Goal: Information Seeking & Learning: Learn about a topic

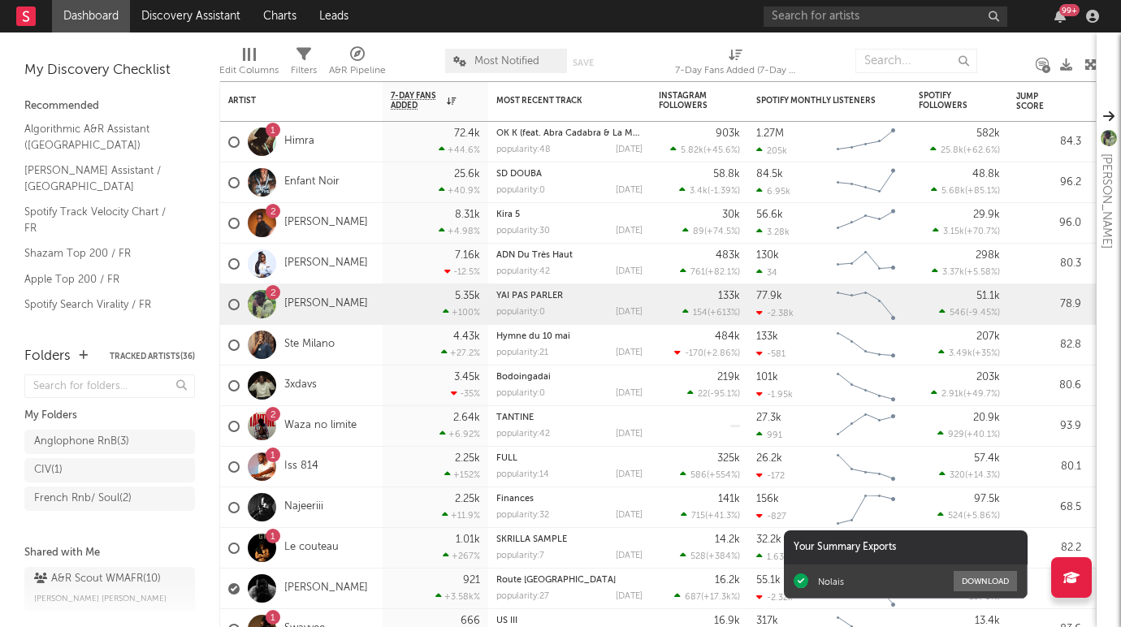
scroll to position [32, 0]
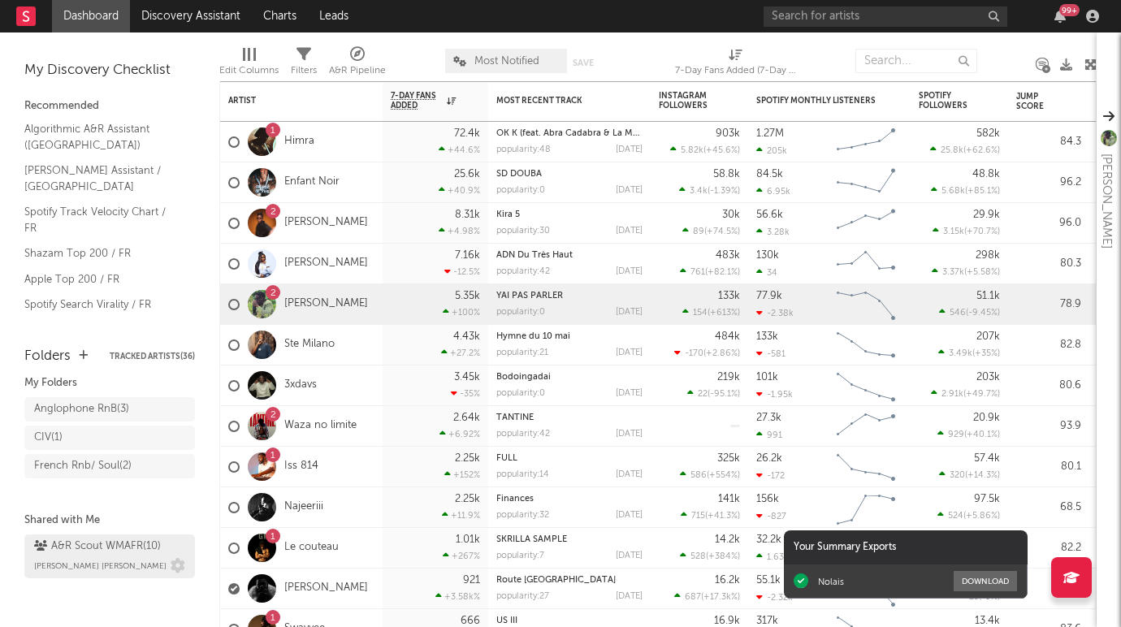
click at [128, 552] on div "A&R Scout WMAFR ( 10 )" at bounding box center [97, 546] width 127 height 19
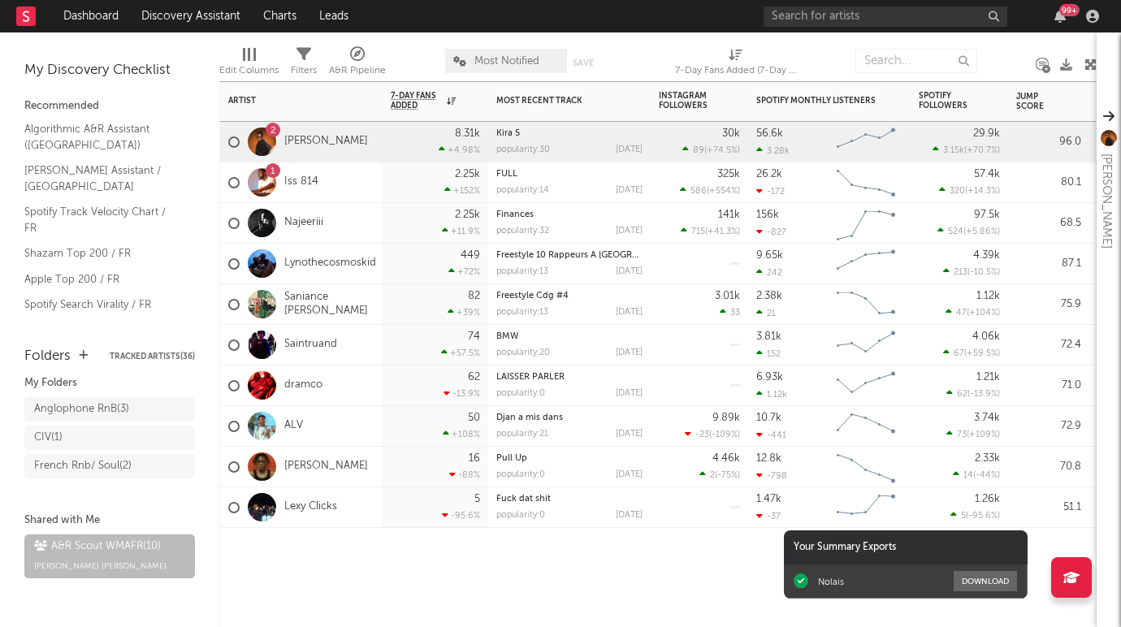
click at [321, 156] on div "2 Paki Chenzu" at bounding box center [298, 142] width 140 height 47
click at [304, 141] on link "[PERSON_NAME]" at bounding box center [326, 142] width 84 height 14
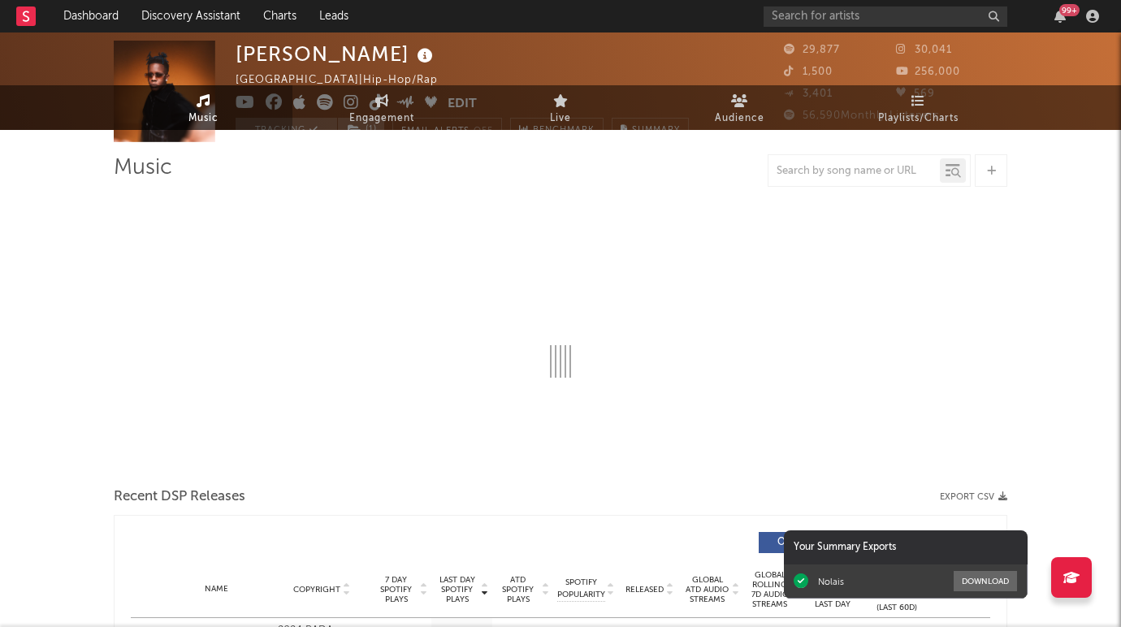
select select "6m"
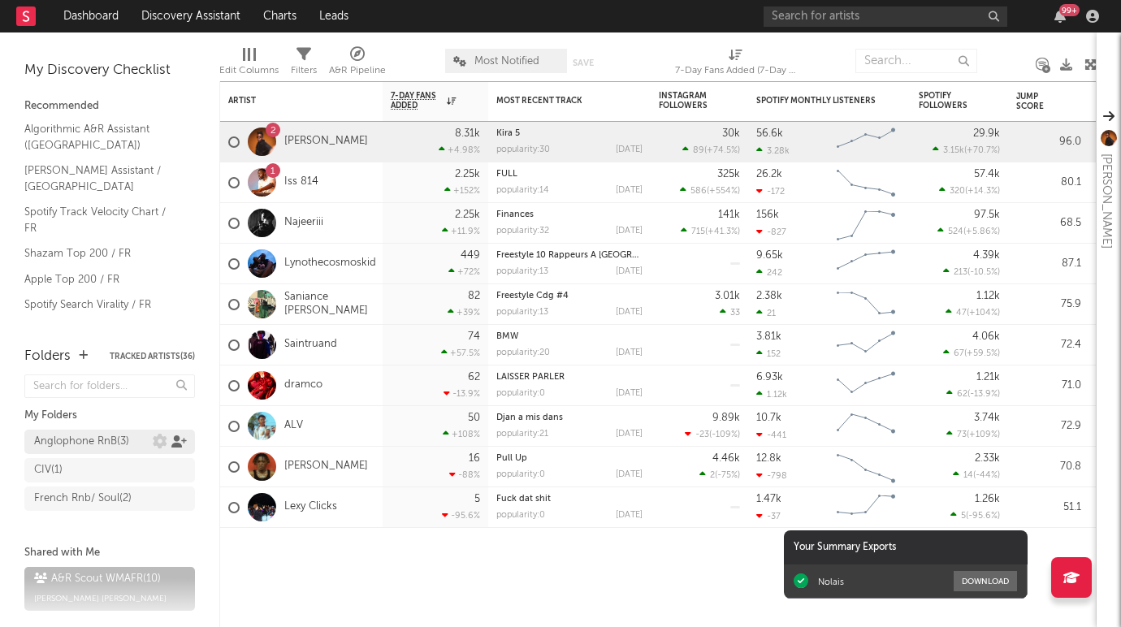
click at [175, 438] on icon at bounding box center [178, 441] width 15 height 12
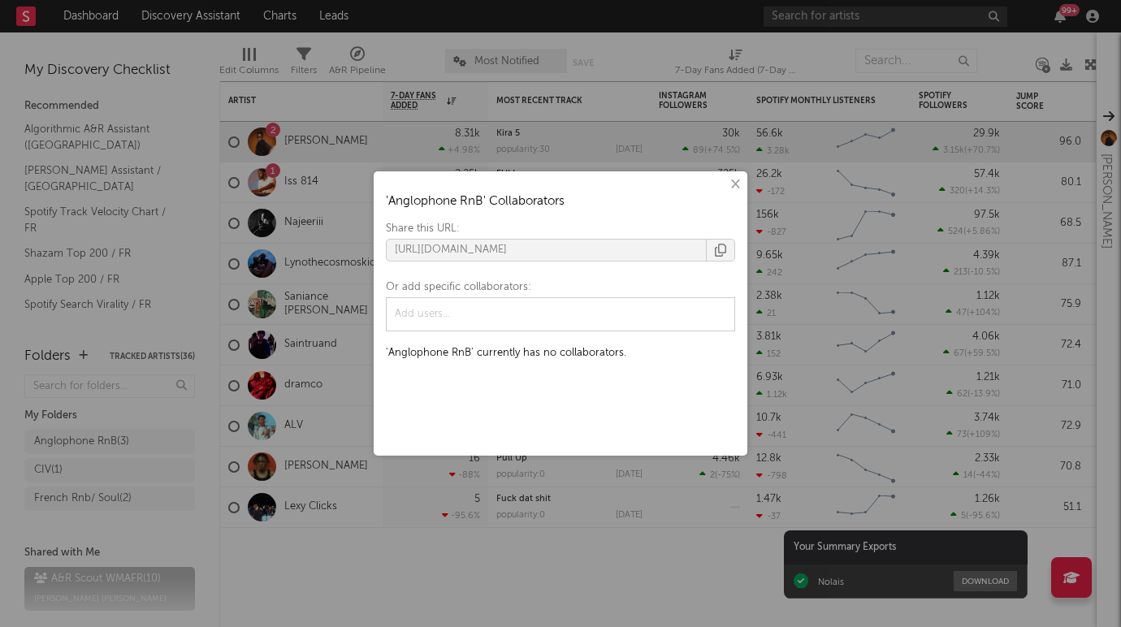
click at [103, 443] on div "× ' Anglophone RnB ' Collaborators Share this URL: https://app.sodatone.com/fol…" at bounding box center [560, 313] width 1121 height 627
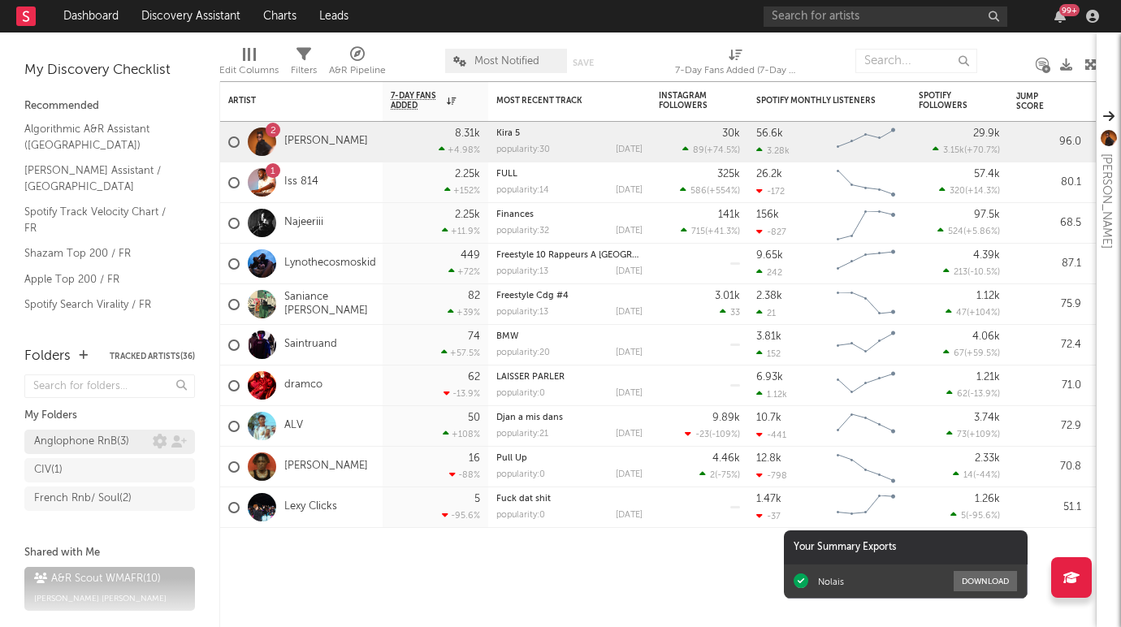
click at [103, 443] on div "Anglophone RnB ( 3 )" at bounding box center [81, 441] width 95 height 19
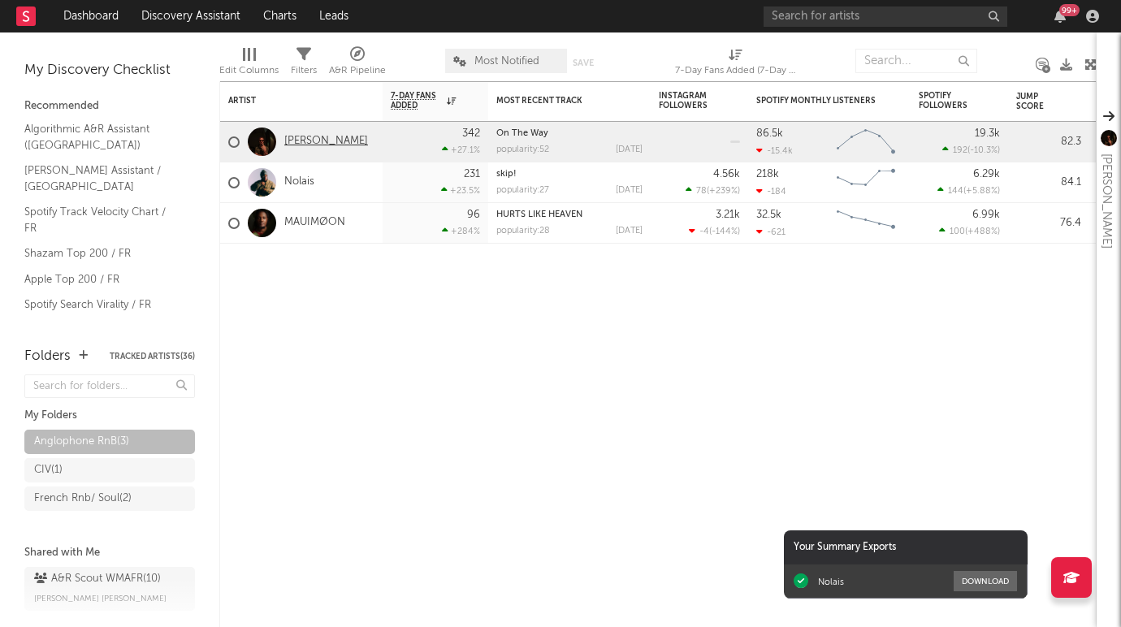
click at [330, 139] on link "cinquemani" at bounding box center [326, 142] width 84 height 14
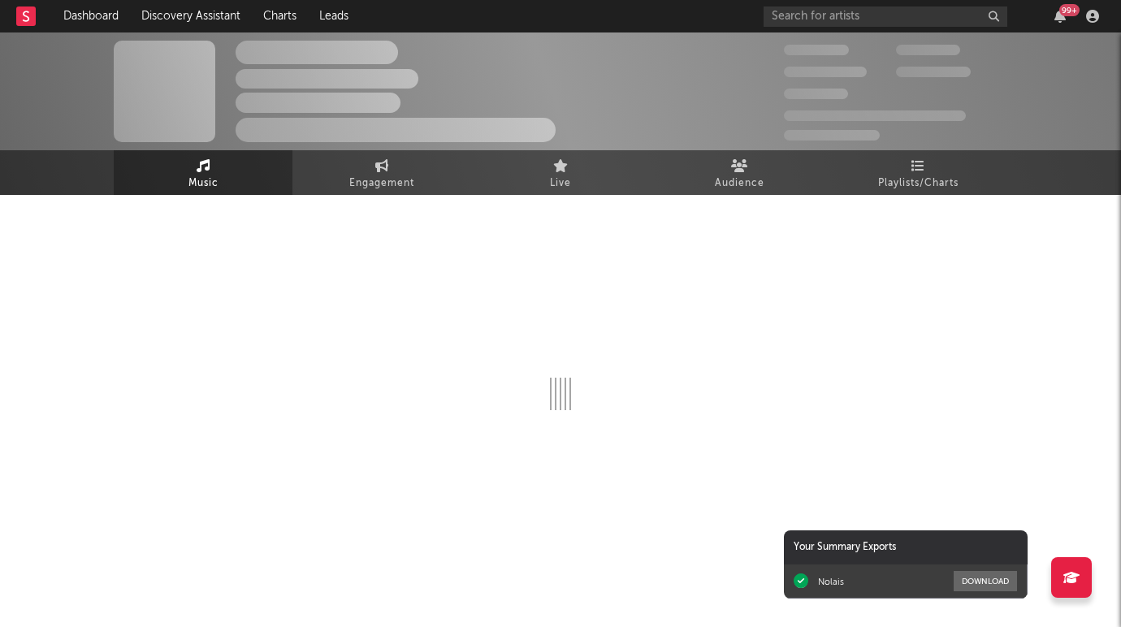
select select "6m"
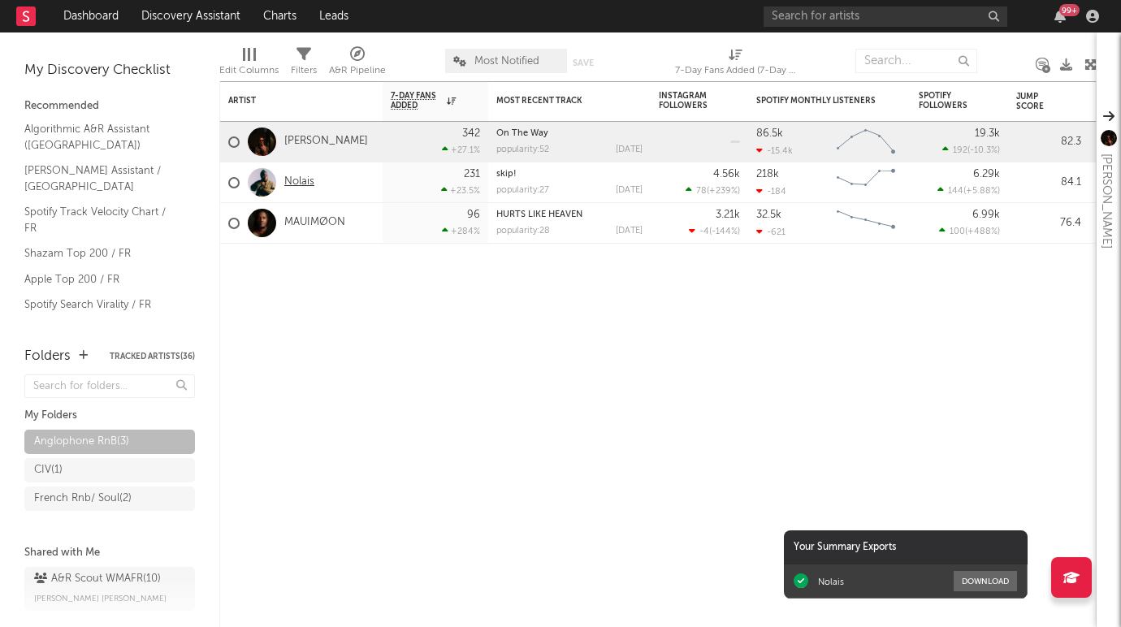
click at [303, 184] on link "Nolais" at bounding box center [299, 182] width 30 height 14
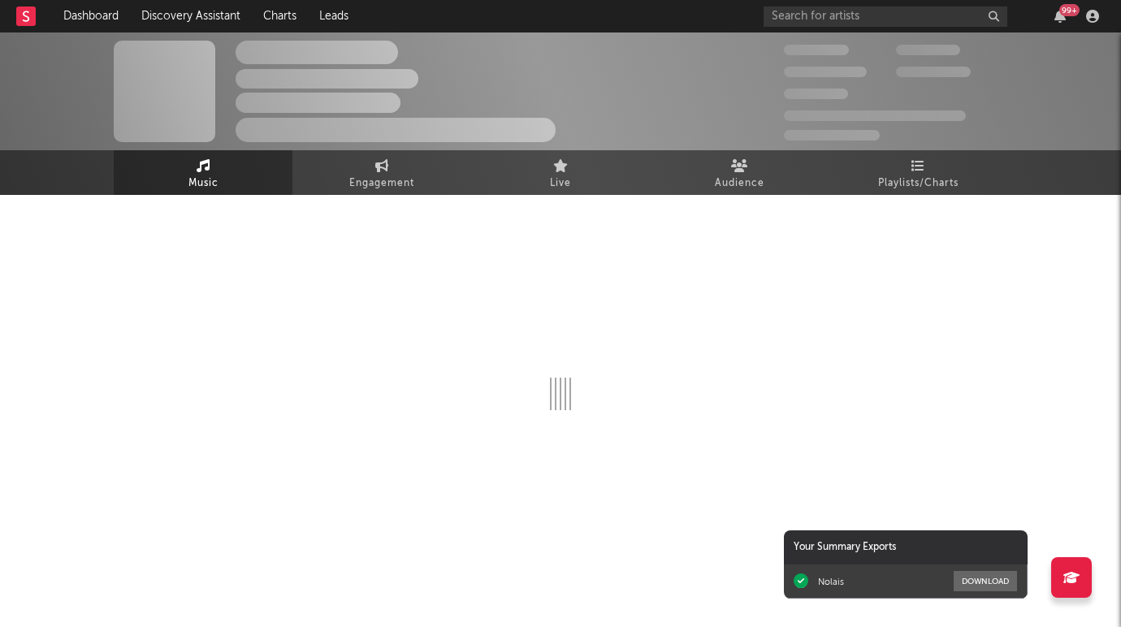
select select "6m"
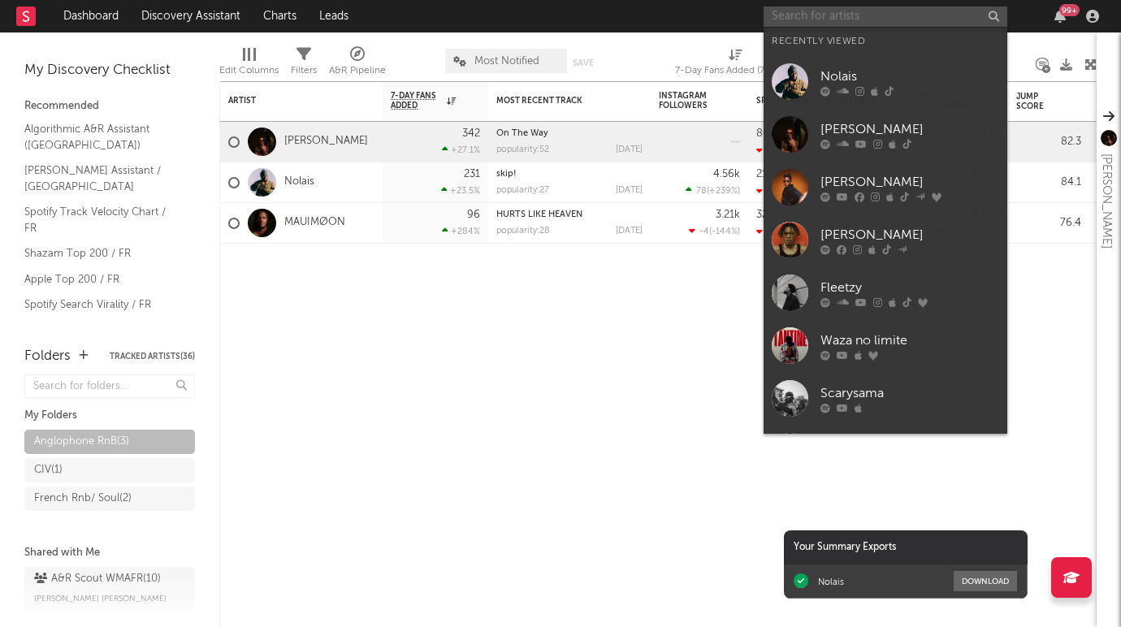
click at [787, 8] on input "text" at bounding box center [885, 16] width 244 height 20
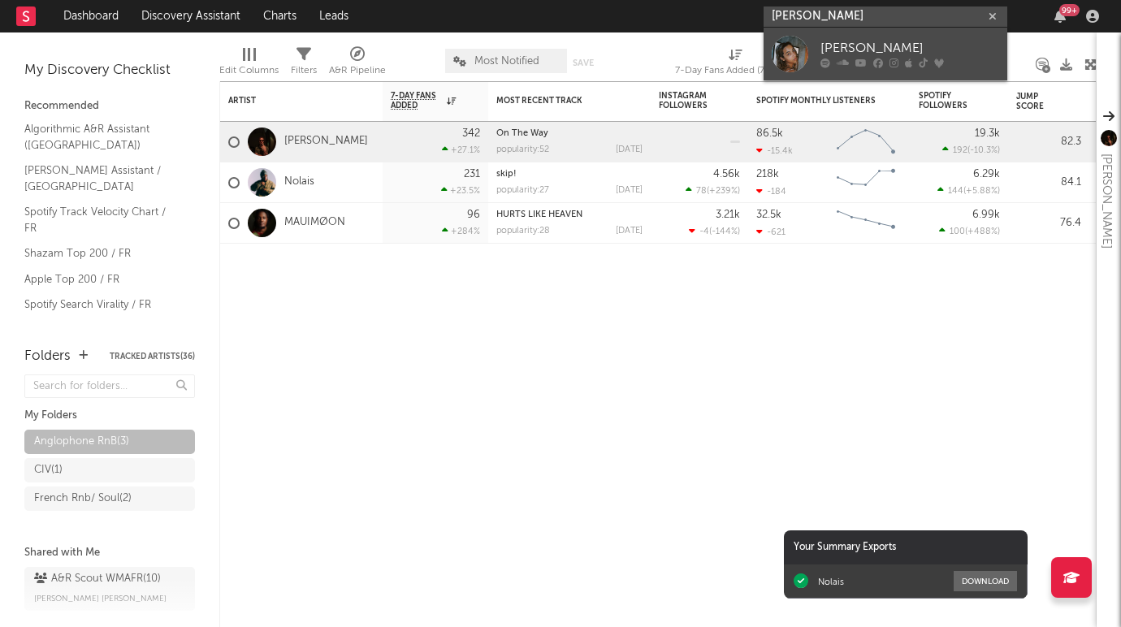
type input "leonie barbot"
click at [841, 45] on div "Léonie Barbot" at bounding box center [909, 48] width 179 height 19
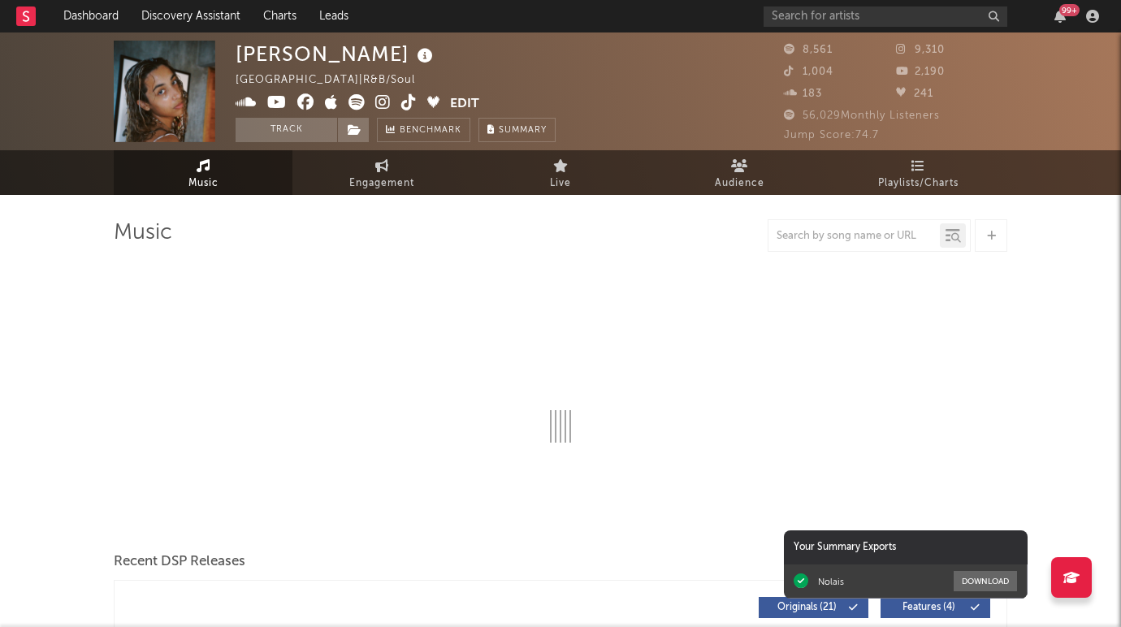
select select "6m"
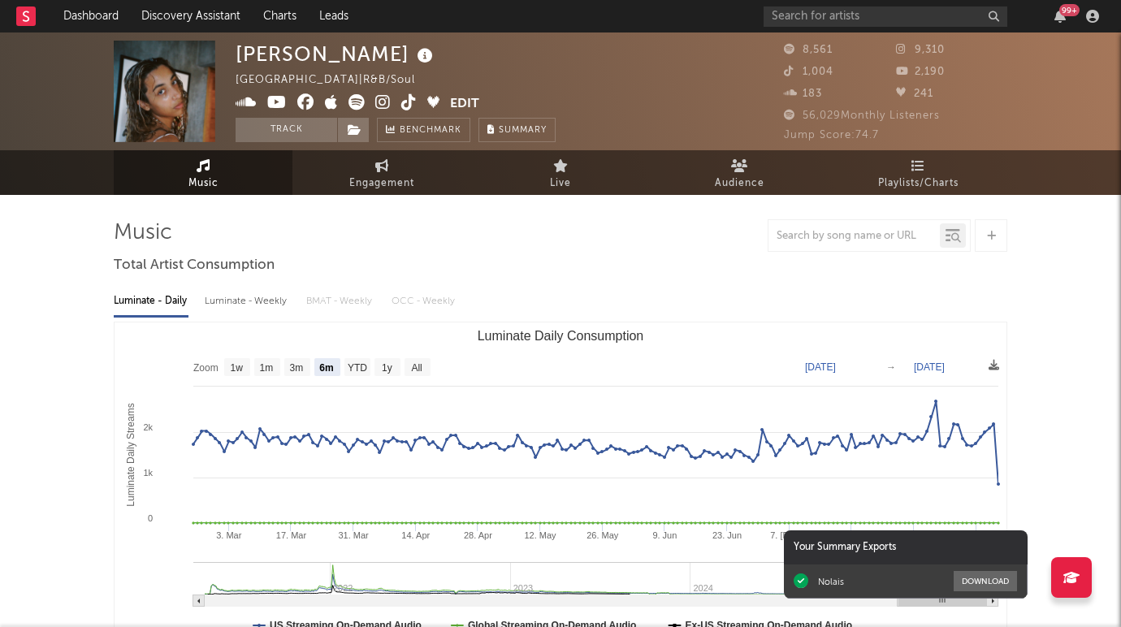
select select "6m"
click at [344, 128] on span at bounding box center [353, 130] width 32 height 24
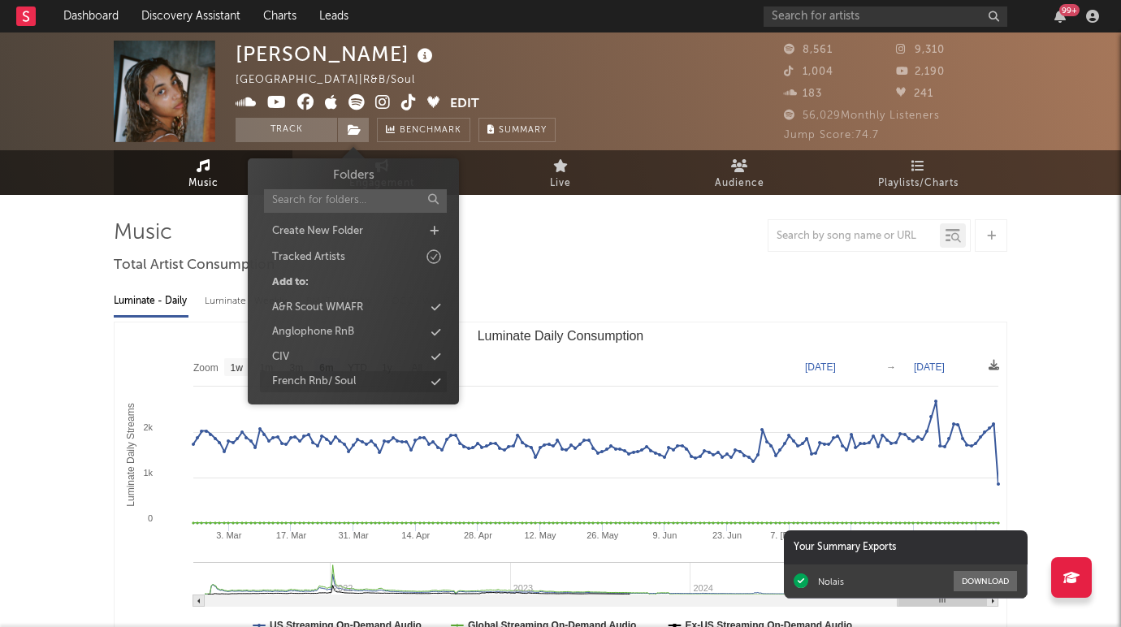
click at [355, 391] on div "French Rnb/ Soul" at bounding box center [353, 381] width 187 height 21
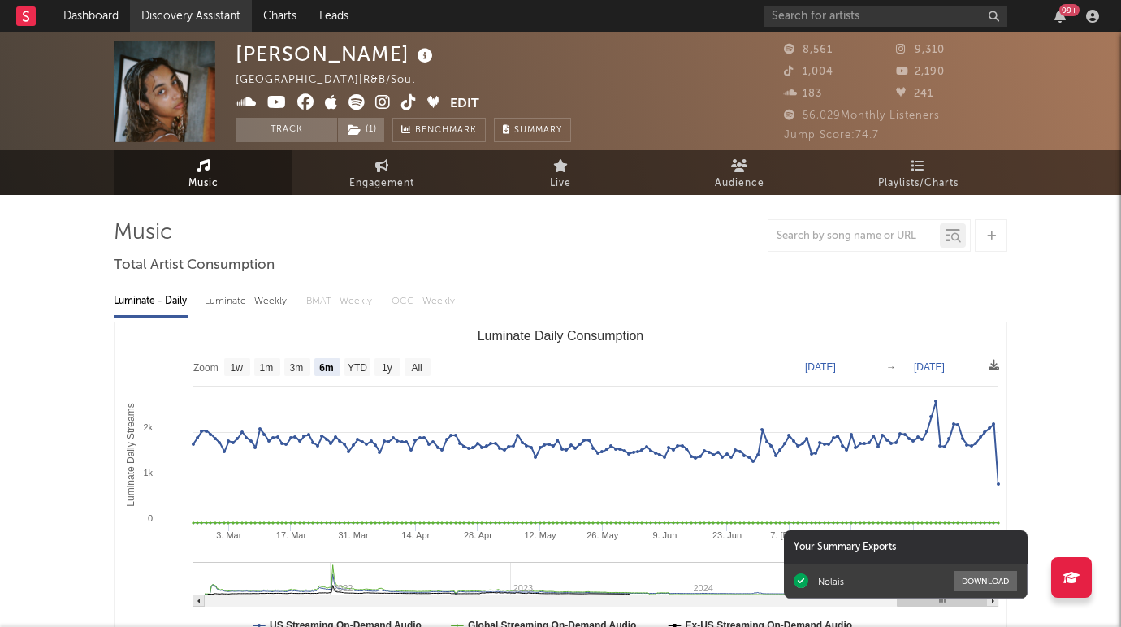
click at [161, 20] on link "Discovery Assistant" at bounding box center [191, 16] width 122 height 32
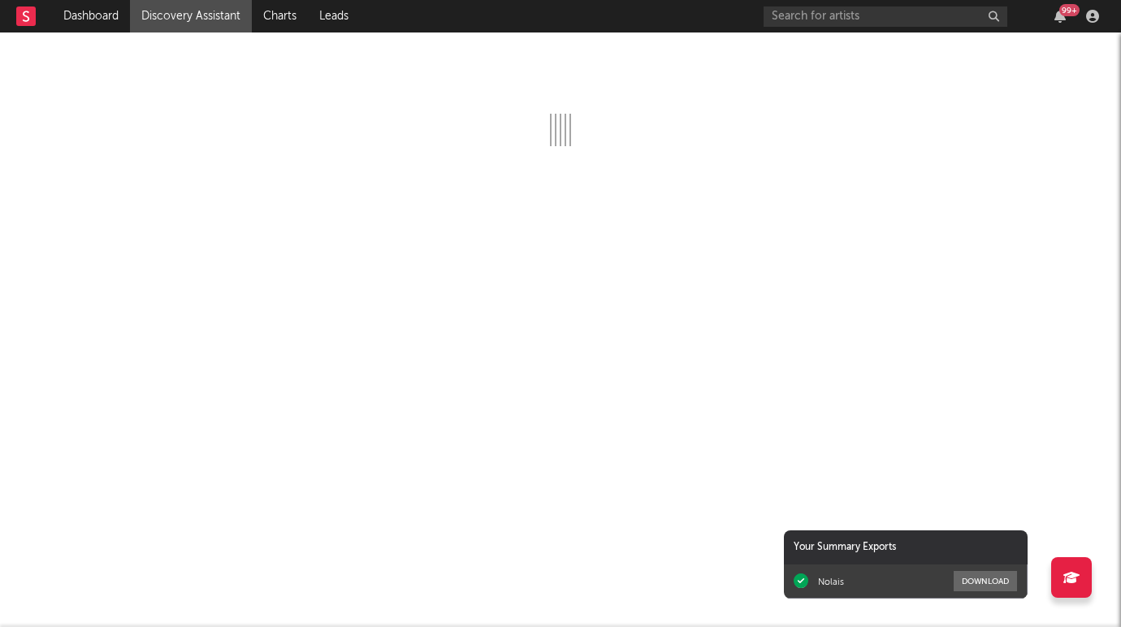
drag, startPoint x: 902, startPoint y: 552, endPoint x: 1130, endPoint y: 552, distance: 228.2
click at [1120, 552] on html "Dashboard Discovery Assistant Charts Leads 99 + Notifications Settings Mark all…" at bounding box center [560, 313] width 1121 height 627
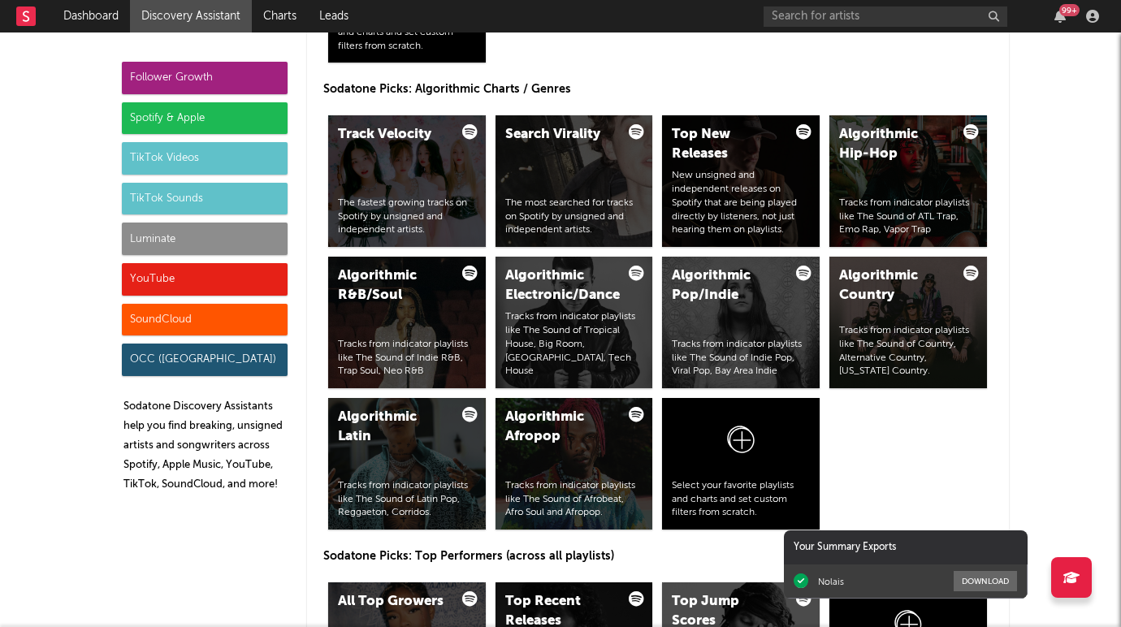
scroll to position [2109, 0]
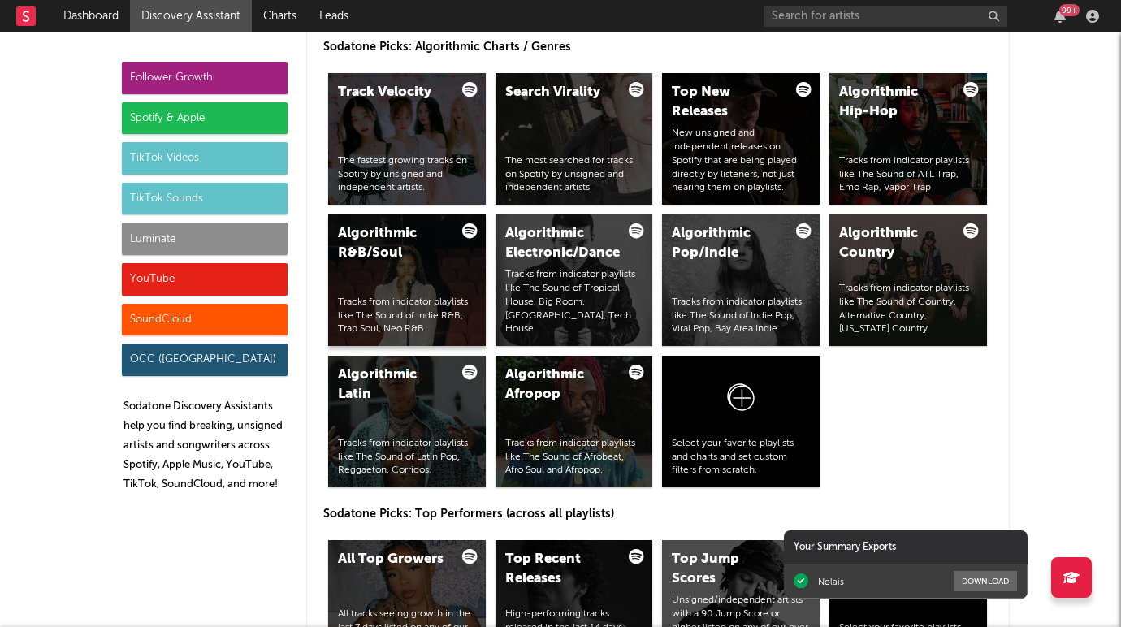
click at [413, 250] on div "Algorithmic R&B/Soul" at bounding box center [393, 243] width 110 height 39
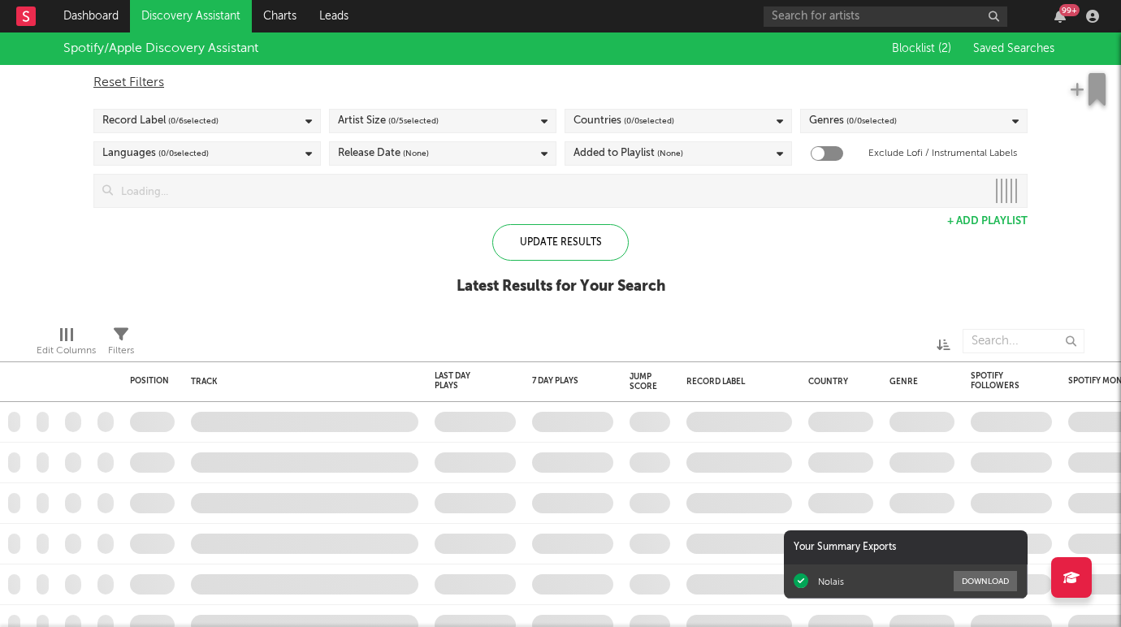
checkbox input "true"
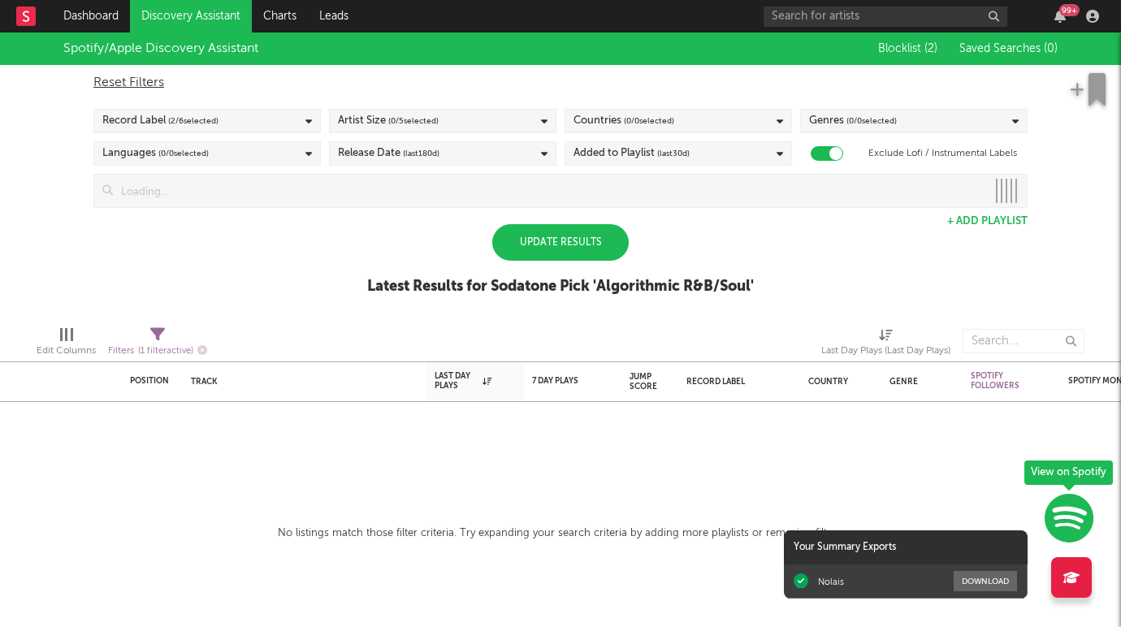
click at [551, 249] on div "Update Results" at bounding box center [560, 242] width 136 height 37
click at [513, 126] on div "Artist Size ( 0 / 5 selected)" at bounding box center [442, 121] width 227 height 24
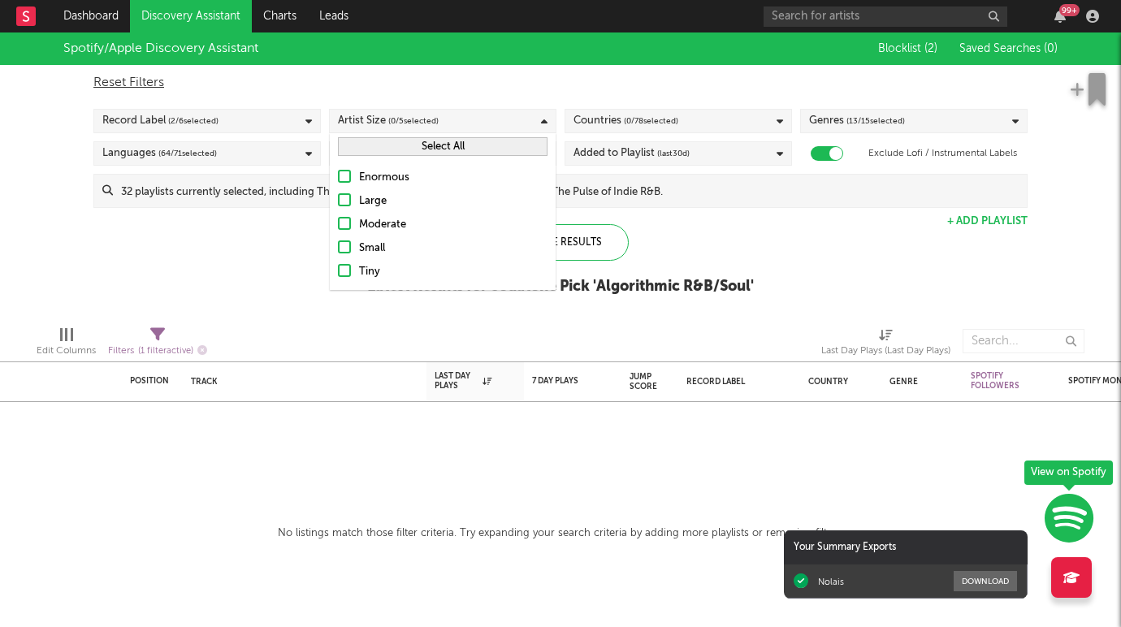
click at [351, 222] on label "Moderate" at bounding box center [443, 224] width 210 height 19
click at [338, 222] on input "Moderate" at bounding box center [338, 224] width 0 height 19
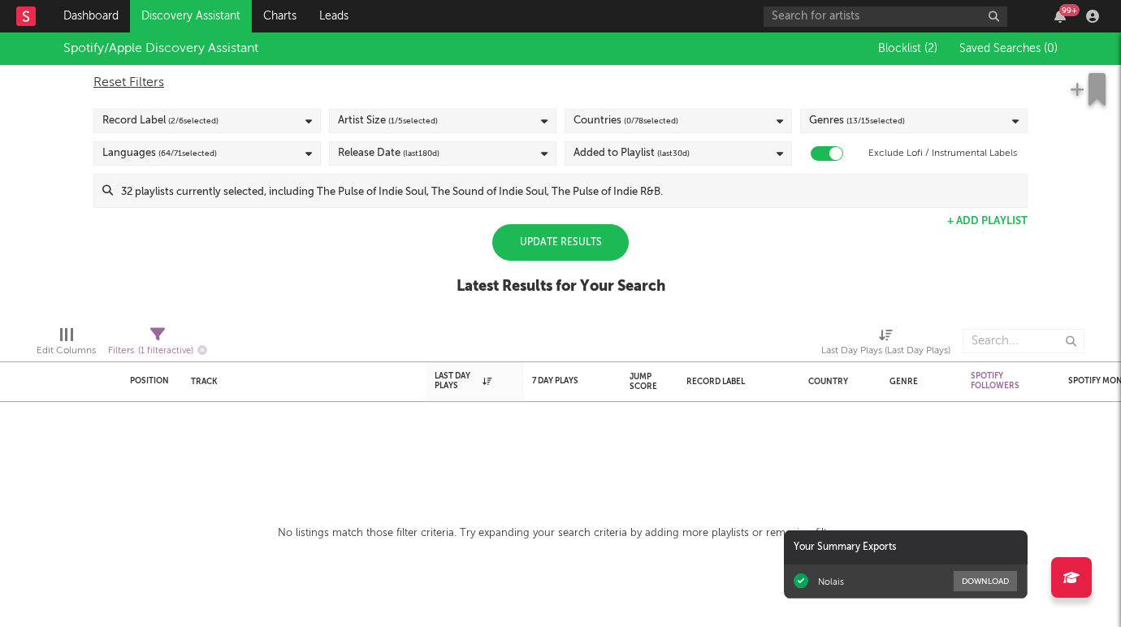
click at [283, 242] on div "Spotify/Apple Discovery Assistant Blocklist ( 2 ) Saved Searches ( 0 ) Reset Fi…" at bounding box center [560, 172] width 1121 height 280
click at [698, 119] on div "Countries ( 0 / 78 selected)" at bounding box center [677, 121] width 227 height 24
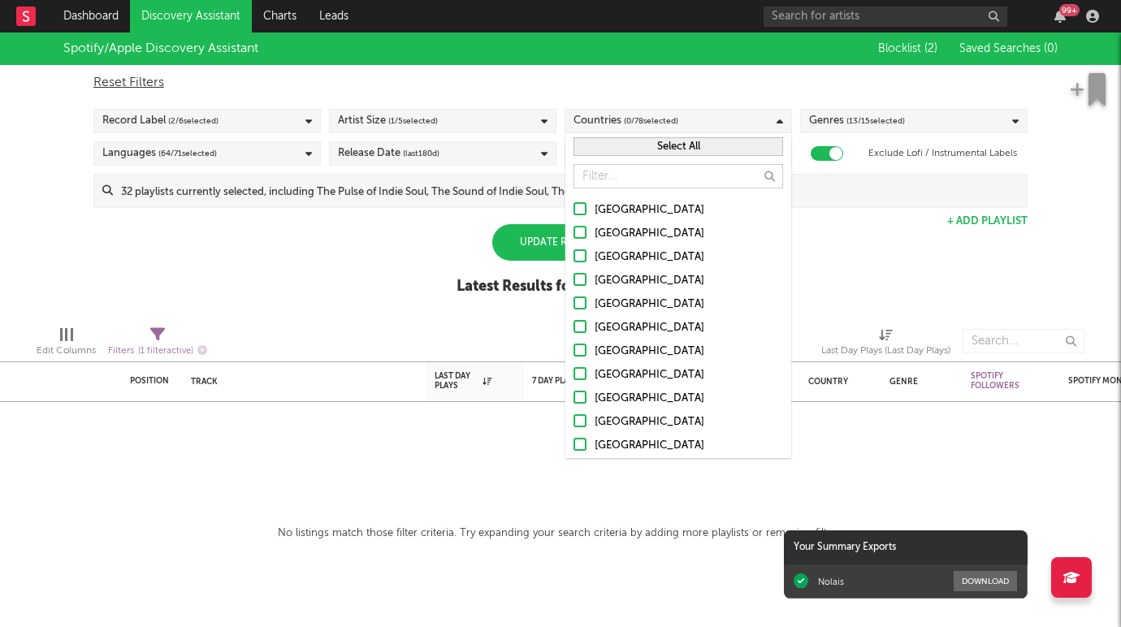
click at [581, 210] on div at bounding box center [579, 208] width 13 height 13
click at [573, 210] on input "United States" at bounding box center [573, 210] width 0 height 19
click at [579, 277] on div at bounding box center [579, 279] width 13 height 13
click at [573, 277] on input "United Kingdom" at bounding box center [573, 280] width 0 height 19
click at [575, 374] on div at bounding box center [579, 373] width 13 height 13
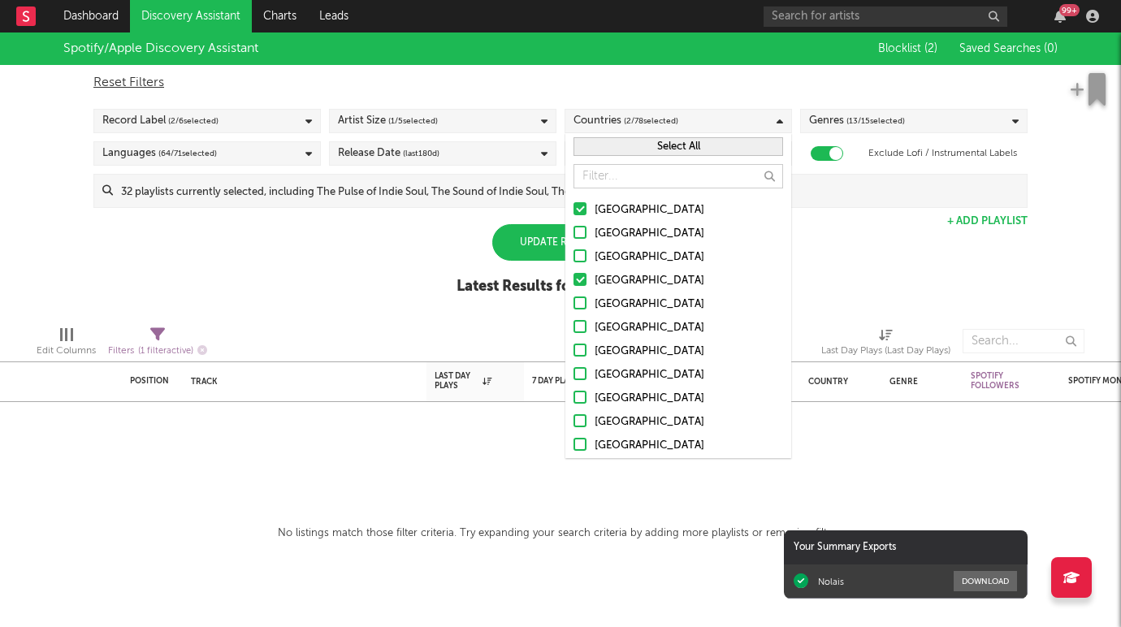
click at [573, 374] on input "France" at bounding box center [573, 374] width 0 height 19
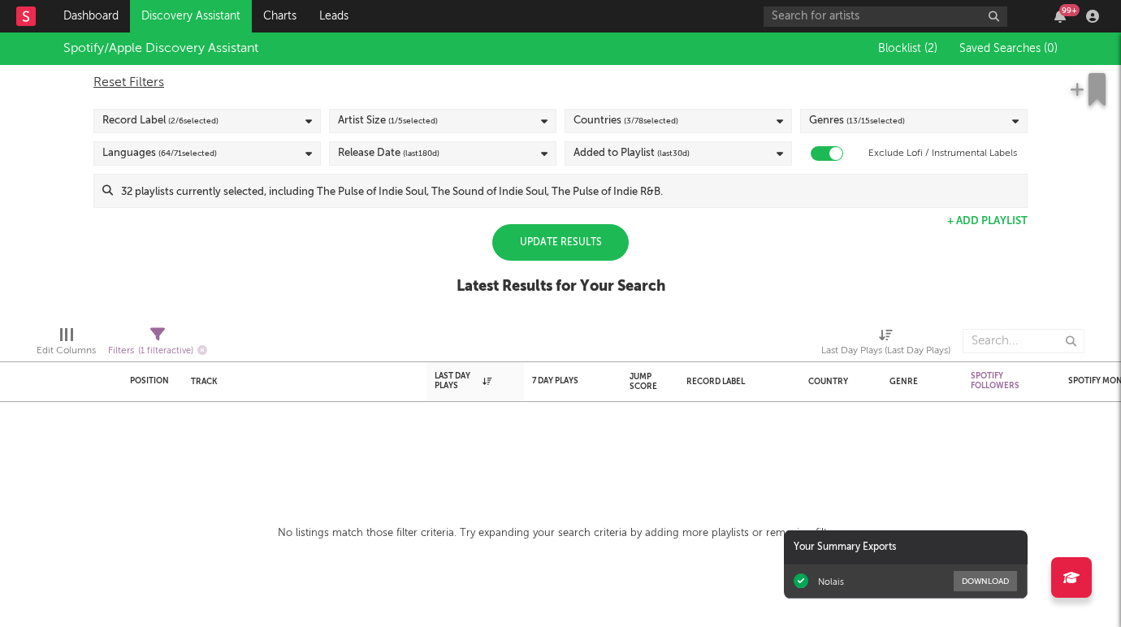
click at [292, 274] on div "Spotify/Apple Discovery Assistant Blocklist ( 2 ) Saved Searches ( 0 ) Reset Fi…" at bounding box center [560, 172] width 1121 height 280
click at [852, 118] on span "( 13 / 15 selected)" at bounding box center [875, 120] width 58 height 19
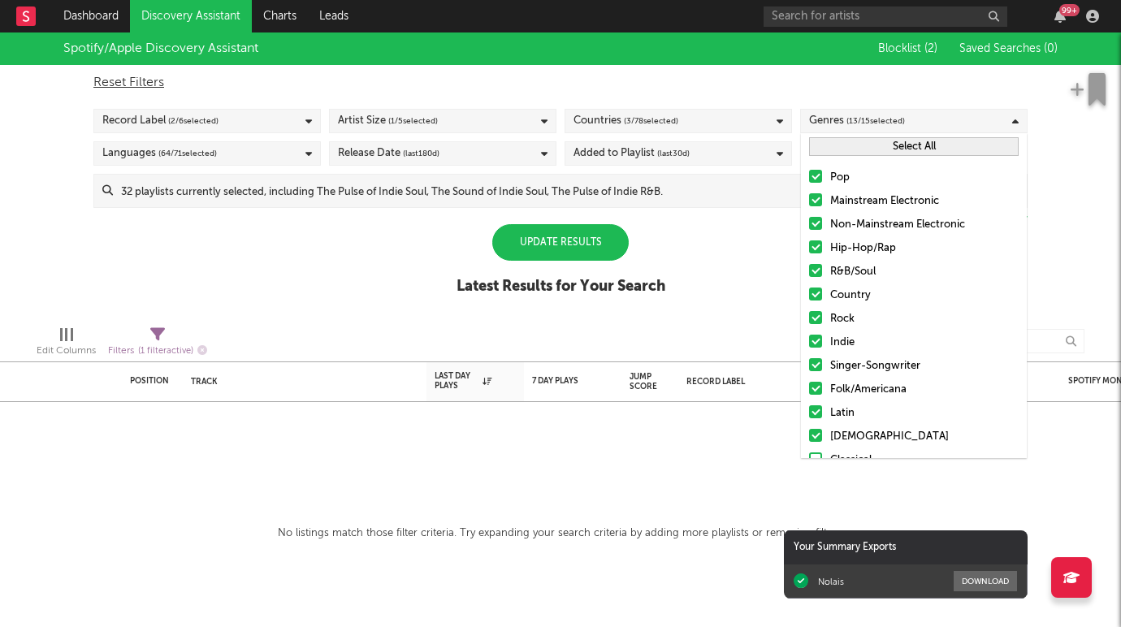
click at [818, 170] on div at bounding box center [815, 176] width 13 height 13
click at [809, 170] on input "Pop" at bounding box center [809, 177] width 0 height 19
click at [815, 193] on div at bounding box center [815, 199] width 13 height 13
click at [809, 193] on input "Mainstream Electronic" at bounding box center [809, 201] width 0 height 19
click at [815, 215] on label "Non-Mainstream Electronic" at bounding box center [914, 224] width 210 height 19
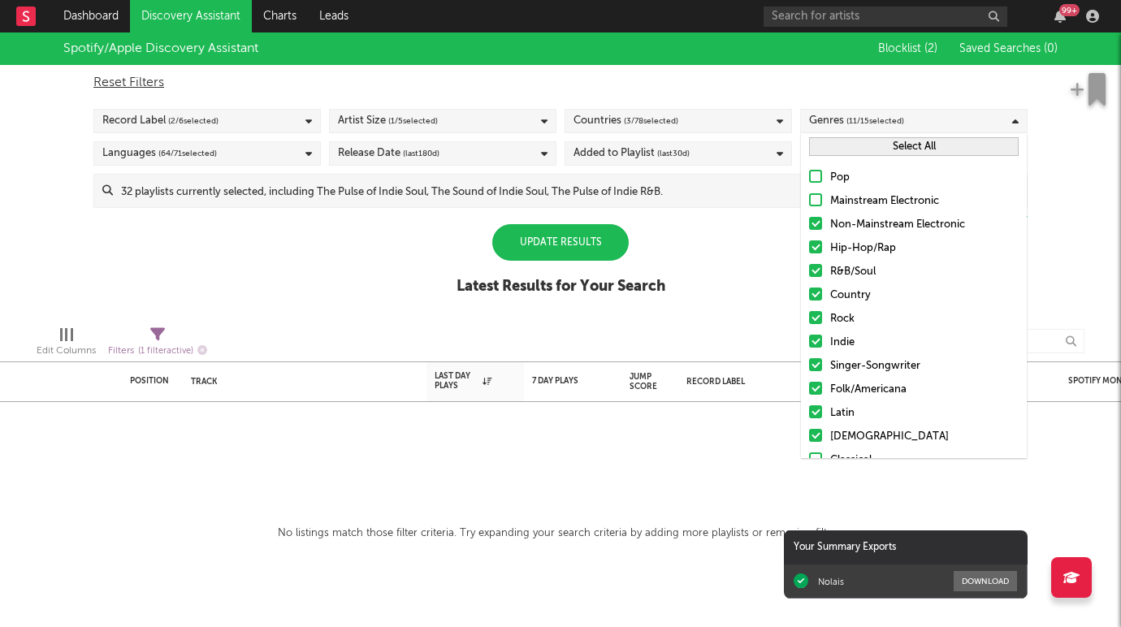
click at [809, 215] on input "Non-Mainstream Electronic" at bounding box center [809, 224] width 0 height 19
click at [811, 290] on div at bounding box center [815, 293] width 13 height 13
click at [809, 290] on input "Country" at bounding box center [809, 295] width 0 height 19
click at [815, 315] on div at bounding box center [815, 317] width 13 height 13
click at [809, 315] on input "Rock" at bounding box center [809, 318] width 0 height 19
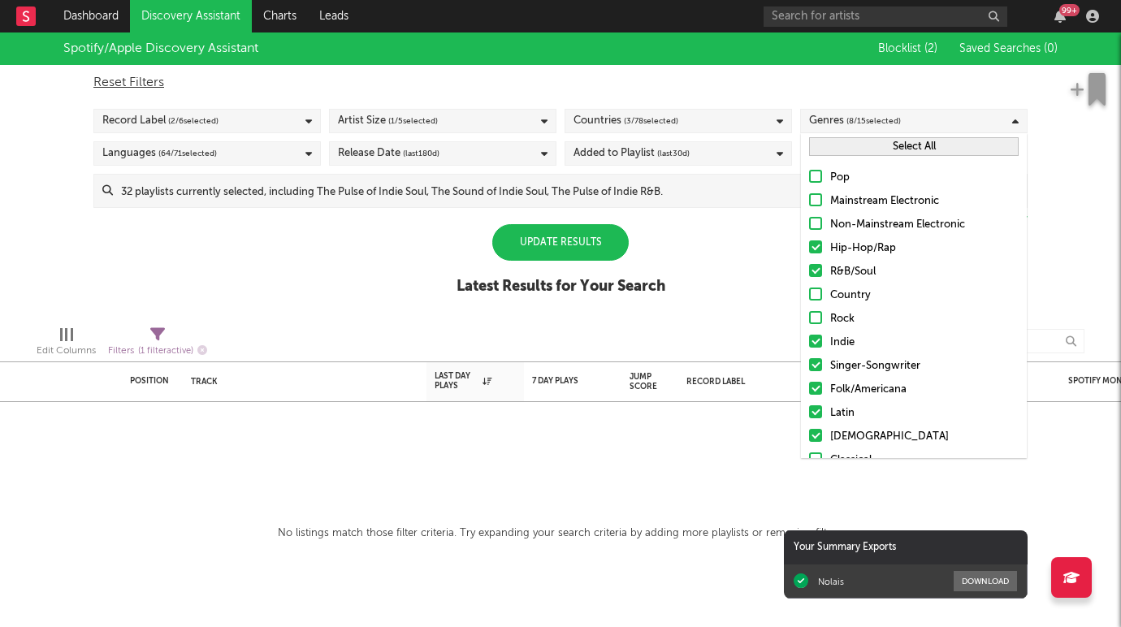
click at [815, 332] on div "Pop Mainstream Electronic Non-Mainstream Electronic Hip-Hop/Rap R&B/Soul Countr…" at bounding box center [914, 342] width 226 height 365
click at [818, 335] on div at bounding box center [815, 341] width 13 height 13
click at [809, 335] on input "Indie" at bounding box center [809, 342] width 0 height 19
click at [818, 353] on div "Pop Mainstream Electronic Non-Mainstream Electronic Hip-Hop/Rap R&B/Soul Countr…" at bounding box center [914, 342] width 226 height 365
click at [818, 362] on div at bounding box center [815, 364] width 13 height 13
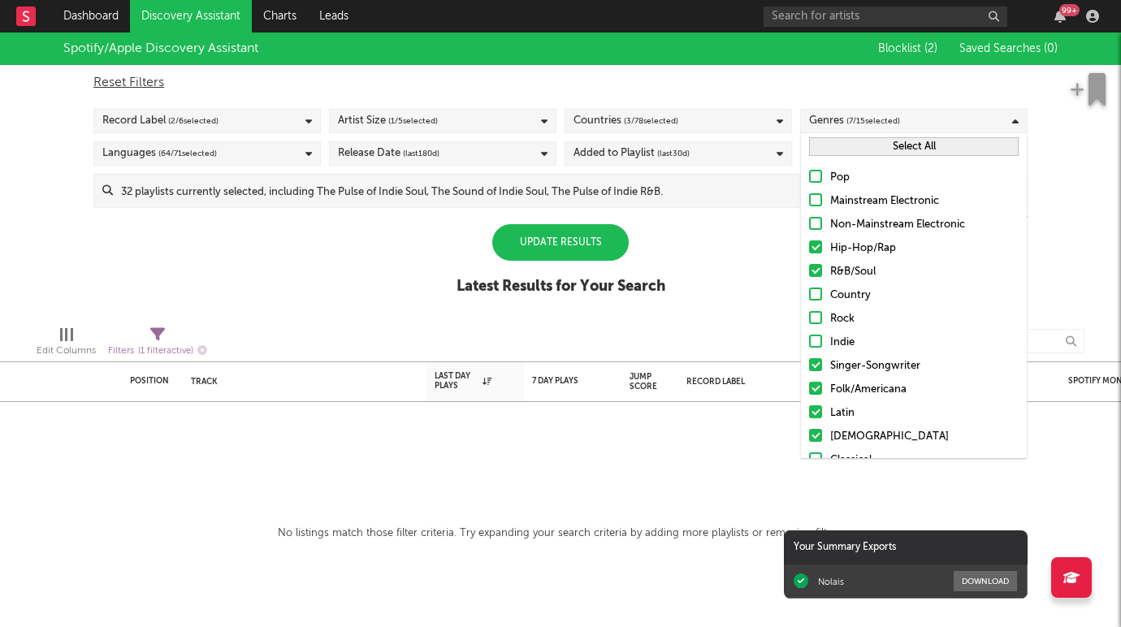
click at [809, 362] on input "Singer-Songwriter" at bounding box center [809, 366] width 0 height 19
click at [814, 391] on div at bounding box center [815, 388] width 13 height 13
click at [809, 391] on input "Folk/Americana" at bounding box center [809, 389] width 0 height 19
click at [814, 408] on div at bounding box center [815, 411] width 13 height 13
click at [809, 408] on input "Latin" at bounding box center [809, 413] width 0 height 19
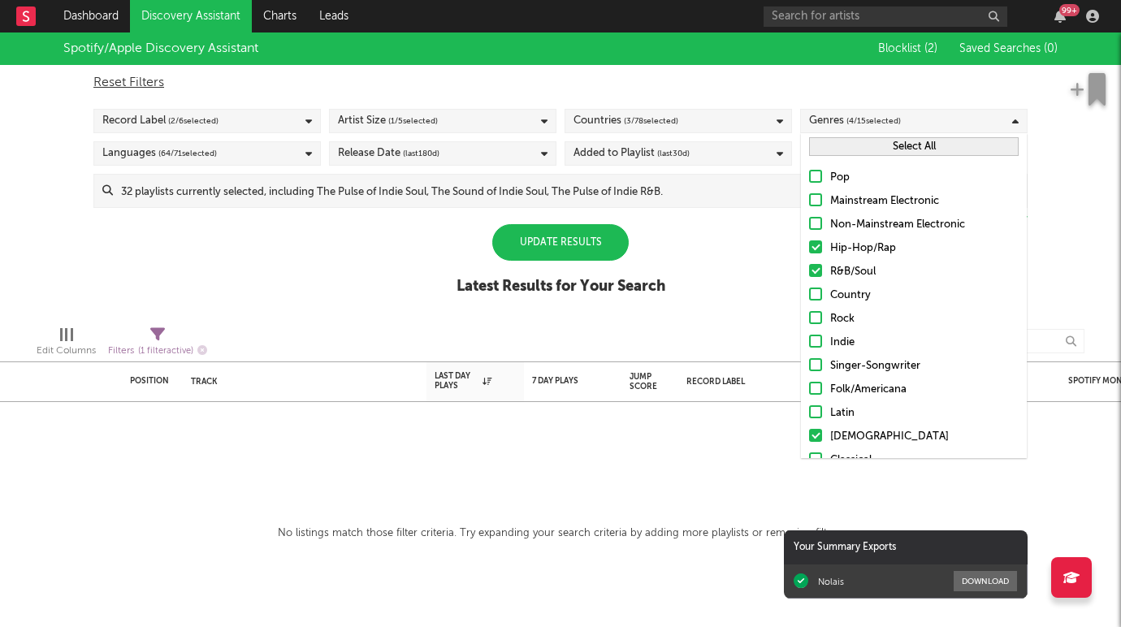
click at [814, 427] on label "Christian" at bounding box center [914, 436] width 210 height 19
click at [809, 427] on input "Christian" at bounding box center [809, 436] width 0 height 19
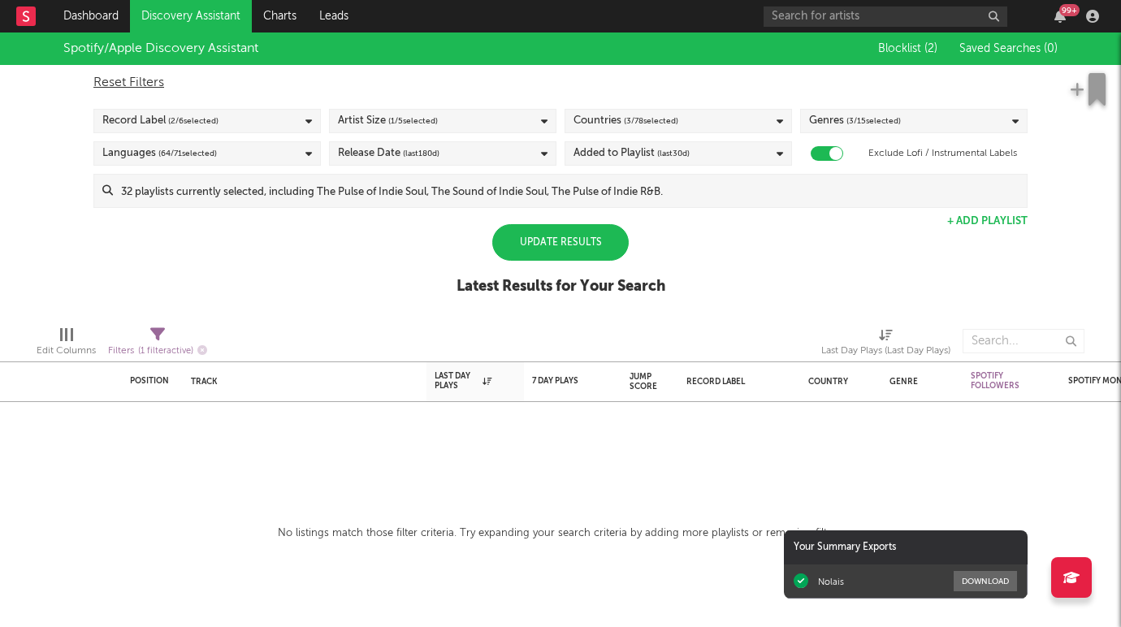
click at [727, 269] on div "Spotify/Apple Discovery Assistant Blocklist ( 2 ) Saved Searches ( 0 ) Reset Fi…" at bounding box center [560, 172] width 1121 height 280
click at [586, 159] on div "Added to Playlist (last 30 d)" at bounding box center [631, 153] width 116 height 19
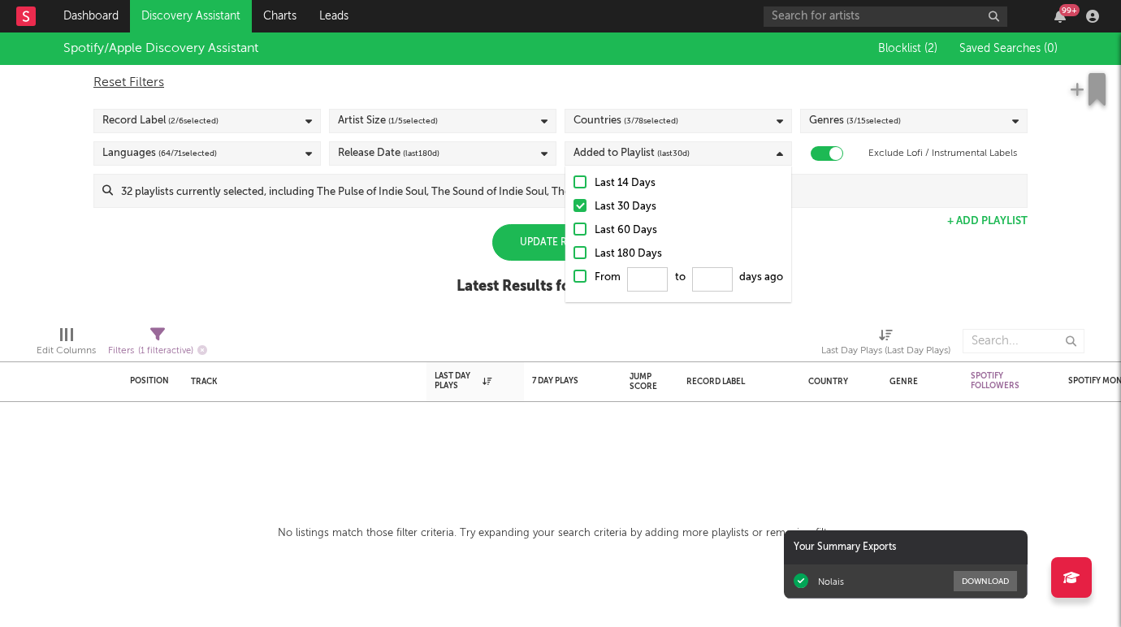
click at [586, 159] on div "Added to Playlist (last 30 d)" at bounding box center [631, 153] width 116 height 19
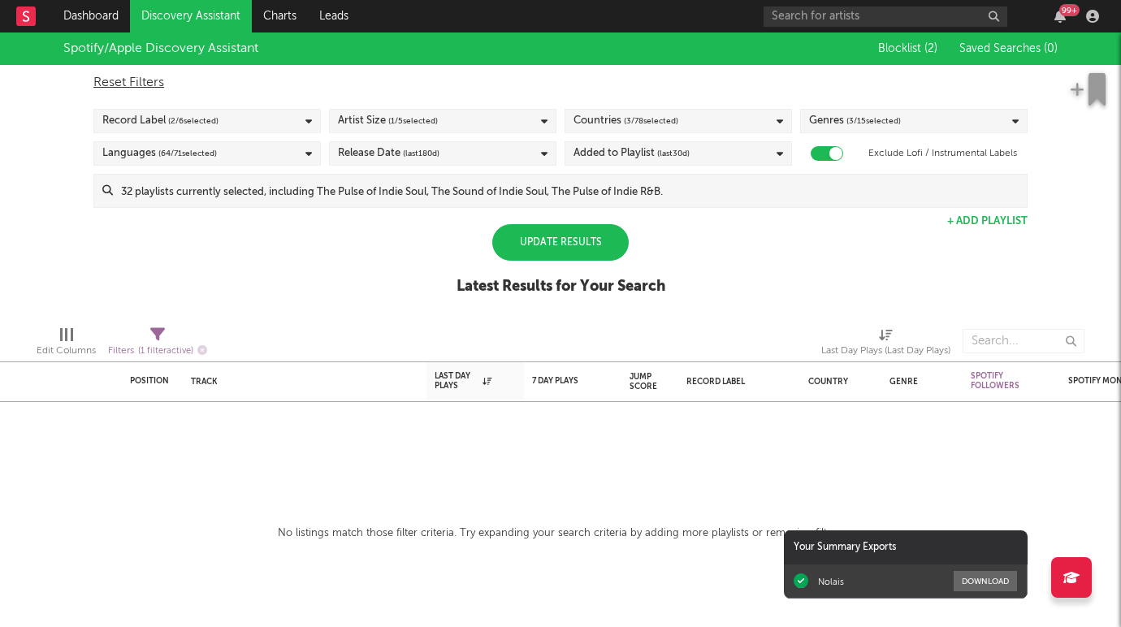
click at [429, 115] on span "( 1 / 5 selected)" at bounding box center [413, 120] width 50 height 19
click at [249, 210] on div "Spotify/Apple Discovery Assistant Blocklist ( 2 ) Saved Searches ( 0 ) Reset Fi…" at bounding box center [560, 172] width 1121 height 280
click at [245, 149] on div "Languages ( 64 / 71 selected)" at bounding box center [206, 153] width 227 height 24
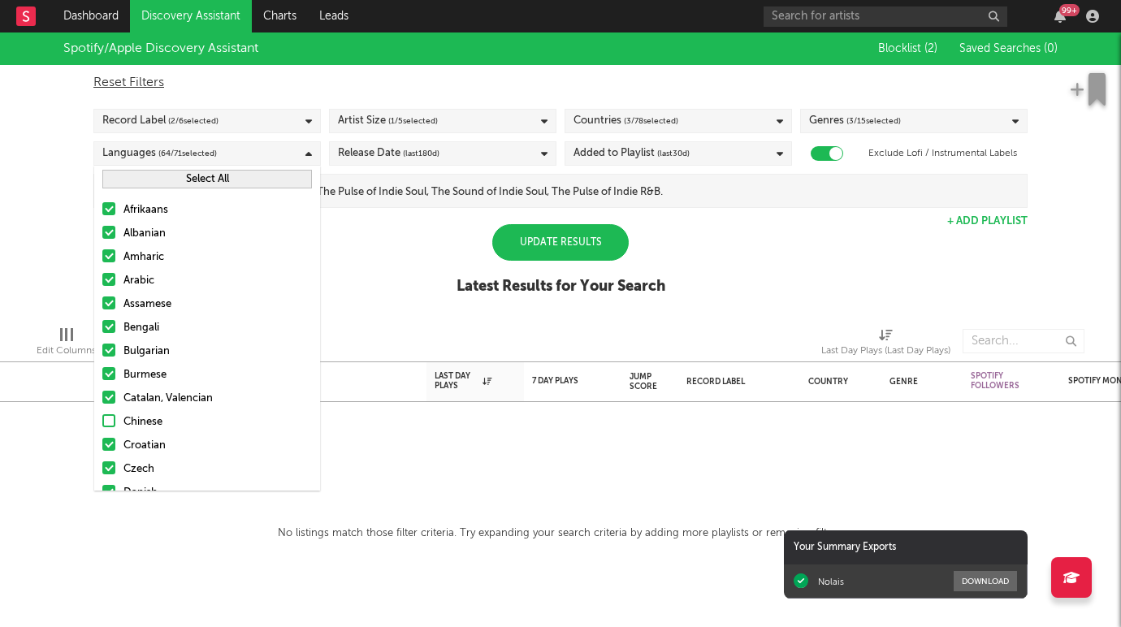
click at [106, 205] on div at bounding box center [108, 208] width 13 height 13
click at [102, 205] on input "Afrikaans" at bounding box center [102, 210] width 0 height 19
click at [106, 234] on div at bounding box center [108, 232] width 13 height 13
click at [102, 234] on input "Albanian" at bounding box center [102, 233] width 0 height 19
click at [106, 256] on div at bounding box center [108, 255] width 13 height 13
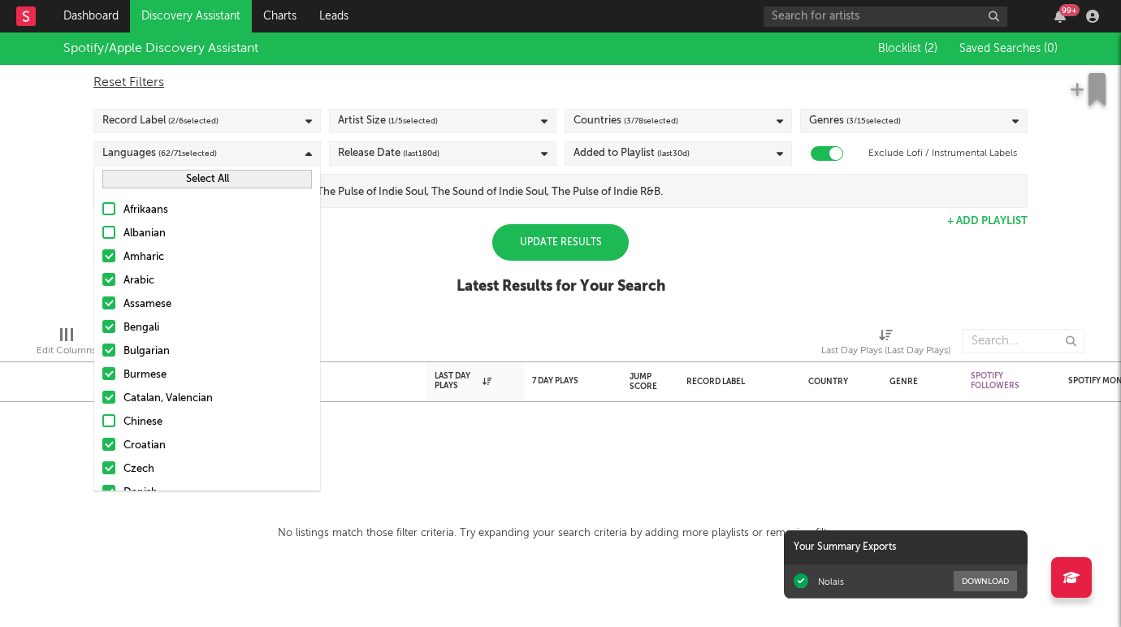
click at [102, 256] on input "Amharic" at bounding box center [102, 257] width 0 height 19
click at [106, 265] on label "Amharic" at bounding box center [207, 257] width 210 height 19
click at [102, 265] on input "Amharic" at bounding box center [102, 257] width 0 height 19
click at [106, 255] on div at bounding box center [108, 255] width 13 height 13
click at [102, 255] on input "Amharic" at bounding box center [102, 257] width 0 height 19
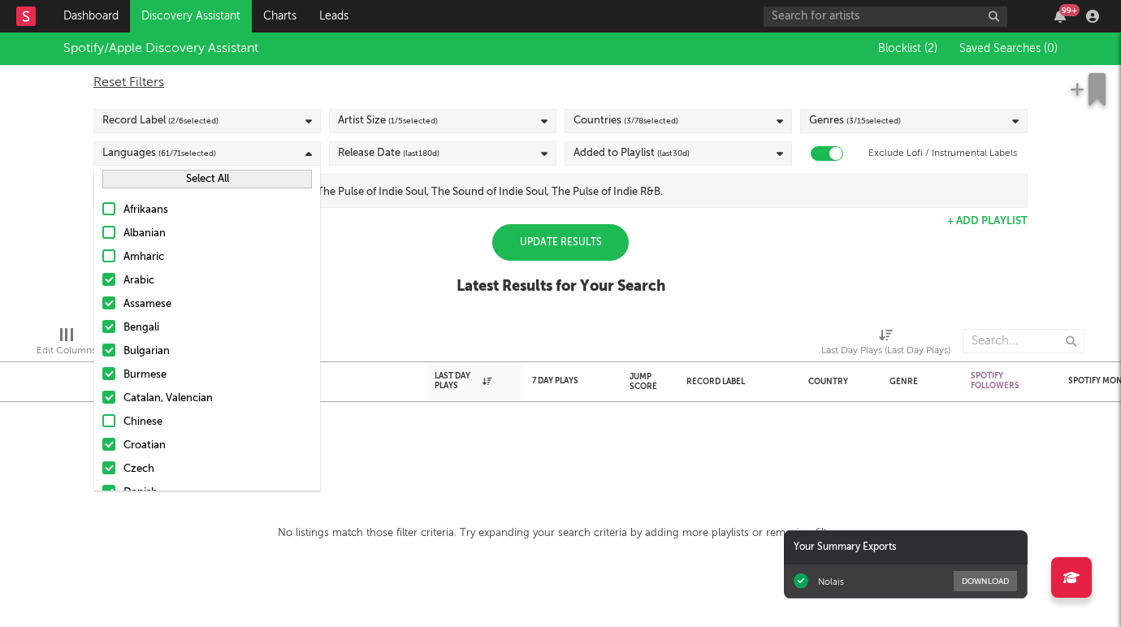
click at [106, 272] on label "Arabic" at bounding box center [207, 280] width 210 height 19
click at [102, 272] on input "Arabic" at bounding box center [102, 280] width 0 height 19
click at [109, 297] on div at bounding box center [108, 302] width 13 height 13
click at [102, 297] on input "Assamese" at bounding box center [102, 304] width 0 height 19
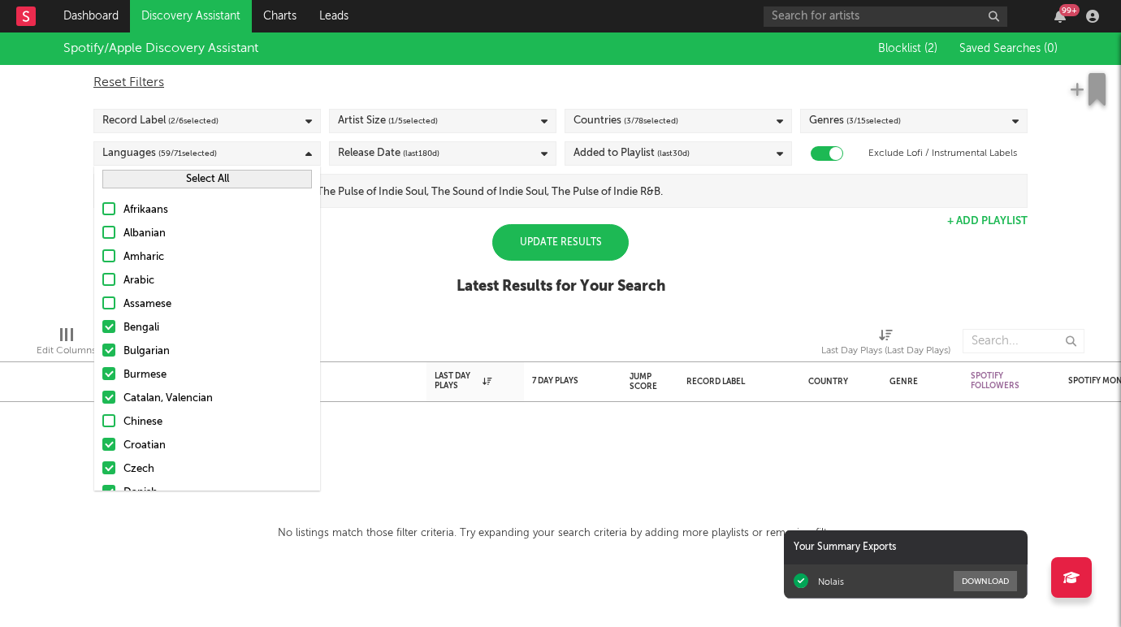
click at [110, 327] on div at bounding box center [108, 326] width 13 height 13
click at [102, 327] on input "Bengali" at bounding box center [102, 327] width 0 height 19
click at [110, 346] on div at bounding box center [108, 350] width 13 height 13
click at [102, 346] on input "Bulgarian" at bounding box center [102, 351] width 0 height 19
click at [110, 370] on div at bounding box center [108, 373] width 13 height 13
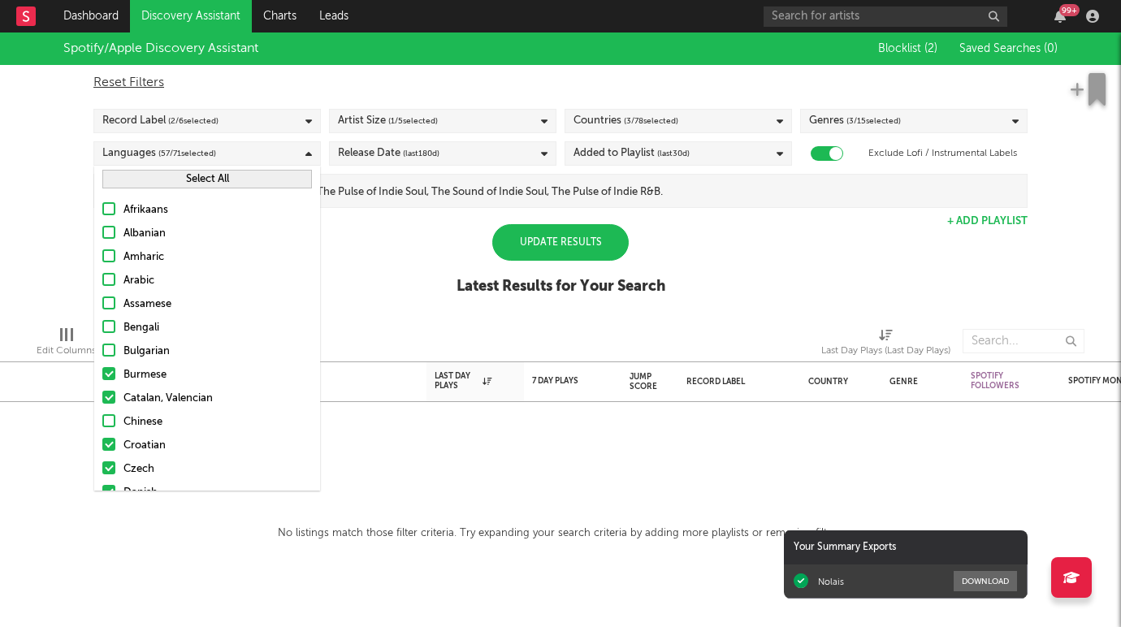
click at [102, 370] on input "Burmese" at bounding box center [102, 374] width 0 height 19
click at [110, 398] on div at bounding box center [108, 397] width 13 height 13
click at [102, 398] on input "Catalan, Valencian" at bounding box center [102, 398] width 0 height 19
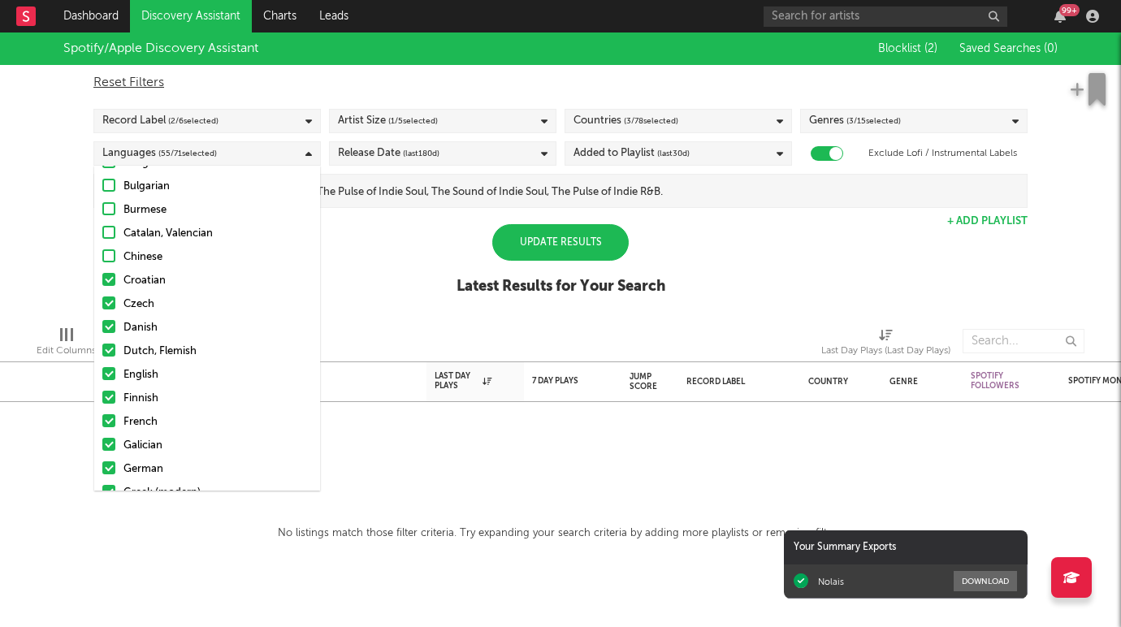
scroll to position [167, 0]
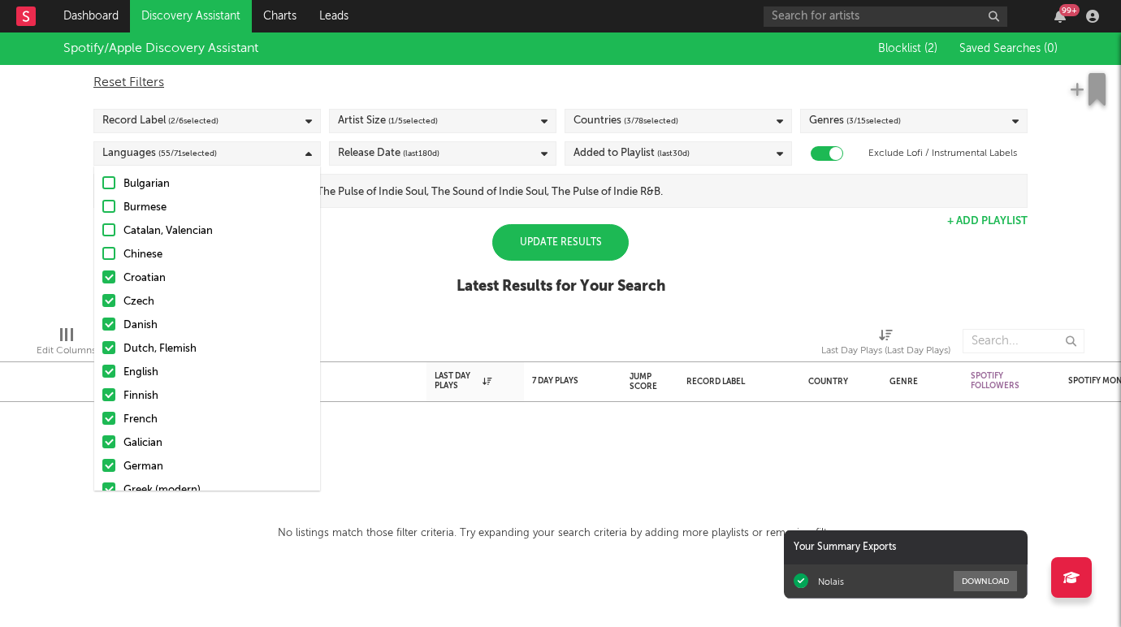
click at [109, 443] on div at bounding box center [108, 441] width 13 height 13
click at [102, 443] on input "Galician" at bounding box center [102, 443] width 0 height 19
click at [107, 387] on label "Finnish" at bounding box center [207, 396] width 210 height 19
click at [102, 387] on input "Finnish" at bounding box center [102, 396] width 0 height 19
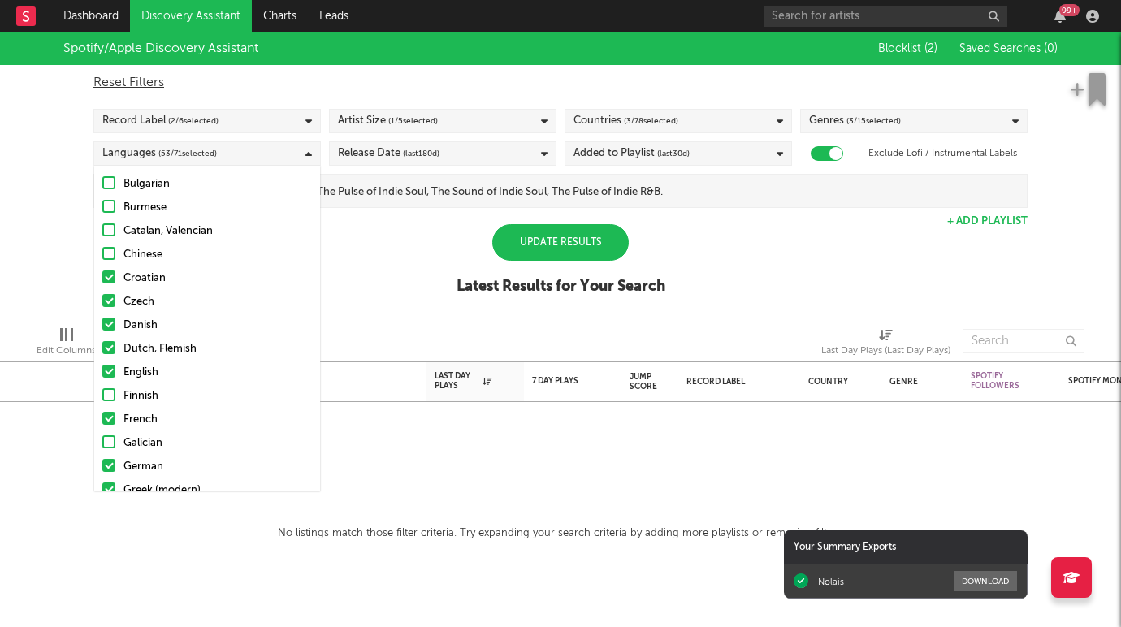
click at [106, 342] on div at bounding box center [108, 347] width 13 height 13
click at [102, 342] on input "Dutch, Flemish" at bounding box center [102, 348] width 0 height 19
click at [106, 321] on div at bounding box center [108, 324] width 13 height 13
click at [102, 321] on input "Danish" at bounding box center [102, 325] width 0 height 19
click at [106, 292] on label "Czech" at bounding box center [207, 301] width 210 height 19
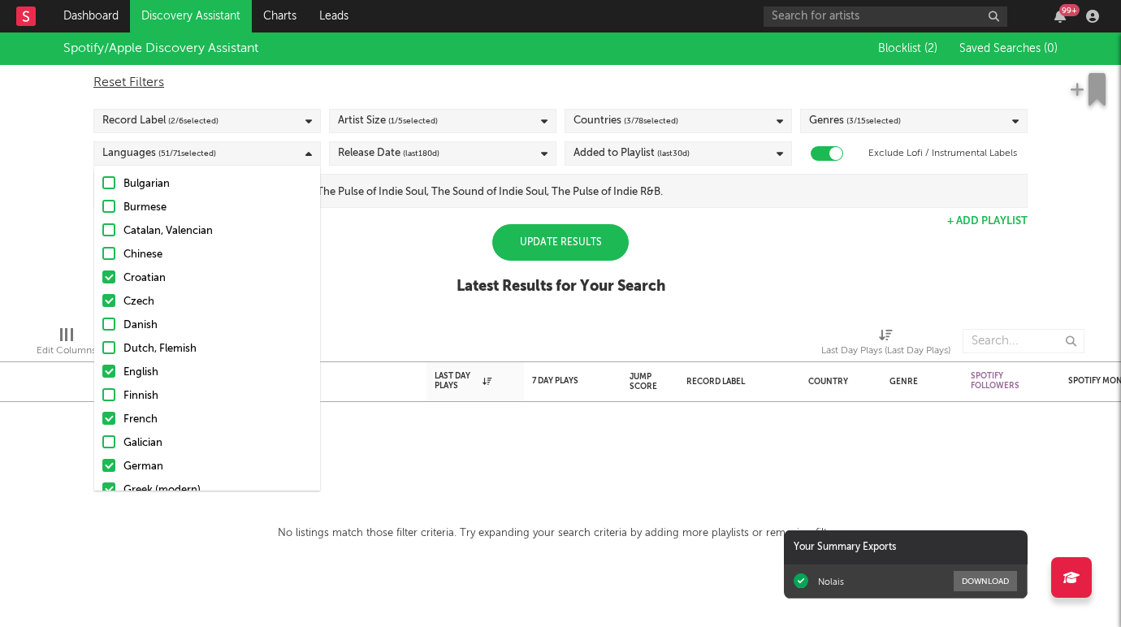
click at [102, 292] on input "Czech" at bounding box center [102, 301] width 0 height 19
click at [108, 277] on div at bounding box center [108, 276] width 13 height 13
click at [102, 277] on input "Croatian" at bounding box center [102, 278] width 0 height 19
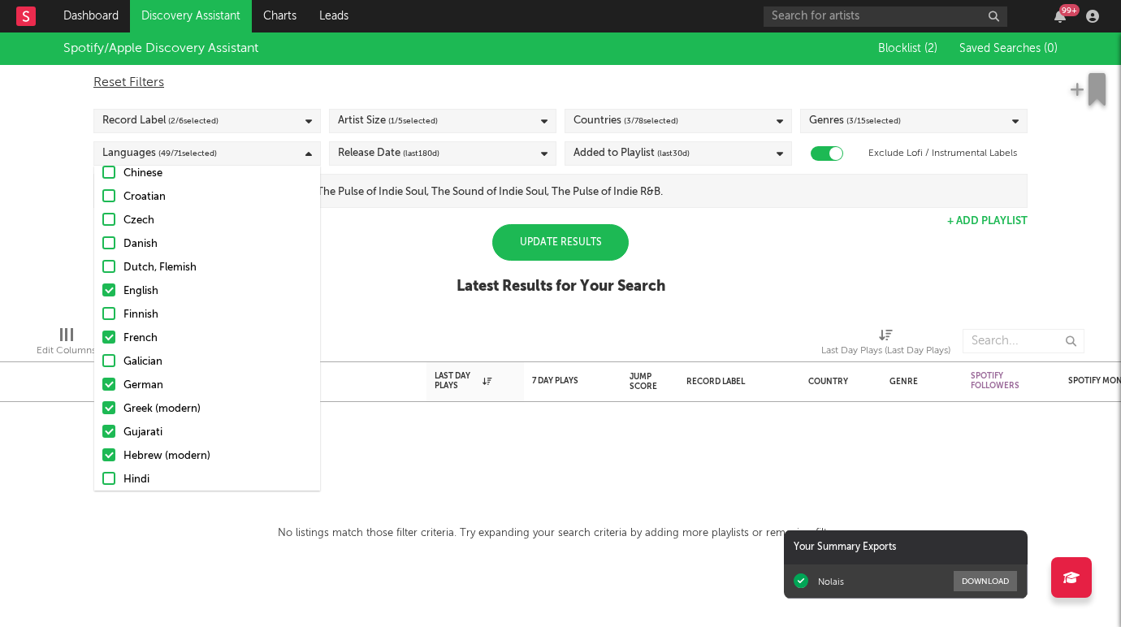
scroll to position [256, 0]
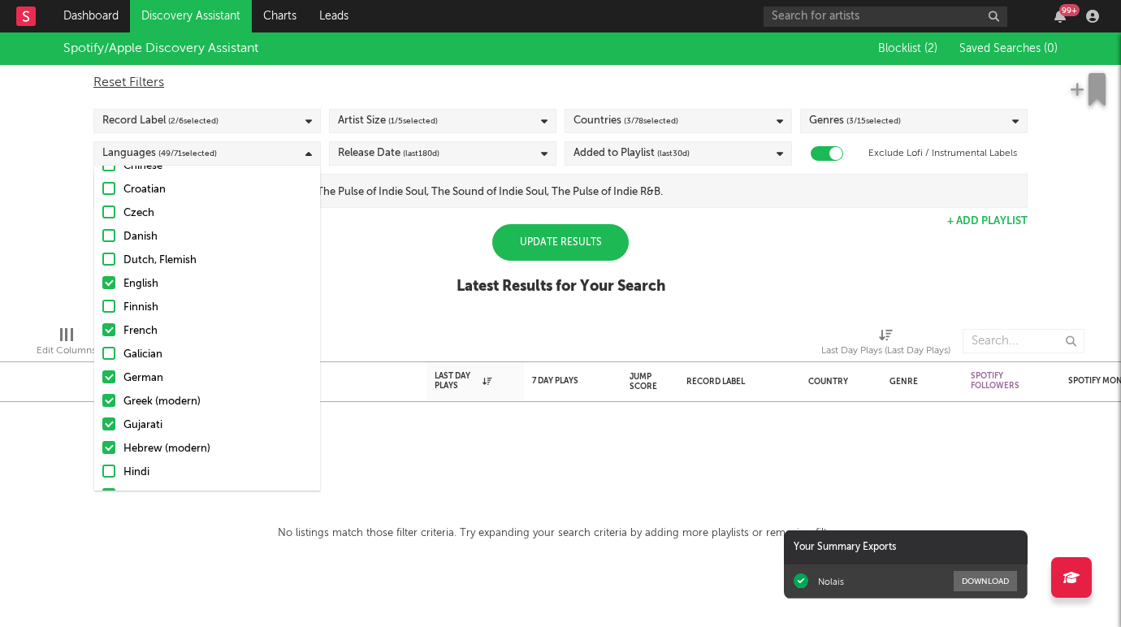
click at [107, 401] on div at bounding box center [108, 400] width 13 height 13
click at [102, 401] on input "Greek (modern)" at bounding box center [102, 401] width 0 height 19
click at [107, 421] on div at bounding box center [108, 423] width 13 height 13
click at [102, 421] on input "Gujarati" at bounding box center [102, 425] width 0 height 19
click at [107, 441] on div at bounding box center [108, 447] width 13 height 13
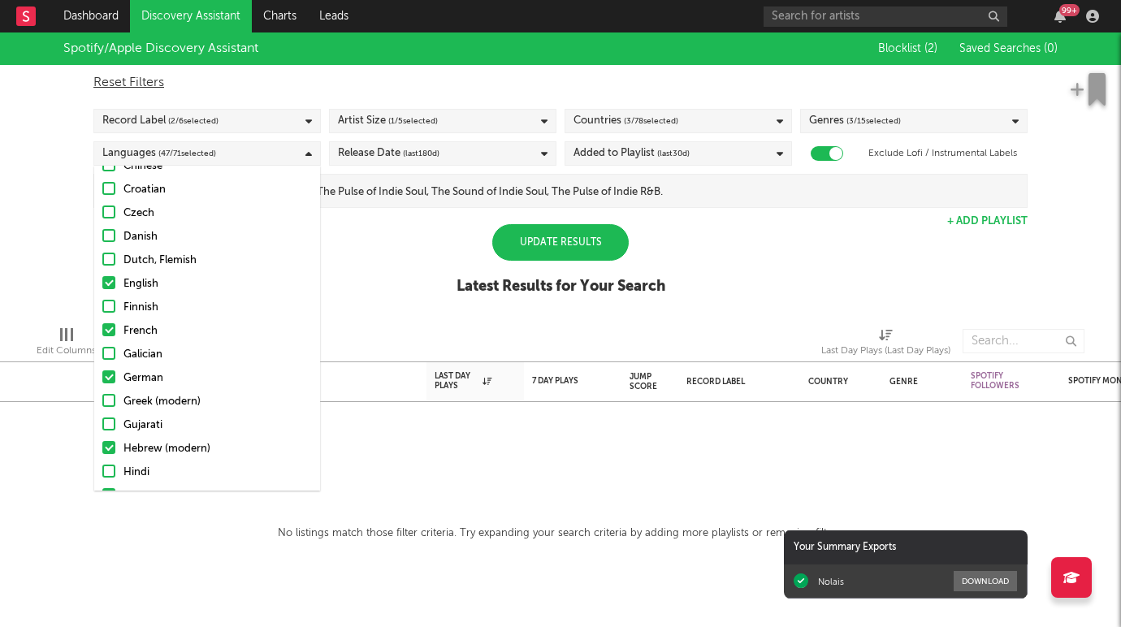
click at [102, 441] on input "Hebrew (modern)" at bounding box center [102, 448] width 0 height 19
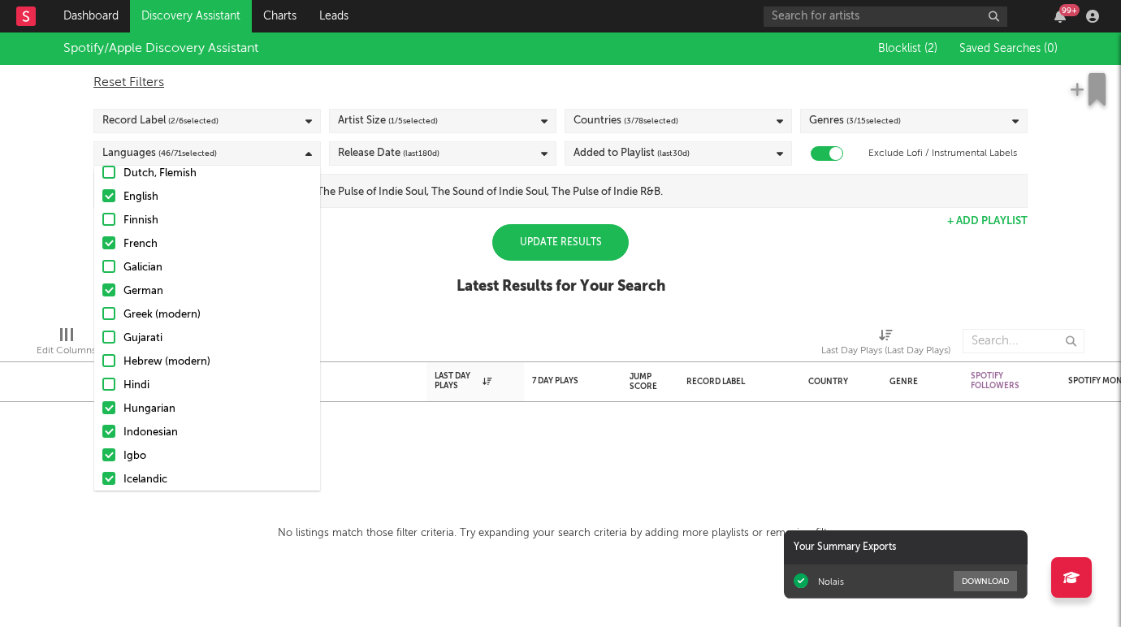
click at [106, 400] on label "Hungarian" at bounding box center [207, 409] width 210 height 19
click at [102, 400] on input "Hungarian" at bounding box center [102, 409] width 0 height 19
click at [106, 417] on label "Hungarian" at bounding box center [207, 409] width 210 height 19
click at [102, 417] on input "Hungarian" at bounding box center [102, 409] width 0 height 19
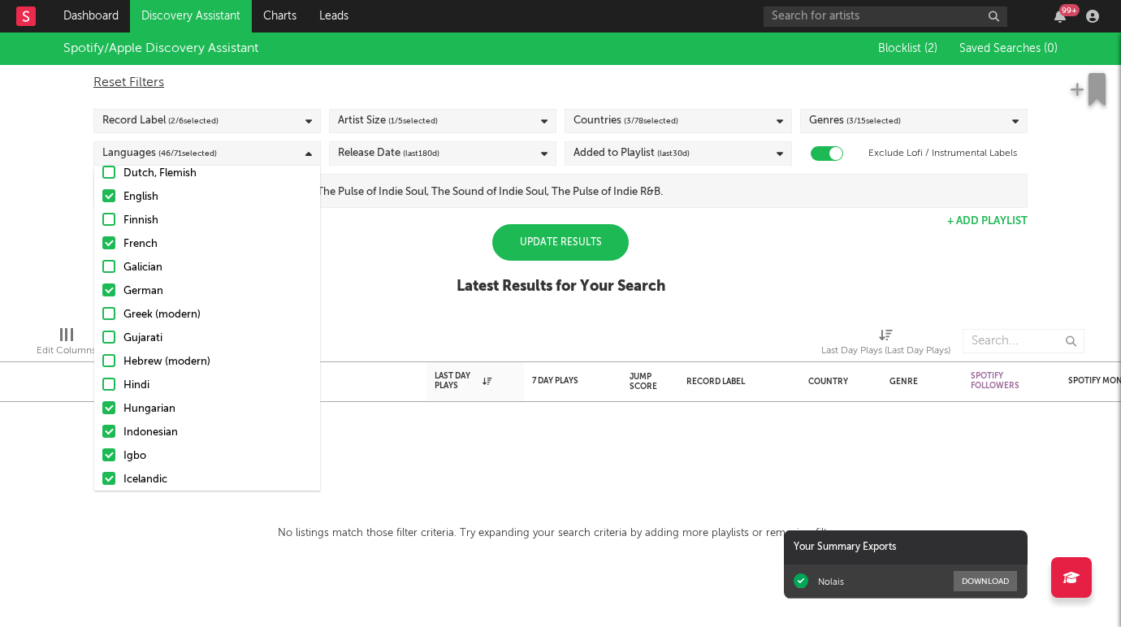
click at [110, 404] on div at bounding box center [108, 407] width 13 height 13
click at [102, 404] on input "Hungarian" at bounding box center [102, 409] width 0 height 19
click at [110, 423] on label "Indonesian" at bounding box center [207, 432] width 210 height 19
click at [102, 423] on input "Indonesian" at bounding box center [102, 432] width 0 height 19
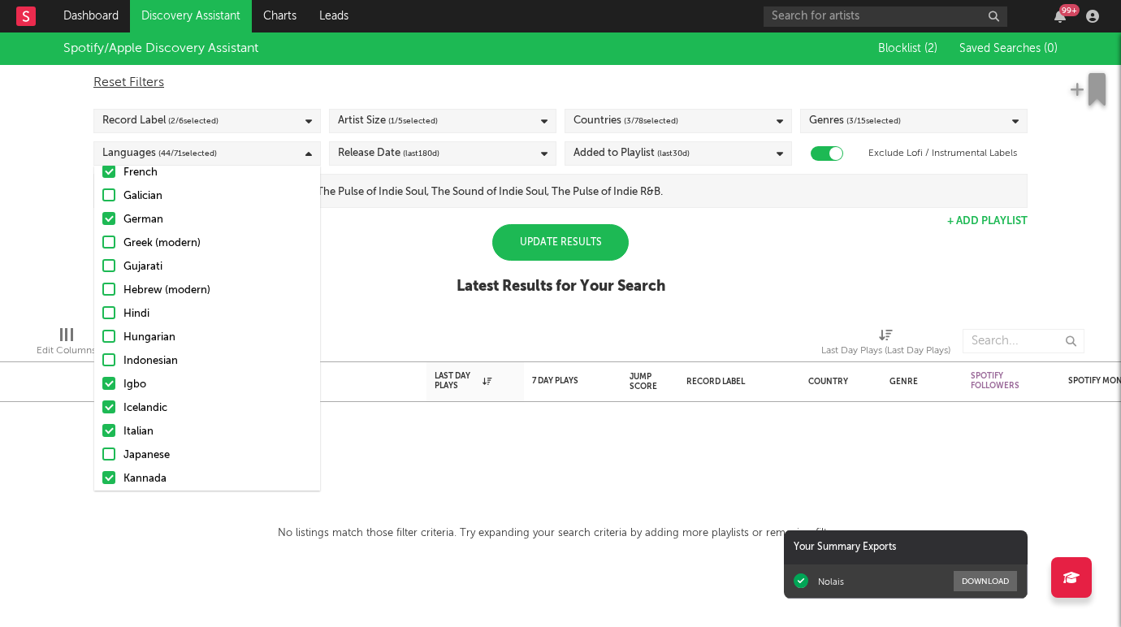
click at [109, 408] on div at bounding box center [108, 406] width 13 height 13
click at [102, 408] on input "Icelandic" at bounding box center [102, 408] width 0 height 19
click at [109, 430] on div at bounding box center [108, 430] width 13 height 13
click at [102, 430] on input "Italian" at bounding box center [102, 431] width 0 height 19
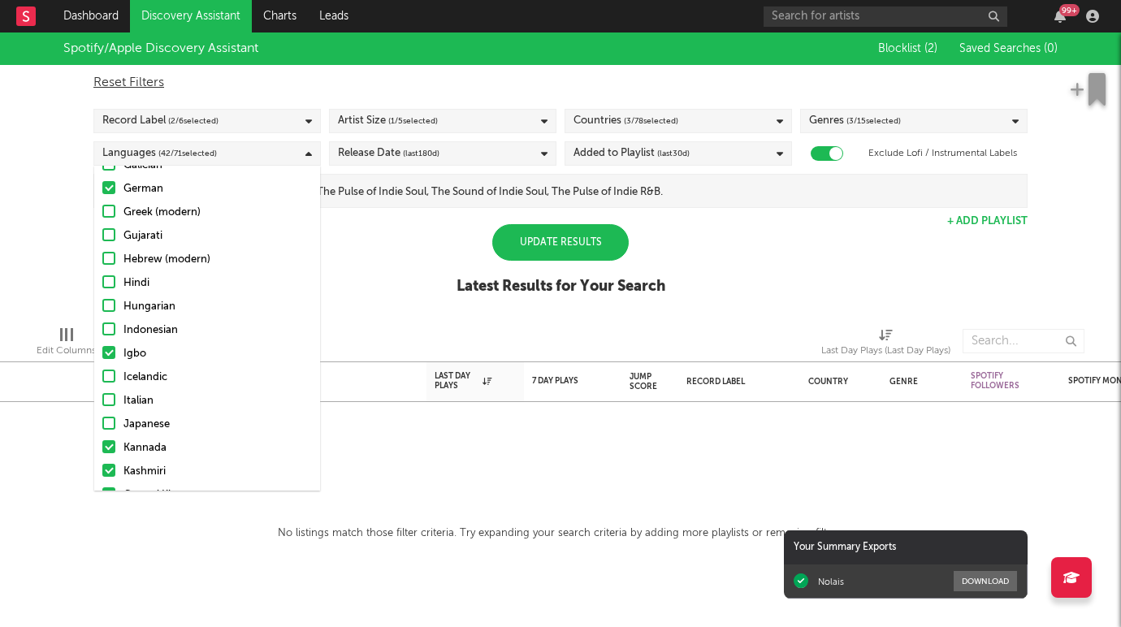
scroll to position [481, 0]
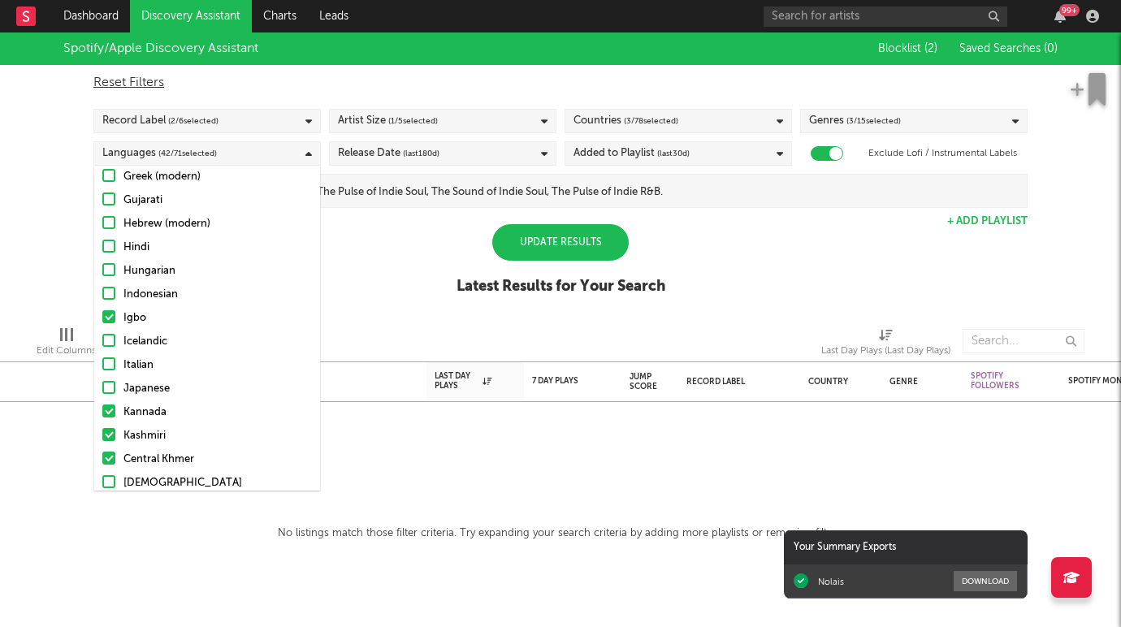
drag, startPoint x: 108, startPoint y: 364, endPoint x: 107, endPoint y: 380, distance: 16.3
click at [107, 364] on div at bounding box center [108, 363] width 13 height 13
click at [102, 364] on input "Italian" at bounding box center [102, 365] width 0 height 19
click at [106, 406] on div at bounding box center [108, 410] width 13 height 13
click at [102, 406] on input "Kannada" at bounding box center [102, 412] width 0 height 19
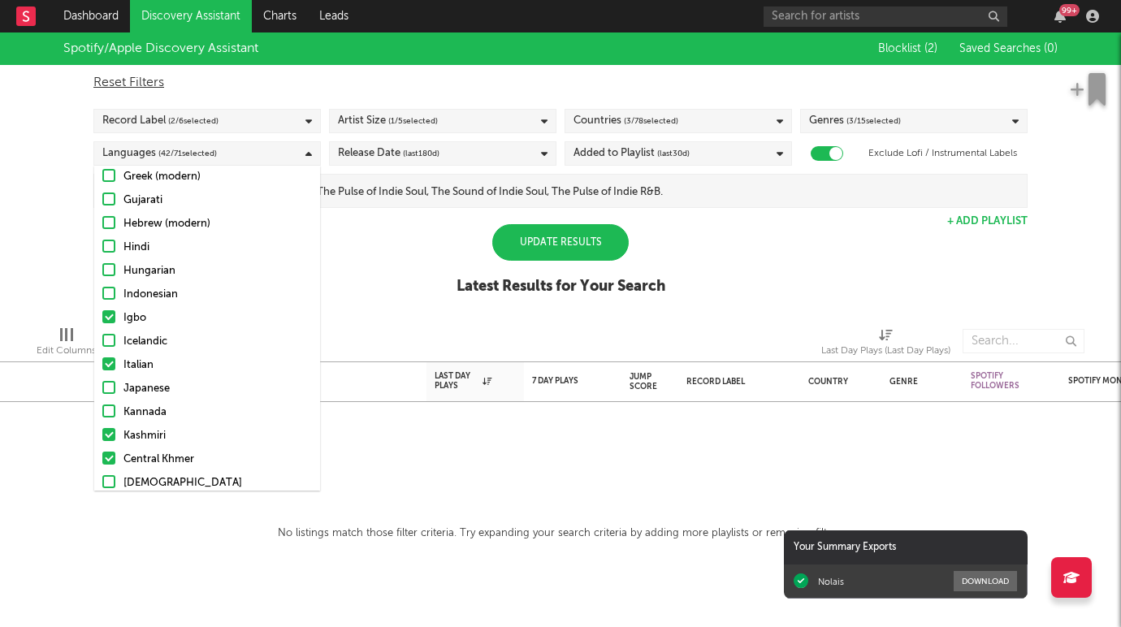
click at [106, 428] on div at bounding box center [108, 434] width 13 height 13
click at [102, 428] on input "Kashmiri" at bounding box center [102, 435] width 0 height 19
click at [108, 456] on div at bounding box center [108, 458] width 13 height 13
click at [102, 456] on input "Central Khmer" at bounding box center [102, 459] width 0 height 19
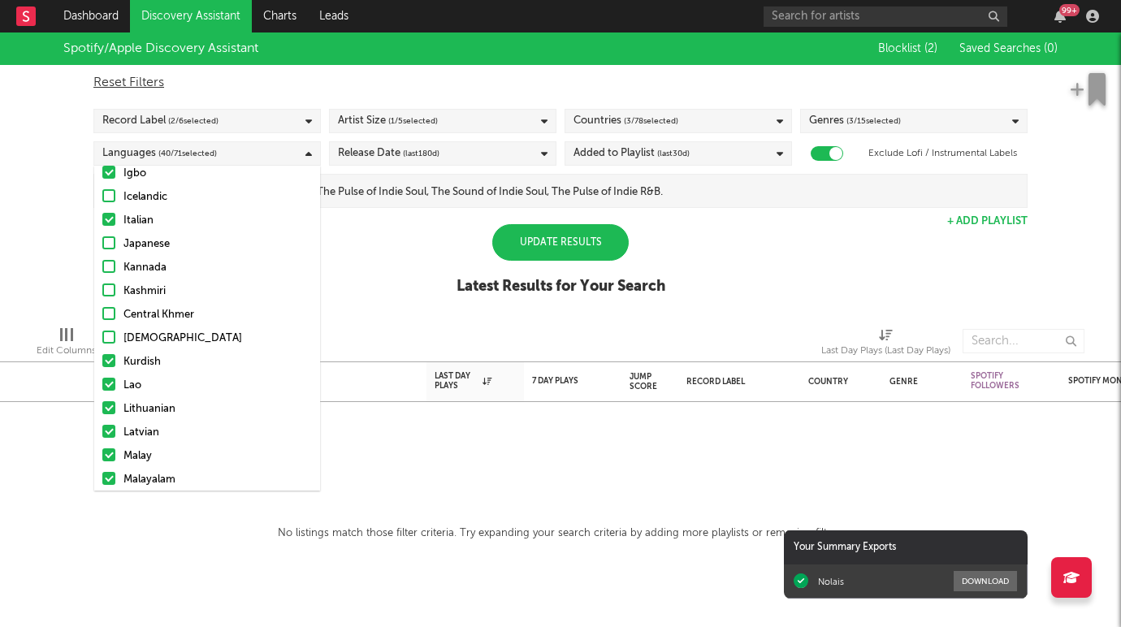
scroll to position [629, 0]
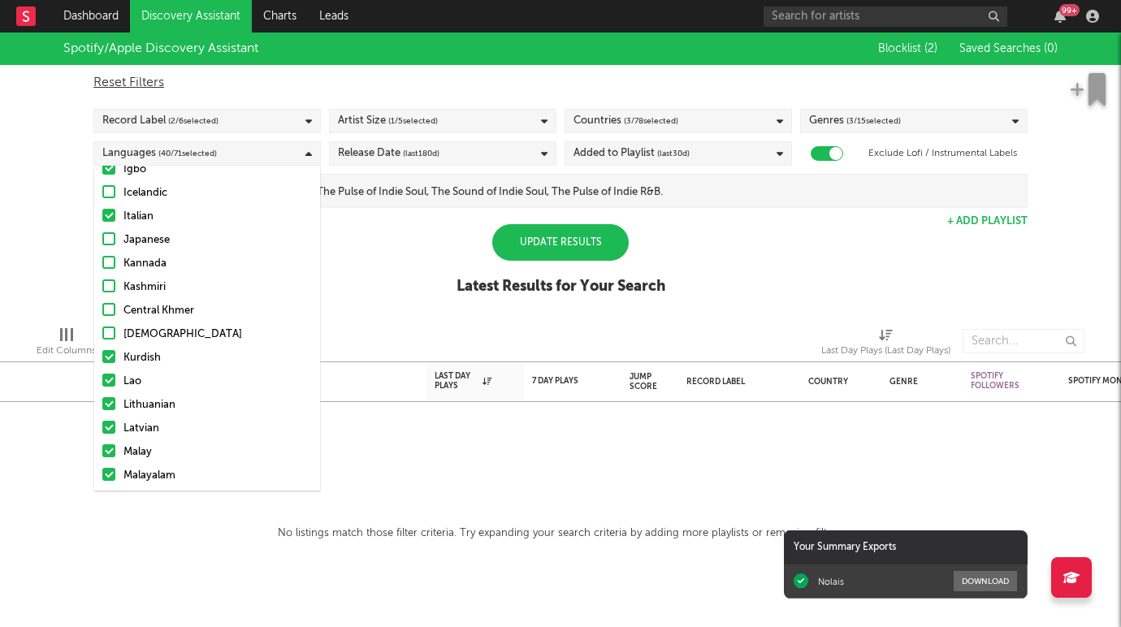
click at [108, 362] on div at bounding box center [108, 356] width 13 height 13
click at [102, 362] on input "Kurdish" at bounding box center [102, 357] width 0 height 19
click at [103, 377] on div at bounding box center [108, 380] width 13 height 13
click at [102, 377] on input "Lao" at bounding box center [102, 381] width 0 height 19
click at [104, 398] on div at bounding box center [108, 403] width 13 height 13
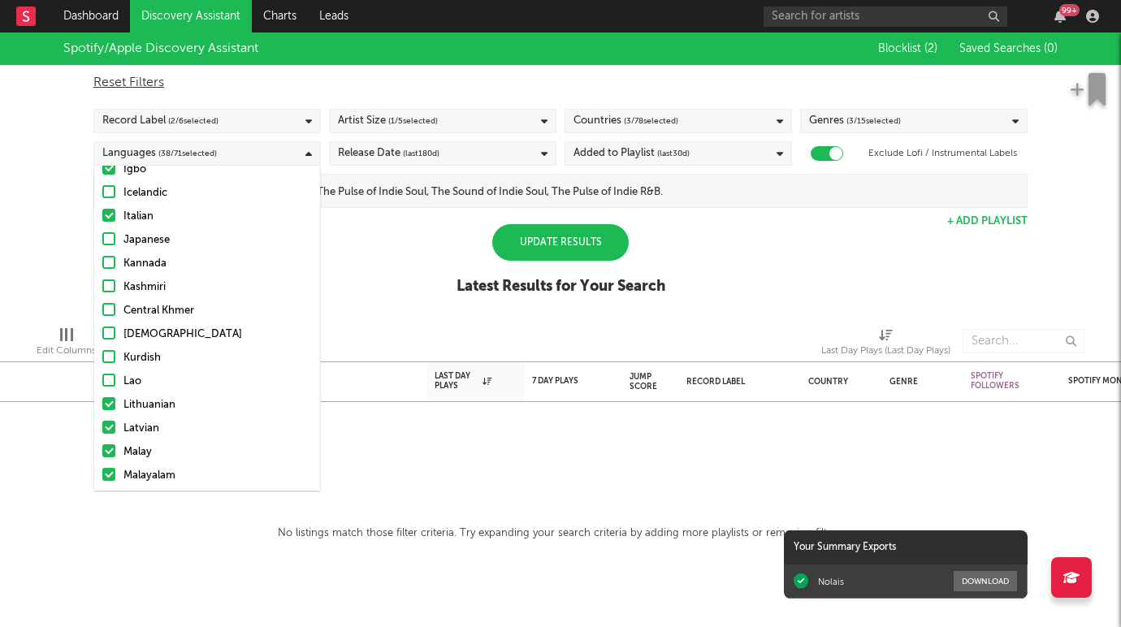
click at [102, 398] on input "Lithuanian" at bounding box center [102, 405] width 0 height 19
click at [104, 414] on label "Lithuanian" at bounding box center [207, 405] width 210 height 19
click at [102, 414] on input "Lithuanian" at bounding box center [102, 405] width 0 height 19
click at [104, 418] on div "Afrikaans Albanian Amharic Arabic Assamese Bengali Bulgarian Burmese Catalan, V…" at bounding box center [207, 415] width 226 height 1704
click at [104, 404] on div at bounding box center [108, 403] width 13 height 13
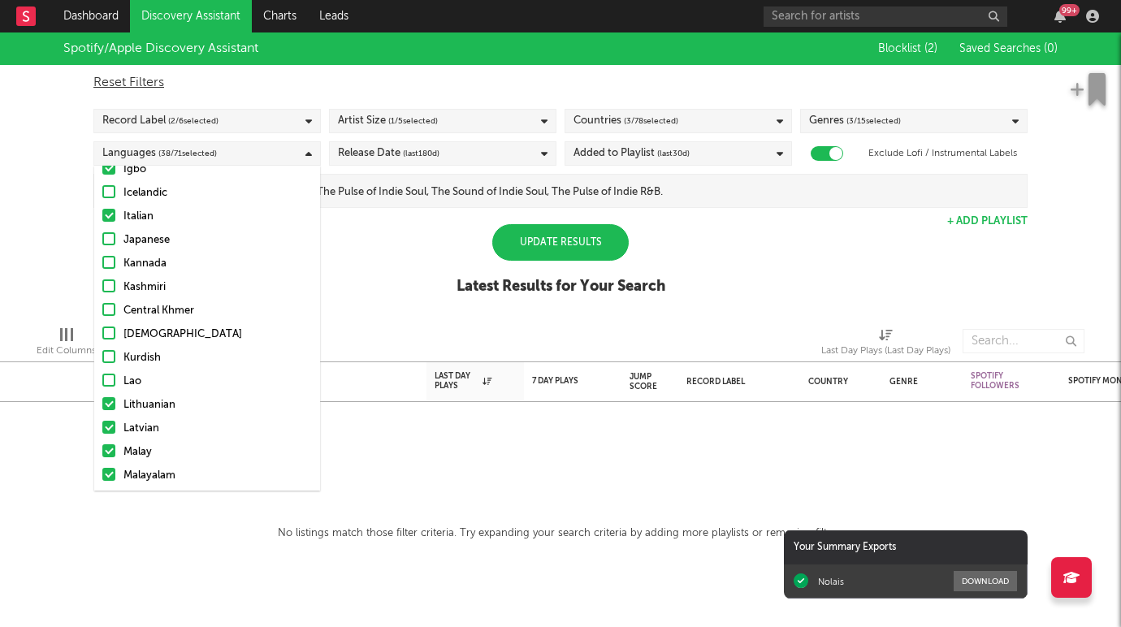
click at [102, 404] on input "Lithuanian" at bounding box center [102, 405] width 0 height 19
click at [104, 419] on label "Latvian" at bounding box center [207, 428] width 210 height 19
click at [102, 419] on input "Latvian" at bounding box center [102, 428] width 0 height 19
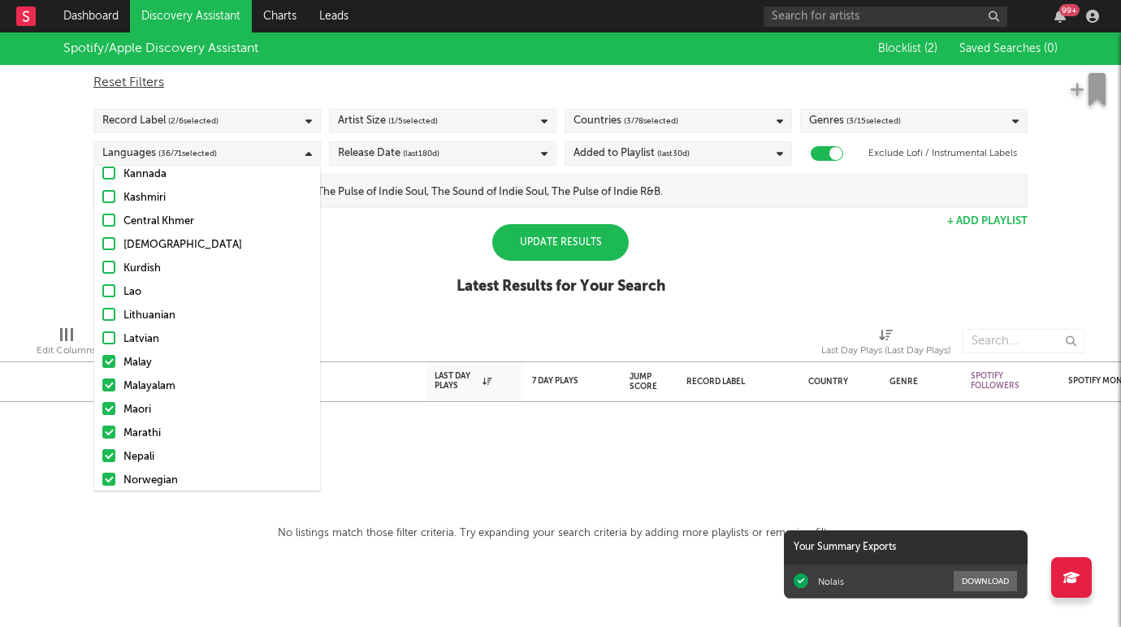
scroll to position [746, 0]
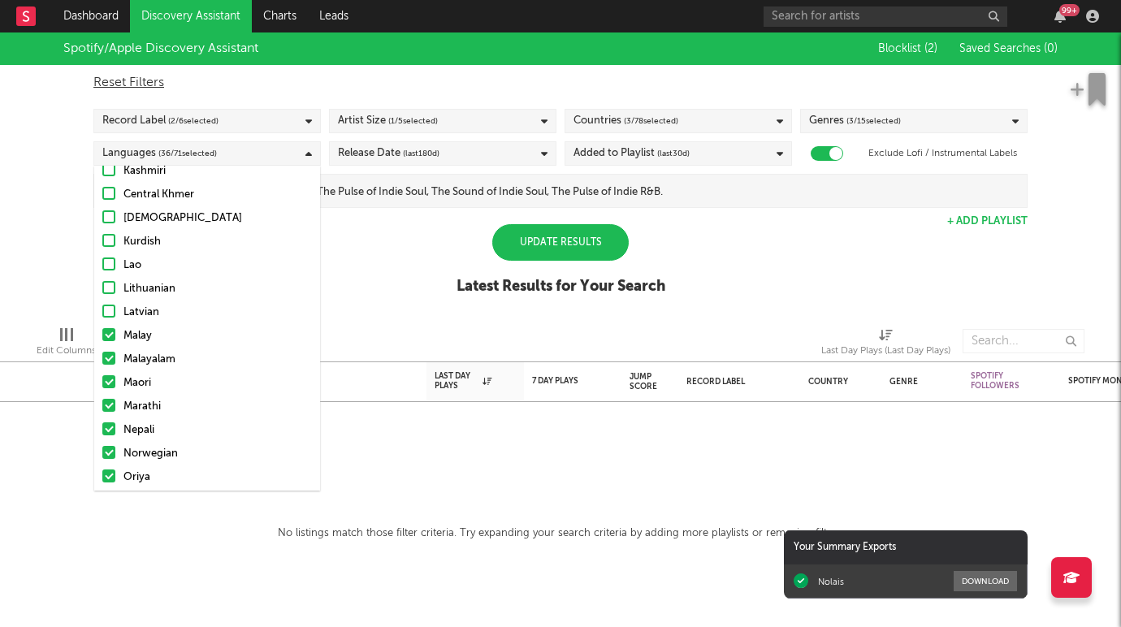
click at [107, 335] on div at bounding box center [108, 334] width 13 height 13
click at [102, 335] on input "Malay" at bounding box center [102, 335] width 0 height 19
click at [107, 356] on div at bounding box center [108, 358] width 13 height 13
click at [102, 356] on input "Malayalam" at bounding box center [102, 359] width 0 height 19
click at [107, 372] on div "Afrikaans Albanian Amharic Arabic Assamese Bengali Bulgarian Burmese Catalan, V…" at bounding box center [207, 299] width 226 height 1704
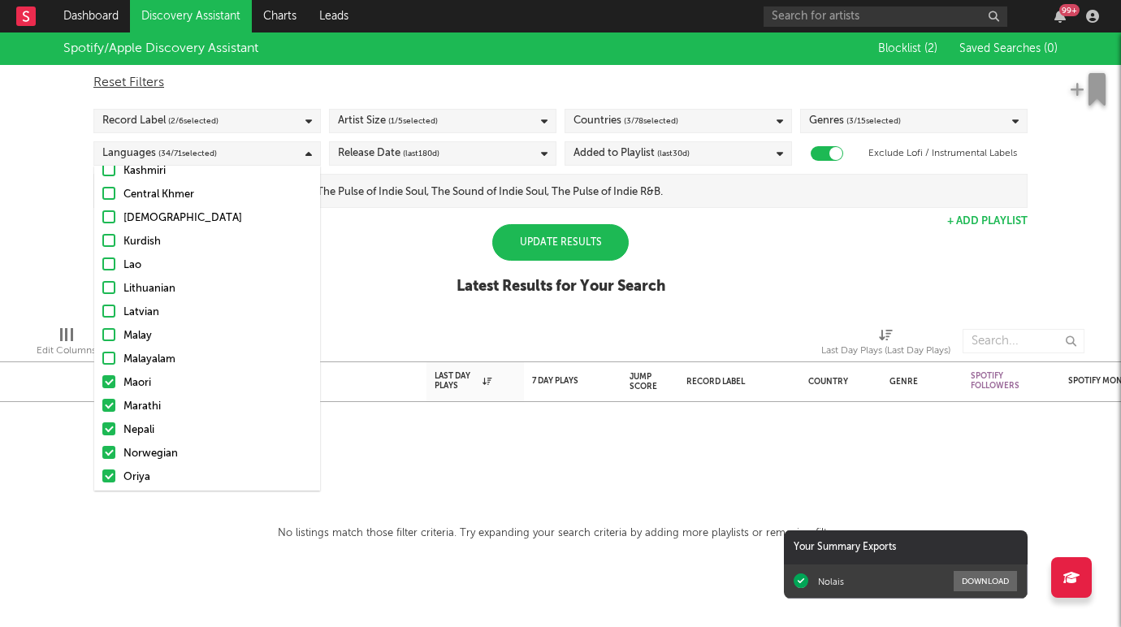
click at [109, 381] on div at bounding box center [108, 381] width 13 height 13
click at [102, 381] on input "Maori" at bounding box center [102, 383] width 0 height 19
click at [109, 402] on div at bounding box center [108, 405] width 13 height 13
click at [102, 402] on input "Marathi" at bounding box center [102, 406] width 0 height 19
click at [109, 422] on div at bounding box center [108, 428] width 13 height 13
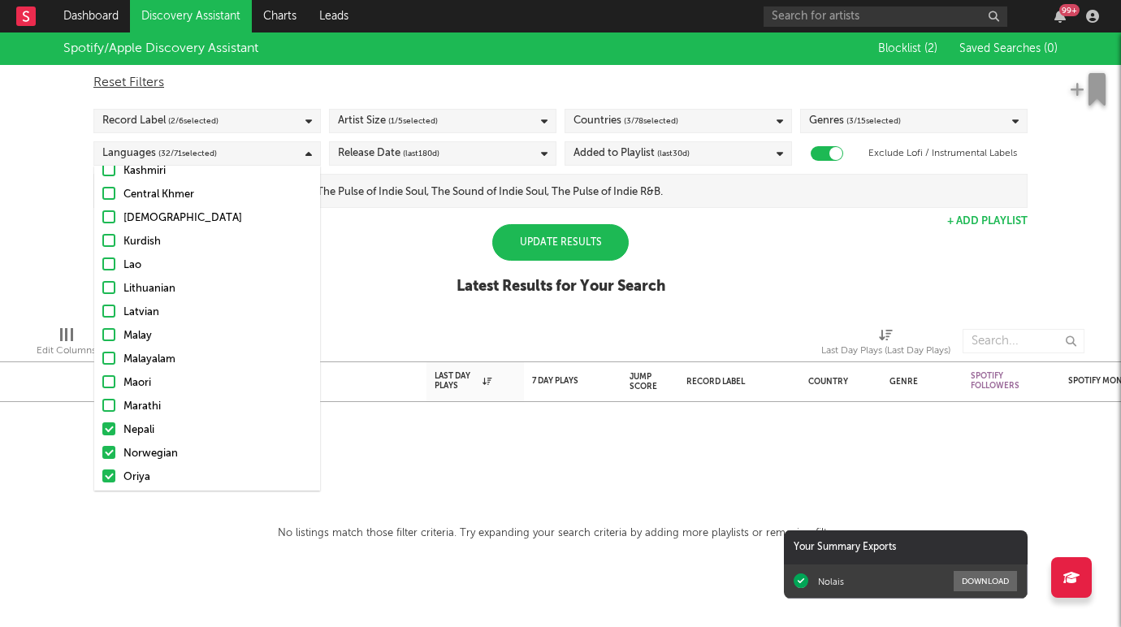
click at [102, 422] on input "Nepali" at bounding box center [102, 430] width 0 height 19
click at [109, 449] on div at bounding box center [108, 452] width 13 height 13
click at [102, 449] on input "Norwegian" at bounding box center [102, 453] width 0 height 19
click at [108, 475] on div at bounding box center [108, 475] width 13 height 13
click at [102, 475] on input "Oriya" at bounding box center [102, 477] width 0 height 19
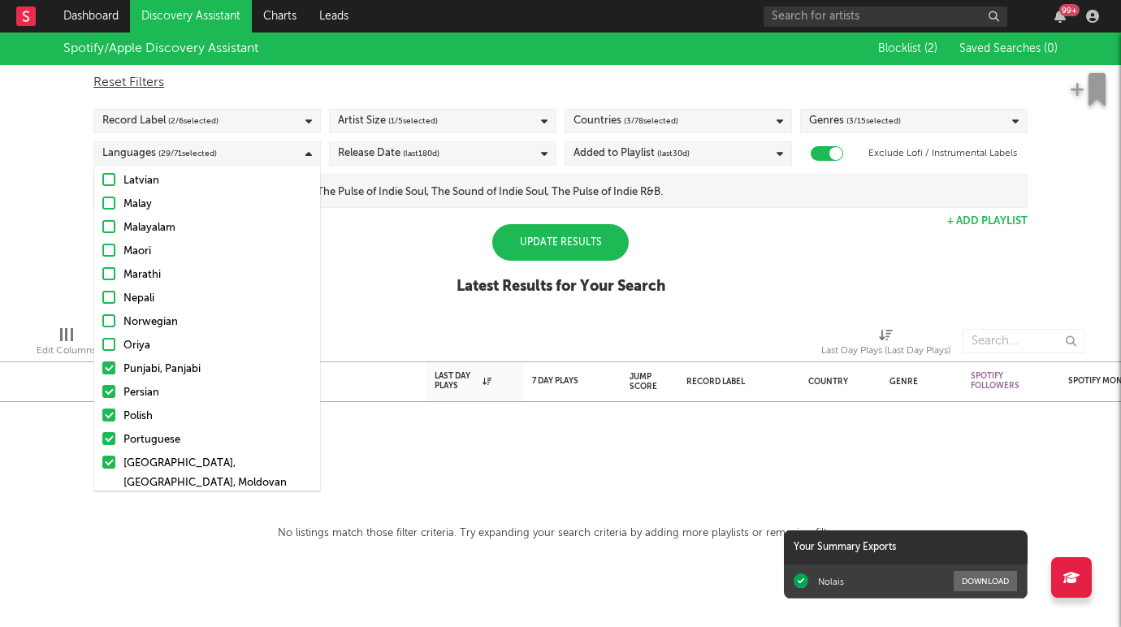
scroll to position [882, 0]
click at [110, 361] on div at bounding box center [108, 363] width 13 height 13
click at [102, 361] on input "Punjabi, Panjabi" at bounding box center [102, 364] width 0 height 19
click at [109, 383] on div at bounding box center [108, 386] width 13 height 13
click at [102, 383] on input "Persian" at bounding box center [102, 387] width 0 height 19
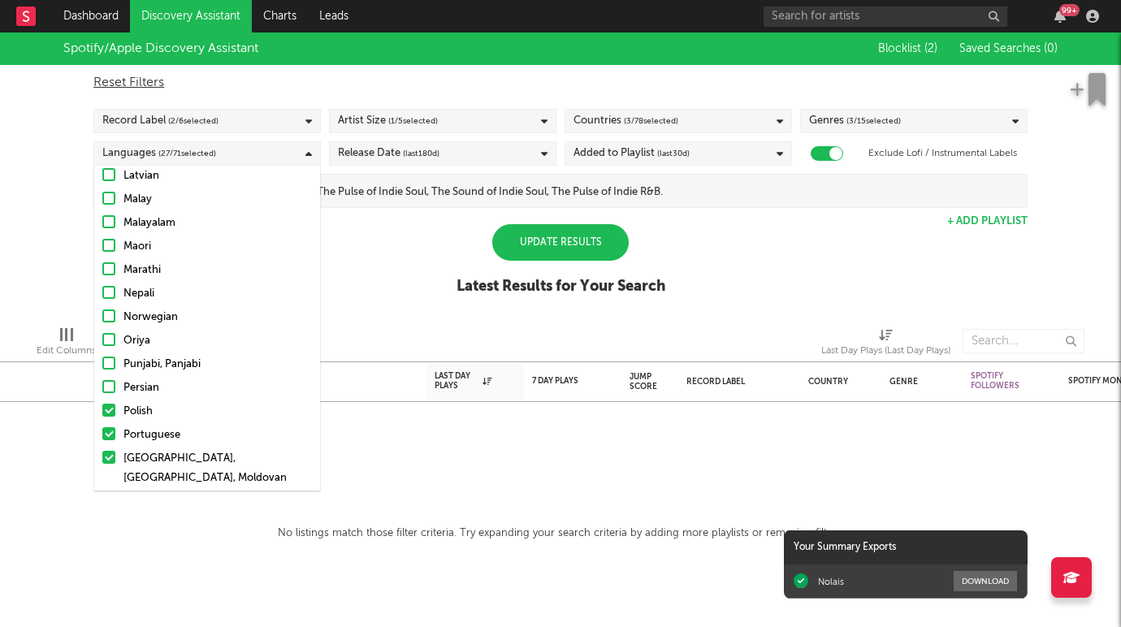
click at [108, 410] on div at bounding box center [108, 410] width 13 height 13
click at [102, 410] on input "Polish" at bounding box center [102, 411] width 0 height 19
click at [106, 452] on div at bounding box center [108, 457] width 13 height 13
click at [102, 452] on input "Romanian, Moldavian, Moldovan" at bounding box center [102, 468] width 0 height 39
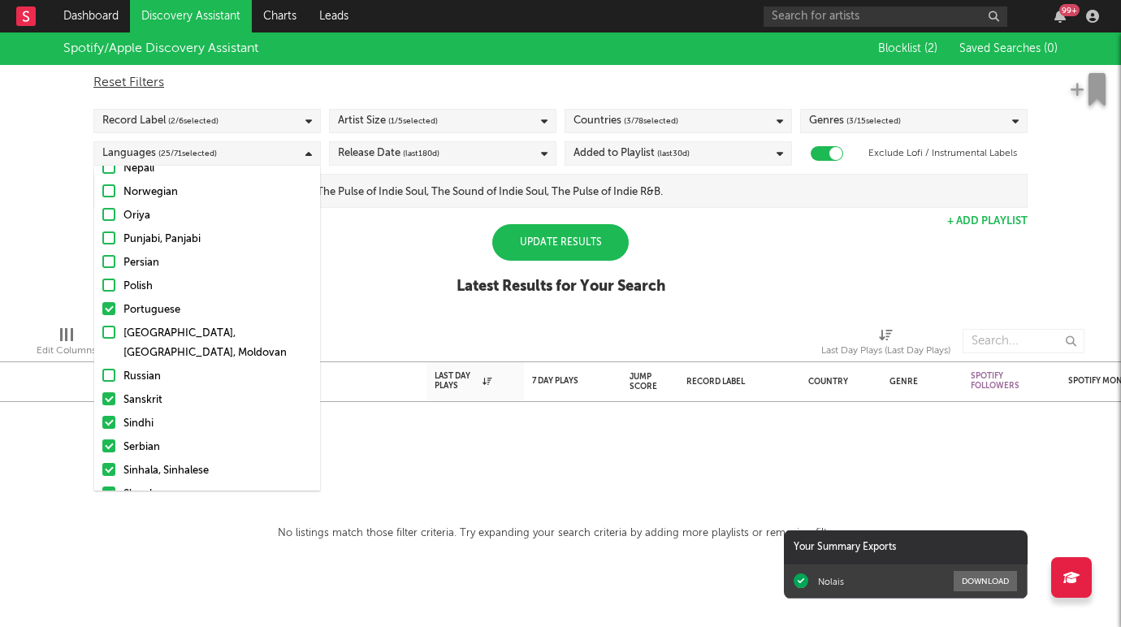
scroll to position [1022, 0]
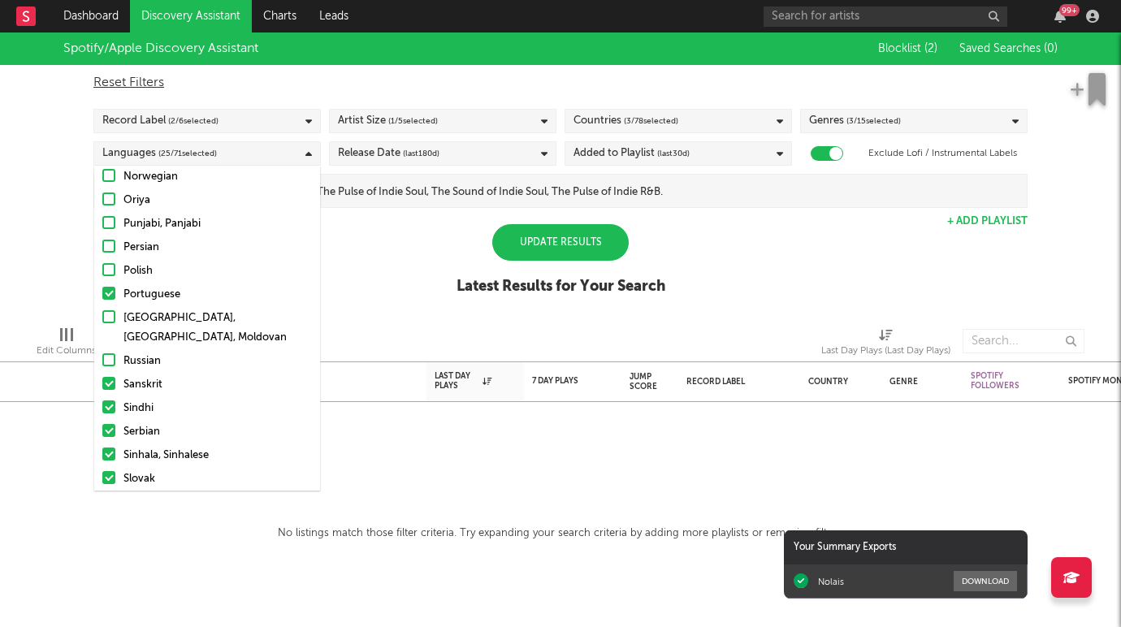
click at [109, 377] on div at bounding box center [108, 383] width 13 height 13
click at [102, 375] on input "Sanskrit" at bounding box center [102, 384] width 0 height 19
click at [109, 400] on div at bounding box center [108, 406] width 13 height 13
click at [102, 399] on input "Sindhi" at bounding box center [102, 408] width 0 height 19
click at [107, 424] on div at bounding box center [108, 430] width 13 height 13
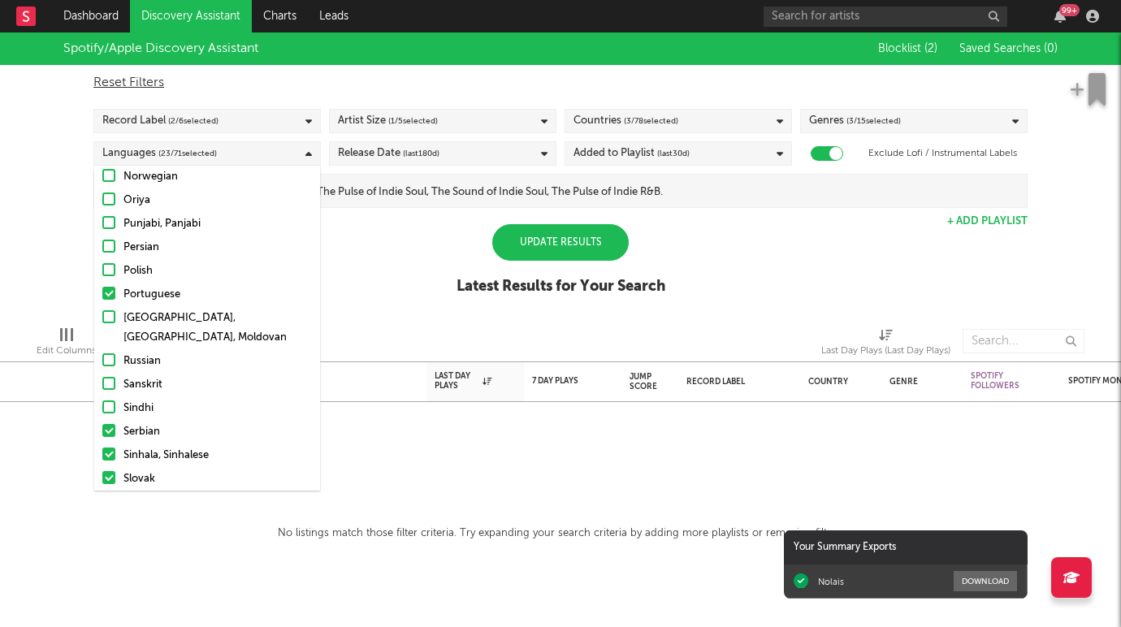
click at [102, 422] on input "Serbian" at bounding box center [102, 431] width 0 height 19
click at [107, 446] on label "Sinhala, Sinhalese" at bounding box center [207, 455] width 210 height 19
click at [102, 446] on input "Sinhala, Sinhalese" at bounding box center [102, 455] width 0 height 19
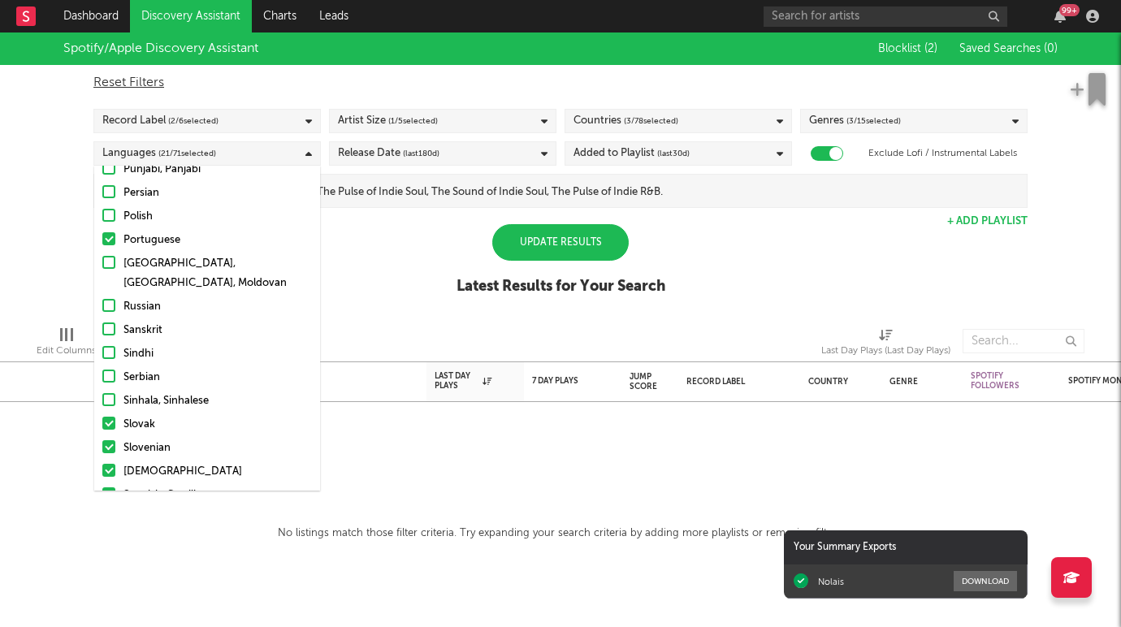
scroll to position [1085, 0]
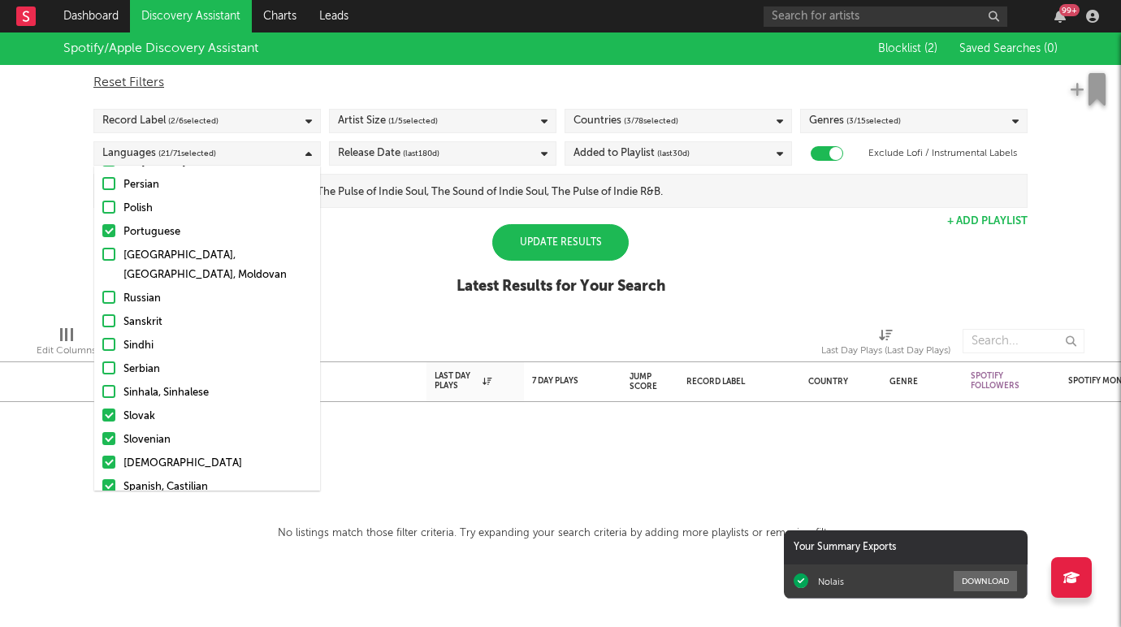
click at [110, 408] on div at bounding box center [108, 414] width 13 height 13
click at [102, 407] on input "Slovak" at bounding box center [102, 416] width 0 height 19
click at [106, 456] on div at bounding box center [108, 462] width 13 height 13
click at [102, 454] on input "Somali" at bounding box center [102, 463] width 0 height 19
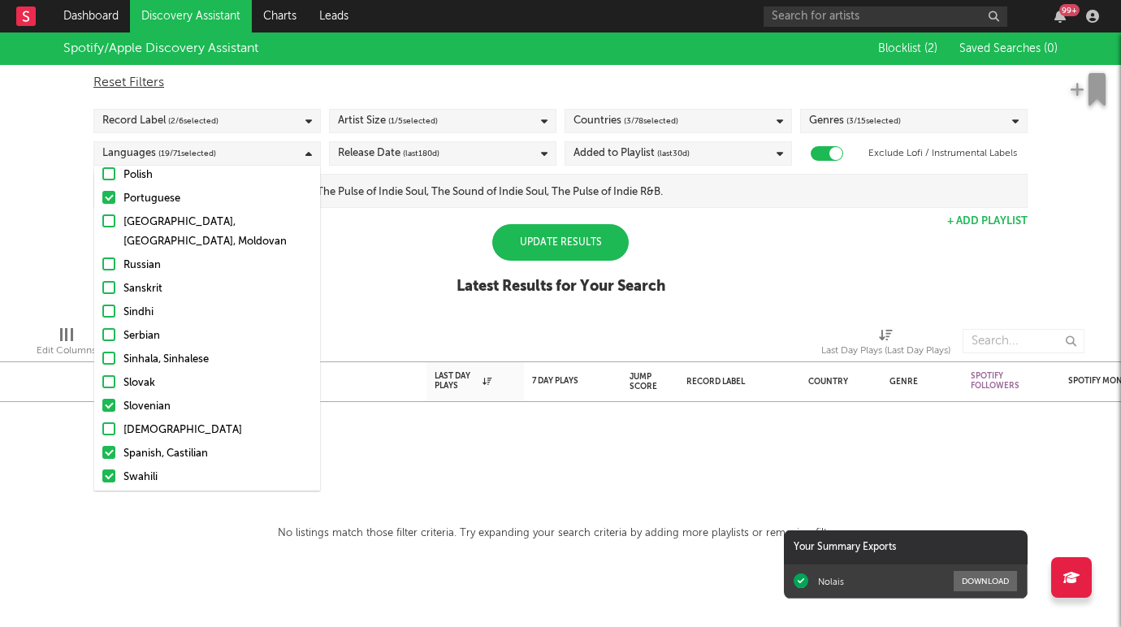
scroll to position [1141, 0]
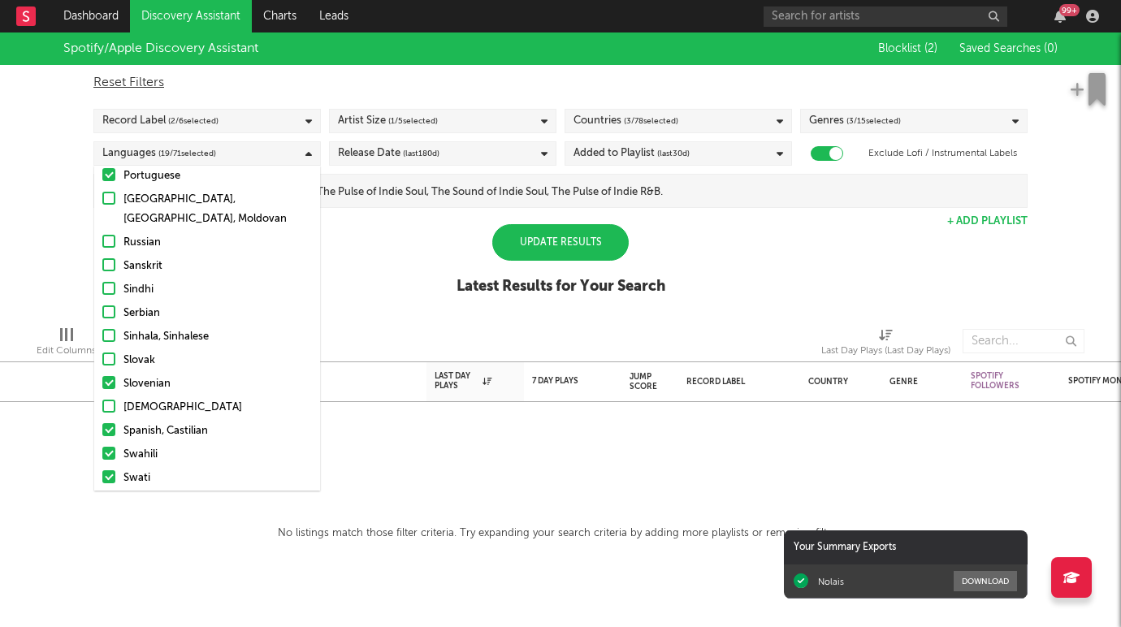
click at [106, 376] on div at bounding box center [108, 382] width 13 height 13
click at [102, 374] on input "Slovenian" at bounding box center [102, 383] width 0 height 19
click at [106, 445] on label "Swahili" at bounding box center [207, 454] width 210 height 19
click at [102, 445] on input "Swahili" at bounding box center [102, 454] width 0 height 19
click at [106, 470] on div at bounding box center [108, 476] width 13 height 13
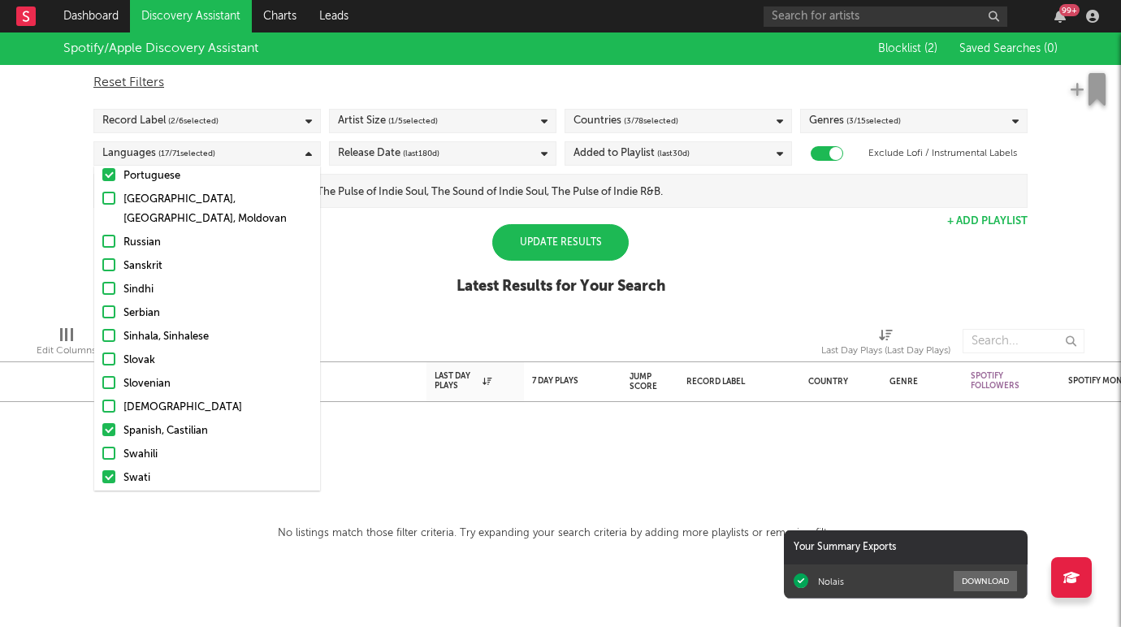
click at [102, 469] on input "Swati" at bounding box center [102, 478] width 0 height 19
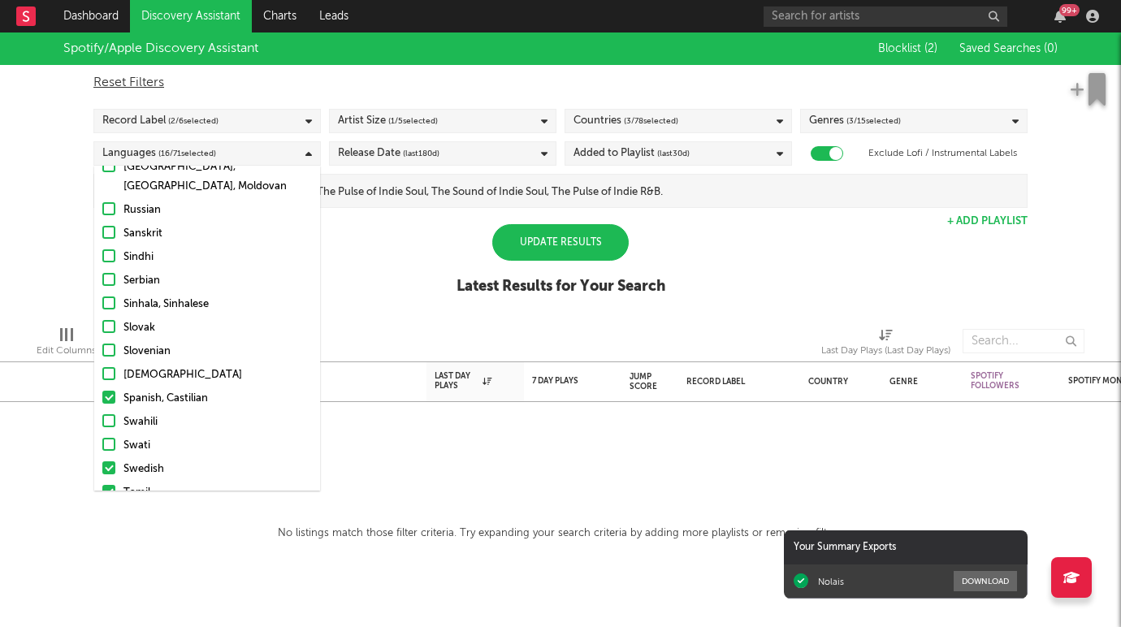
scroll to position [1212, 0]
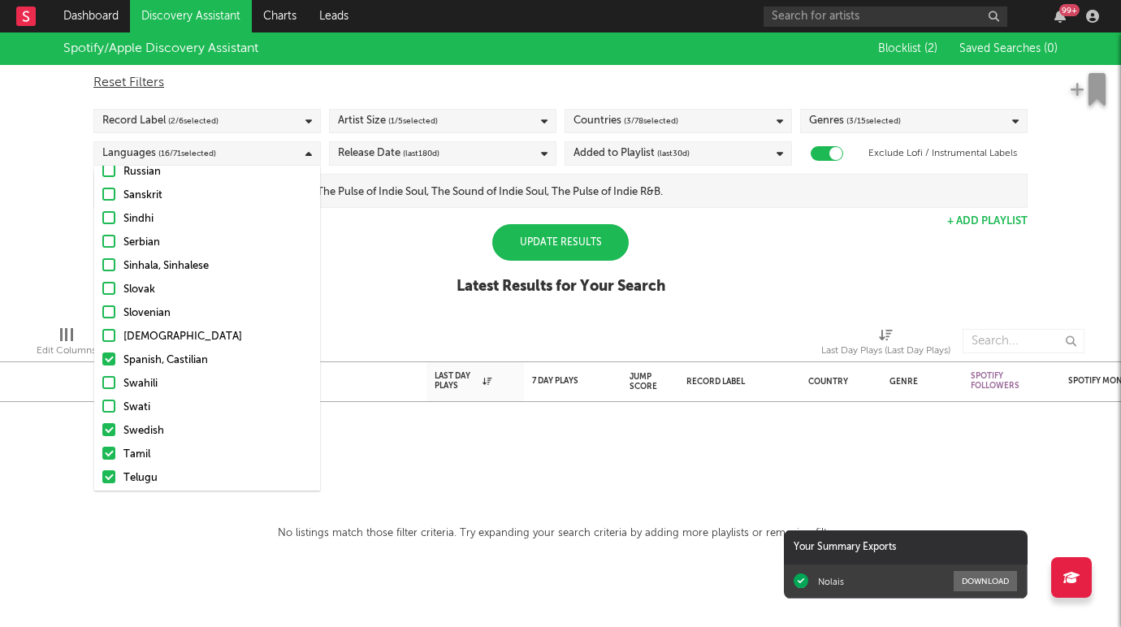
click at [107, 423] on div at bounding box center [108, 429] width 13 height 13
click at [102, 421] on input "Swedish" at bounding box center [102, 430] width 0 height 19
click at [107, 447] on div at bounding box center [108, 453] width 13 height 13
click at [102, 445] on input "Tamil" at bounding box center [102, 454] width 0 height 19
click at [106, 470] on div at bounding box center [108, 476] width 13 height 13
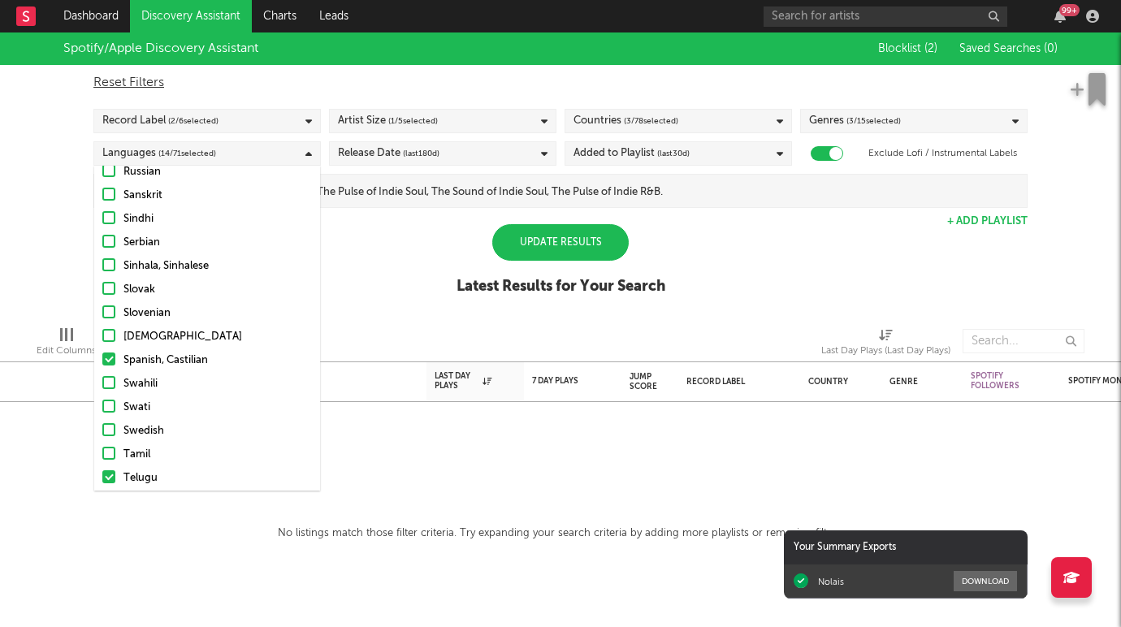
click at [102, 469] on input "Telugu" at bounding box center [102, 478] width 0 height 19
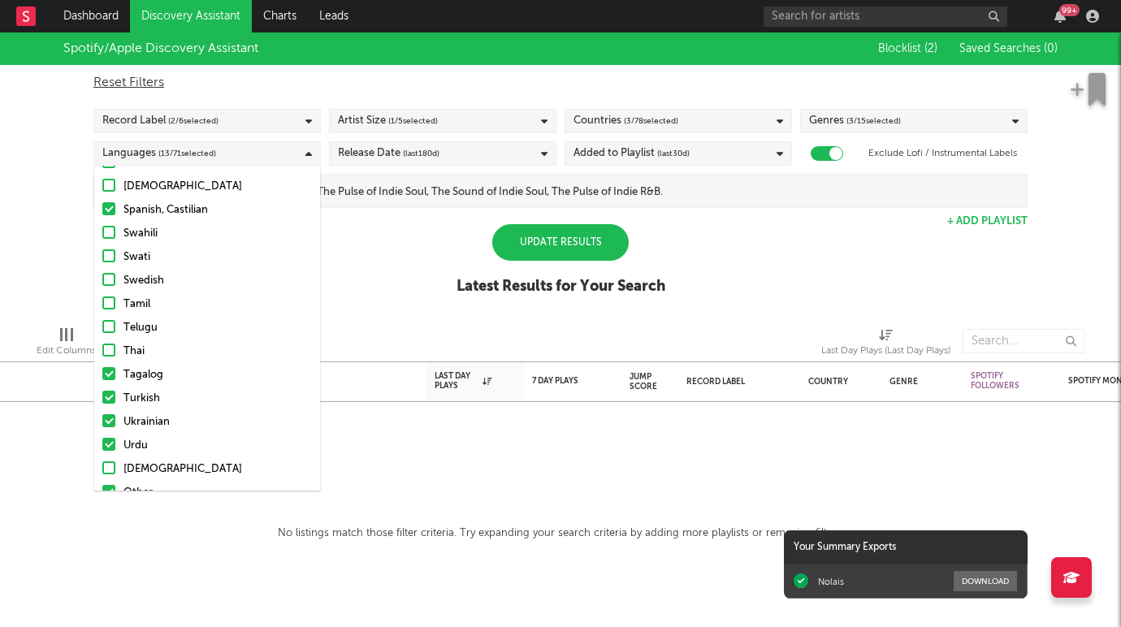
scroll to position [1371, 0]
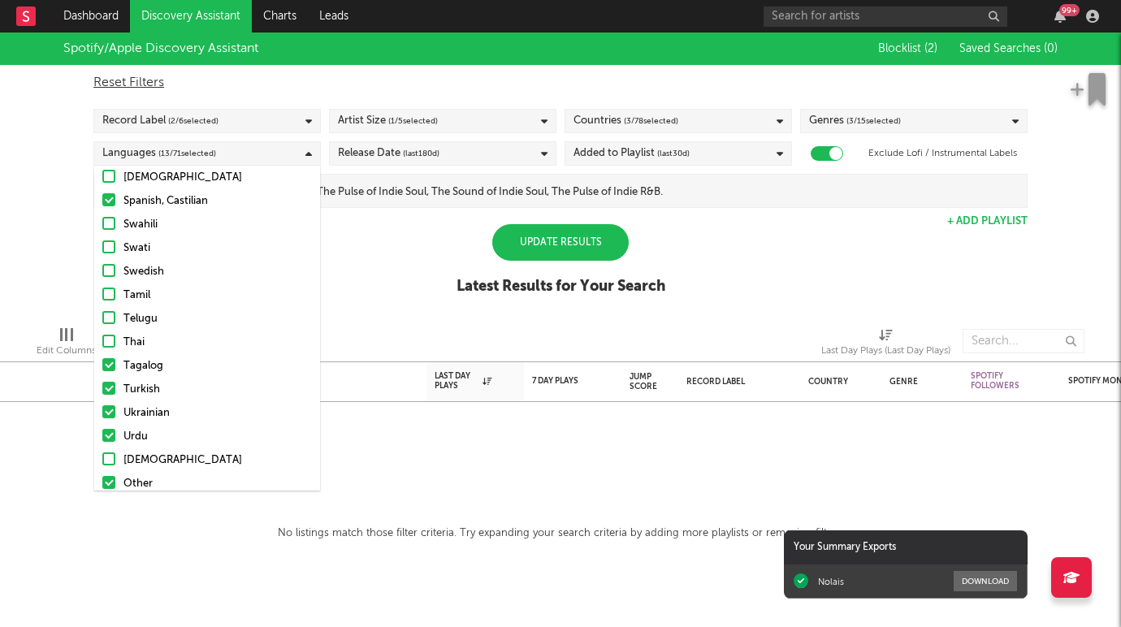
click at [104, 358] on div at bounding box center [108, 364] width 13 height 13
click at [102, 357] on input "Tagalog" at bounding box center [102, 366] width 0 height 19
click at [104, 382] on div at bounding box center [108, 388] width 13 height 13
click at [102, 380] on input "Turkish" at bounding box center [102, 389] width 0 height 19
click at [104, 405] on div at bounding box center [108, 411] width 13 height 13
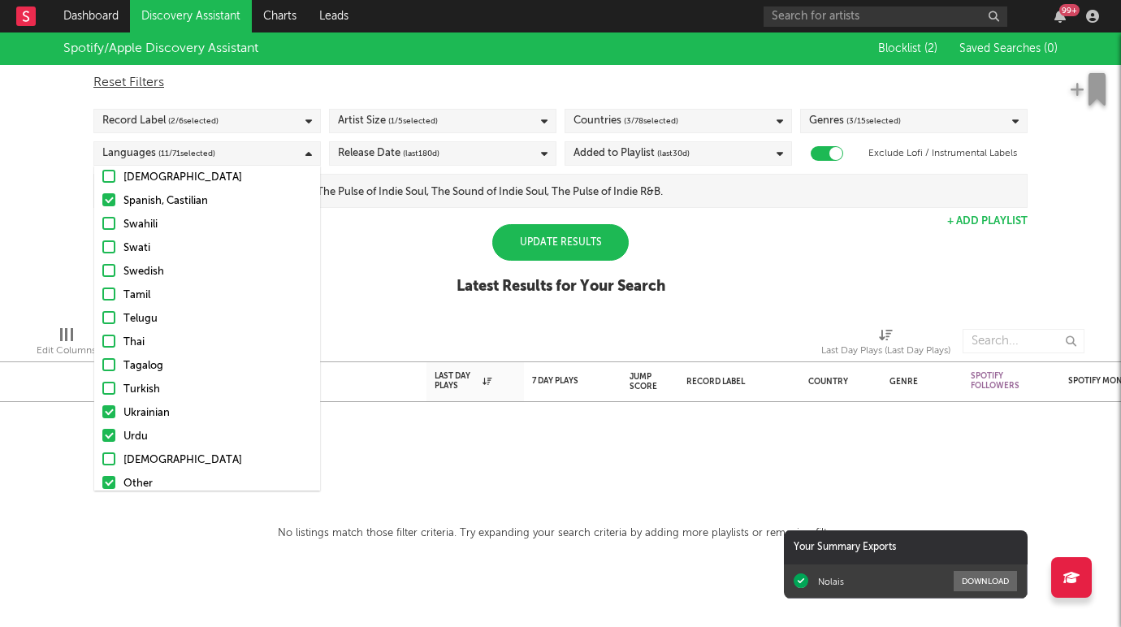
click at [102, 404] on input "Ukrainian" at bounding box center [102, 413] width 0 height 19
click at [106, 429] on div at bounding box center [108, 435] width 13 height 13
click at [102, 427] on input "Urdu" at bounding box center [102, 436] width 0 height 19
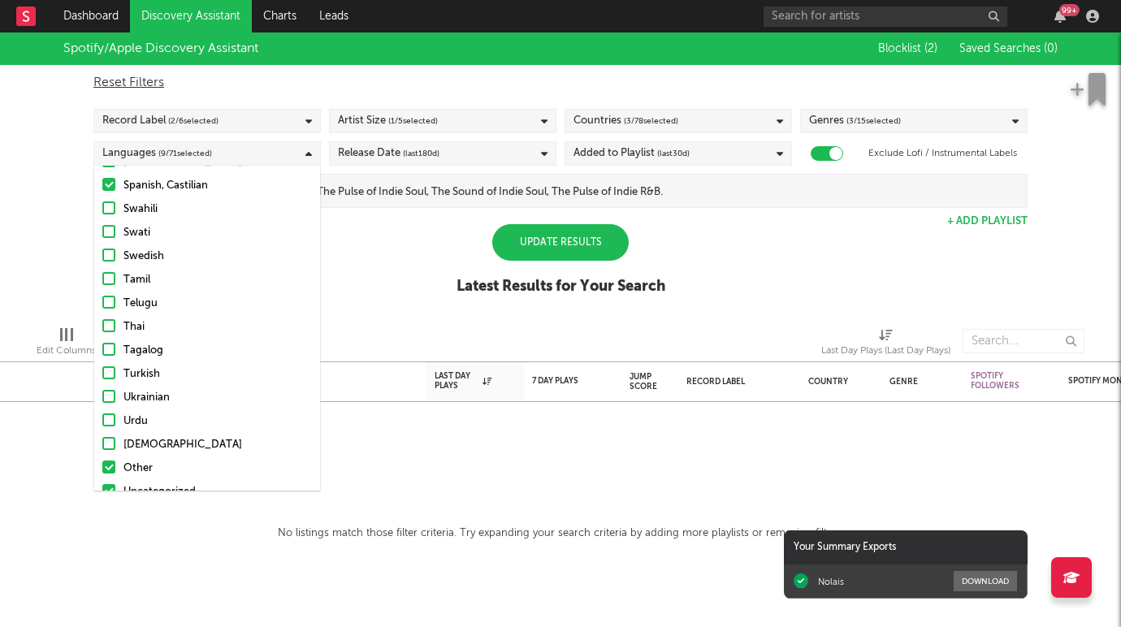
click at [107, 484] on div at bounding box center [108, 490] width 13 height 13
click at [102, 482] on input "Uncategorized" at bounding box center [102, 491] width 0 height 19
click at [107, 460] on div at bounding box center [108, 466] width 13 height 13
click at [102, 459] on input "Other" at bounding box center [102, 468] width 0 height 19
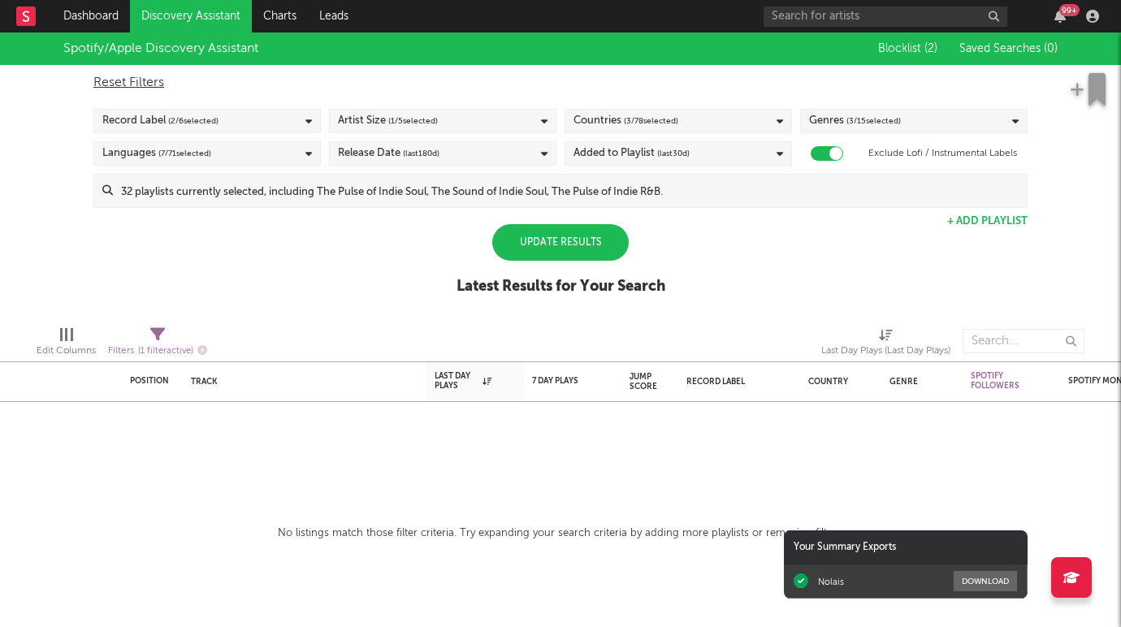
click at [28, 209] on div "Spotify/Apple Discovery Assistant Blocklist ( 2 ) Saved Searches ( 0 ) Reset Fi…" at bounding box center [560, 172] width 1121 height 280
click at [218, 121] on span "( 2 / 6 selected)" at bounding box center [193, 120] width 50 height 19
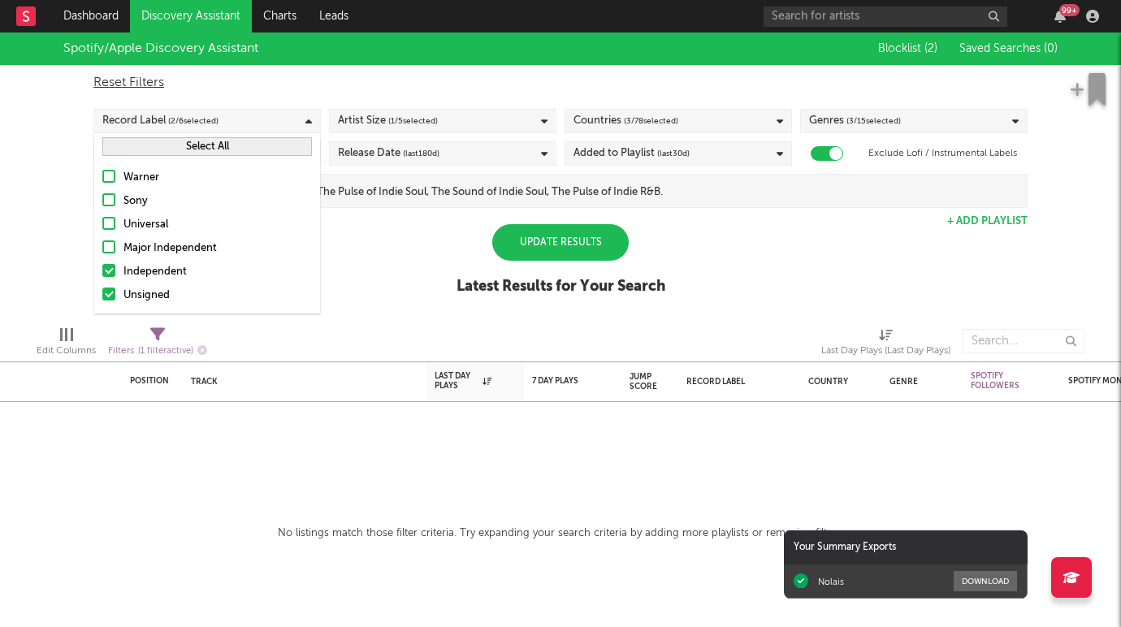
click at [56, 220] on div "Spotify/Apple Discovery Assistant Blocklist ( 2 ) Saved Searches ( 0 ) Reset Fi…" at bounding box center [560, 172] width 1121 height 280
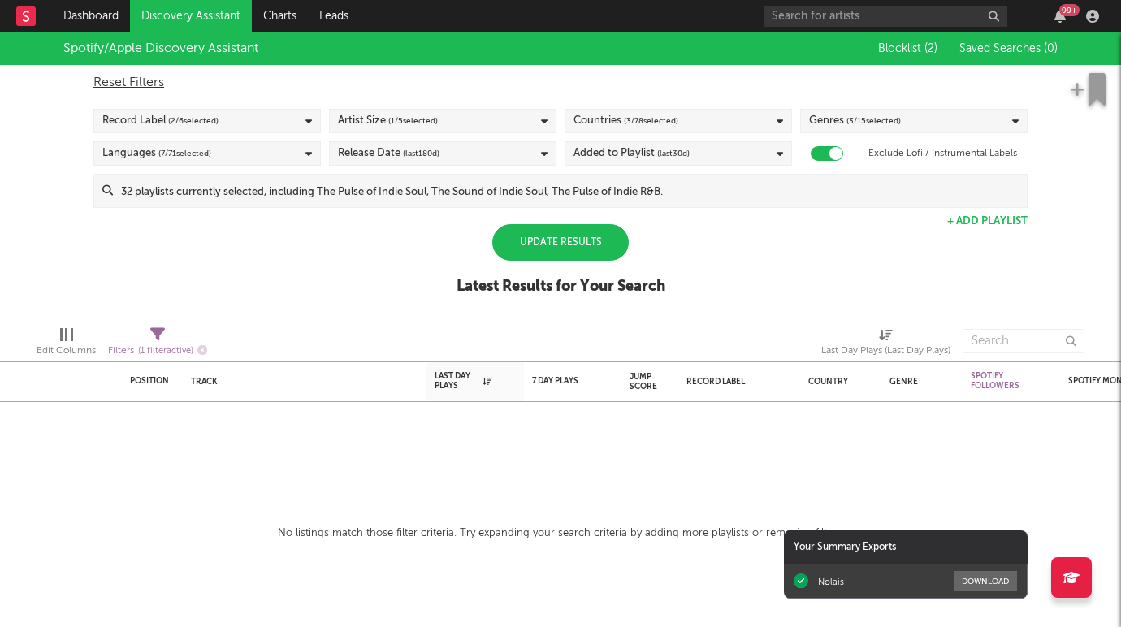
click at [555, 246] on div "Update Results" at bounding box center [560, 242] width 136 height 37
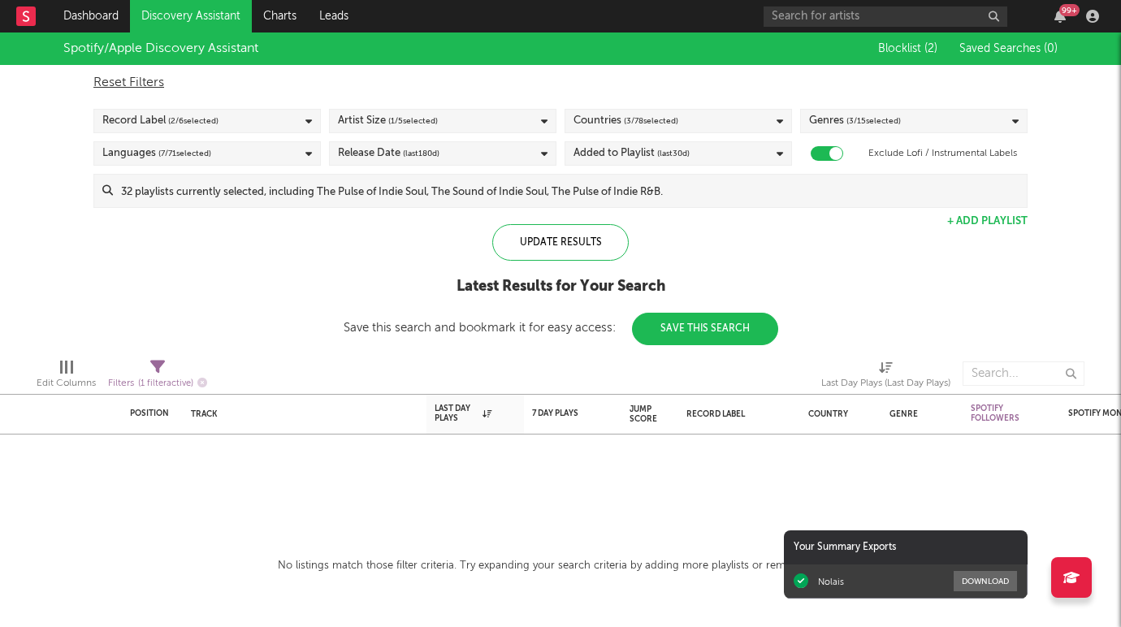
click at [669, 323] on button "Save This Search" at bounding box center [705, 329] width 146 height 32
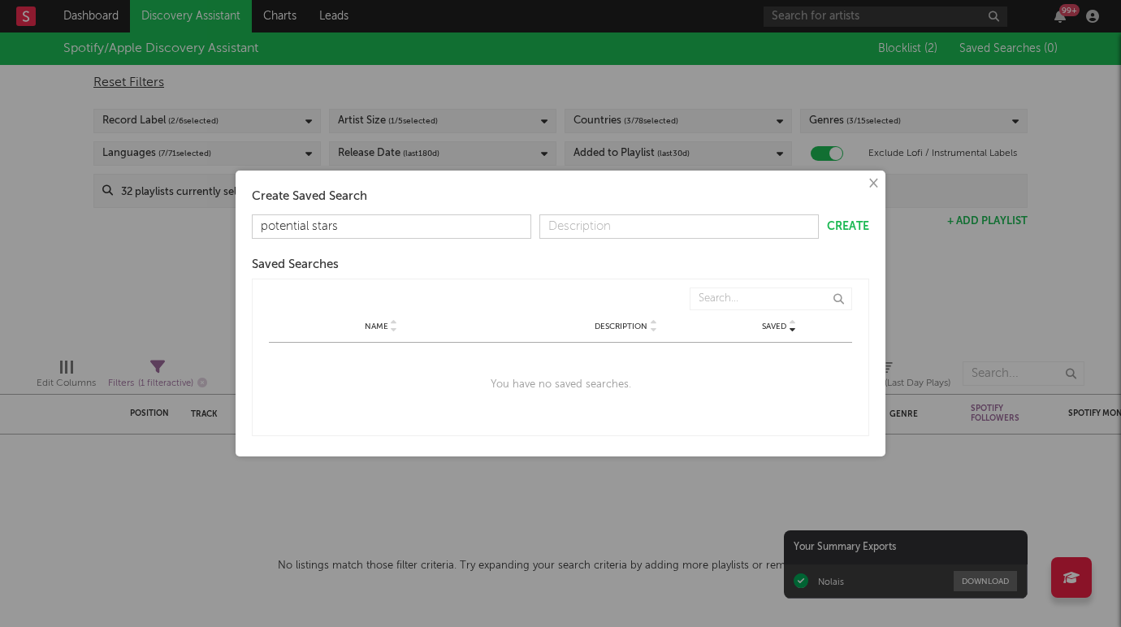
type input "potential stars"
click at [625, 215] on input "text" at bounding box center [678, 226] width 279 height 24
click at [855, 228] on button "Create" at bounding box center [848, 226] width 42 height 11
type input "Fr/ Eng Hip Hop artists"
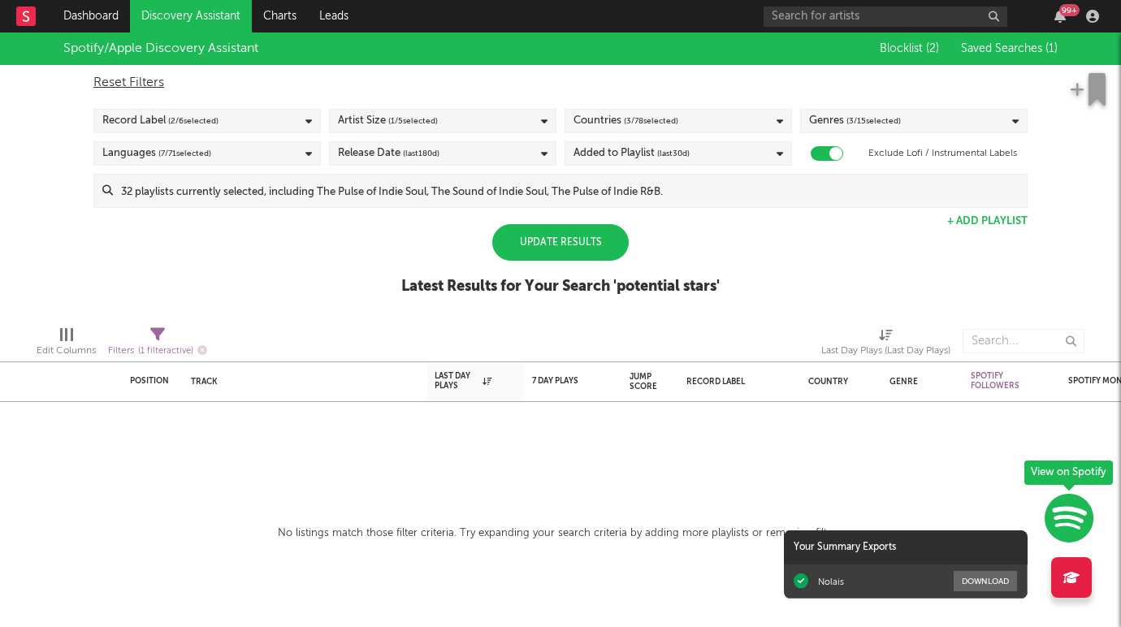
click at [573, 232] on div "Update Results" at bounding box center [560, 242] width 136 height 37
click at [486, 112] on div "Artist Size ( 1 / 5 selected)" at bounding box center [442, 121] width 227 height 24
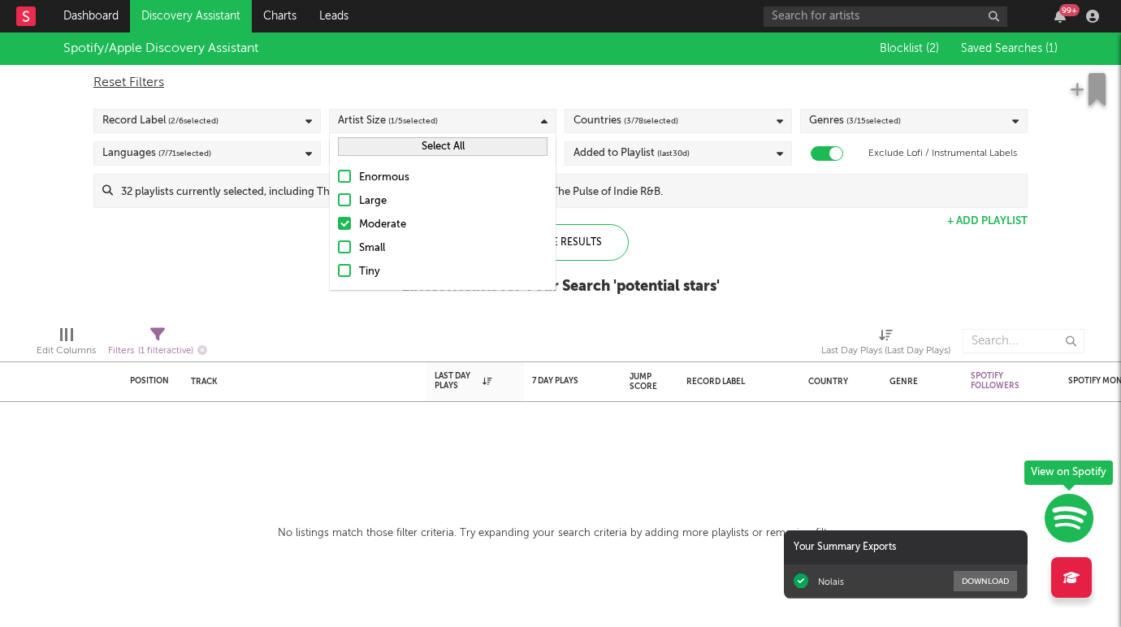
click at [347, 193] on div at bounding box center [344, 199] width 13 height 13
click at [338, 192] on input "Large" at bounding box center [338, 201] width 0 height 19
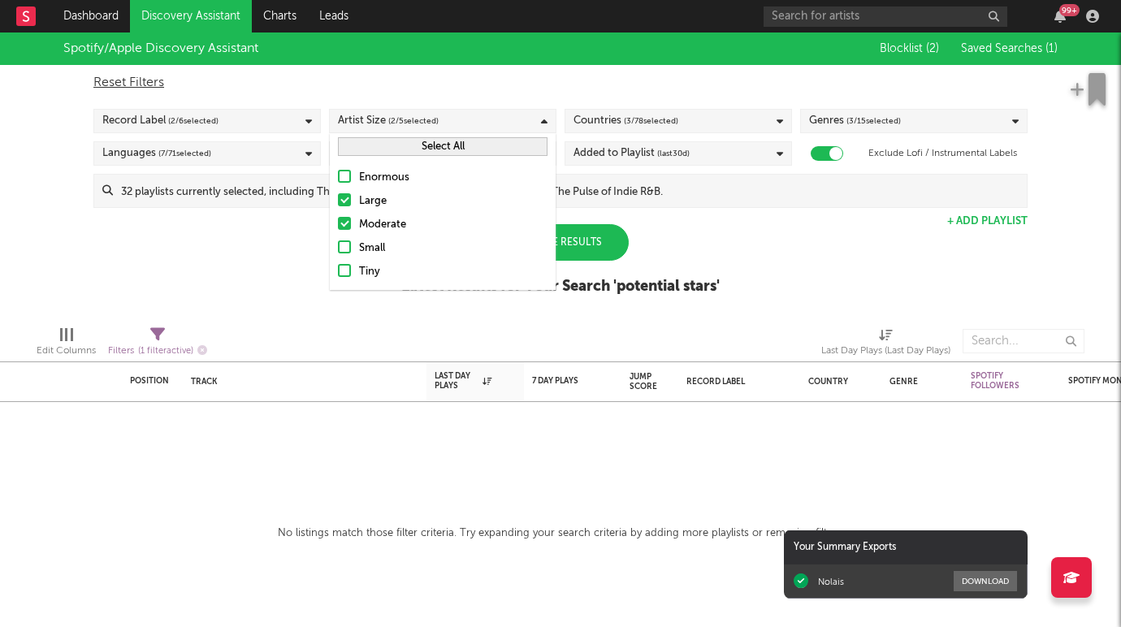
click at [305, 254] on div "Spotify/Apple Discovery Assistant Blocklist ( 2 ) Saved Searches ( 1 ) Reset Fi…" at bounding box center [560, 172] width 1121 height 280
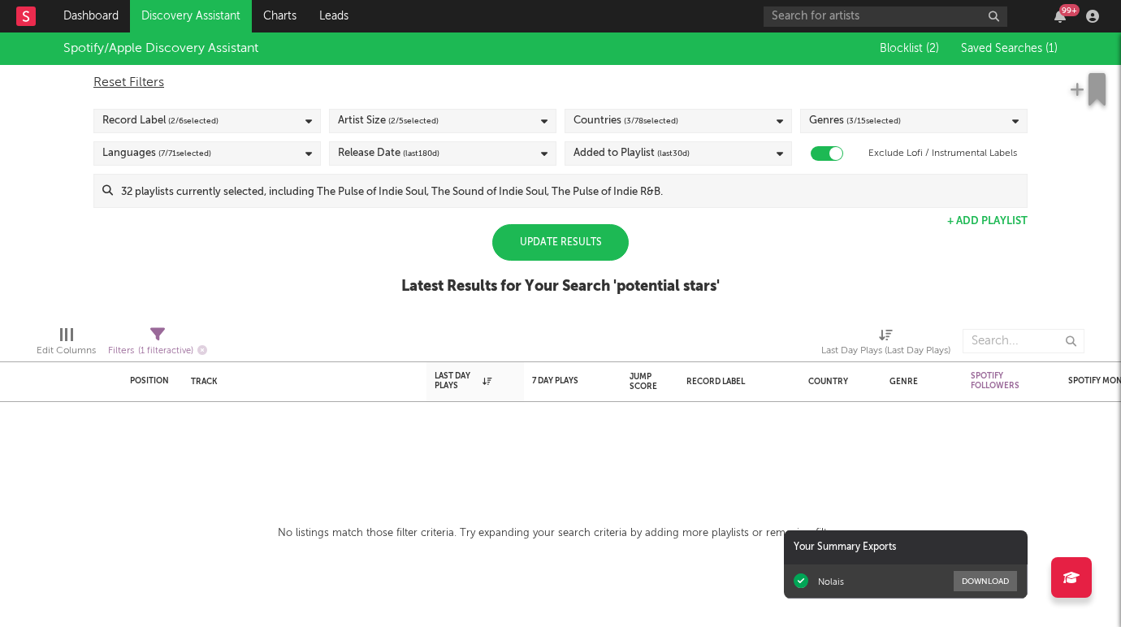
click at [560, 236] on div "Update Results" at bounding box center [560, 242] width 136 height 37
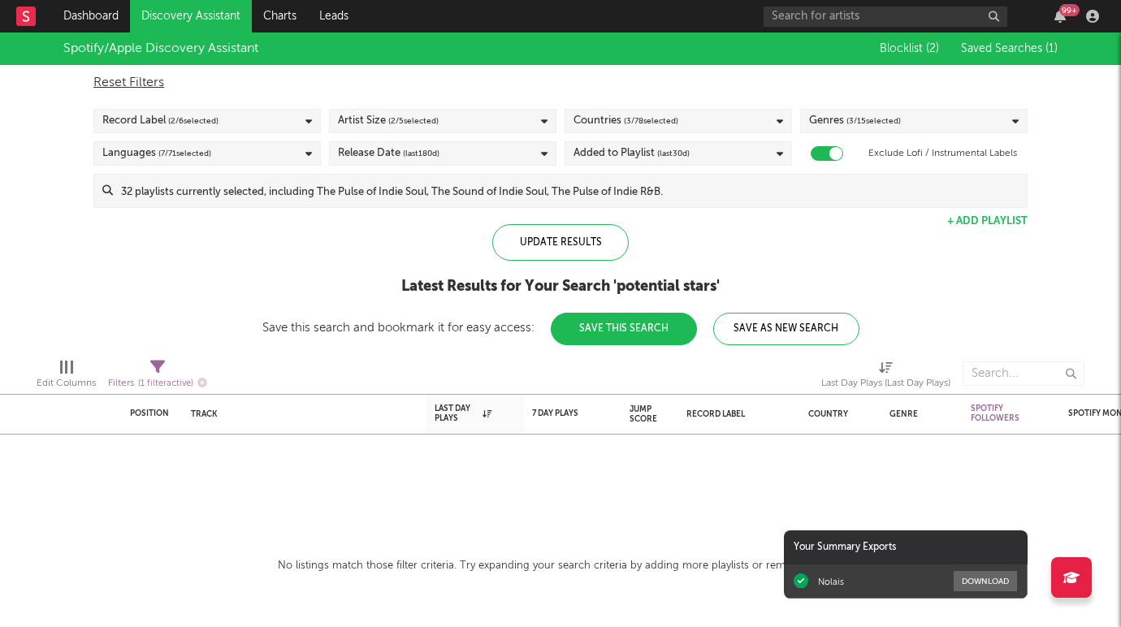
click at [441, 112] on div "Artist Size ( 2 / 5 selected)" at bounding box center [442, 121] width 227 height 24
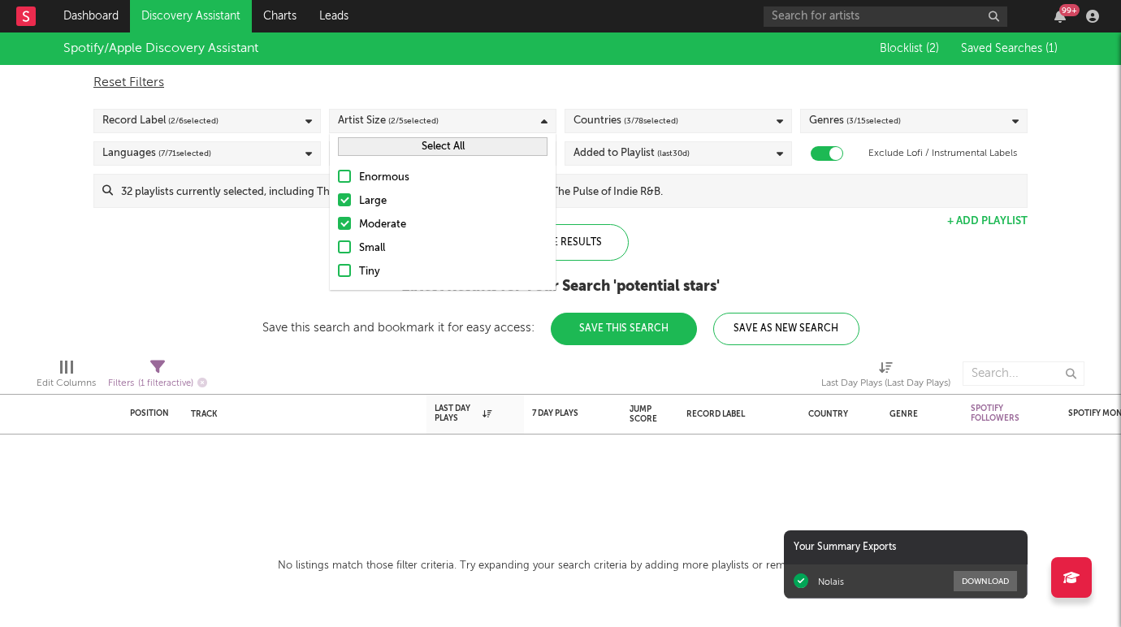
click at [348, 195] on div at bounding box center [344, 199] width 13 height 13
click at [338, 195] on input "Large" at bounding box center [338, 201] width 0 height 19
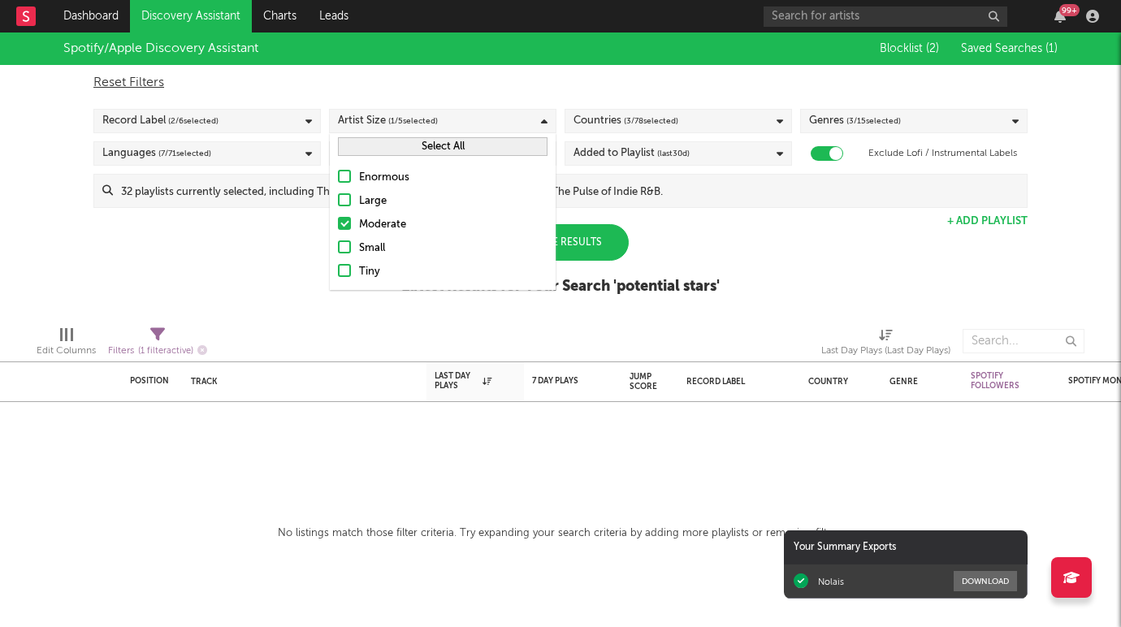
click at [347, 244] on div at bounding box center [344, 246] width 13 height 13
click at [338, 244] on input "Small" at bounding box center [338, 248] width 0 height 19
click at [306, 244] on div "Spotify/Apple Discovery Assistant Blocklist ( 2 ) Saved Searches ( 1 ) Reset Fi…" at bounding box center [560, 172] width 1121 height 280
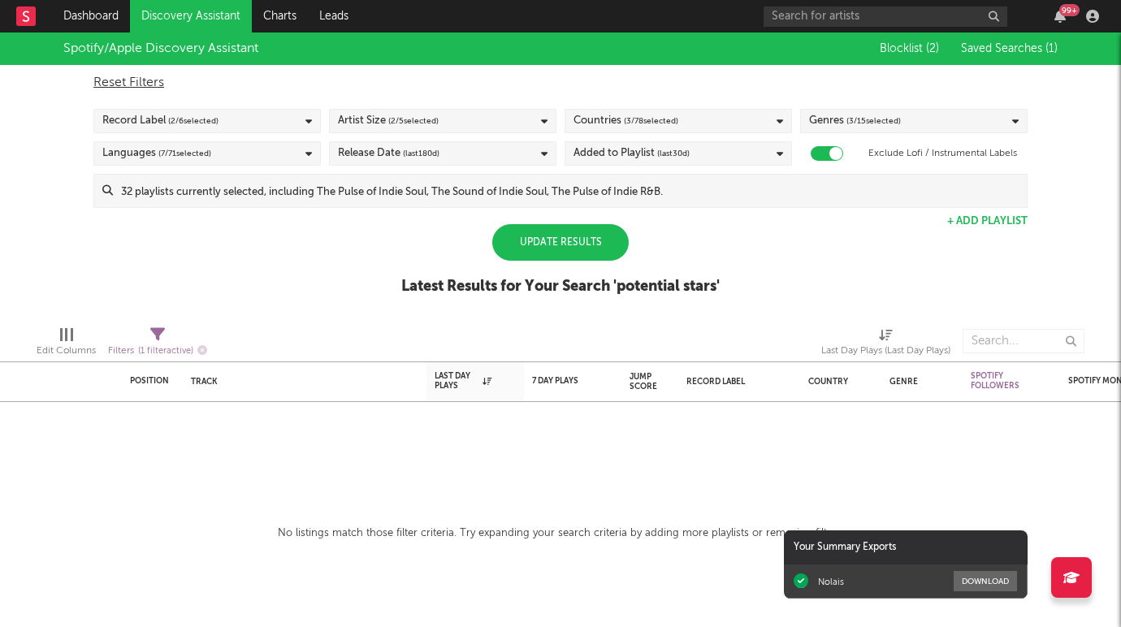
click at [555, 252] on div "Update Results" at bounding box center [560, 242] width 136 height 37
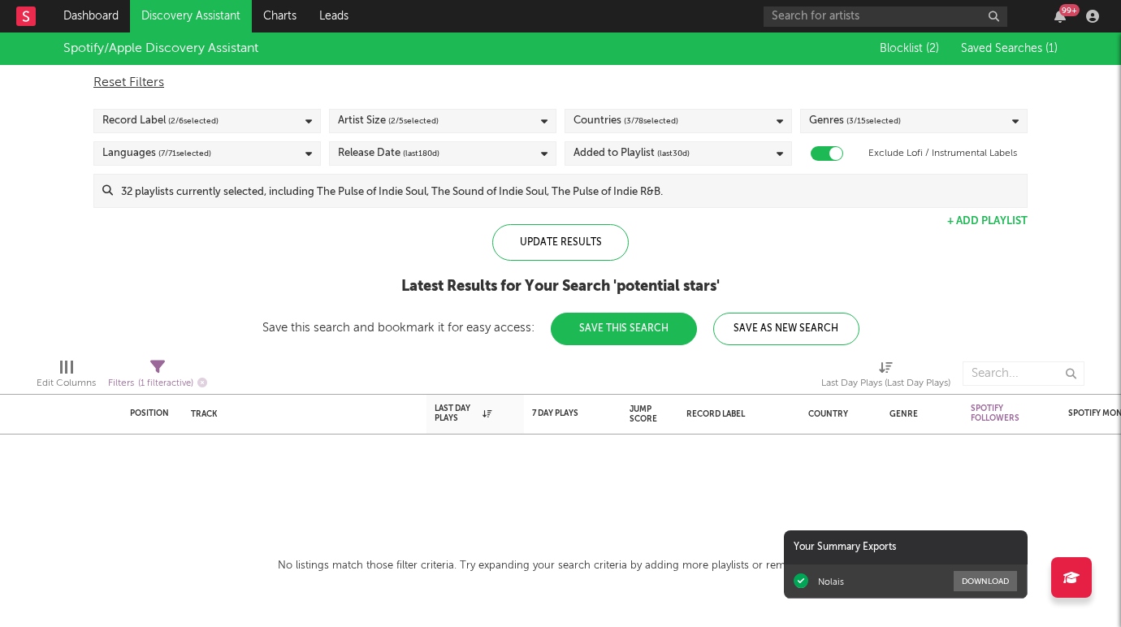
click at [213, 116] on span "( 2 / 6 selected)" at bounding box center [193, 120] width 50 height 19
click at [58, 167] on div "Spotify/Apple Discovery Assistant Blocklist ( 2 ) Saved Searches ( 1 ) Reset Fi…" at bounding box center [560, 188] width 1121 height 313
click at [263, 116] on div "Record Label ( 2 / 6 selected)" at bounding box center [206, 121] width 227 height 24
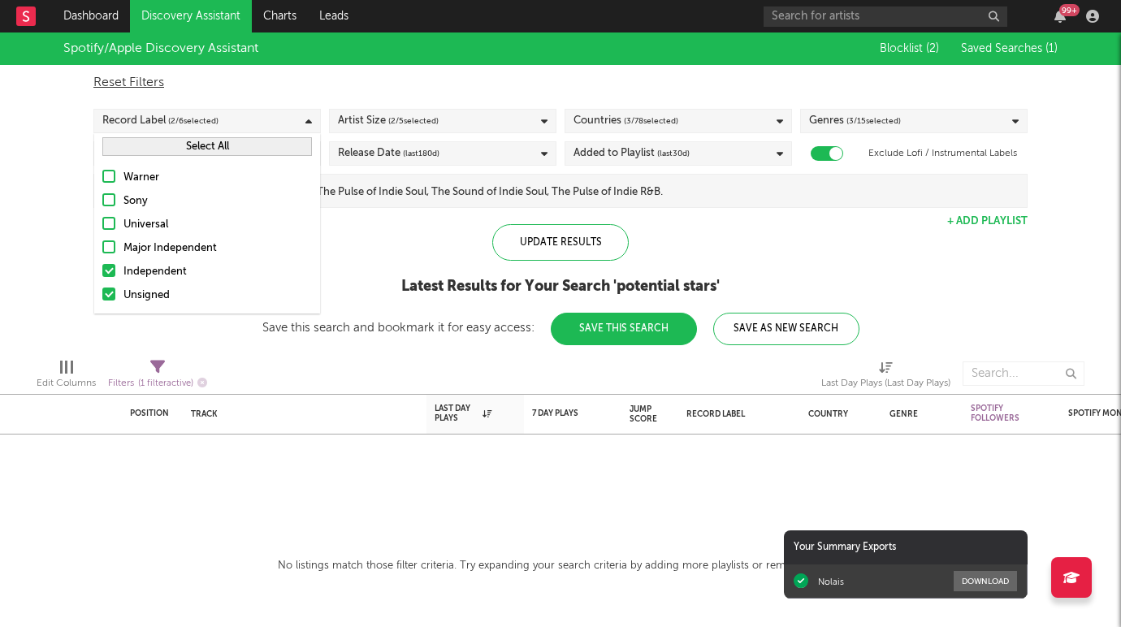
click at [107, 242] on div at bounding box center [108, 246] width 13 height 13
click at [102, 242] on input "Major Independent" at bounding box center [102, 248] width 0 height 19
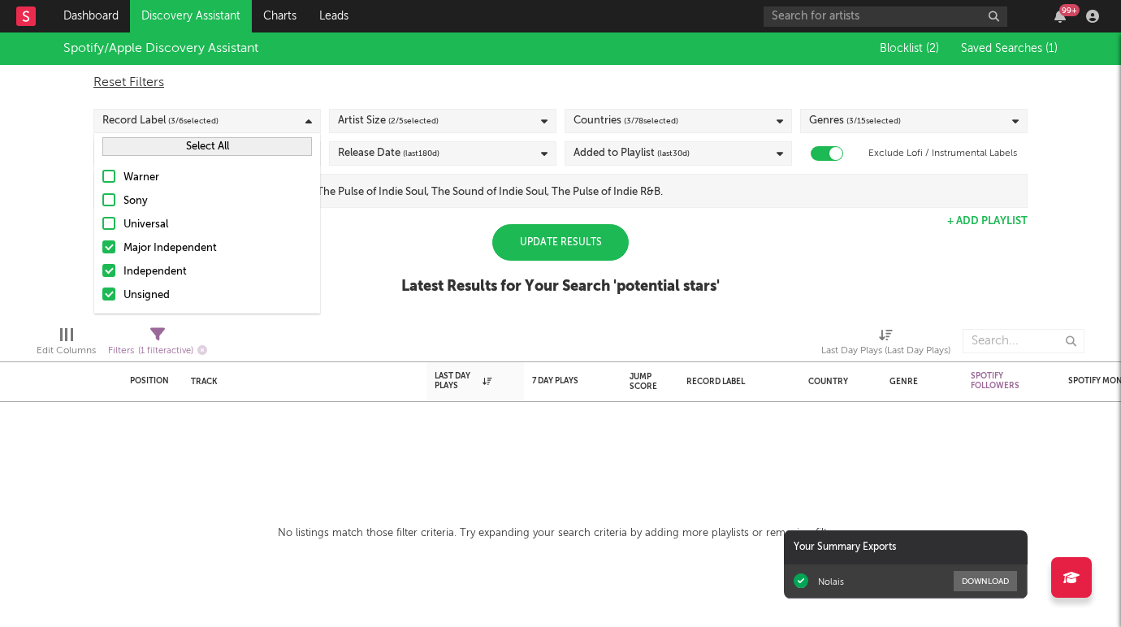
click at [86, 242] on div "Spotify/Apple Discovery Assistant Blocklist ( 2 ) Saved Searches ( 1 ) Reset Fi…" at bounding box center [560, 172] width 1121 height 280
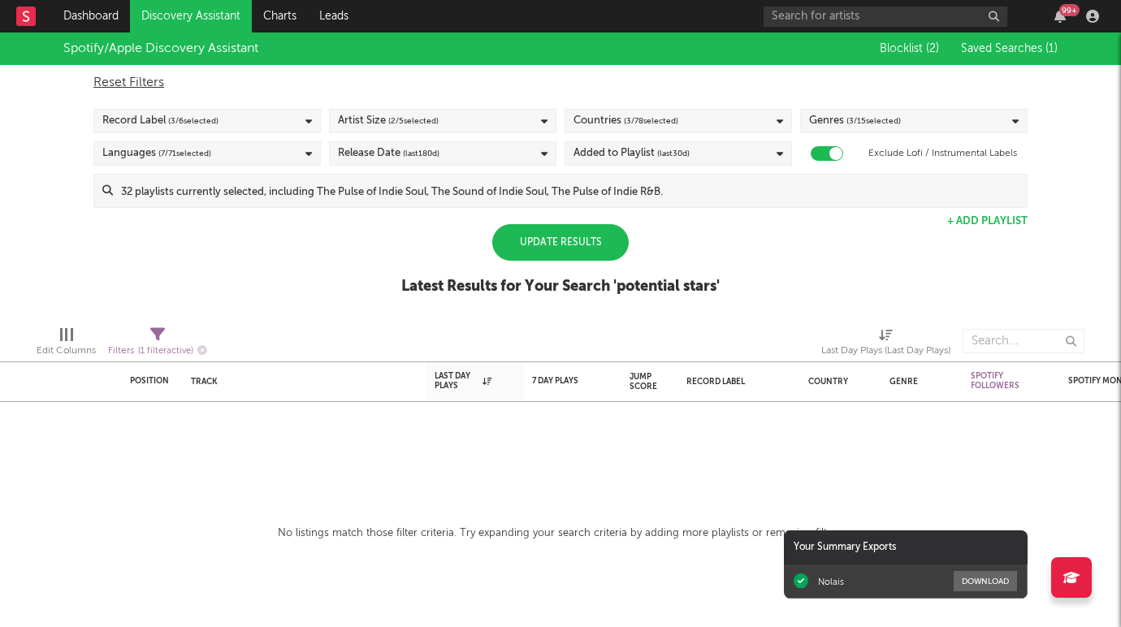
click at [573, 252] on div "Update Results" at bounding box center [560, 242] width 136 height 37
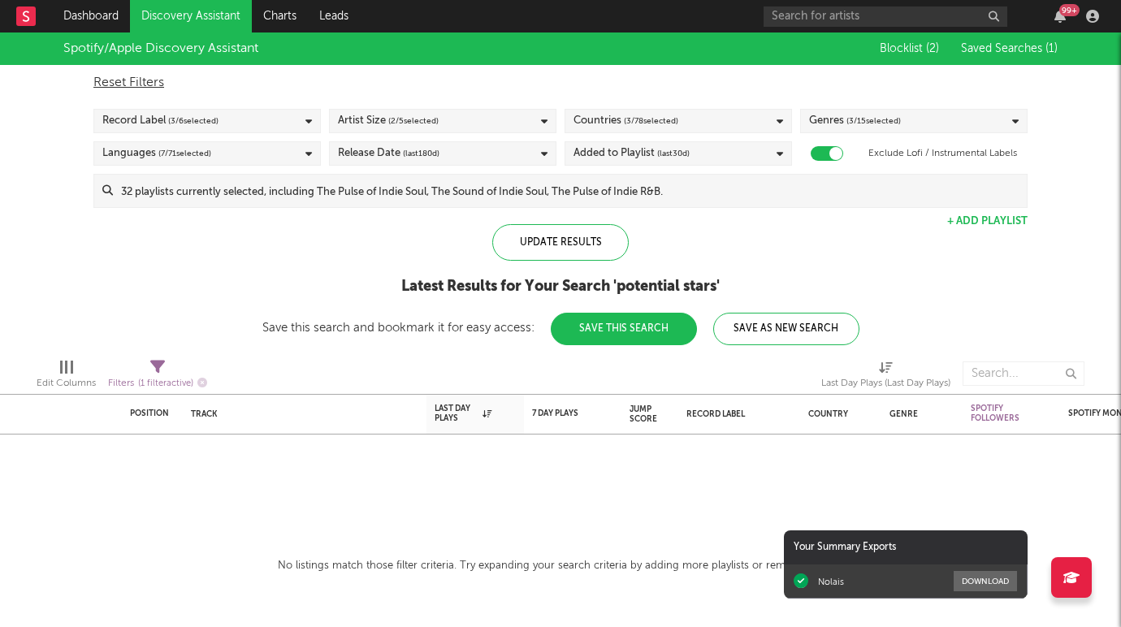
click at [153, 116] on div "Record Label ( 3 / 6 selected)" at bounding box center [160, 120] width 116 height 19
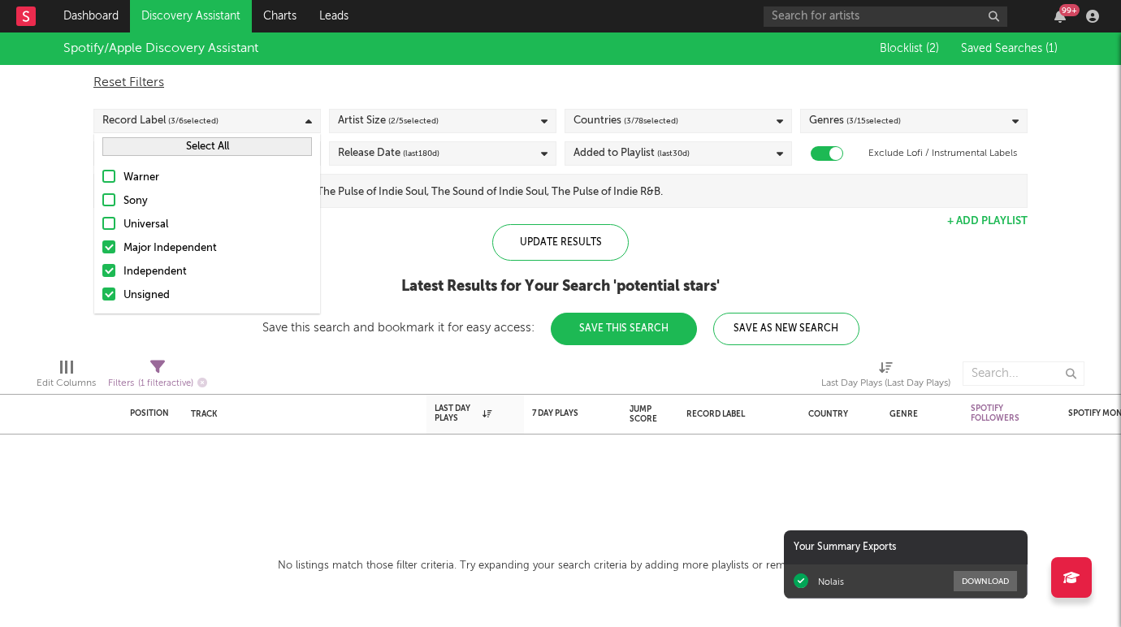
click at [105, 254] on label "Major Independent" at bounding box center [207, 248] width 210 height 19
click at [102, 254] on input "Major Independent" at bounding box center [102, 248] width 0 height 19
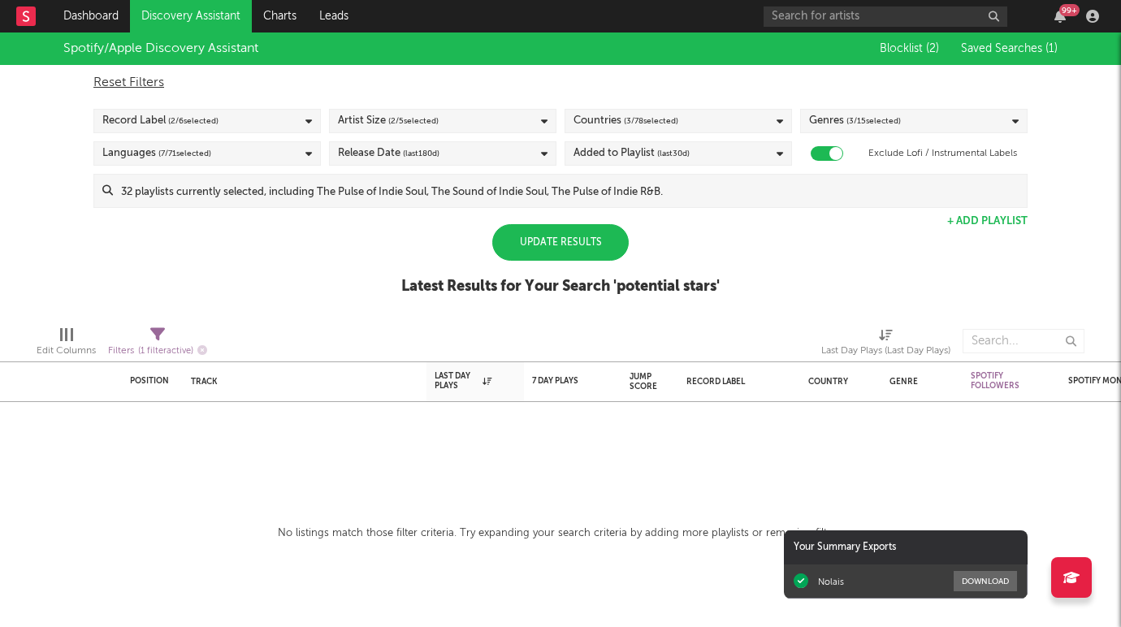
click at [89, 216] on div "Spotify/Apple Discovery Assistant Blocklist ( 2 ) Saved Searches ( 1 ) Reset Fi…" at bounding box center [560, 172] width 1121 height 280
click at [97, 19] on link "Dashboard" at bounding box center [91, 16] width 78 height 32
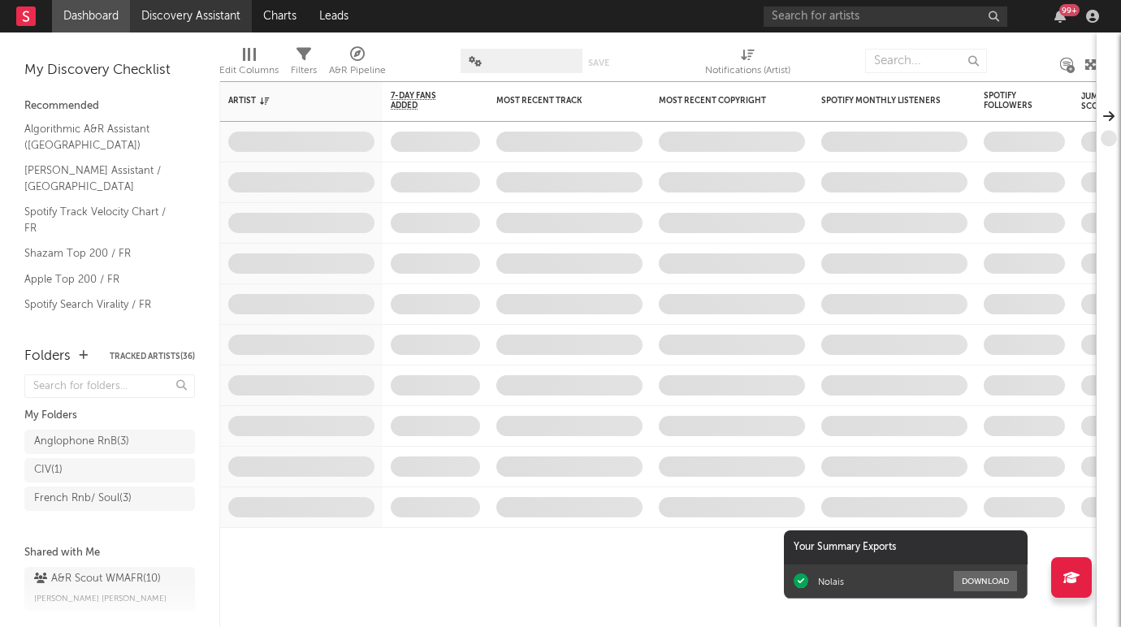
click at [166, 24] on link "Discovery Assistant" at bounding box center [191, 16] width 122 height 32
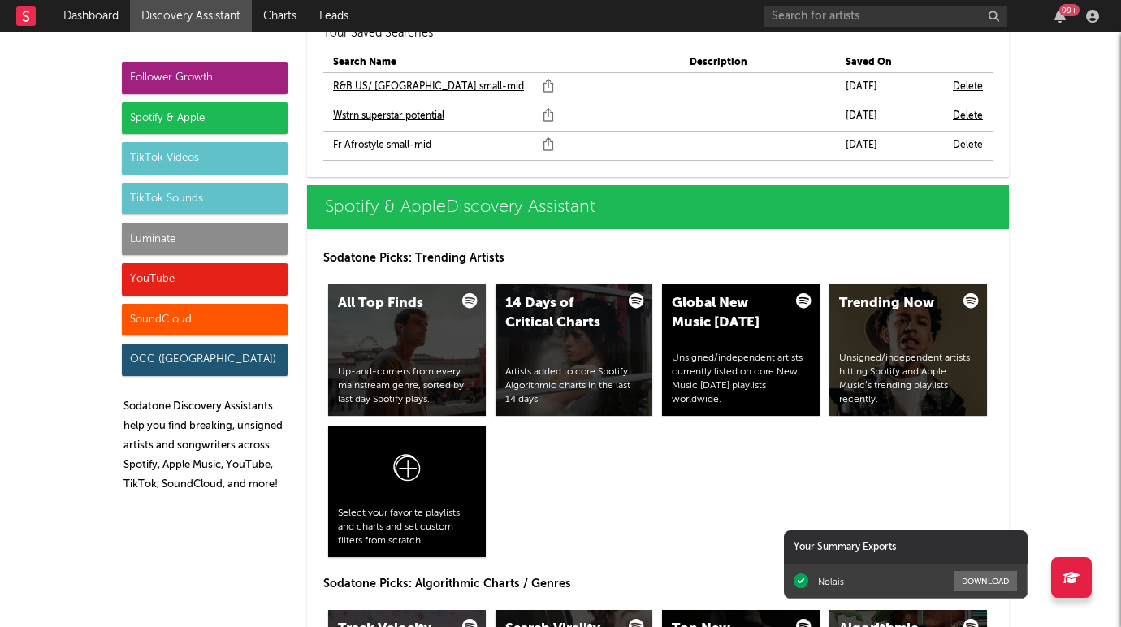
scroll to position [1571, 0]
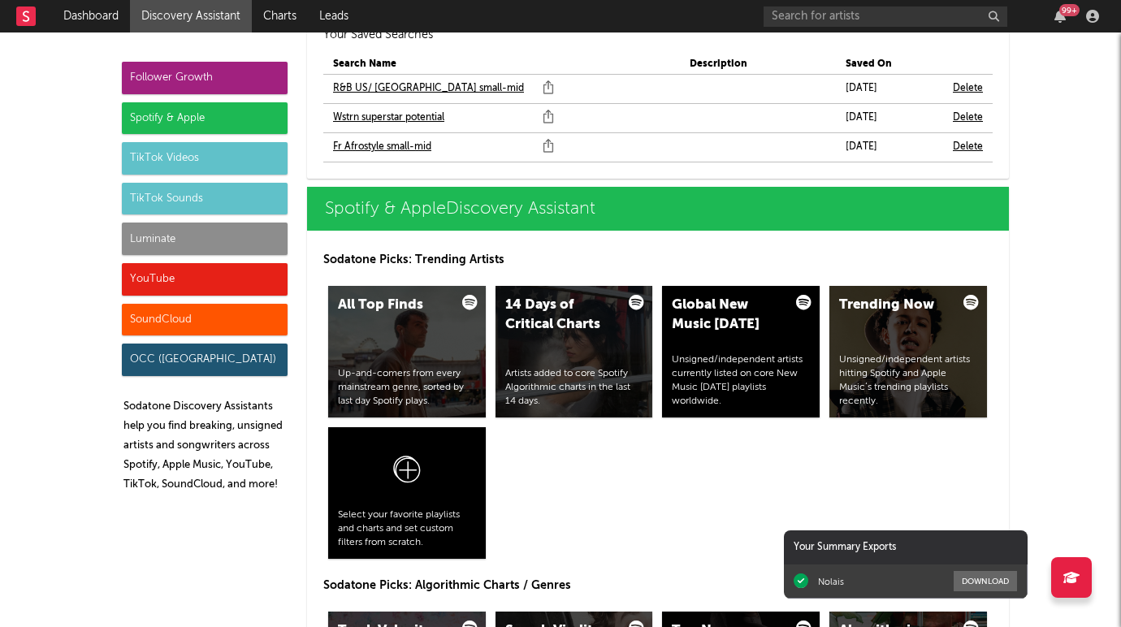
click at [426, 113] on link "Wstrn superstar potential" at bounding box center [388, 117] width 111 height 19
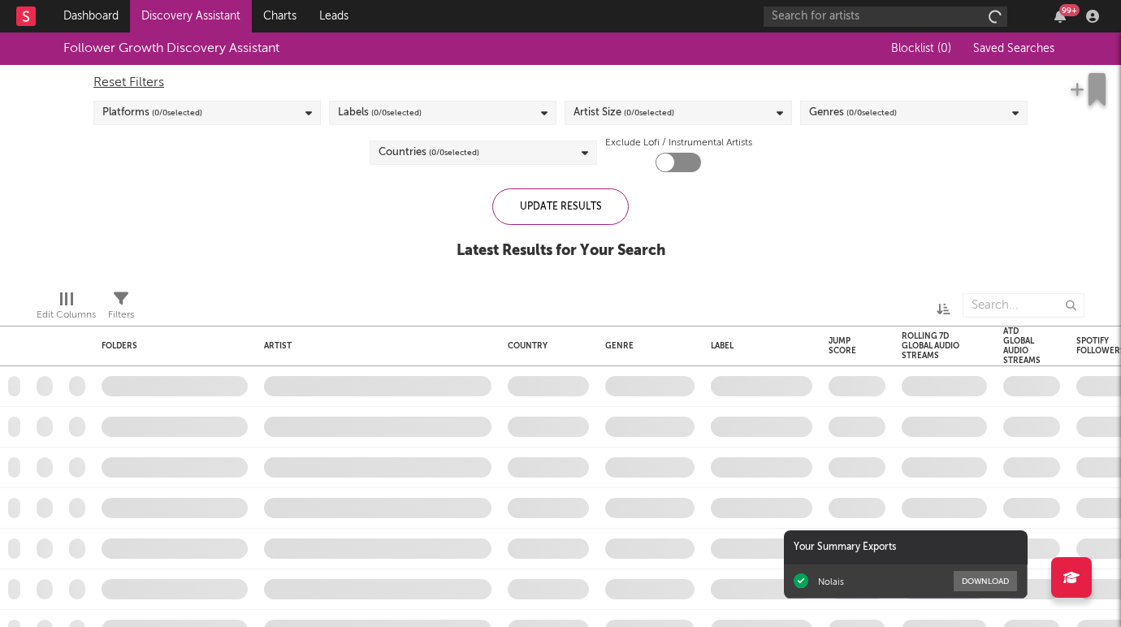
checkbox input "true"
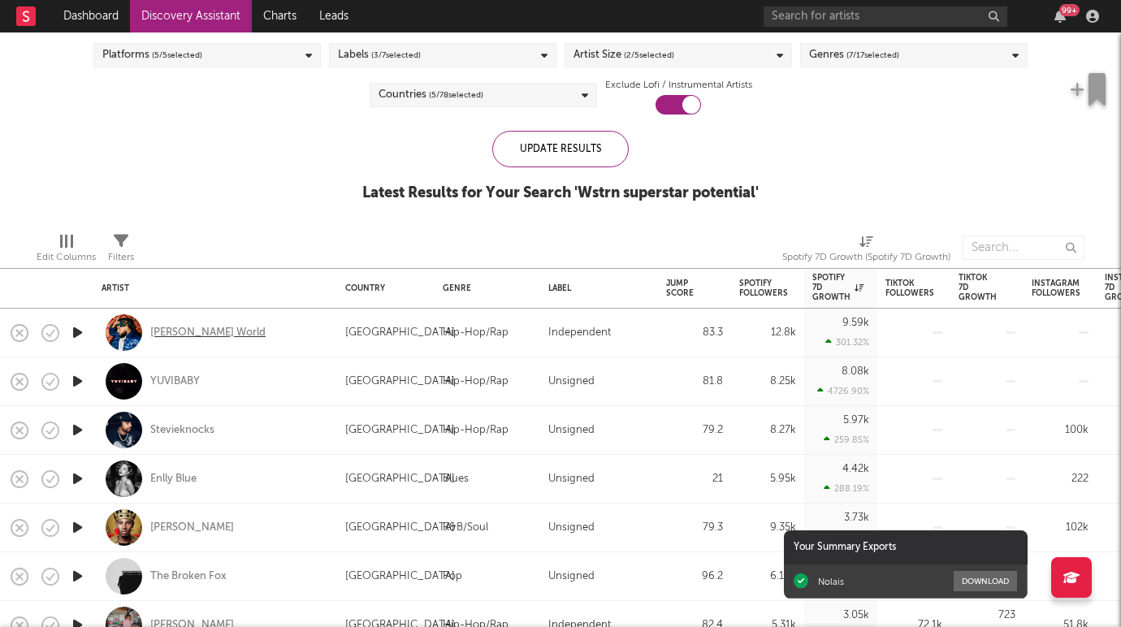
click at [205, 331] on div "Drexler World" at bounding box center [207, 333] width 115 height 15
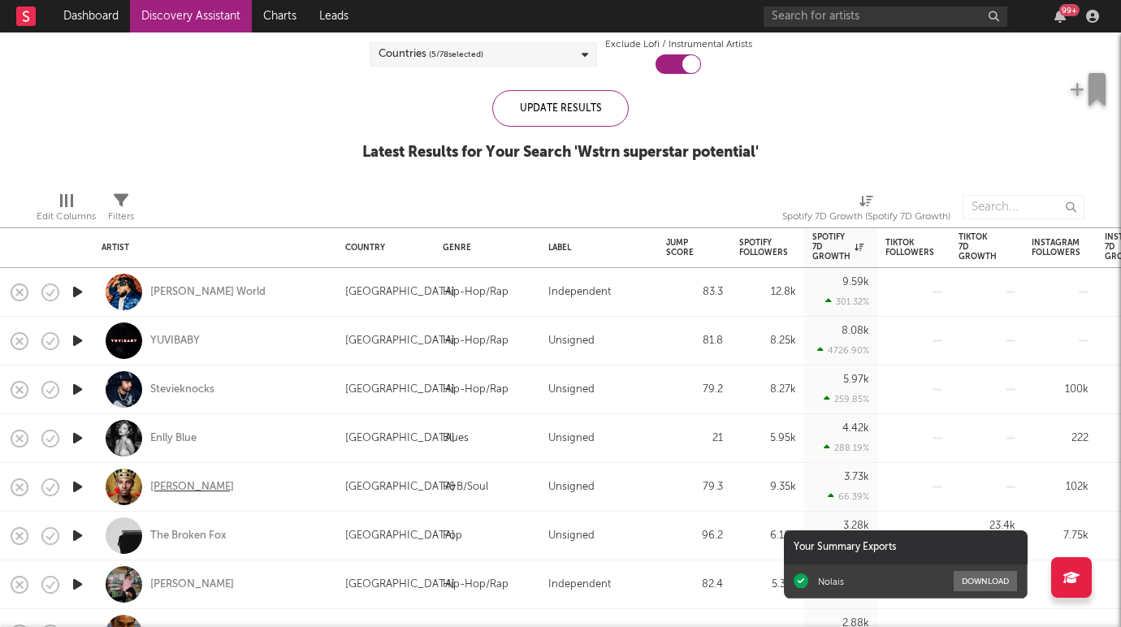
click at [187, 482] on div "Mr Chen-Lee" at bounding box center [192, 487] width 84 height 15
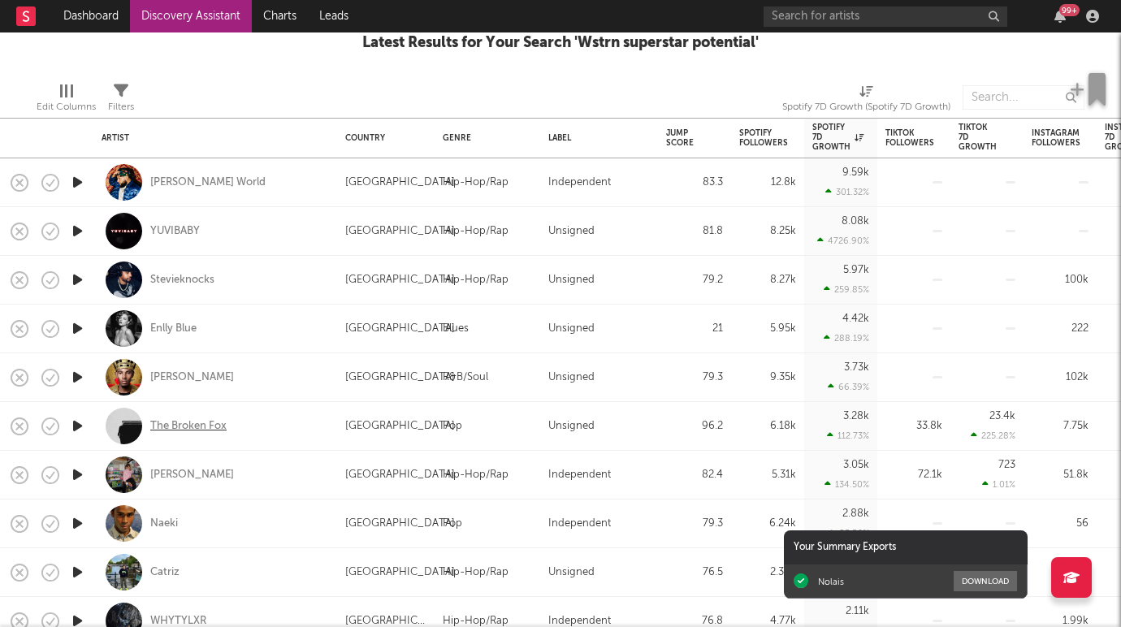
click at [205, 425] on div "The Broken Fox" at bounding box center [188, 426] width 76 height 15
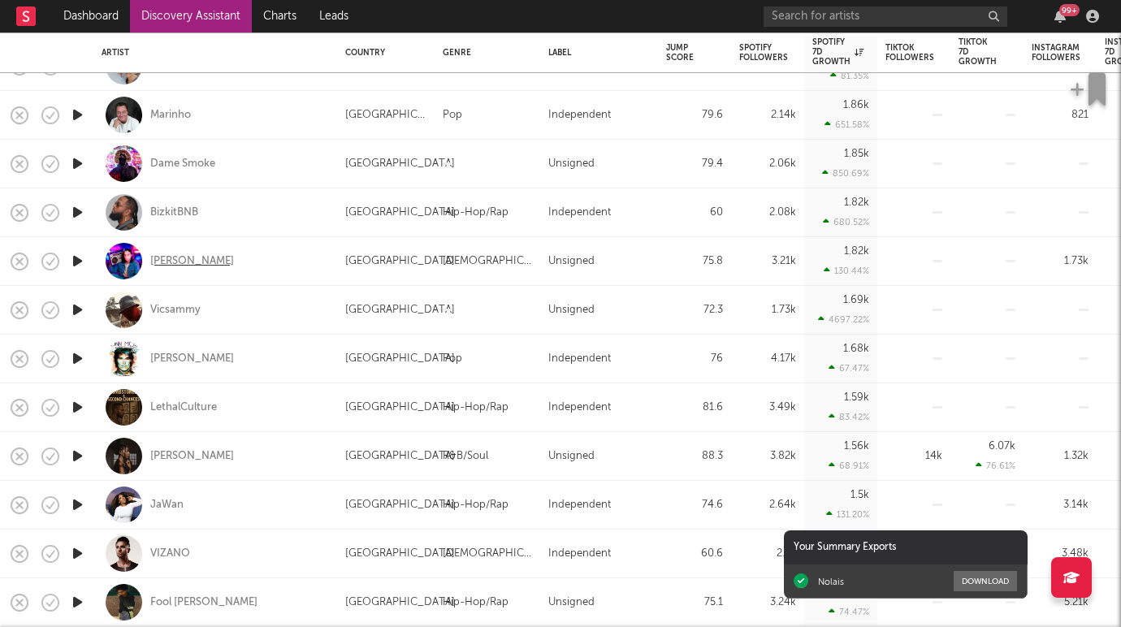
click at [171, 263] on div "MATTI" at bounding box center [192, 261] width 84 height 15
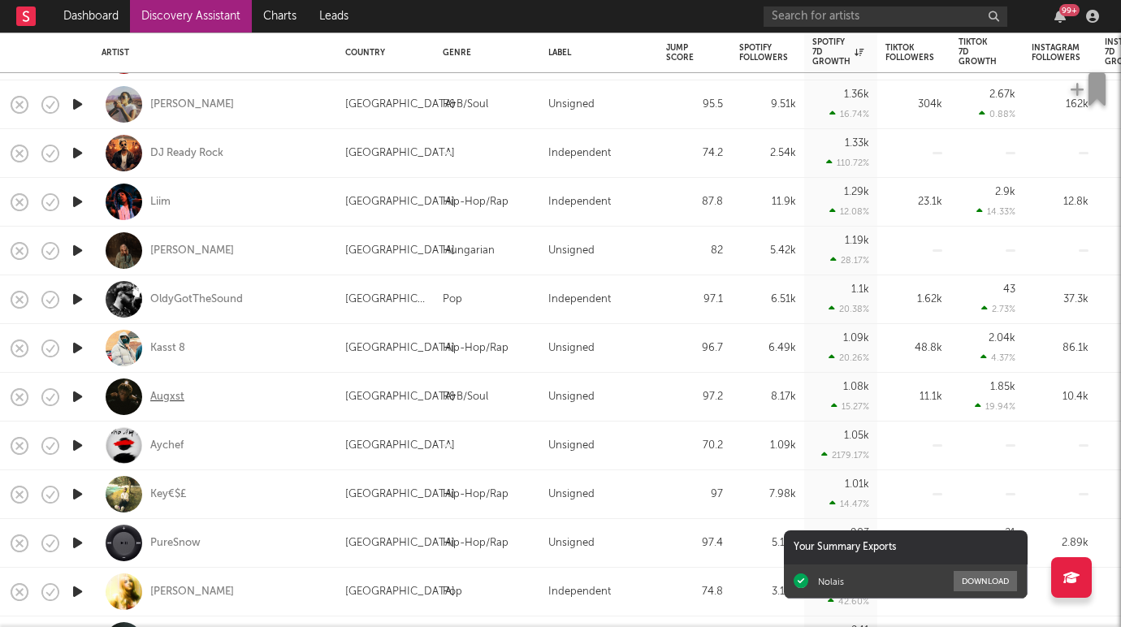
click at [164, 399] on div "Augxst" at bounding box center [167, 397] width 34 height 15
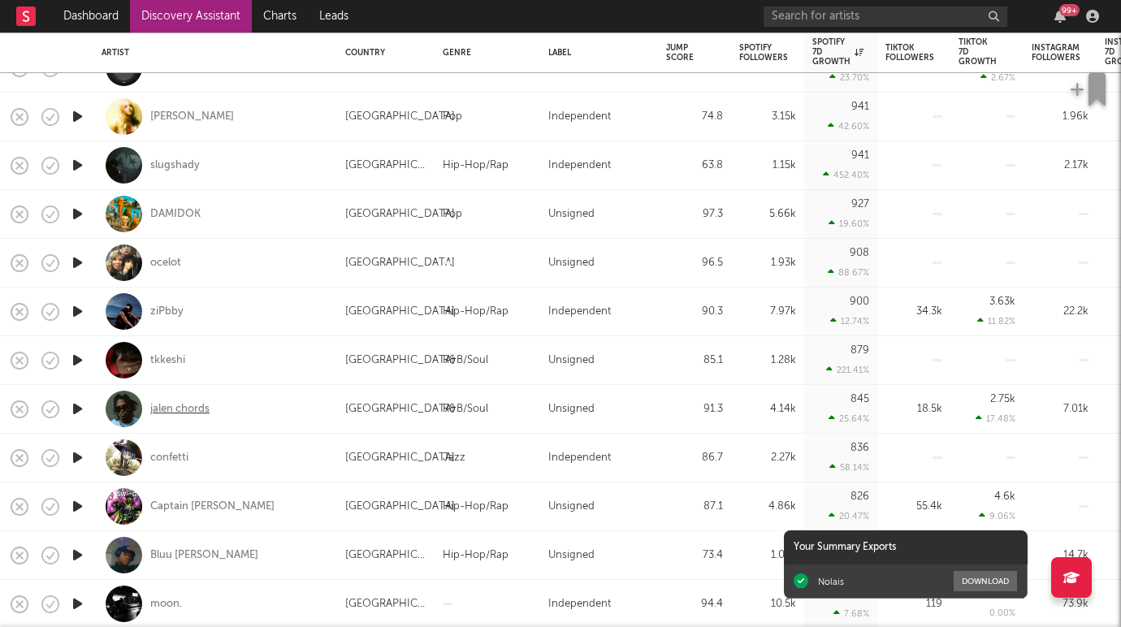
click at [179, 406] on div "jalen chords" at bounding box center [179, 409] width 59 height 15
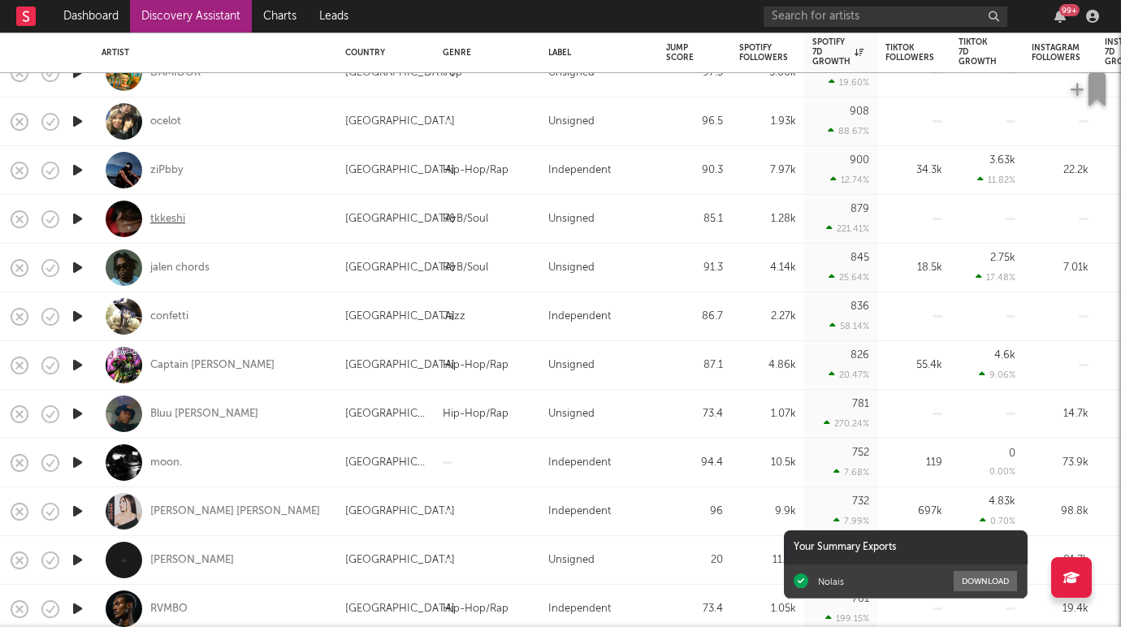
click at [168, 217] on div "tkkeshi" at bounding box center [167, 219] width 35 height 15
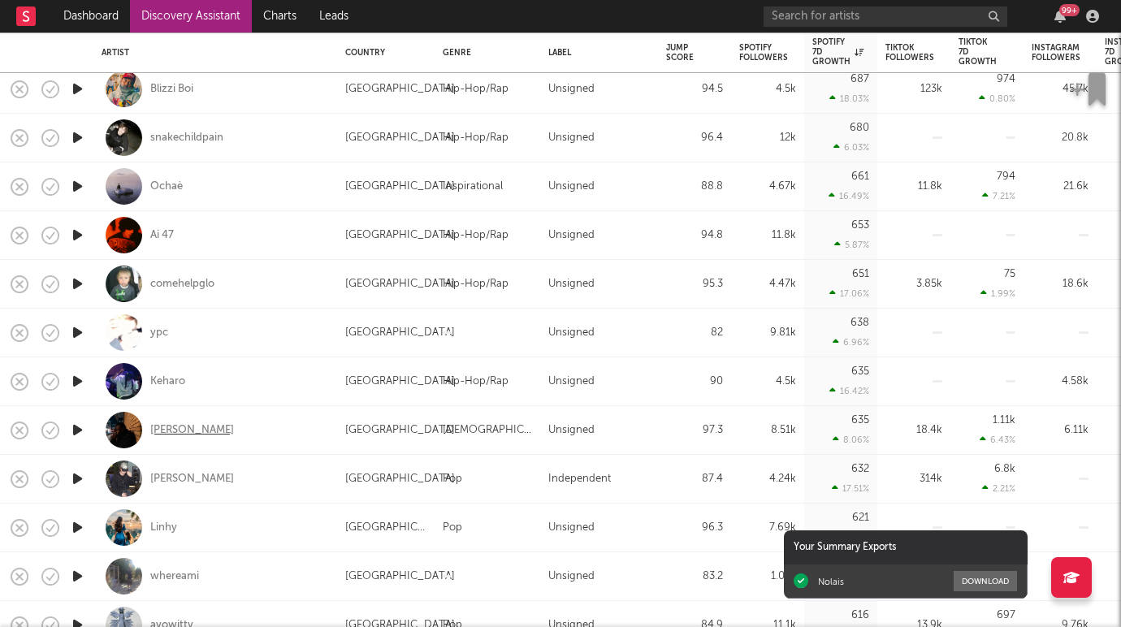
click at [163, 428] on div "Tim Duzit" at bounding box center [192, 430] width 84 height 15
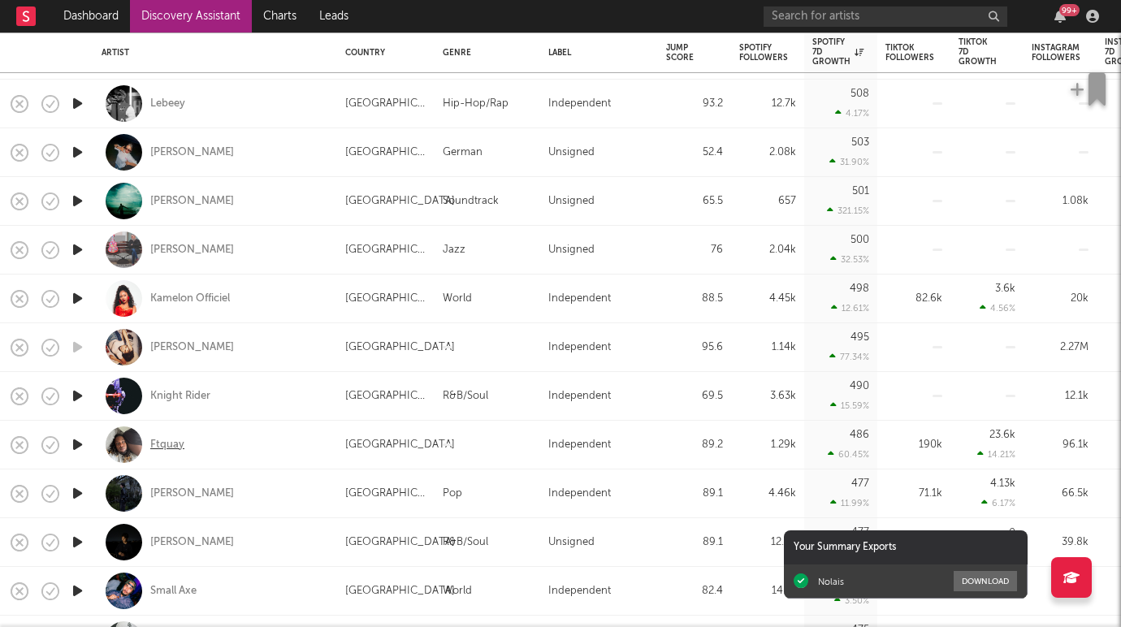
click at [169, 444] on div "Ftquay" at bounding box center [167, 445] width 34 height 15
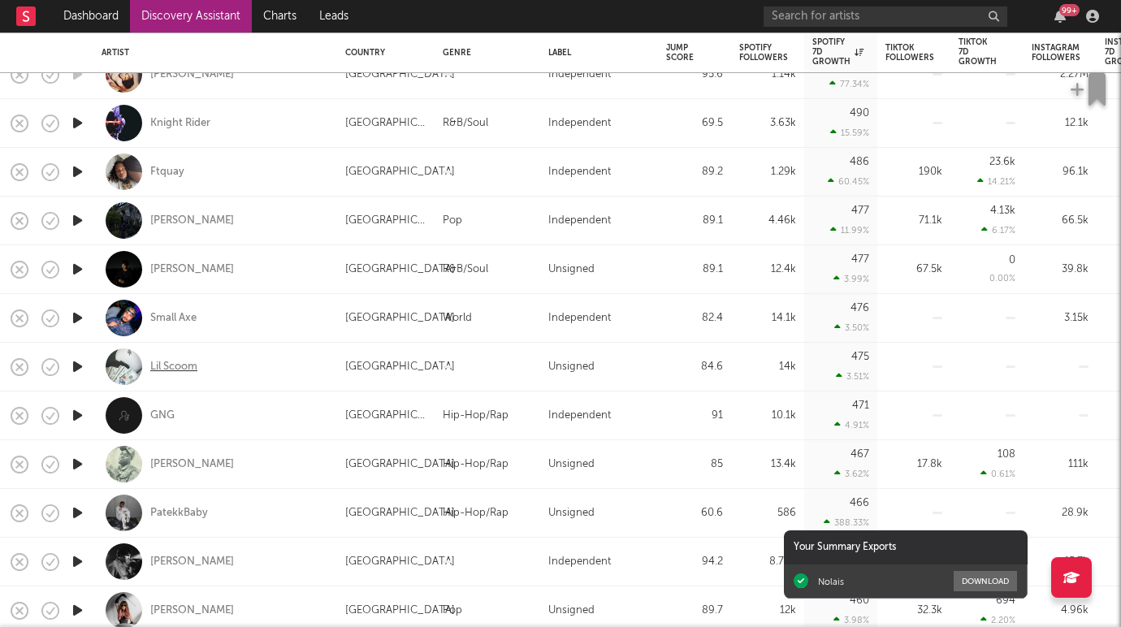
click at [184, 367] on div "Lil Scoom" at bounding box center [173, 367] width 47 height 15
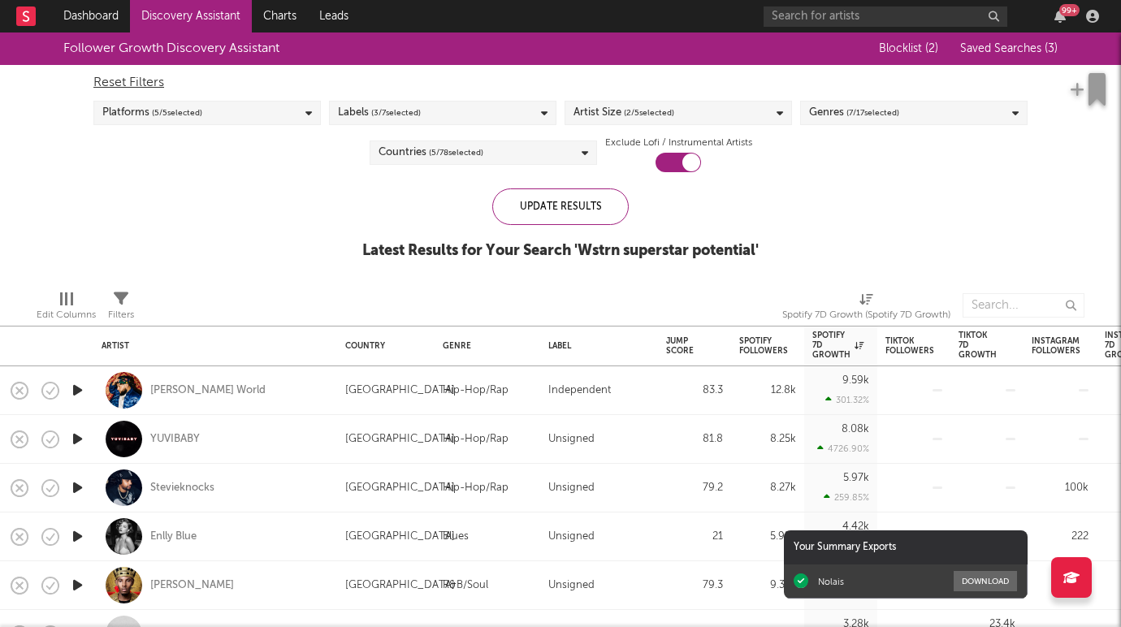
click at [849, 106] on span "( 7 / 17 selected)" at bounding box center [872, 112] width 53 height 19
click at [879, 111] on span "( 7 / 17 selected)" at bounding box center [872, 112] width 53 height 19
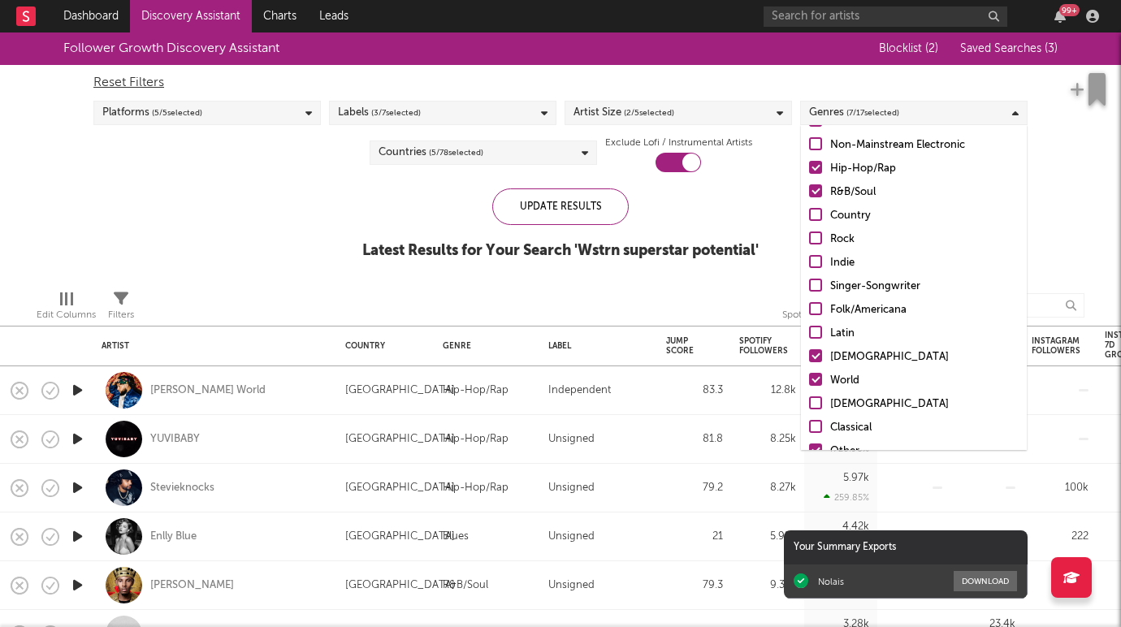
scroll to position [79, 0]
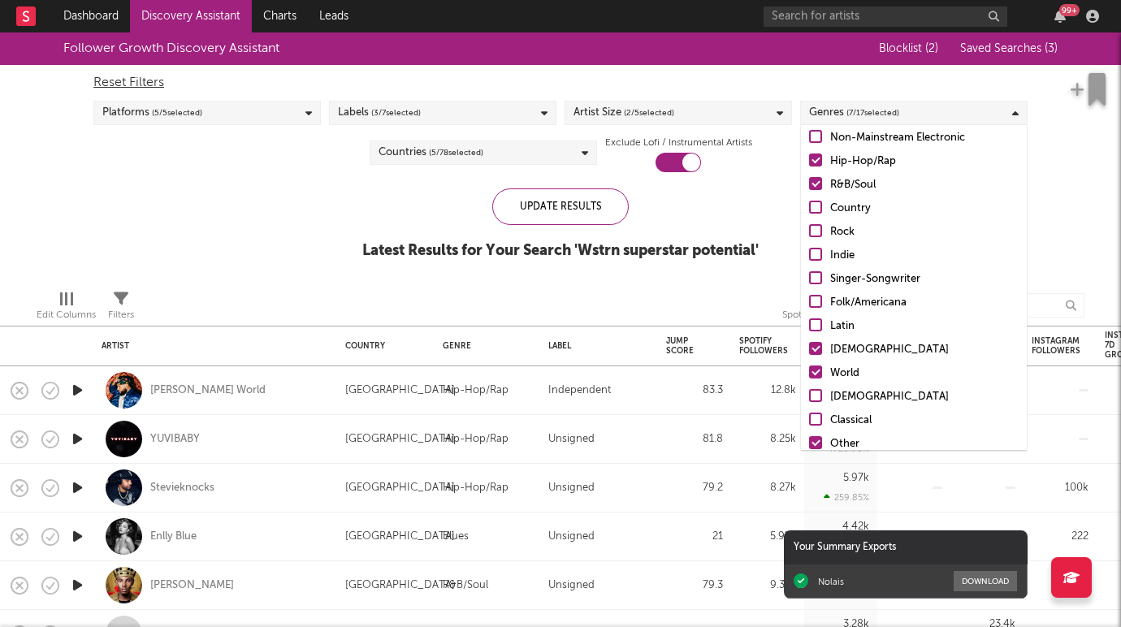
click at [815, 345] on div at bounding box center [815, 348] width 13 height 13
click at [809, 345] on input "African" at bounding box center [809, 349] width 0 height 19
click at [815, 361] on div "Pop Mainstream Electronic Non-Mainstream Electronic Hip-Hop/Rap R&B/Soul Countr…" at bounding box center [914, 279] width 226 height 413
click at [815, 364] on label "World" at bounding box center [914, 373] width 210 height 19
click at [809, 364] on input "World" at bounding box center [809, 373] width 0 height 19
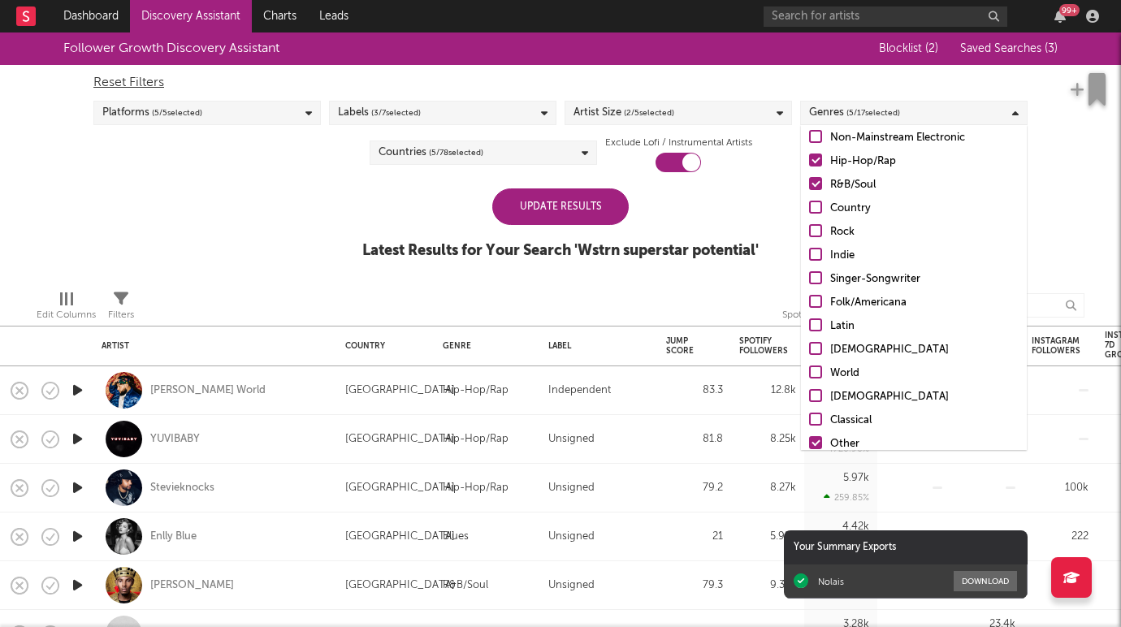
scroll to position [115, 0]
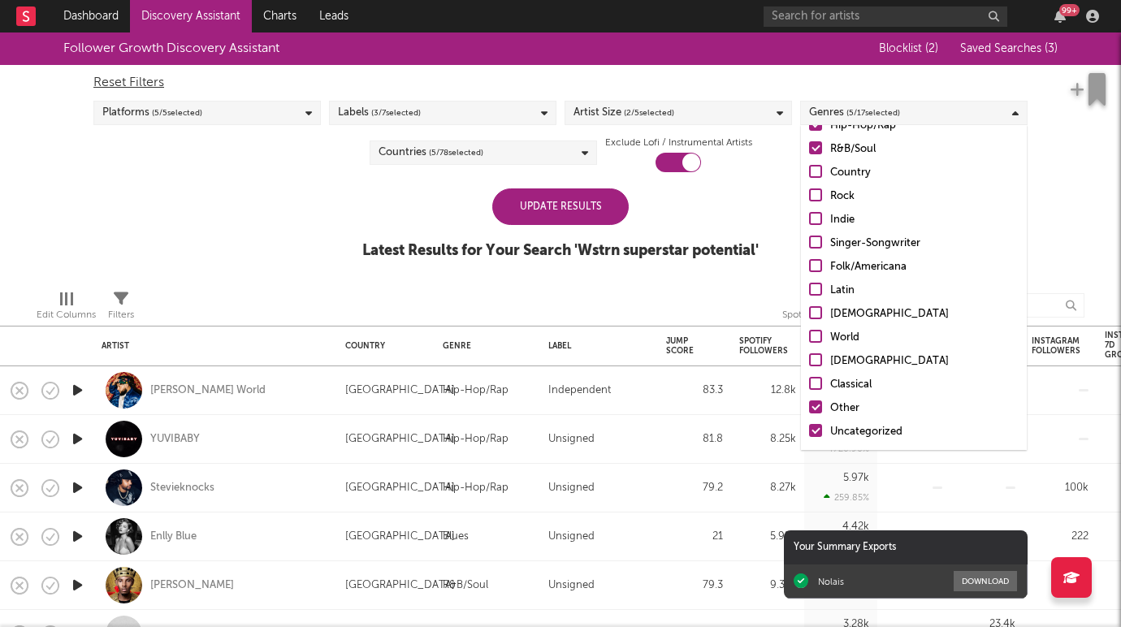
click at [816, 408] on div at bounding box center [815, 406] width 13 height 13
click at [809, 408] on input "Other" at bounding box center [809, 408] width 0 height 19
click at [816, 423] on label "Uncategorized" at bounding box center [914, 431] width 210 height 19
click at [809, 423] on input "Uncategorized" at bounding box center [809, 431] width 0 height 19
click at [1010, 245] on div "Singer-Songwriter" at bounding box center [924, 243] width 188 height 19
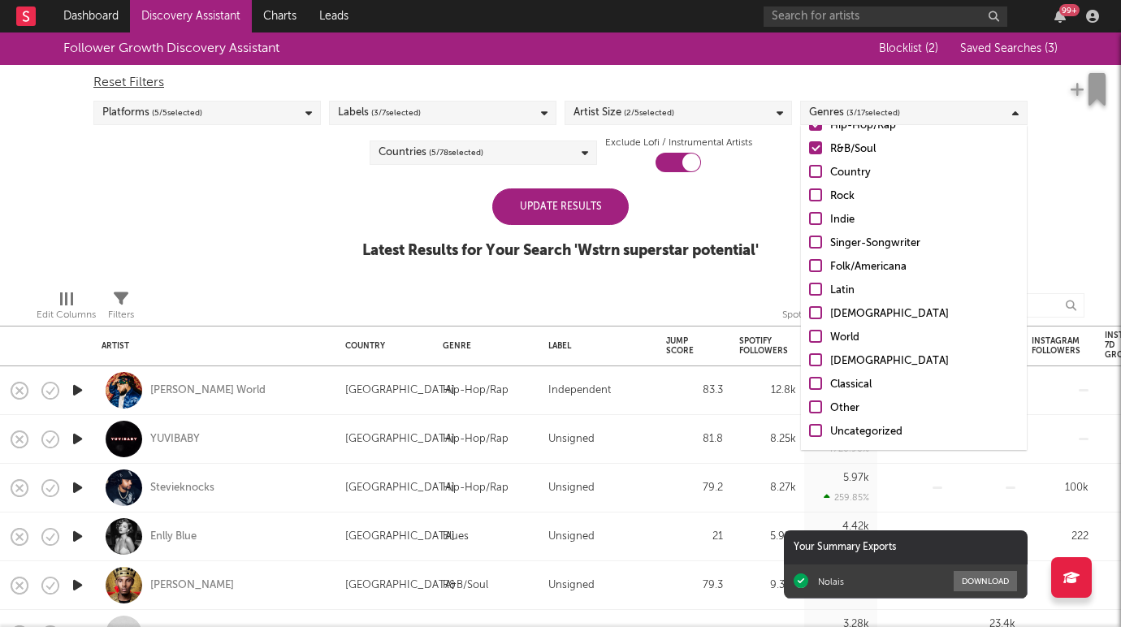
click at [809, 245] on input "Singer-Songwriter" at bounding box center [809, 243] width 0 height 19
click at [815, 246] on div at bounding box center [815, 242] width 13 height 13
click at [809, 246] on input "Singer-Songwriter" at bounding box center [809, 243] width 0 height 19
click at [752, 201] on div "Update Results Latest Results for Your Search ' Wstrn superstar potential '" at bounding box center [560, 232] width 396 height 89
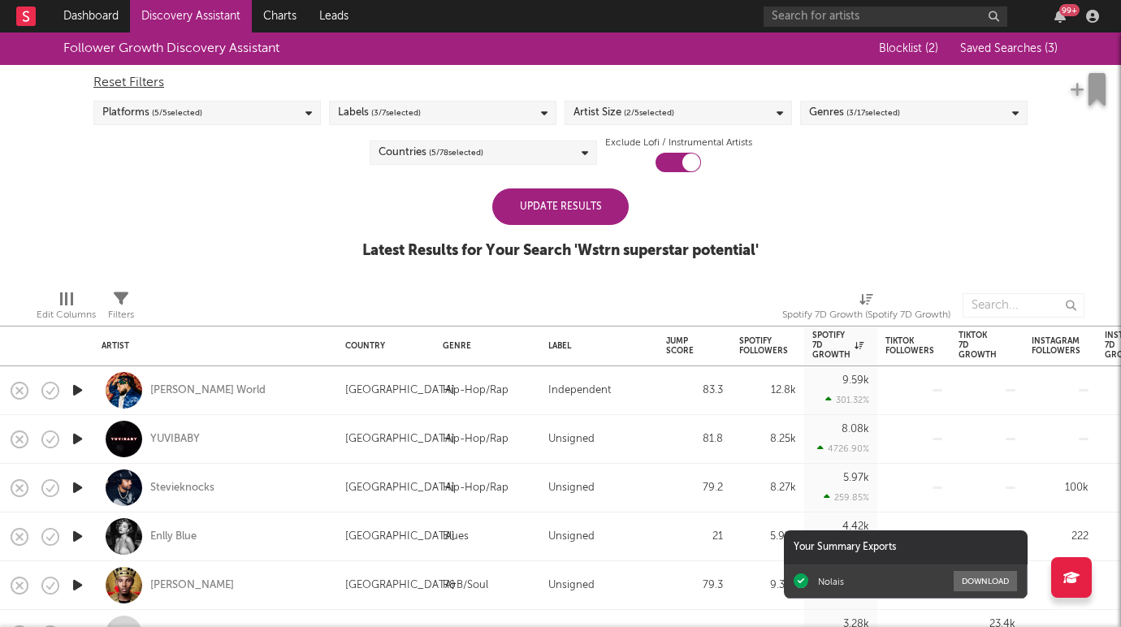
click at [617, 207] on div "Update Results" at bounding box center [560, 206] width 136 height 37
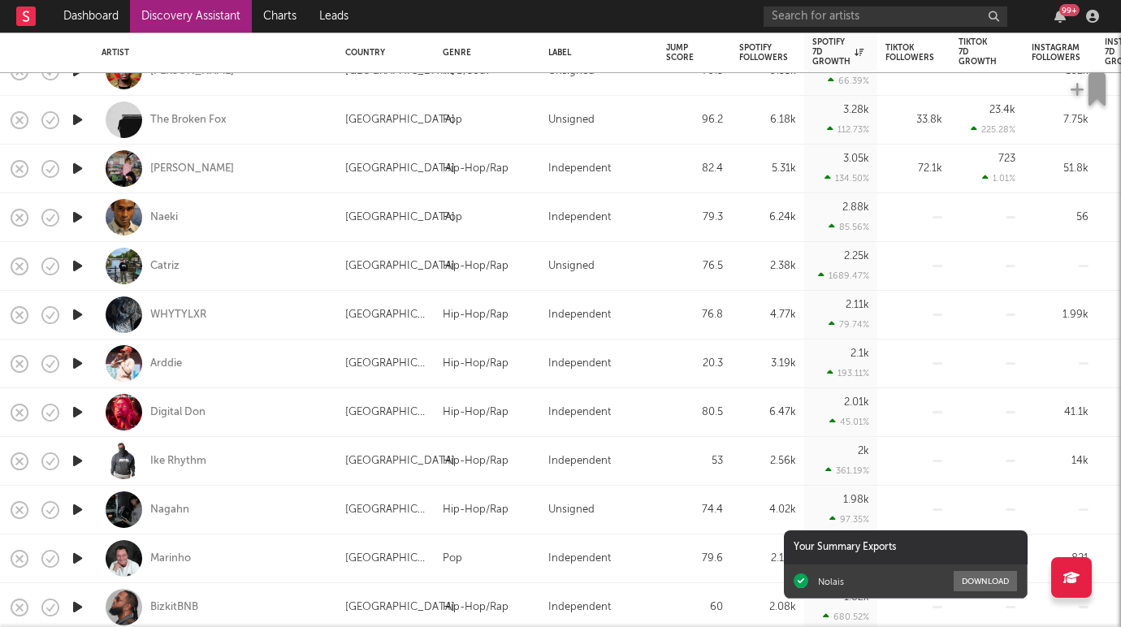
click at [181, 450] on div "Ike Rhythm" at bounding box center [215, 461] width 227 height 48
select select "1w"
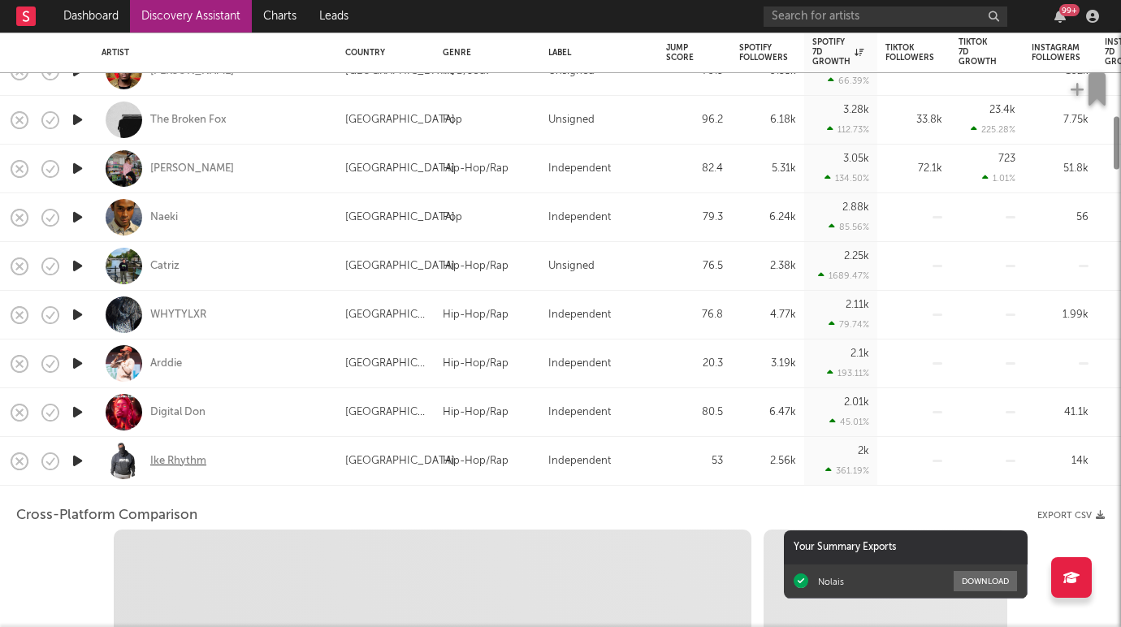
click at [181, 458] on div "Ike Rhythm" at bounding box center [178, 461] width 56 height 15
select select "6m"
select select "1m"
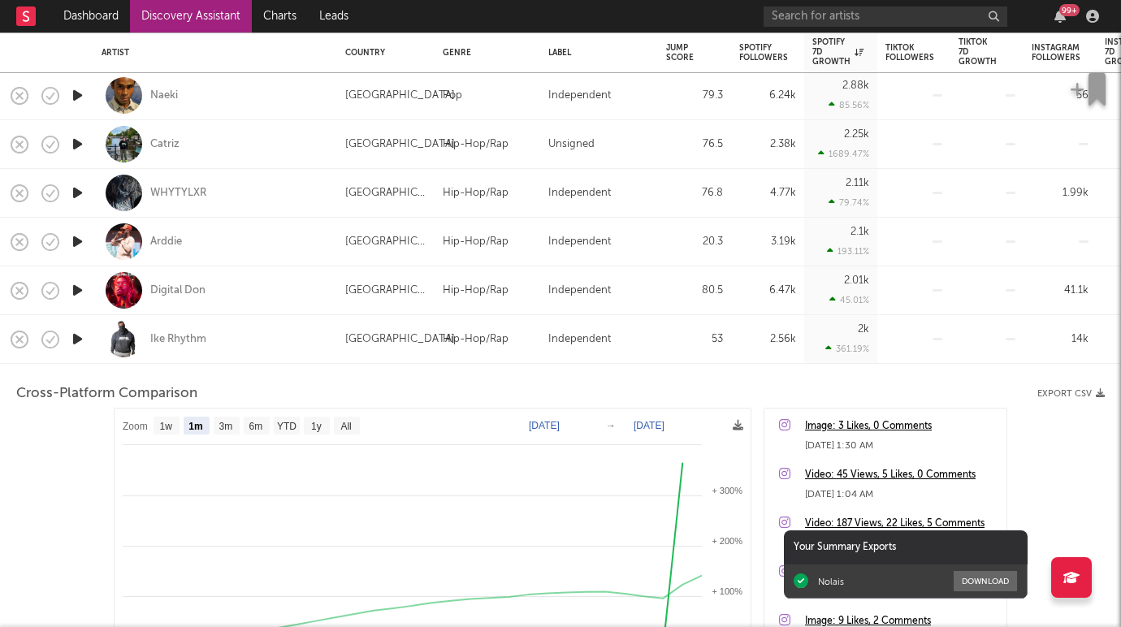
click at [248, 344] on div "Ike Rhythm" at bounding box center [215, 339] width 227 height 48
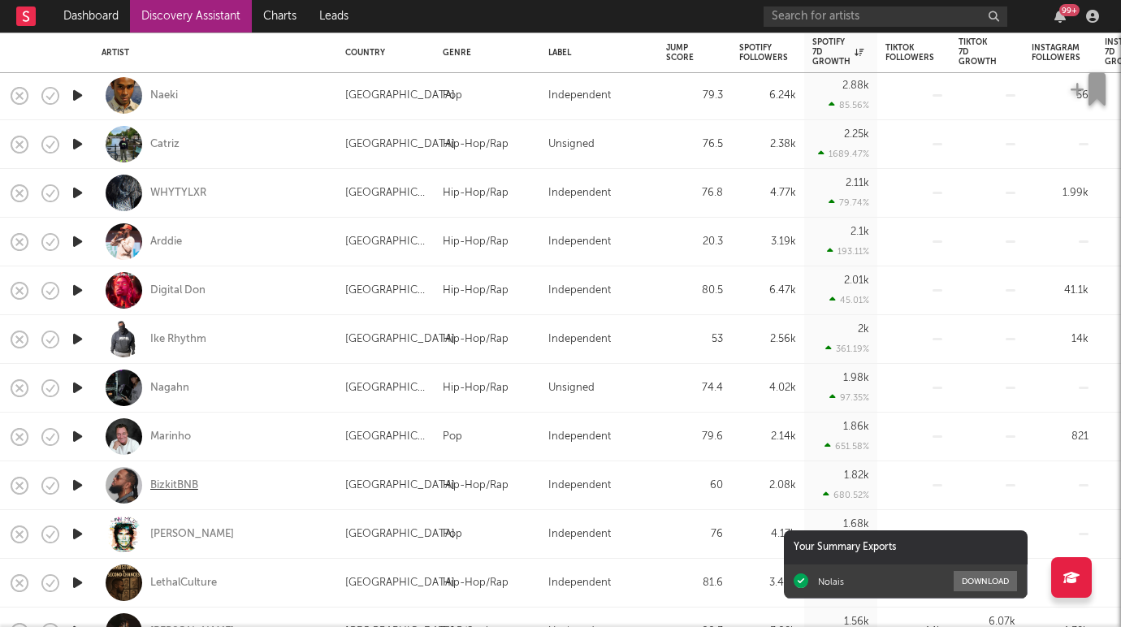
click at [179, 488] on div "BizkitBNB" at bounding box center [174, 485] width 48 height 15
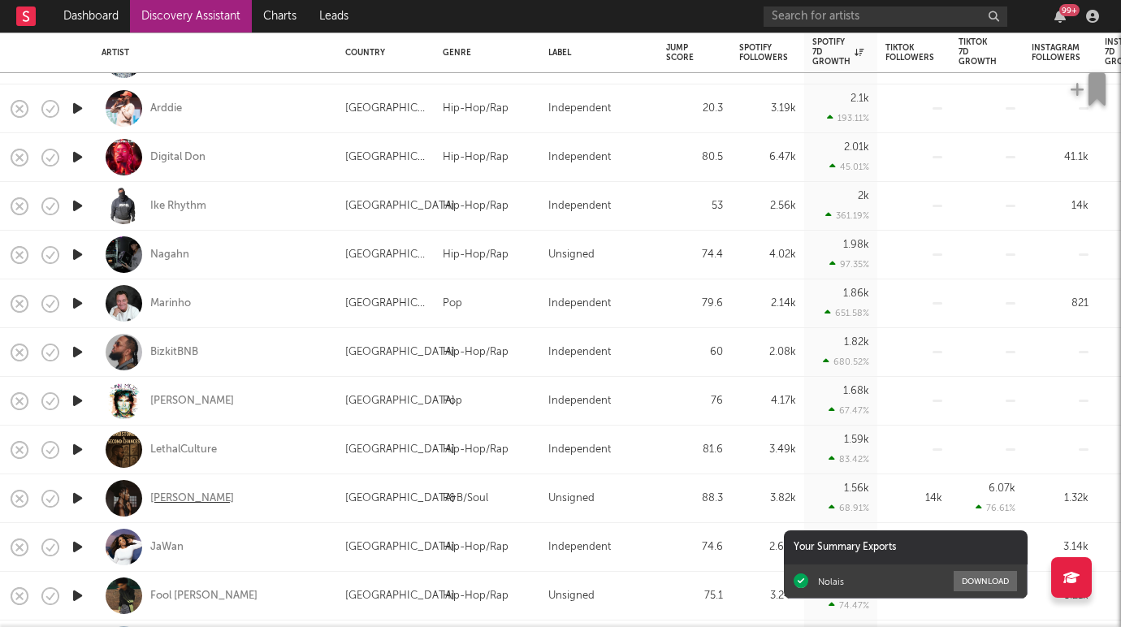
click at [168, 494] on div "Evie Asio" at bounding box center [192, 498] width 84 height 15
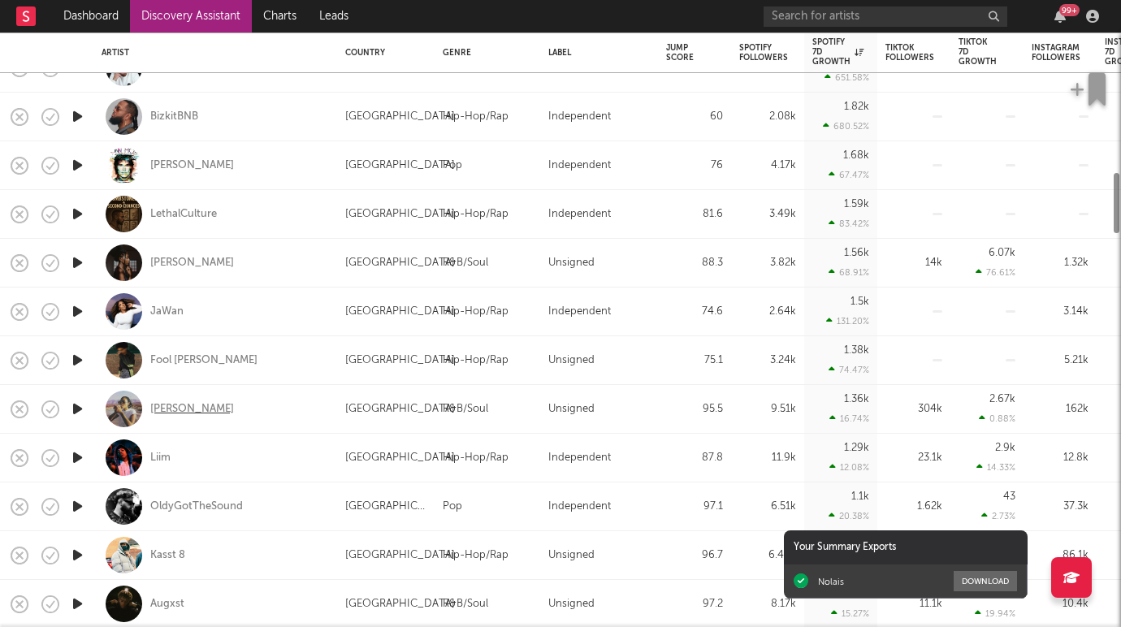
click at [187, 406] on div "Chelsea Jordan" at bounding box center [192, 409] width 84 height 15
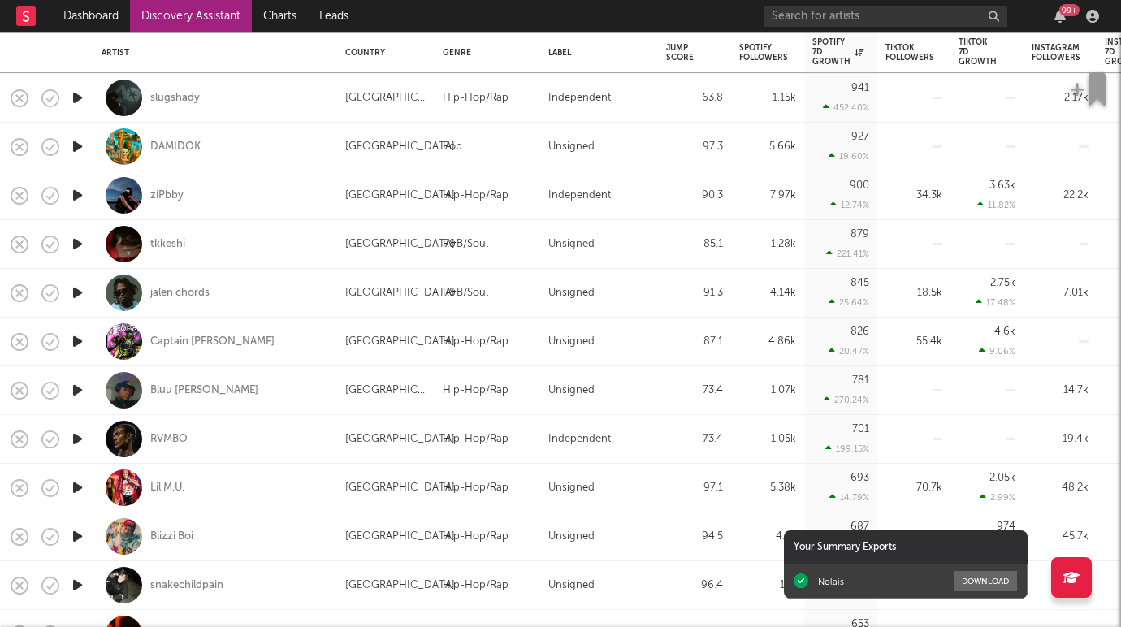
click at [176, 434] on div "RVMBO" at bounding box center [168, 439] width 37 height 15
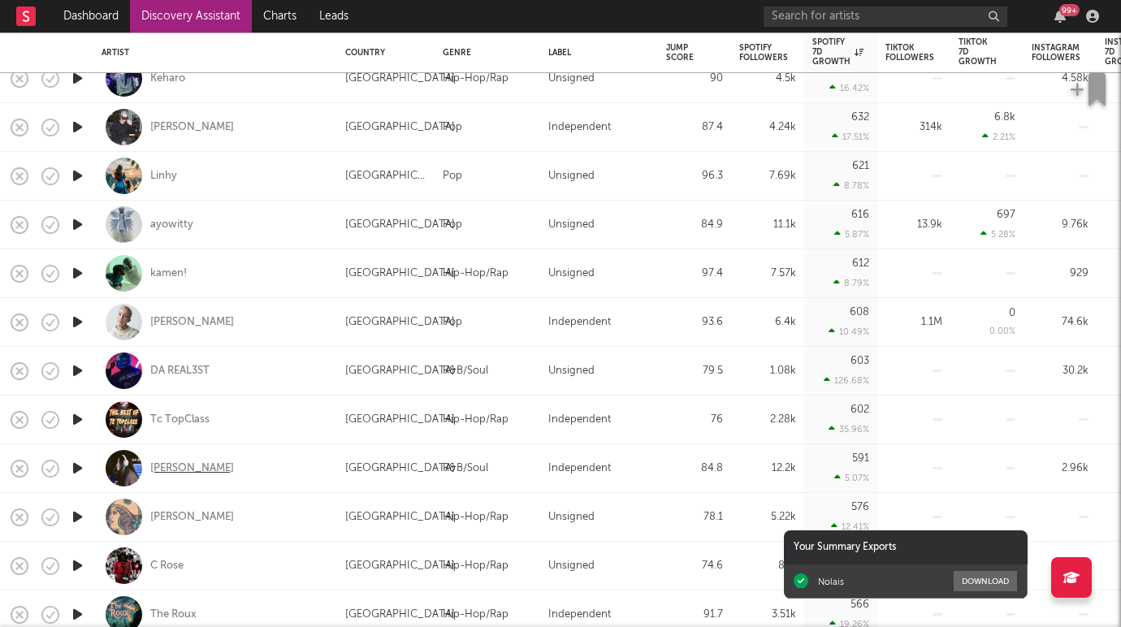
click at [187, 467] on div "Rita Kim" at bounding box center [192, 468] width 84 height 15
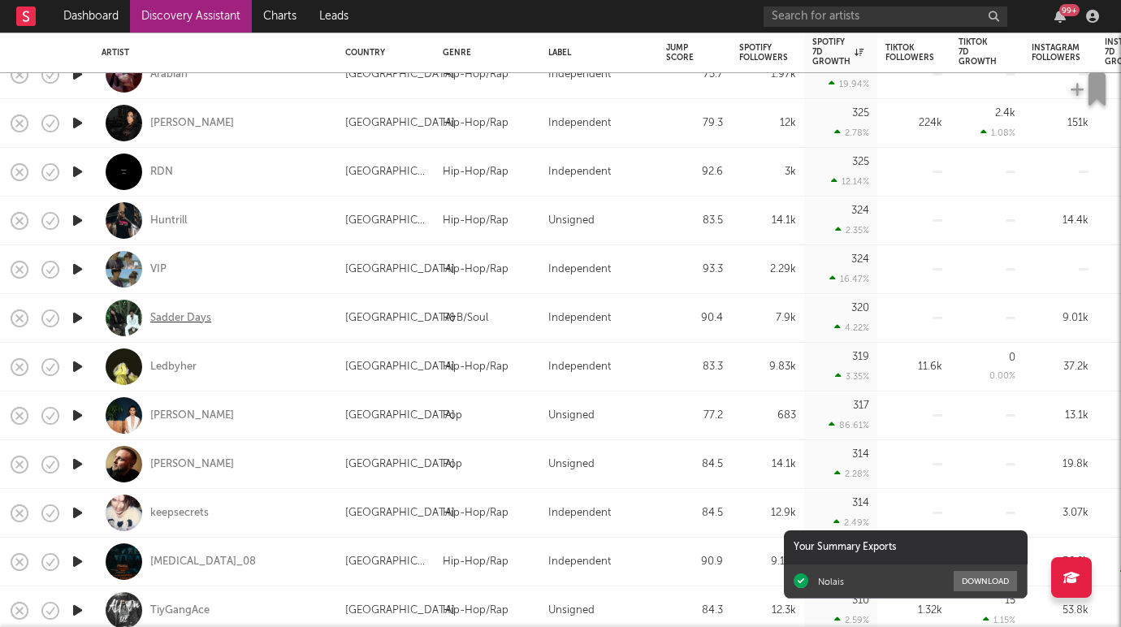
click at [182, 311] on div "Sadder Days" at bounding box center [180, 318] width 61 height 15
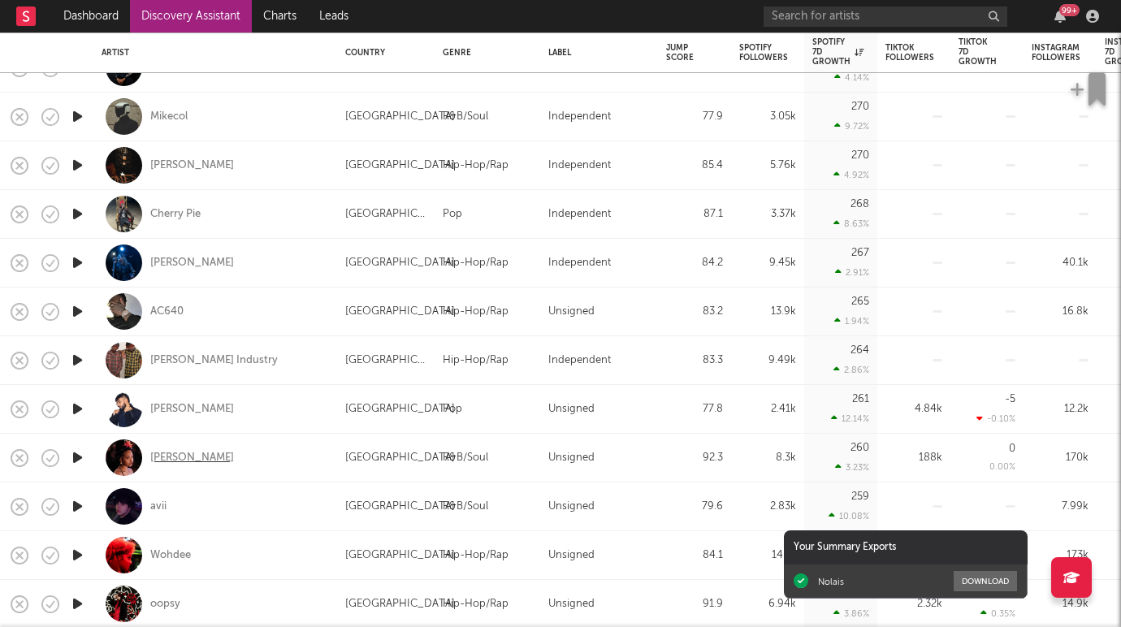
click at [192, 459] on div "Young Athena" at bounding box center [192, 458] width 84 height 15
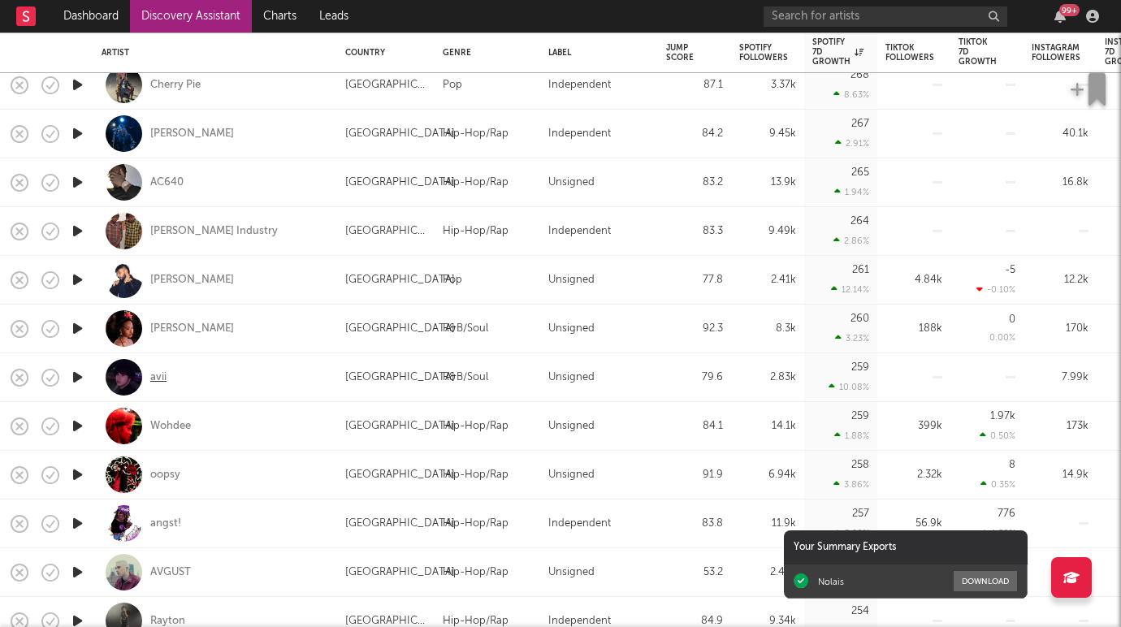
click at [162, 373] on div "avii" at bounding box center [158, 377] width 16 height 15
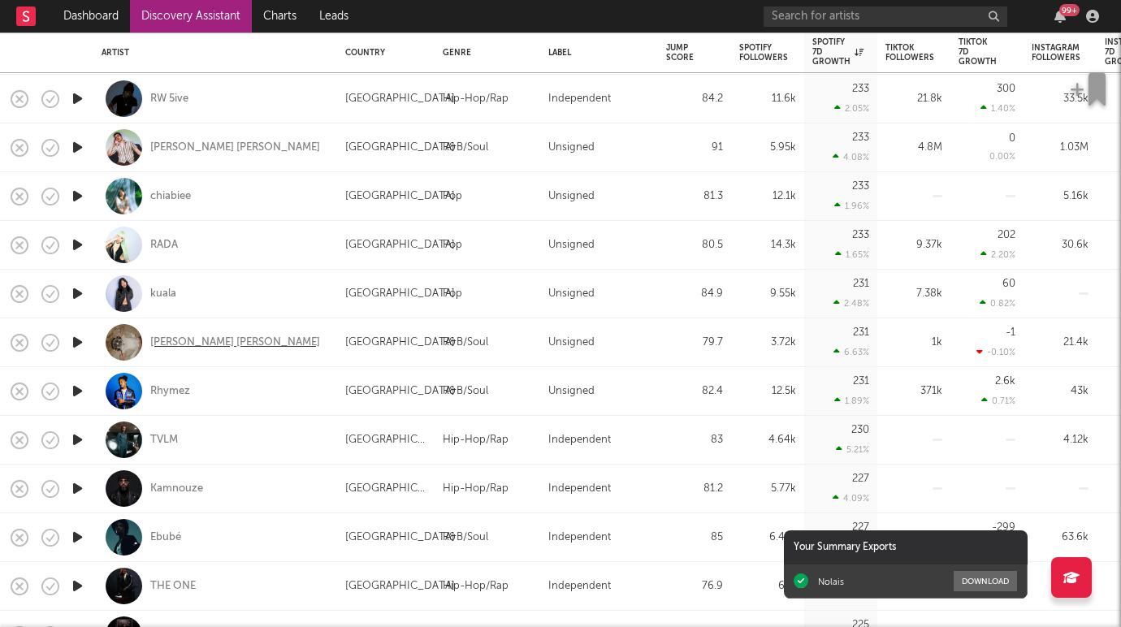
click at [187, 339] on div "Brynn Elise" at bounding box center [235, 342] width 170 height 15
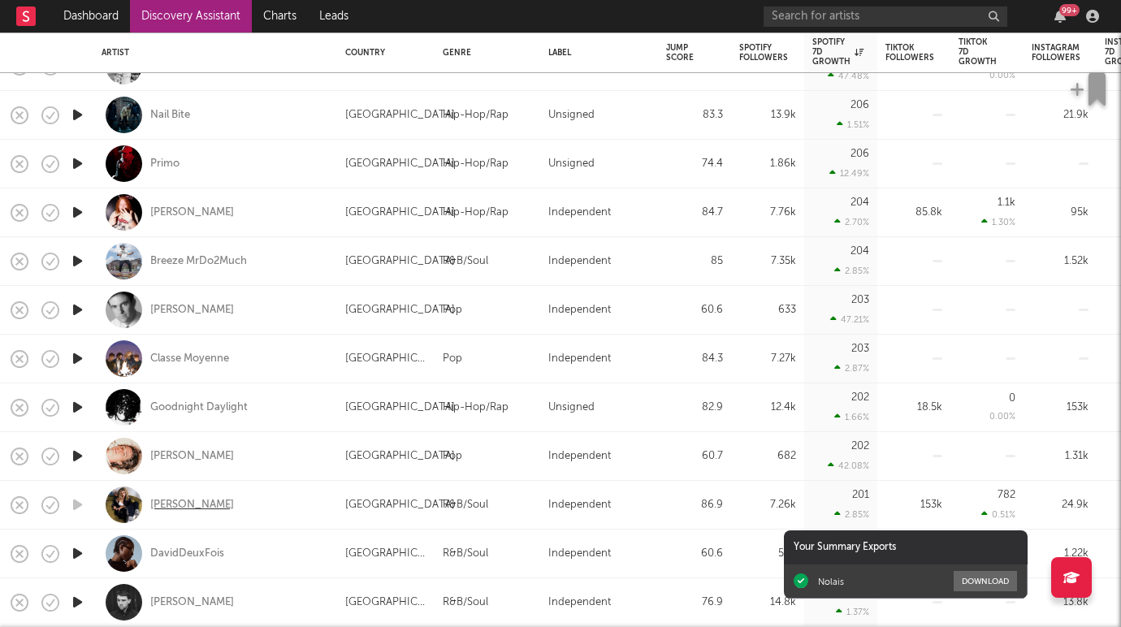
click at [184, 500] on div "Mulaa Joans" at bounding box center [192, 505] width 84 height 15
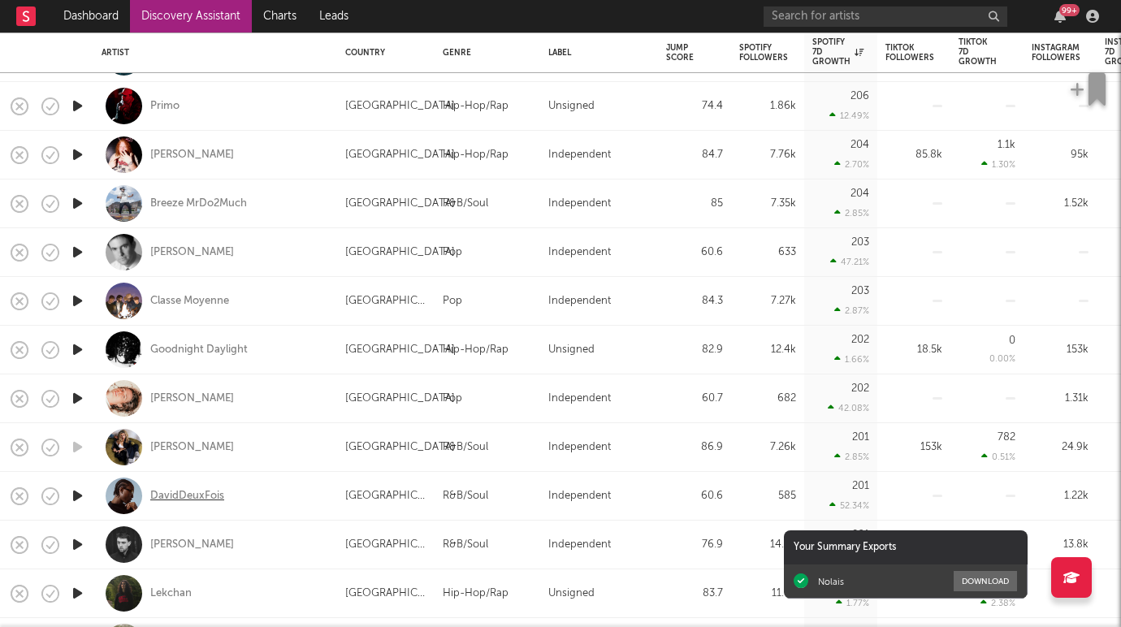
click at [181, 491] on div "DavidDeuxFois" at bounding box center [187, 496] width 74 height 15
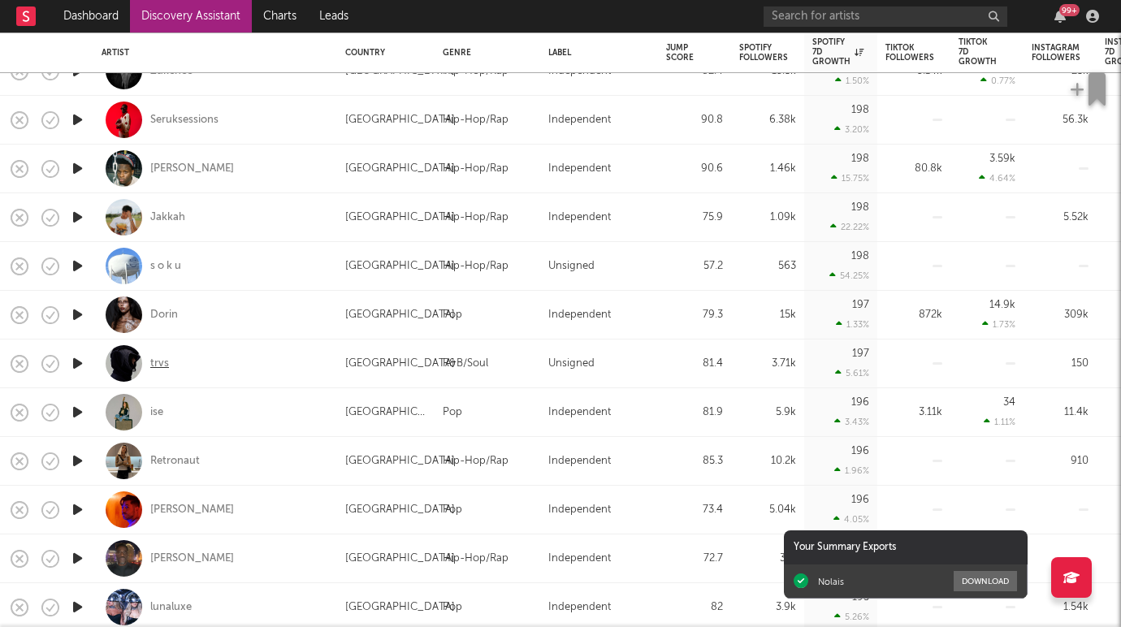
click at [163, 357] on div "trvs" at bounding box center [159, 364] width 19 height 15
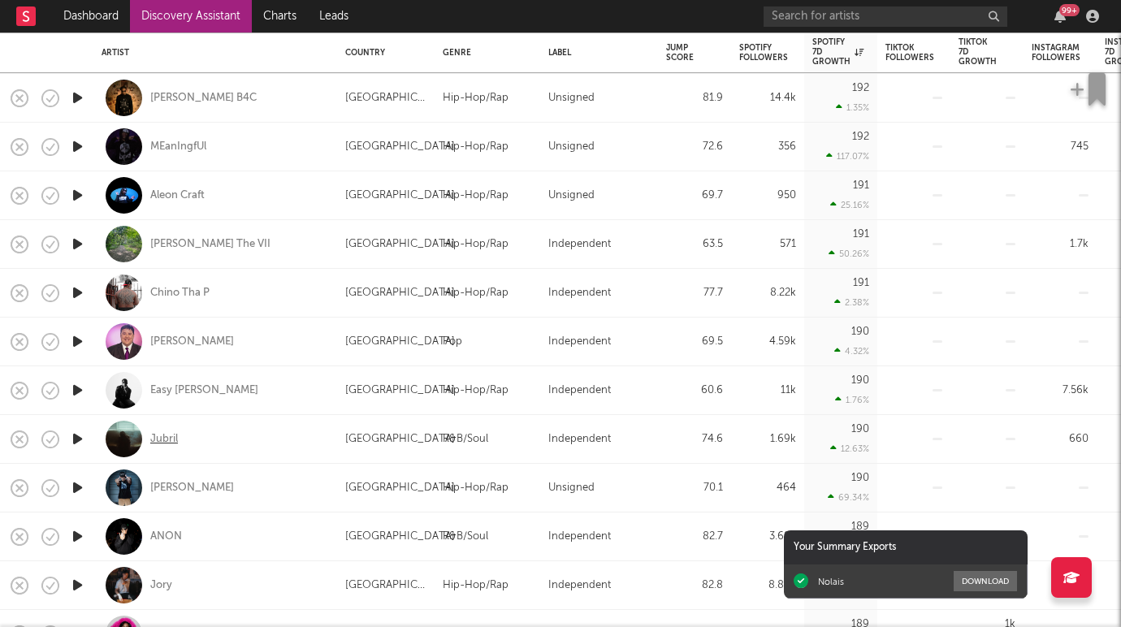
click at [168, 437] on div "Jubril" at bounding box center [164, 439] width 28 height 15
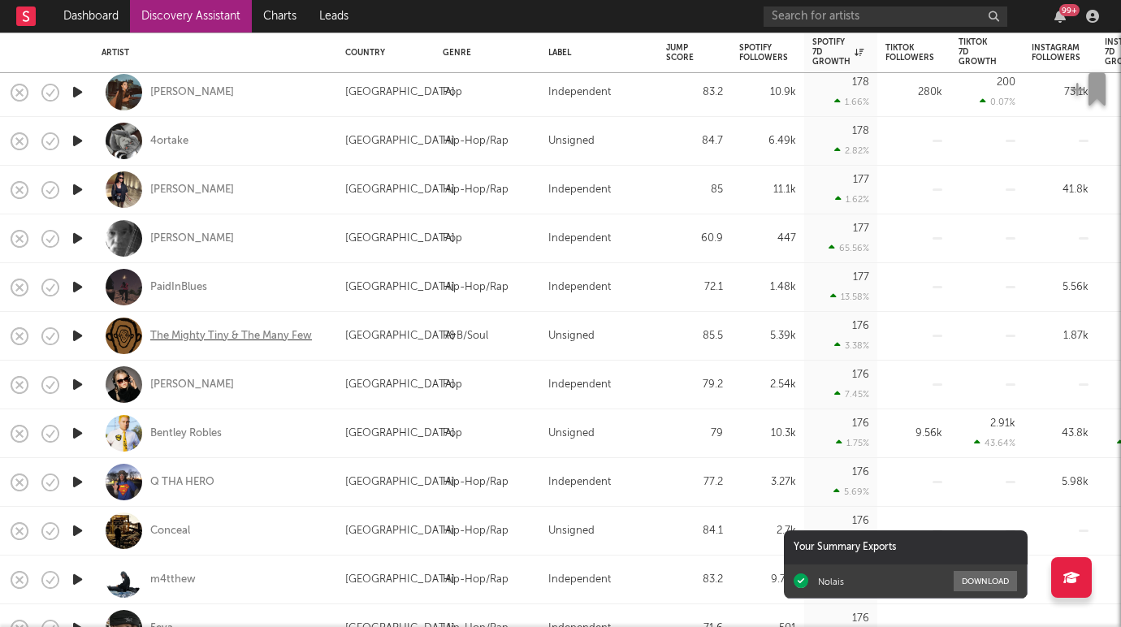
click at [181, 336] on div "The Mighty Tiny & The Many Few" at bounding box center [231, 336] width 162 height 15
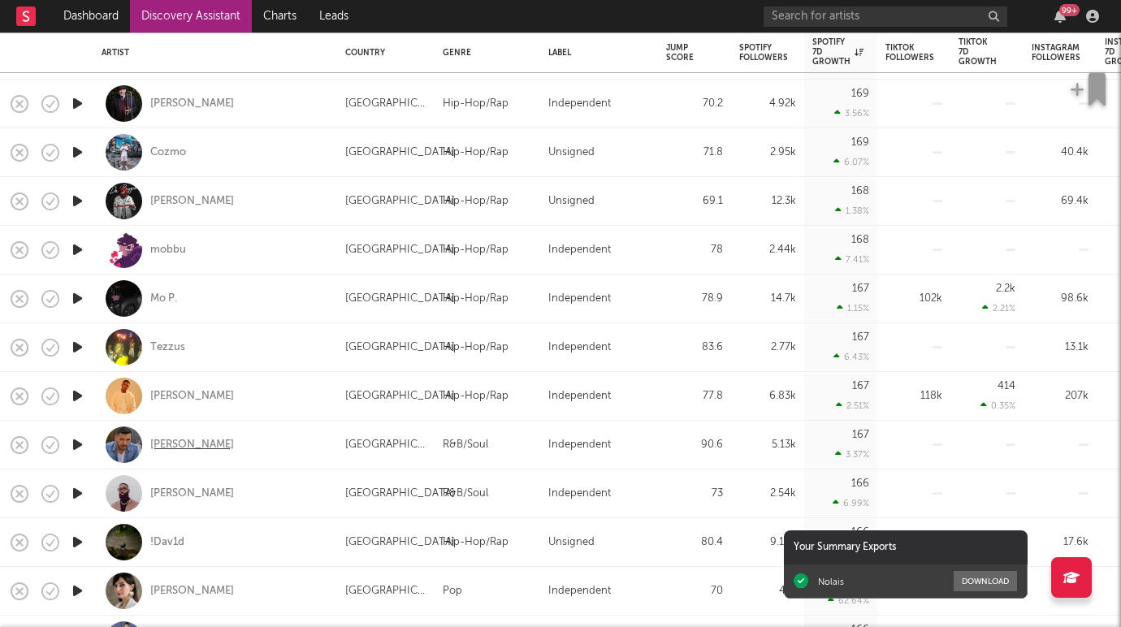
click at [195, 447] on div "Stefan Torres" at bounding box center [192, 445] width 84 height 15
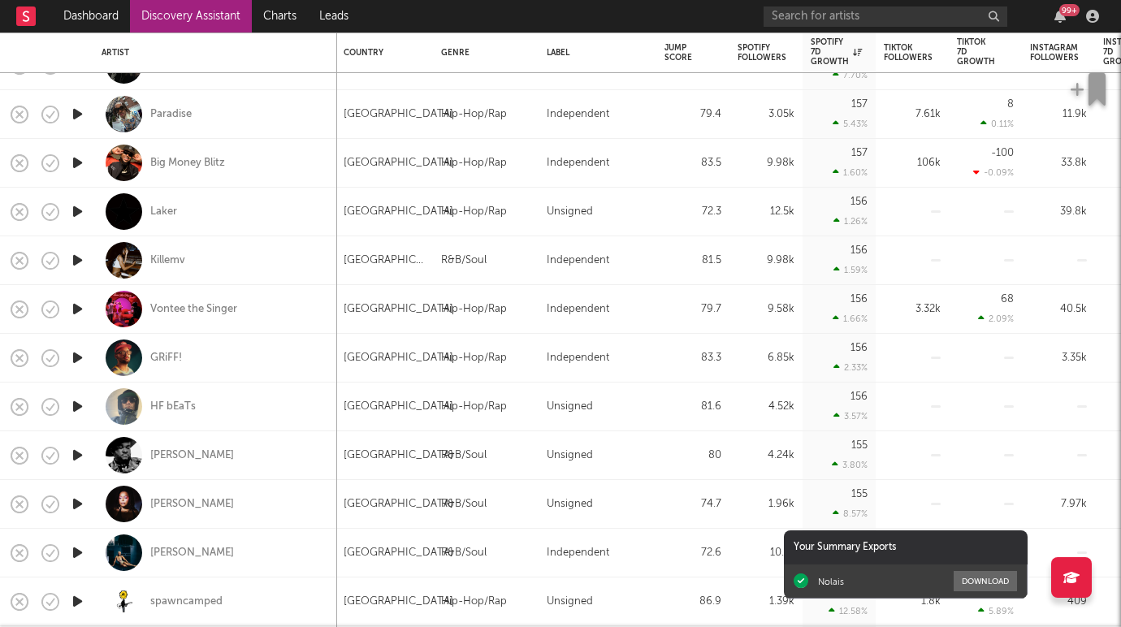
click at [190, 462] on div "David Onka" at bounding box center [215, 455] width 227 height 48
select select "1w"
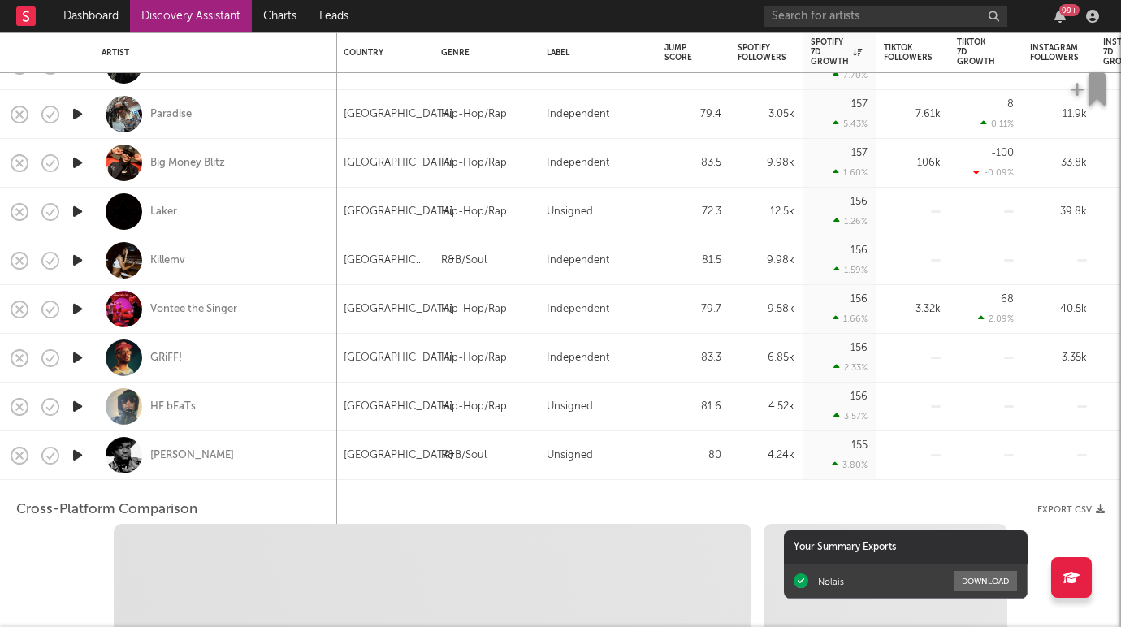
click at [191, 447] on div "David Onka" at bounding box center [215, 455] width 227 height 48
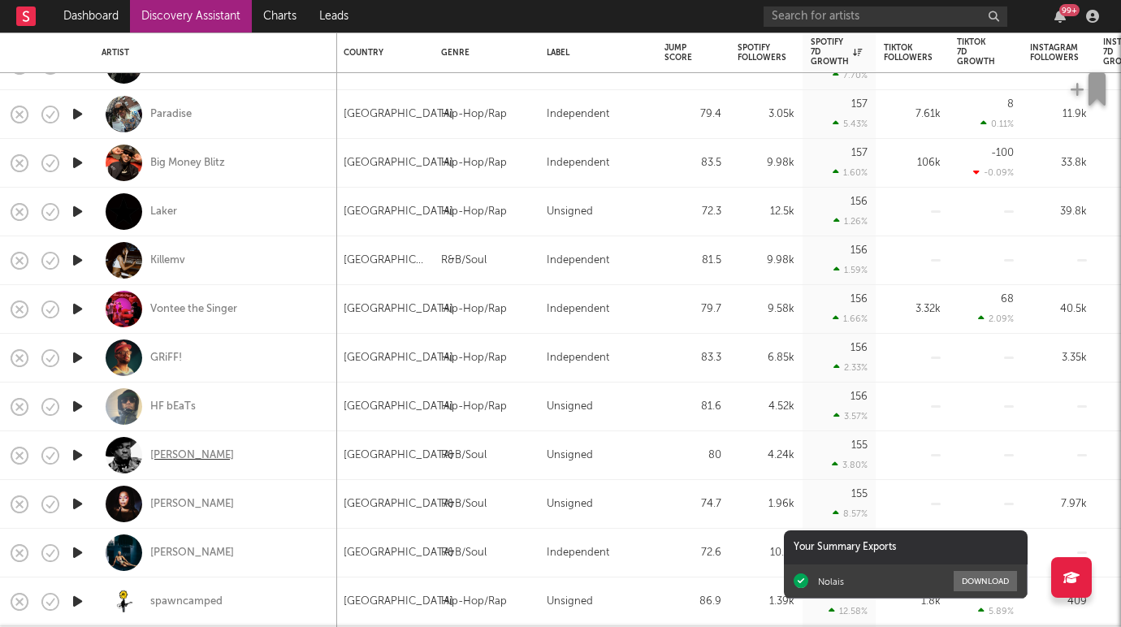
click at [189, 450] on div "David Onka" at bounding box center [192, 455] width 84 height 15
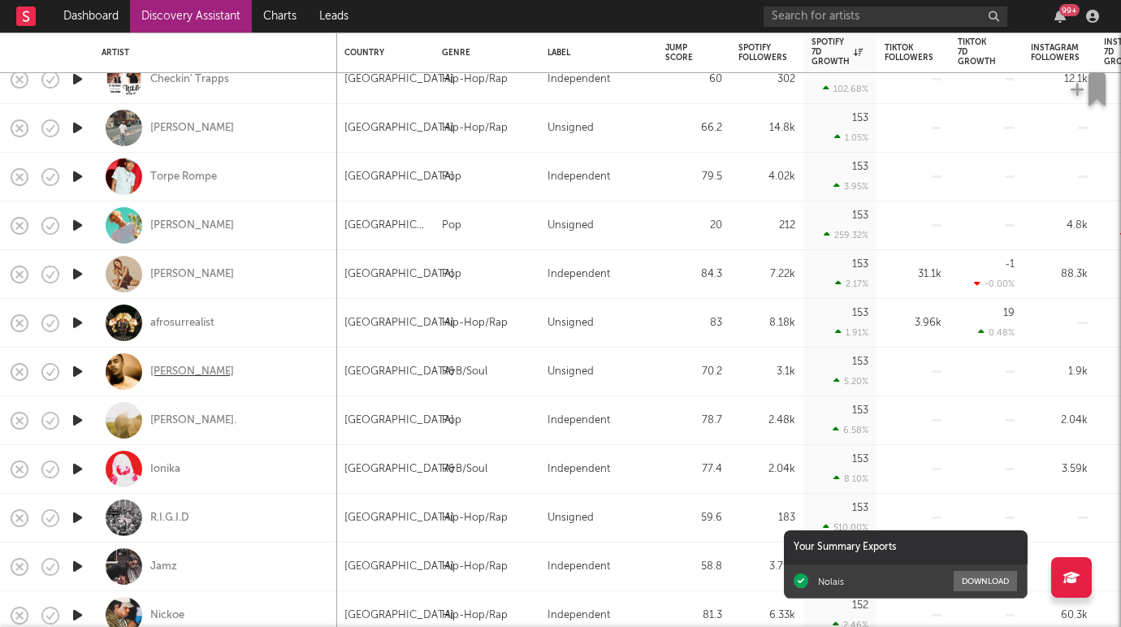
click at [173, 370] on div "Benji Mikel" at bounding box center [192, 372] width 84 height 15
click at [192, 374] on div "Benji Mikel" at bounding box center [192, 372] width 84 height 15
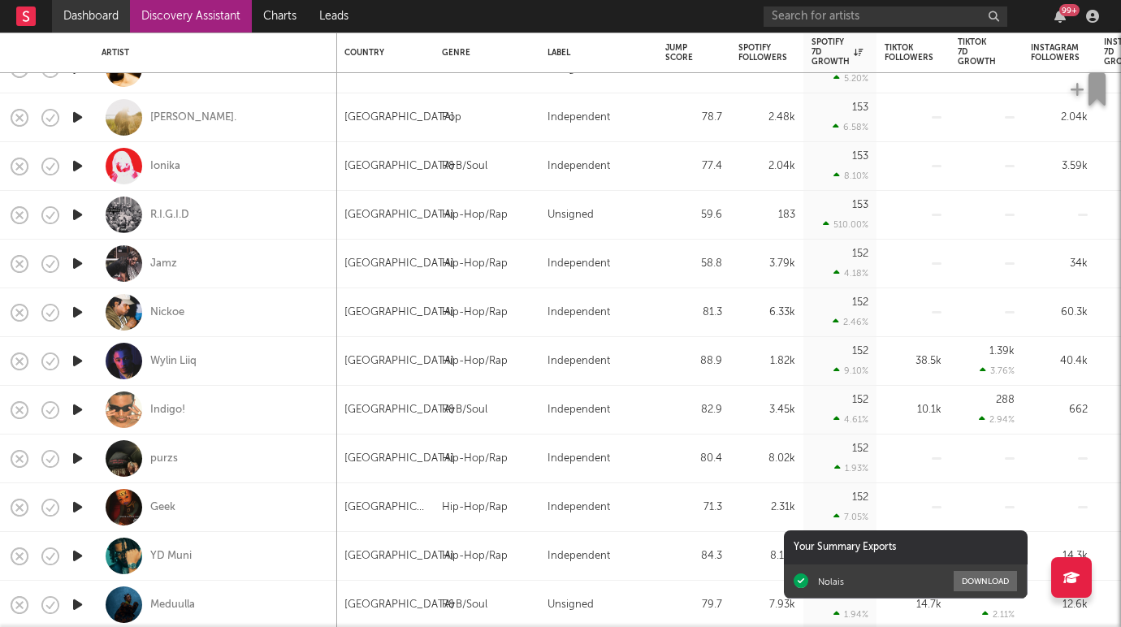
click at [70, 11] on link "Dashboard" at bounding box center [91, 16] width 78 height 32
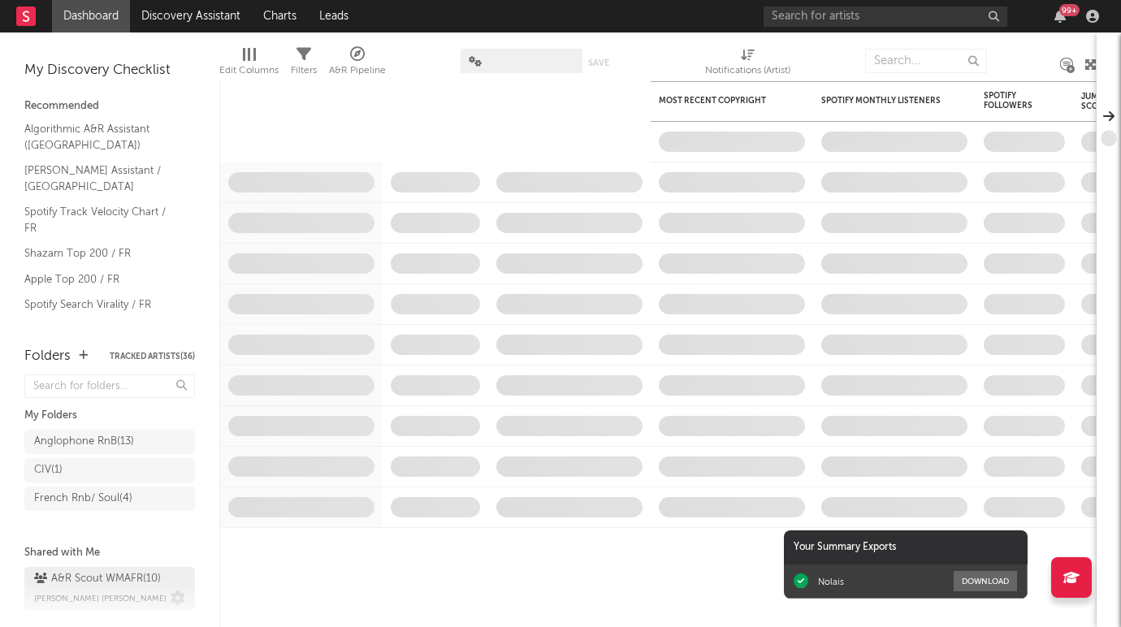
scroll to position [32, 0]
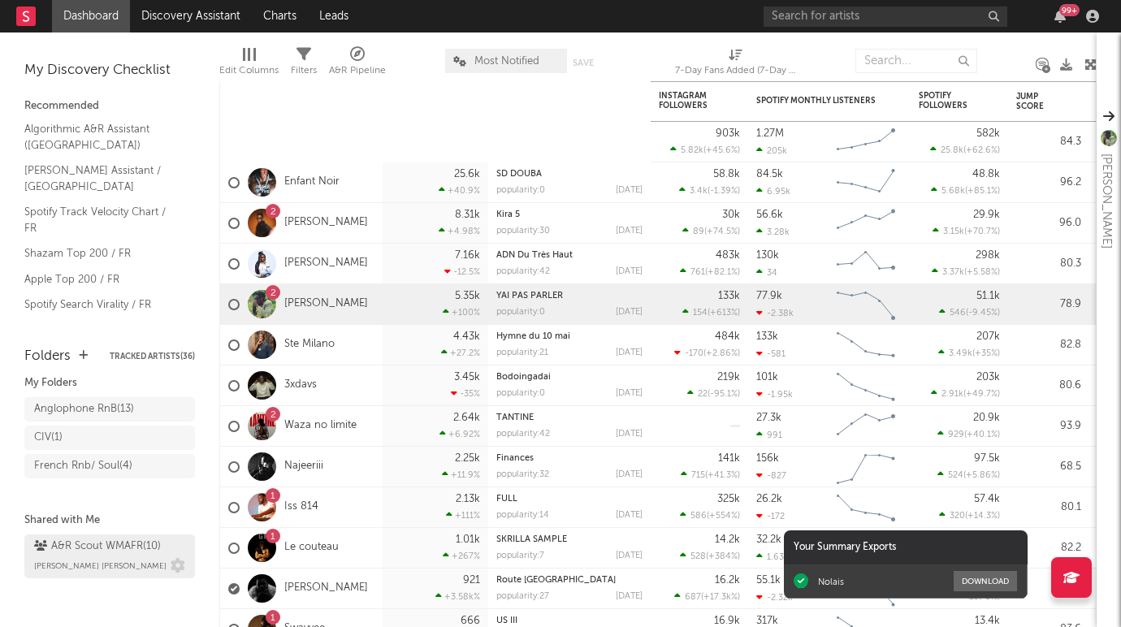
click at [89, 562] on div "A&R Scout WMAFR ( 10 ) Marc Andre Niang" at bounding box center [109, 556] width 151 height 39
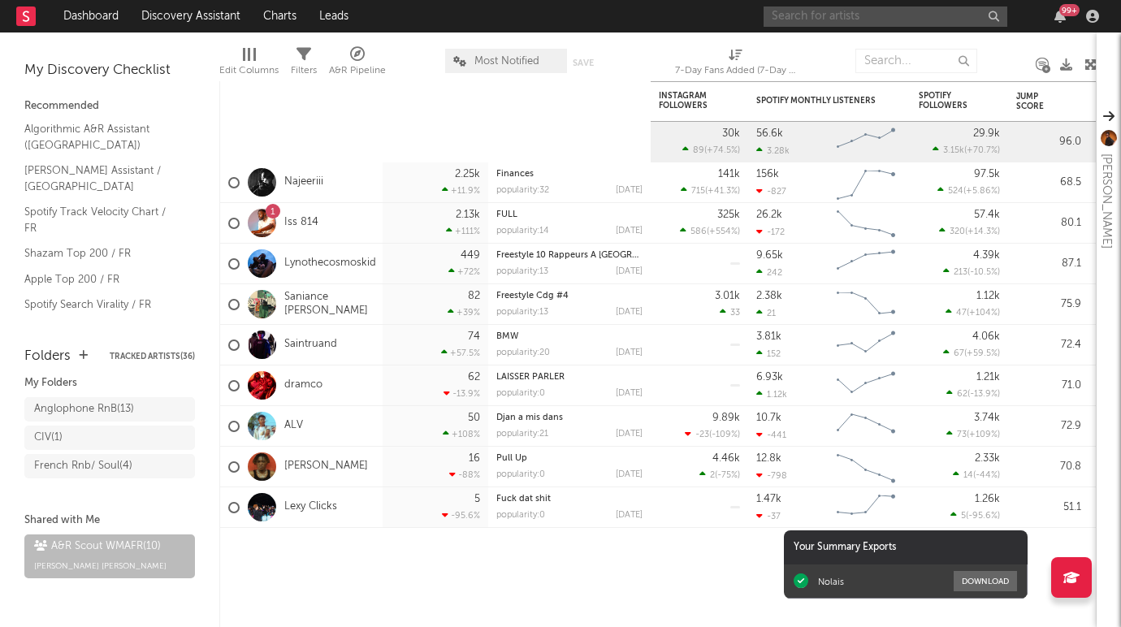
click at [819, 16] on input "text" at bounding box center [885, 16] width 244 height 20
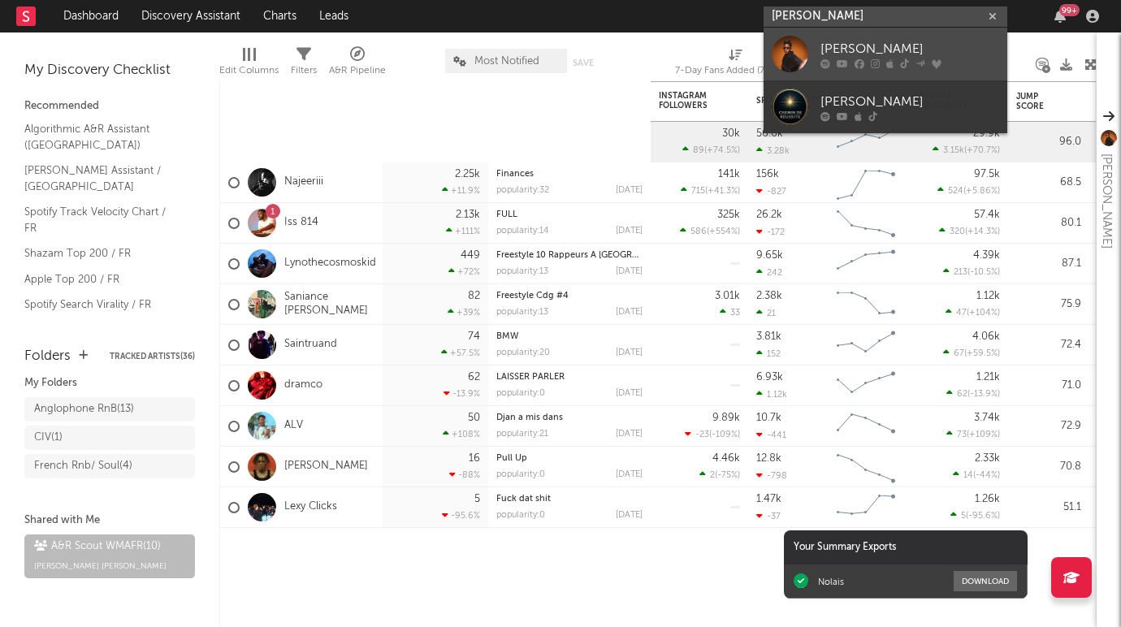
type input "paki chenzu"
click at [867, 54] on div "[PERSON_NAME]" at bounding box center [909, 48] width 179 height 19
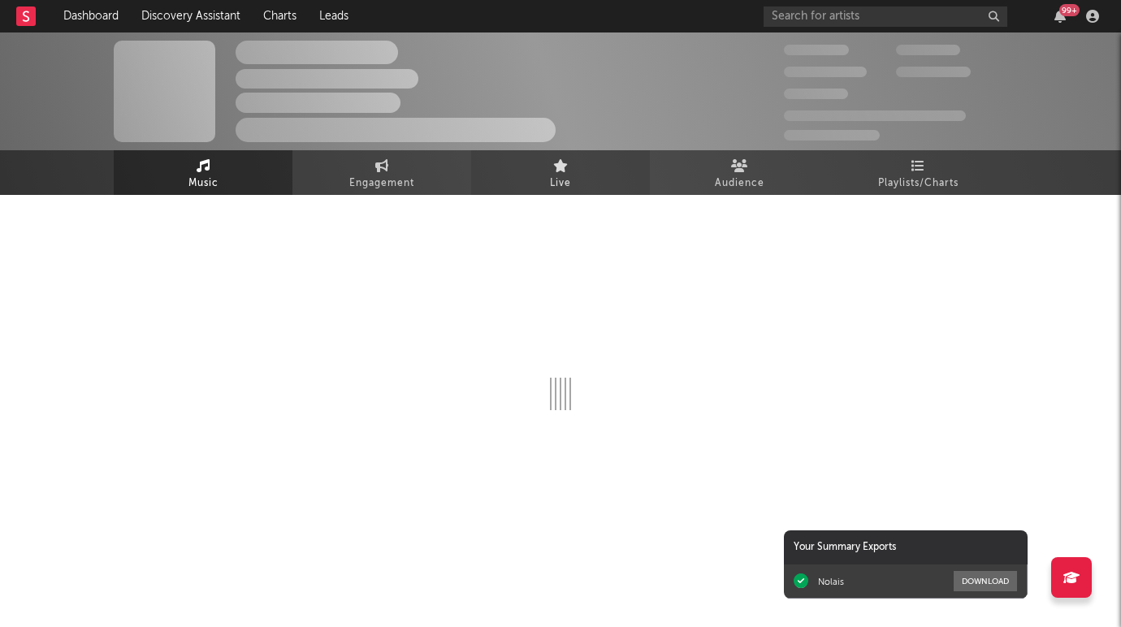
select select "6m"
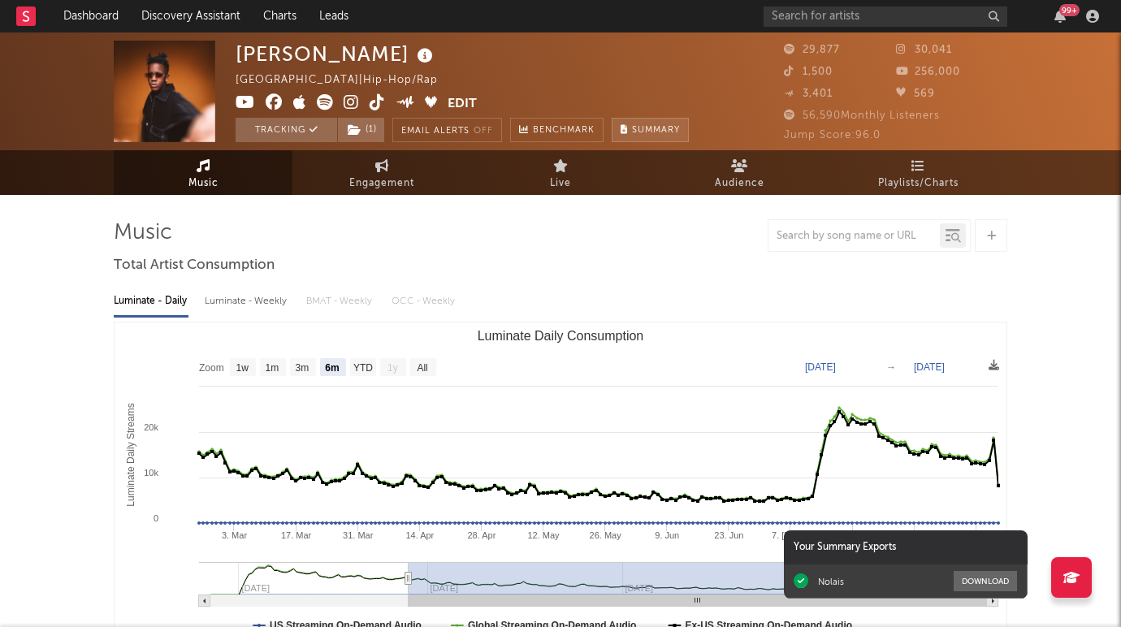
click at [635, 123] on button "Summary" at bounding box center [650, 130] width 77 height 24
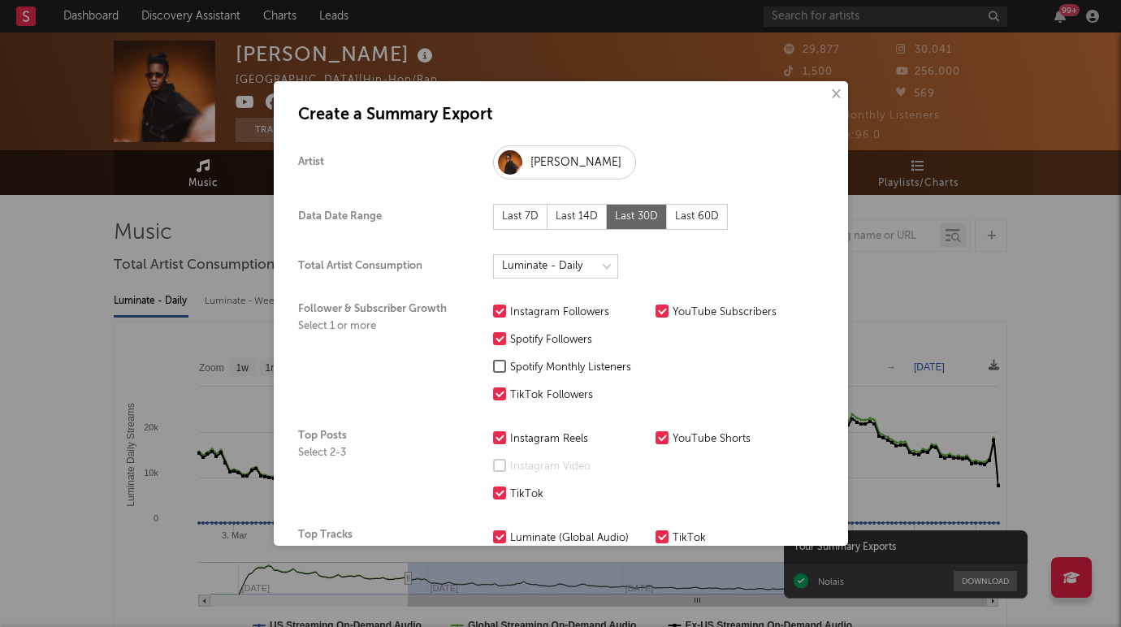
click at [504, 370] on div at bounding box center [499, 366] width 13 height 13
click at [493, 370] on input "Spotify Monthly Listeners" at bounding box center [493, 367] width 0 height 19
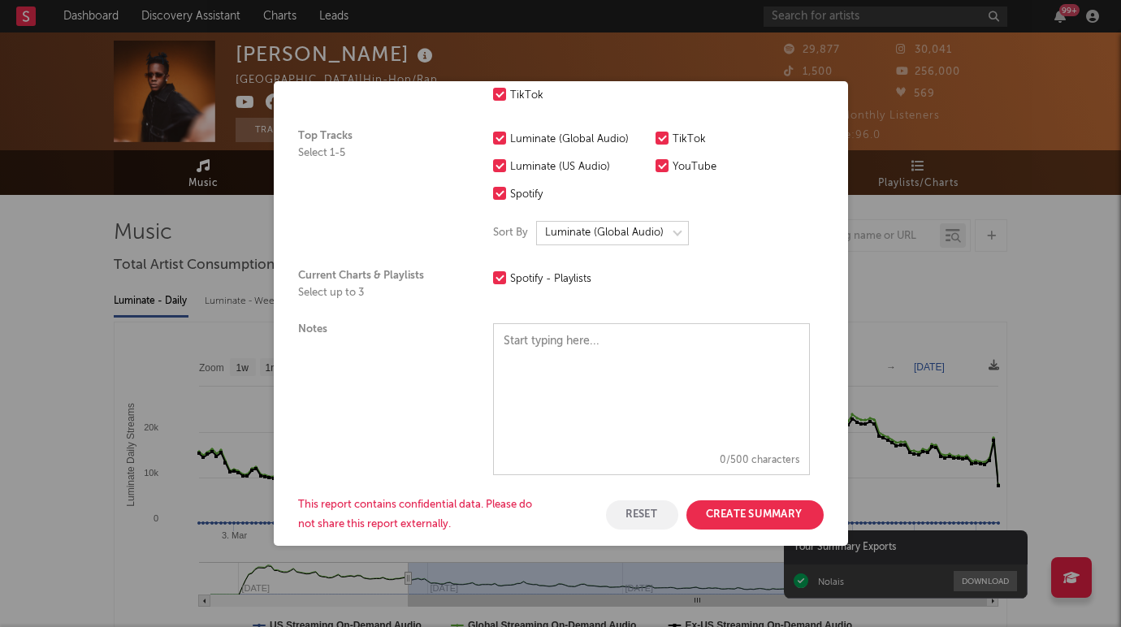
scroll to position [419, 0]
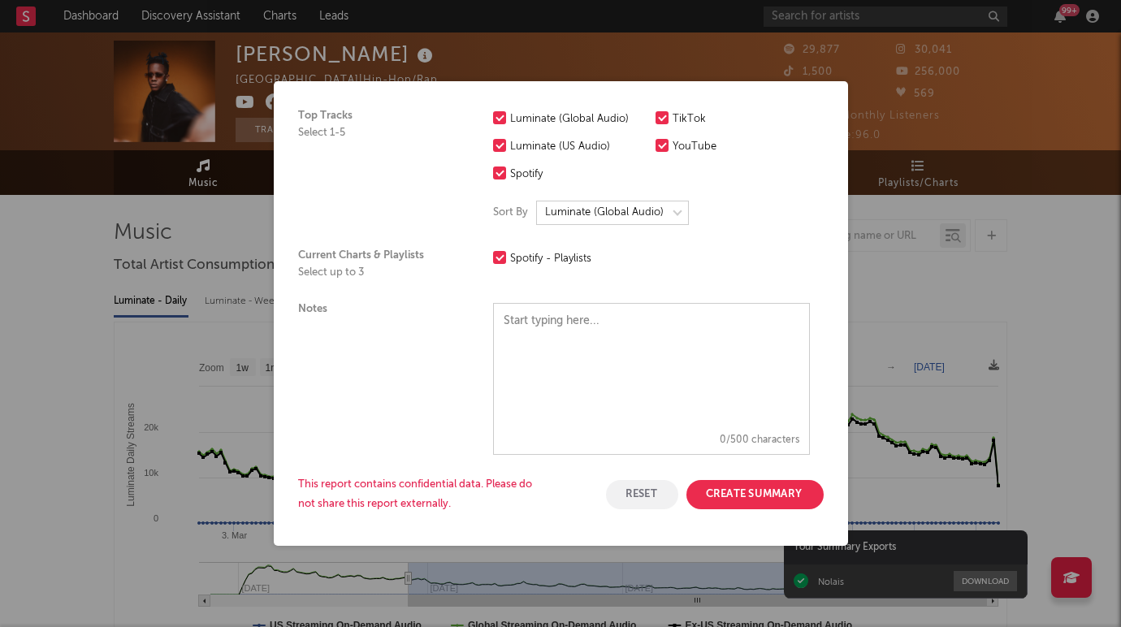
click at [730, 484] on button "Create Summary" at bounding box center [754, 494] width 137 height 29
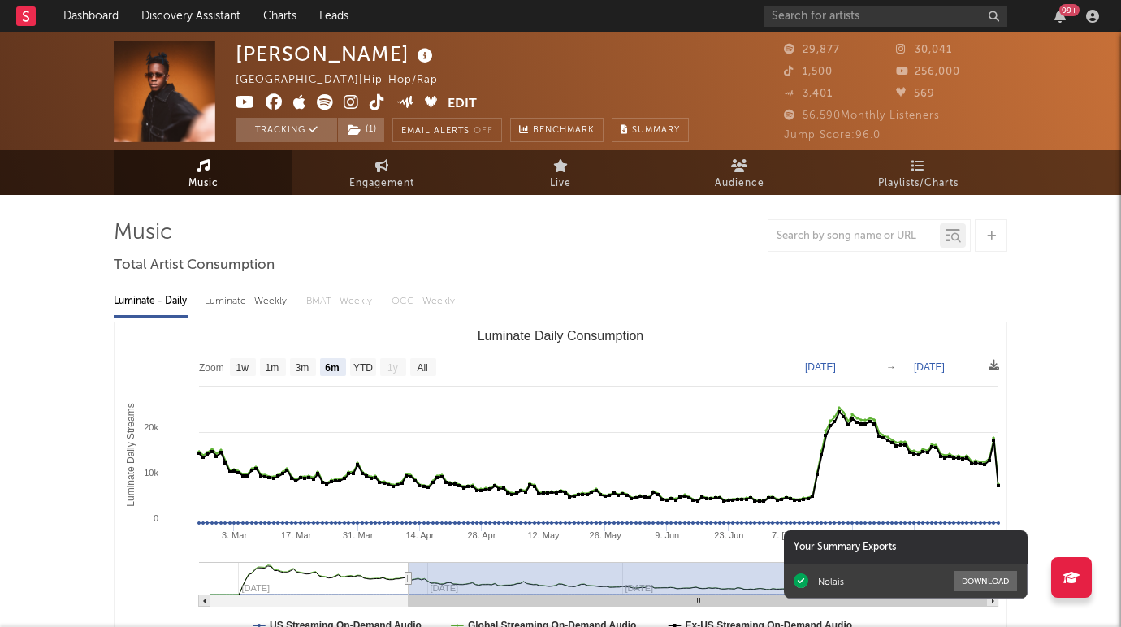
scroll to position [0, 0]
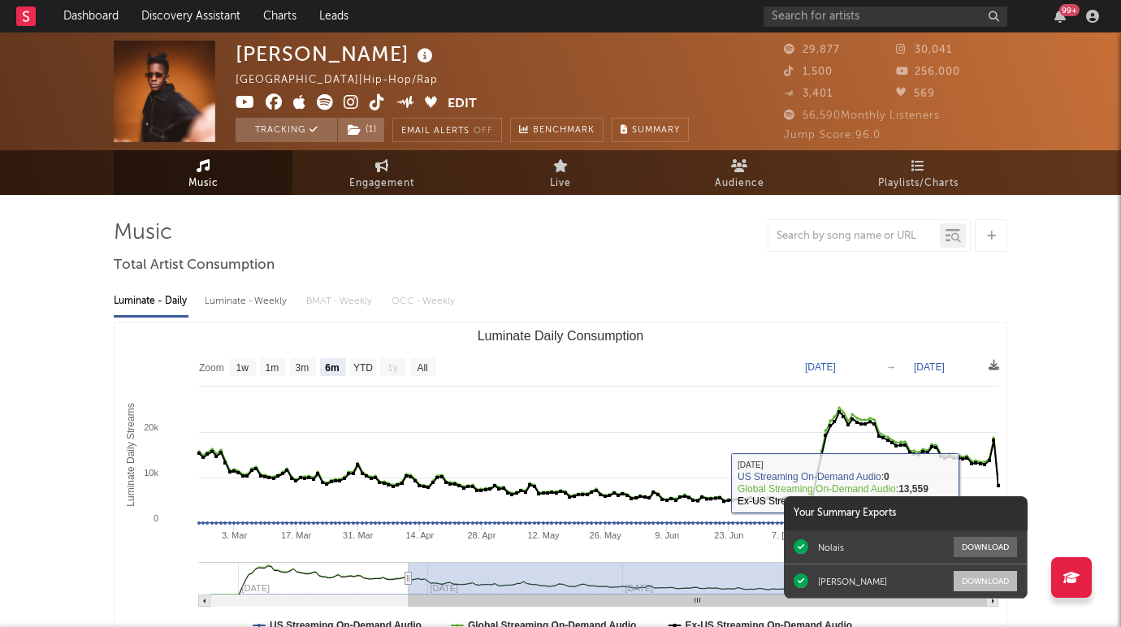
click at [977, 584] on button "Download" at bounding box center [984, 581] width 63 height 20
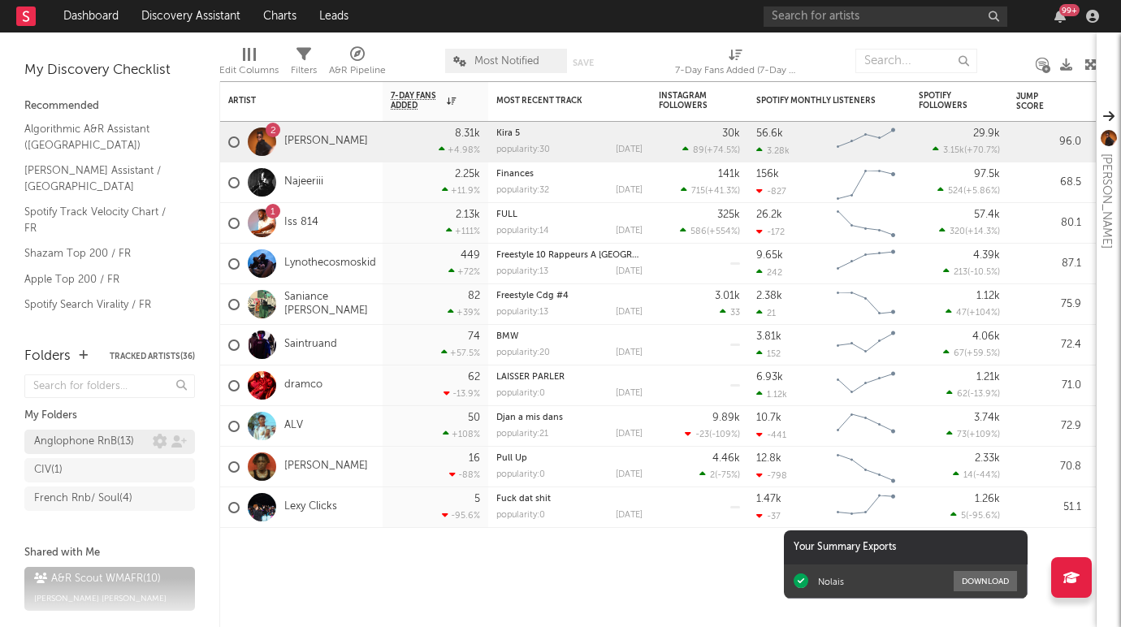
click at [121, 447] on div "Anglophone RnB ( 13 )" at bounding box center [84, 441] width 100 height 19
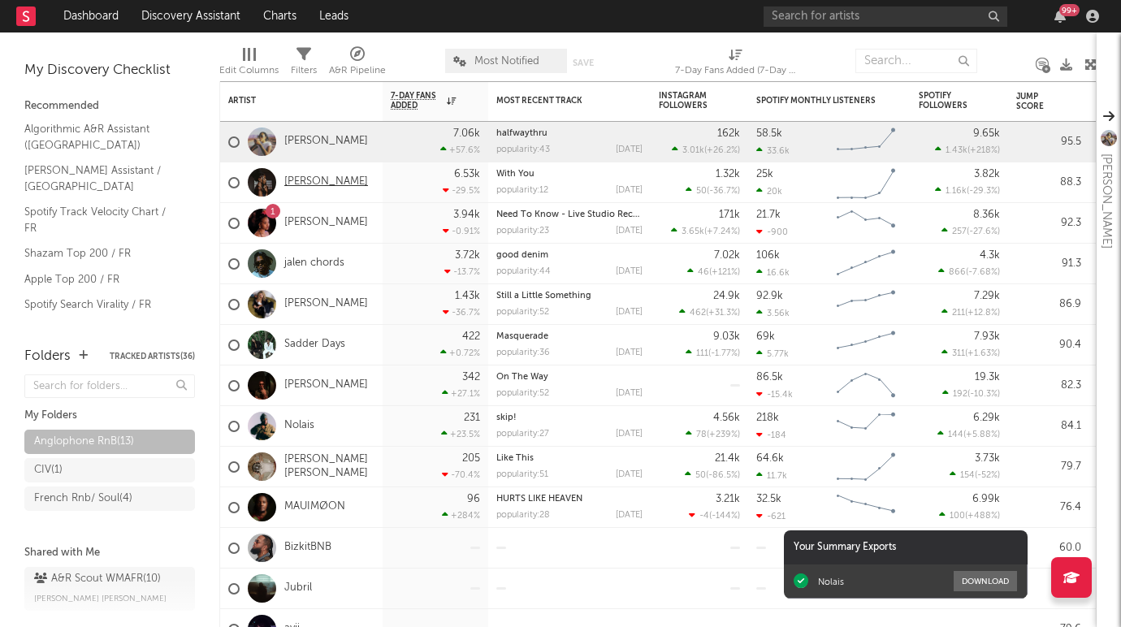
click at [313, 178] on link "Evie Asio" at bounding box center [326, 182] width 84 height 14
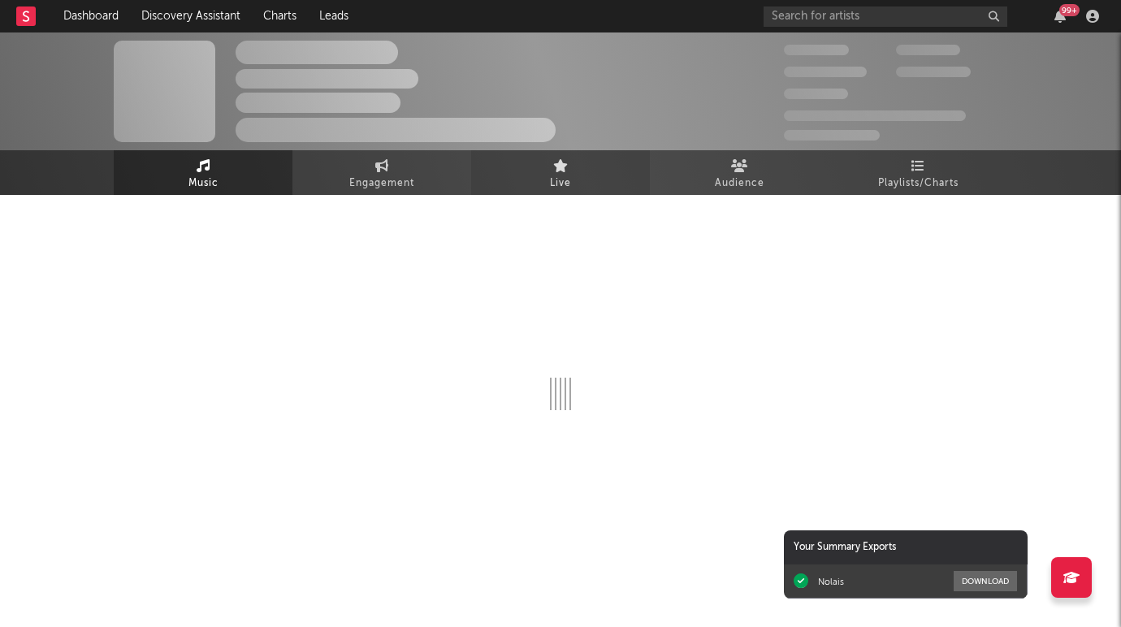
select select "1w"
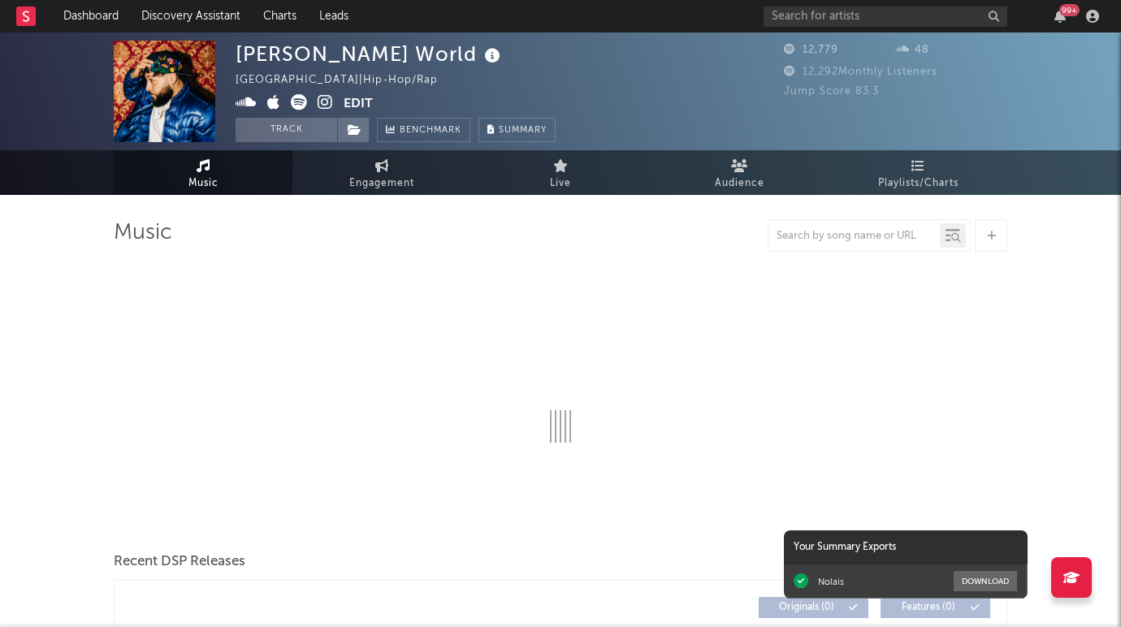
select select "1w"
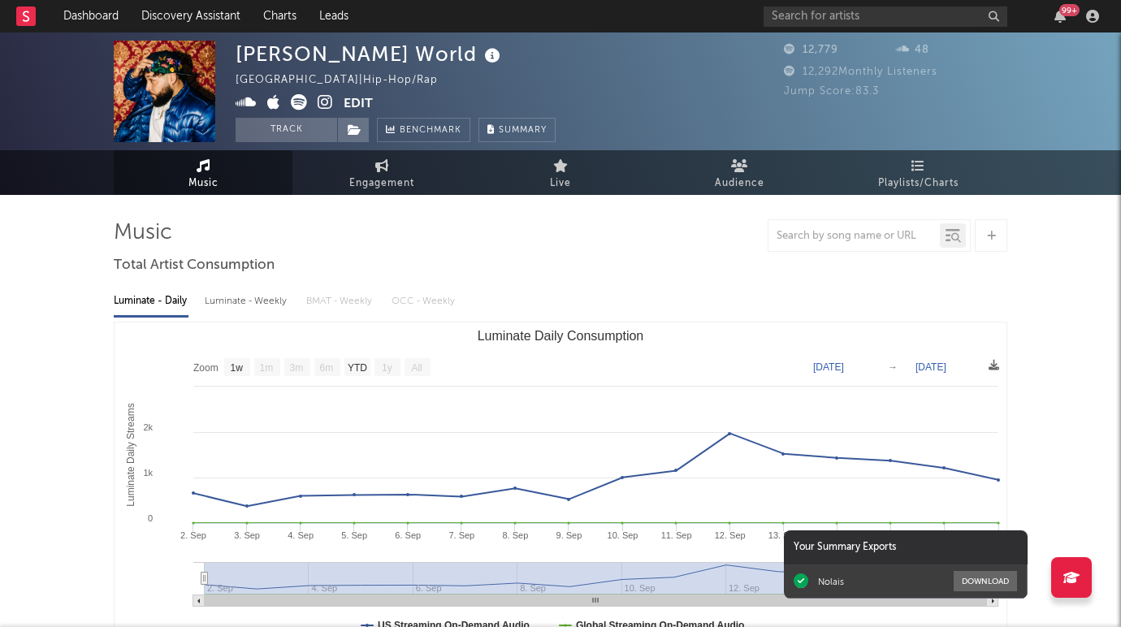
click at [300, 102] on icon at bounding box center [299, 102] width 16 height 16
click at [323, 99] on icon at bounding box center [325, 102] width 15 height 16
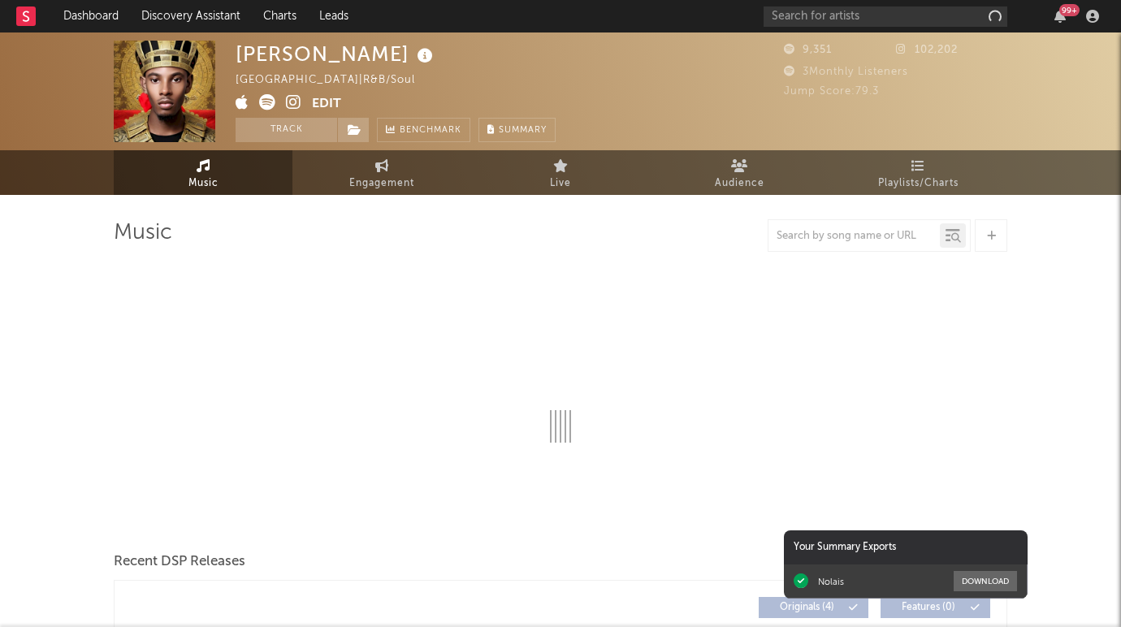
select select "6m"
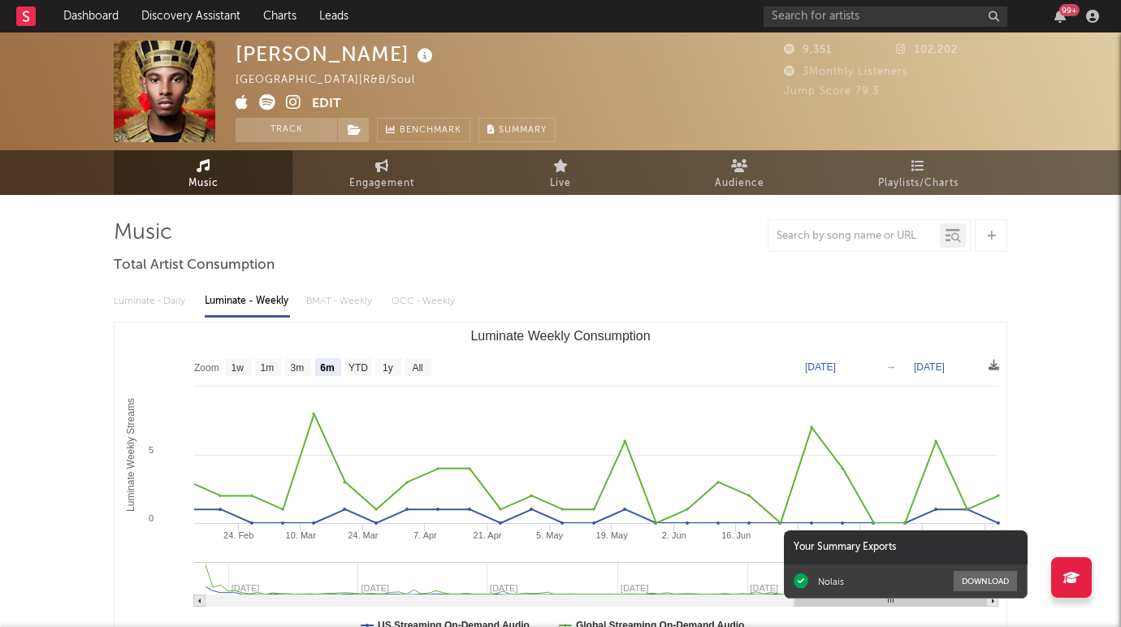
click at [268, 99] on icon at bounding box center [267, 102] width 16 height 16
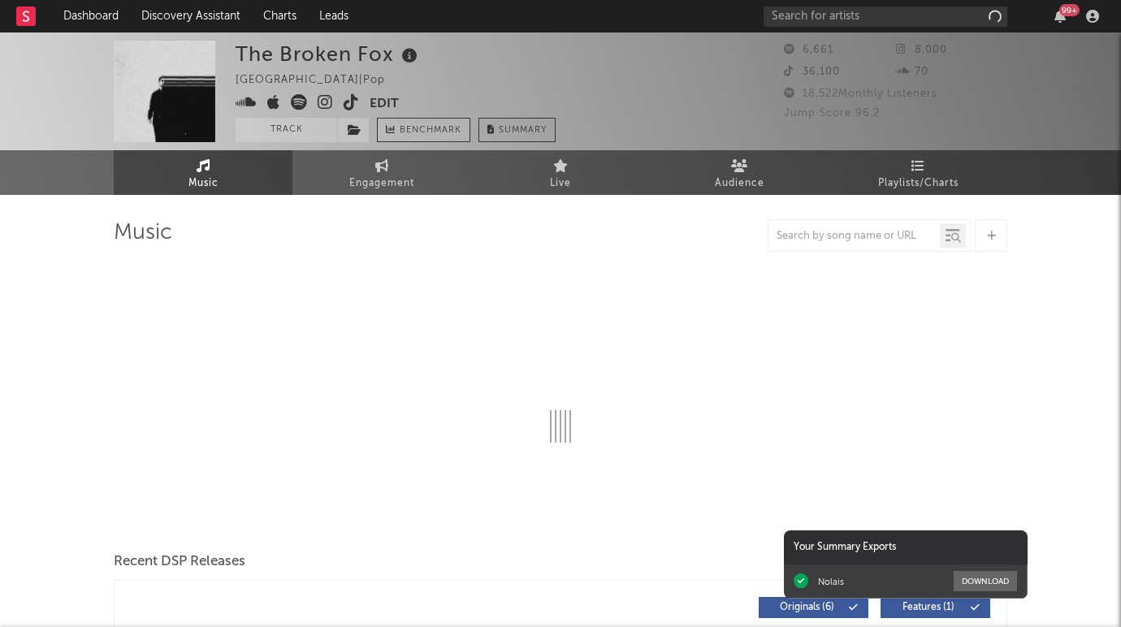
select select "1w"
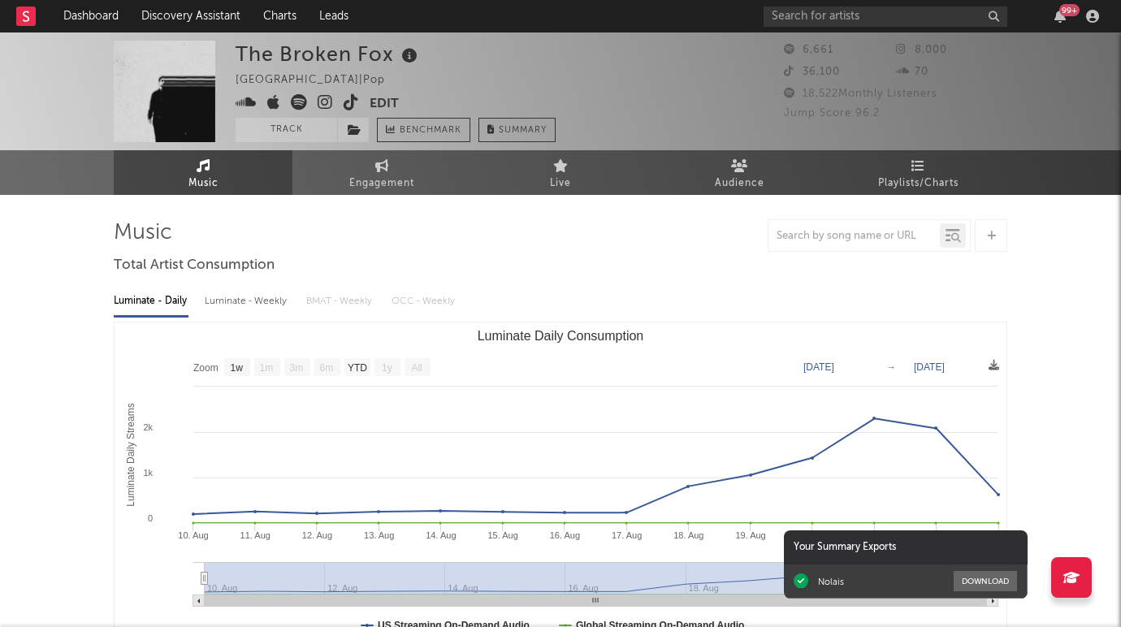
click at [300, 102] on icon at bounding box center [299, 102] width 16 height 16
click at [326, 105] on icon at bounding box center [325, 102] width 15 height 16
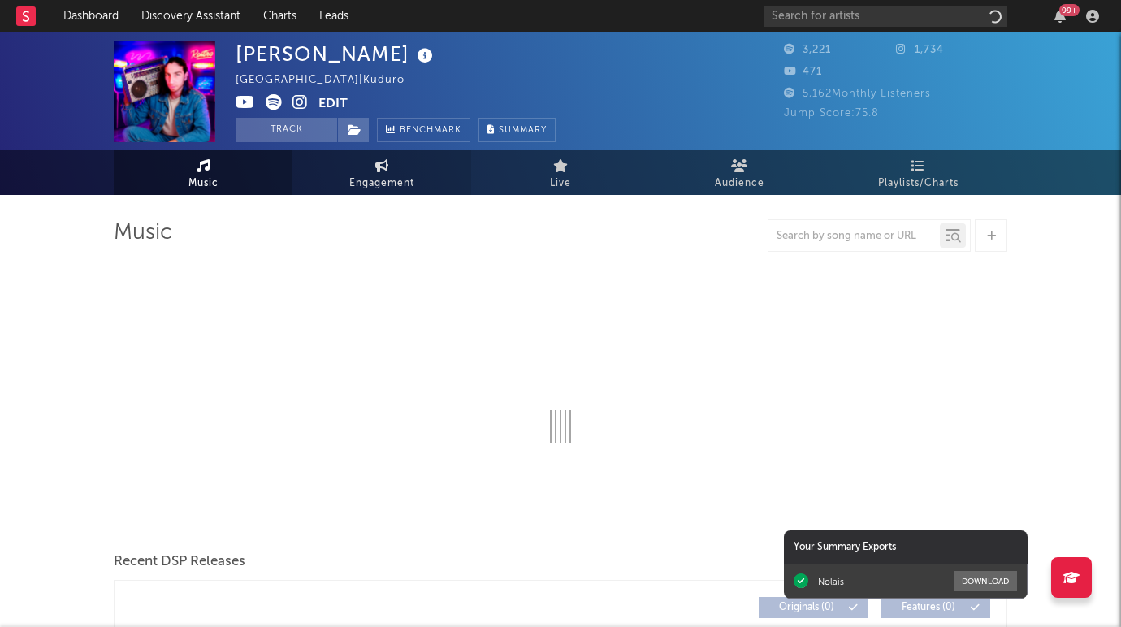
select select "1w"
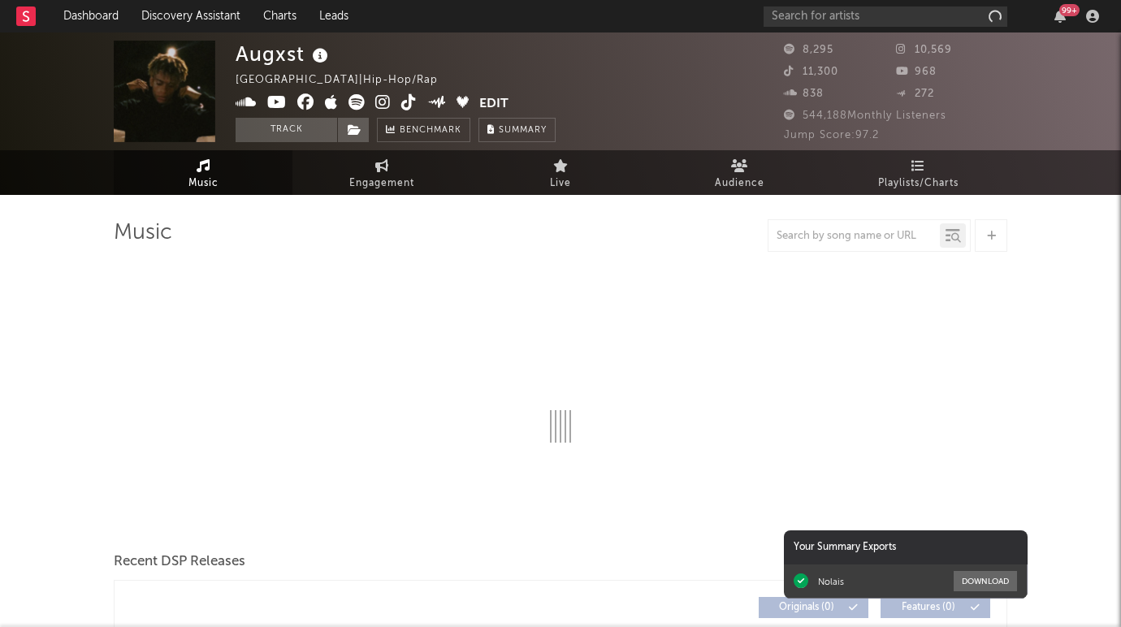
select select "6m"
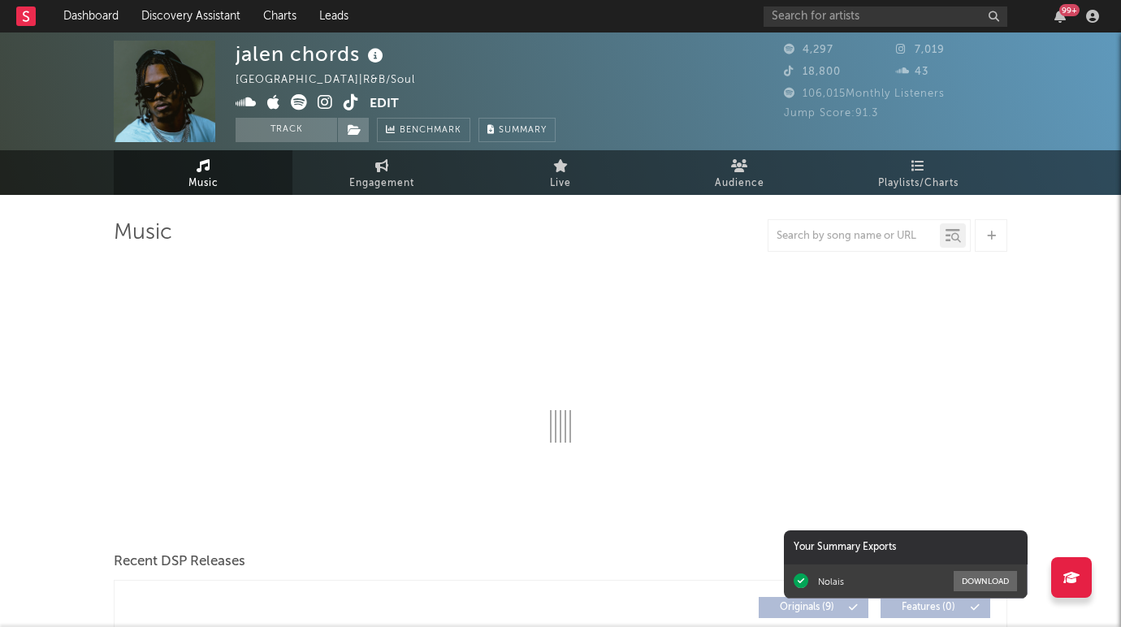
select select "1w"
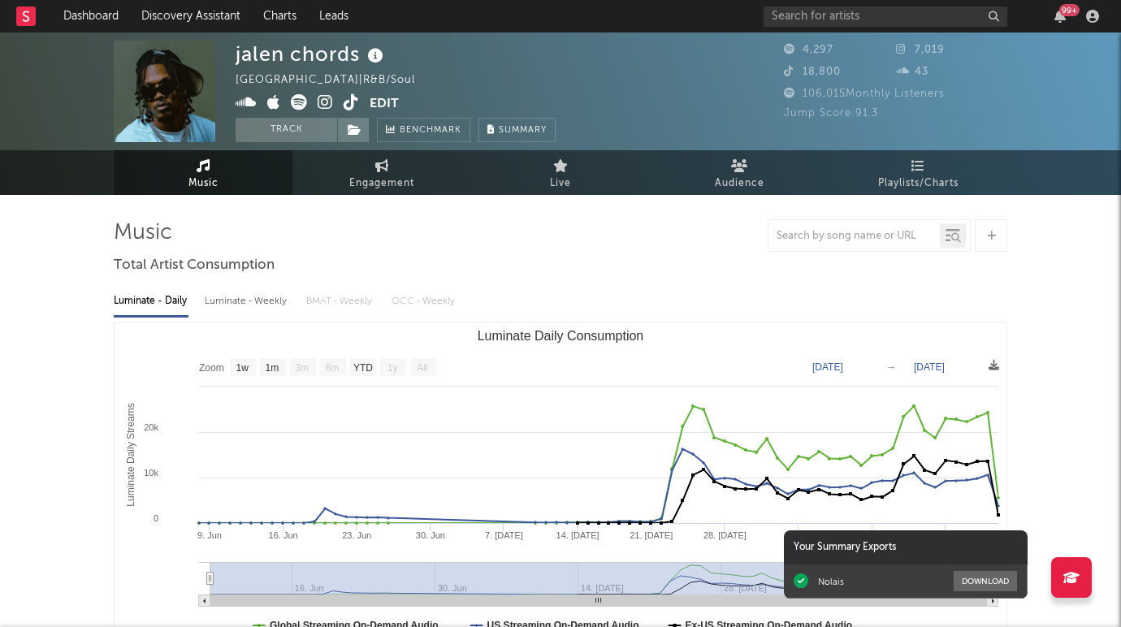
click at [299, 102] on icon at bounding box center [299, 102] width 16 height 16
click at [322, 101] on icon at bounding box center [325, 102] width 15 height 16
click at [365, 131] on span at bounding box center [353, 130] width 32 height 24
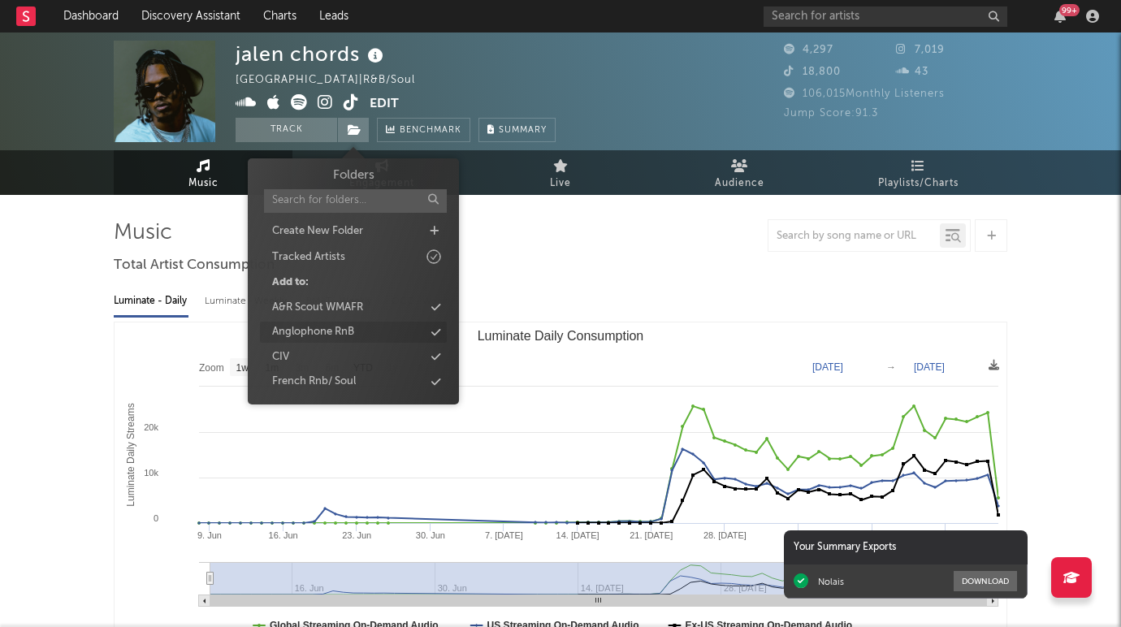
click at [347, 335] on div "Anglophone RnB" at bounding box center [313, 332] width 82 height 16
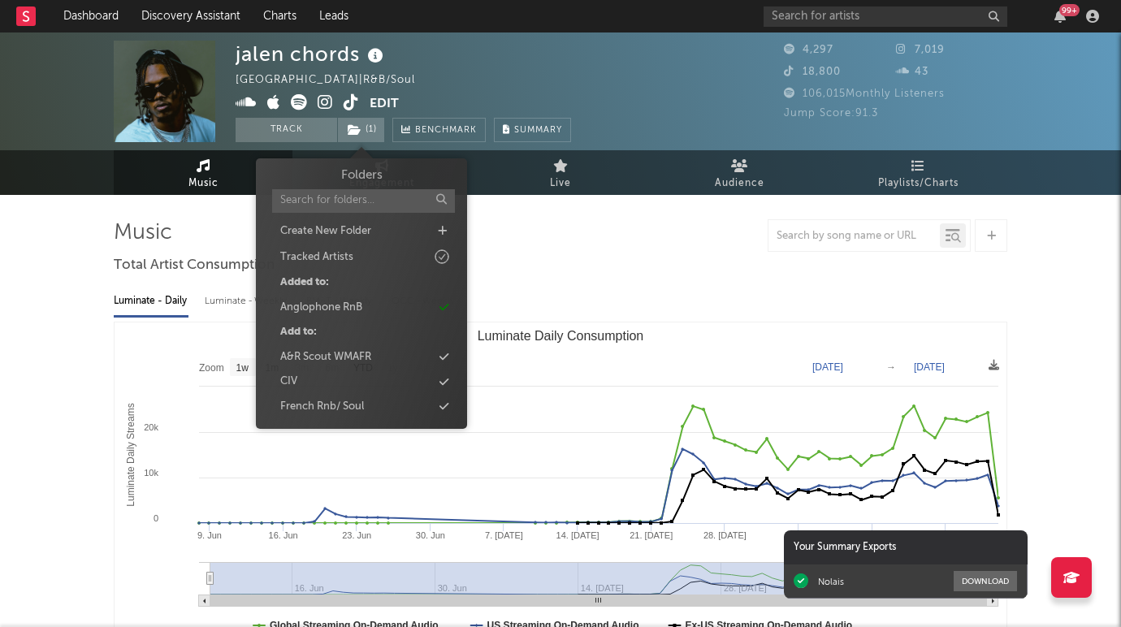
click at [517, 78] on div "jalen chords United States | R&B/Soul Edit Track ( 1 ) Benchmark Summary" at bounding box center [403, 92] width 335 height 102
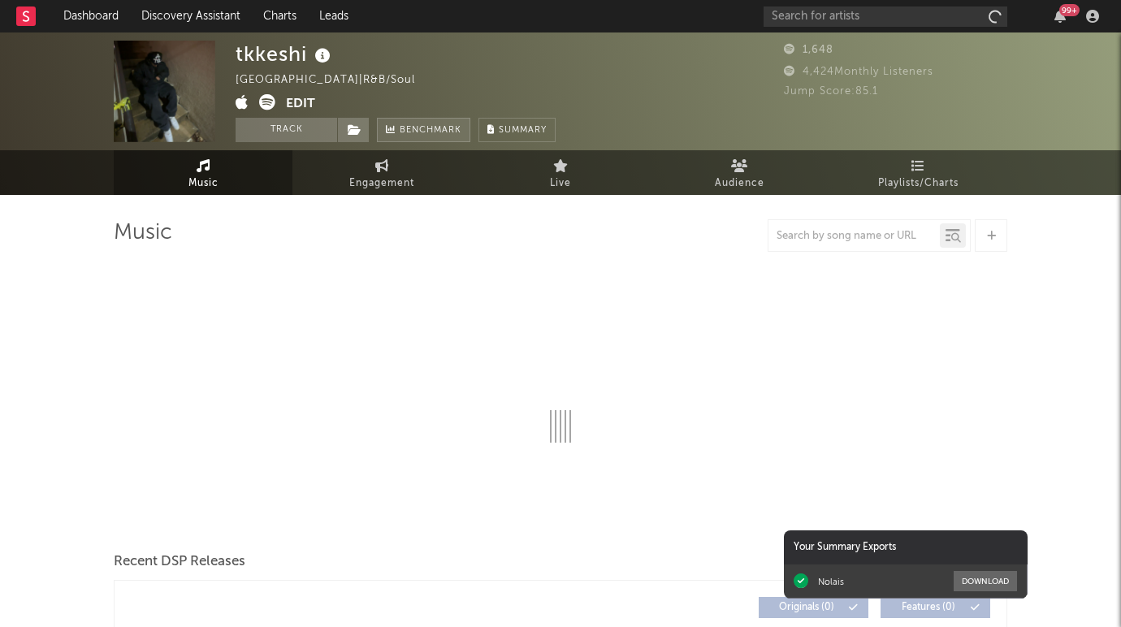
select select "1w"
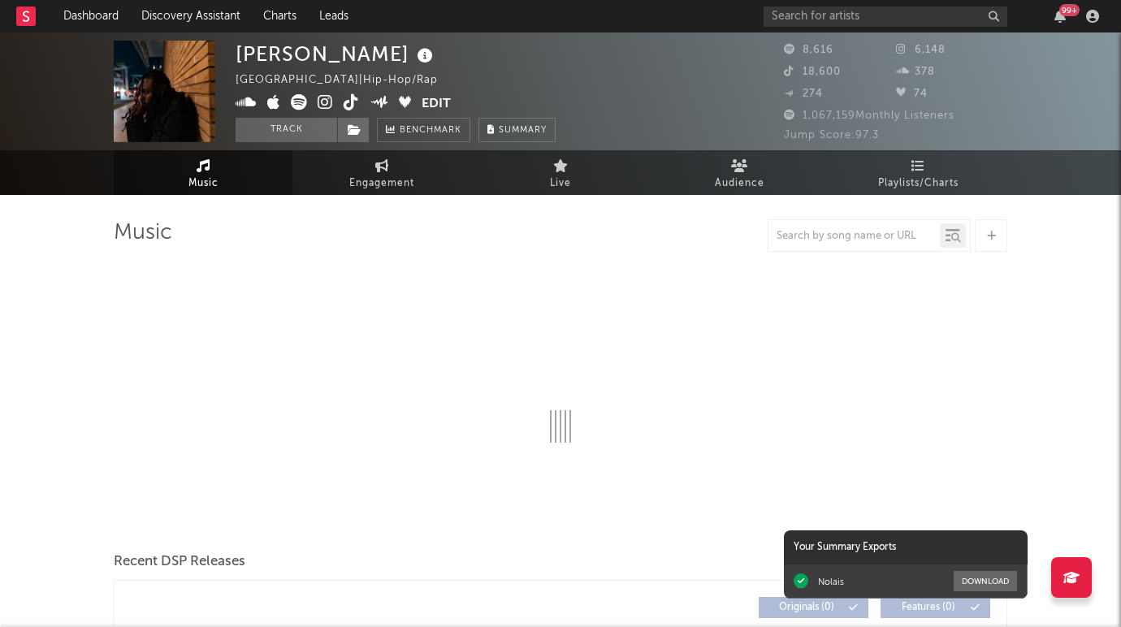
select select "1w"
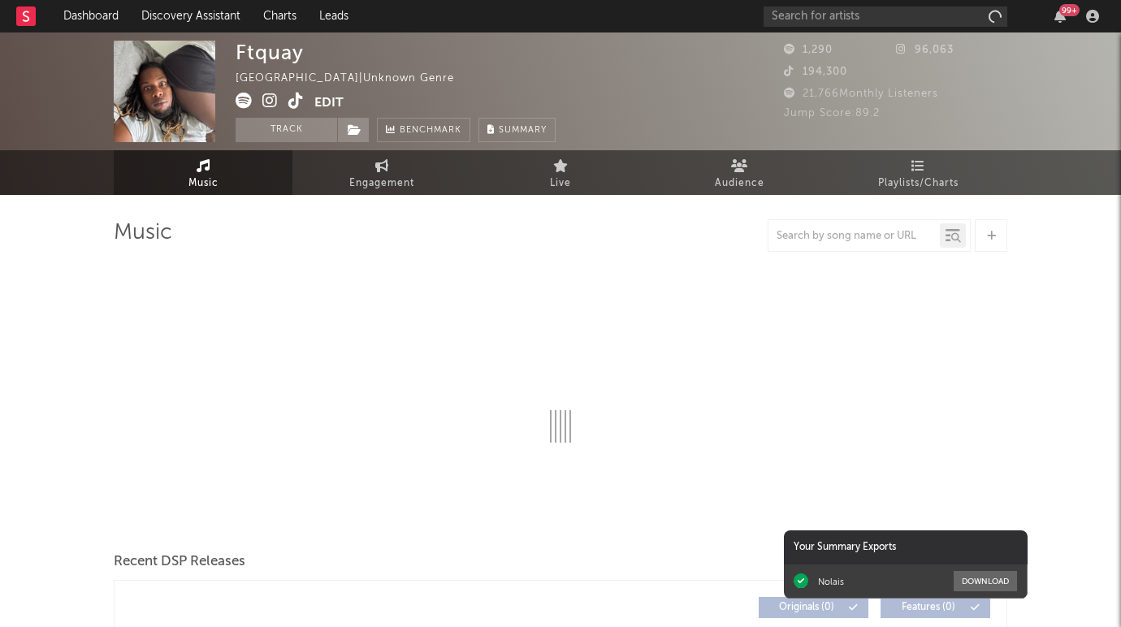
select select "1w"
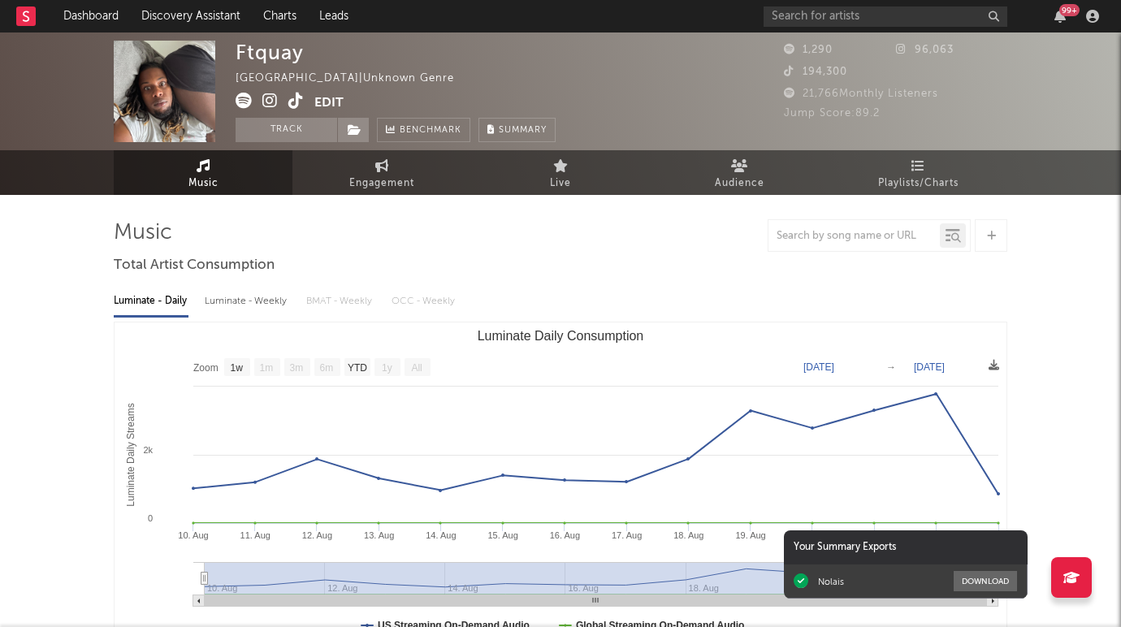
click at [262, 103] on icon at bounding box center [269, 101] width 15 height 16
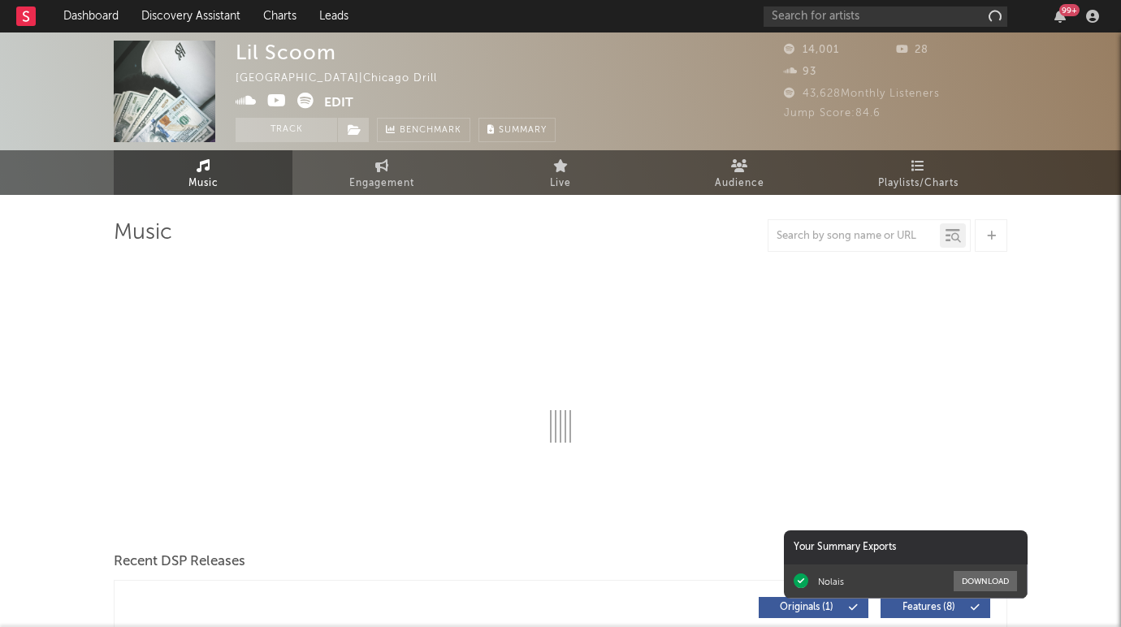
select select "6m"
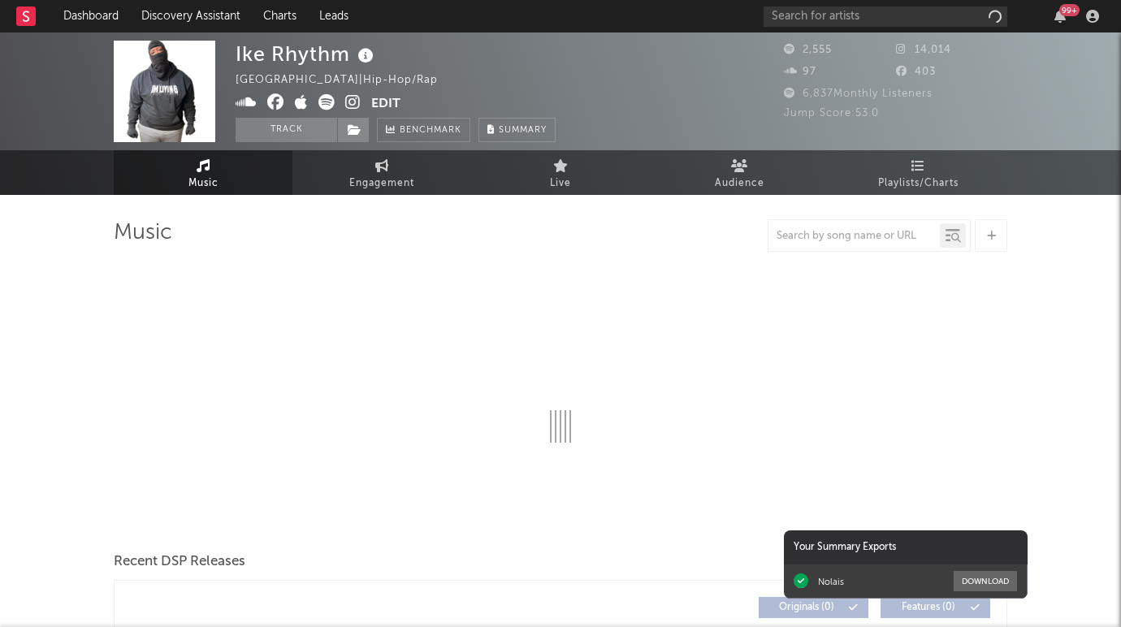
select select "6m"
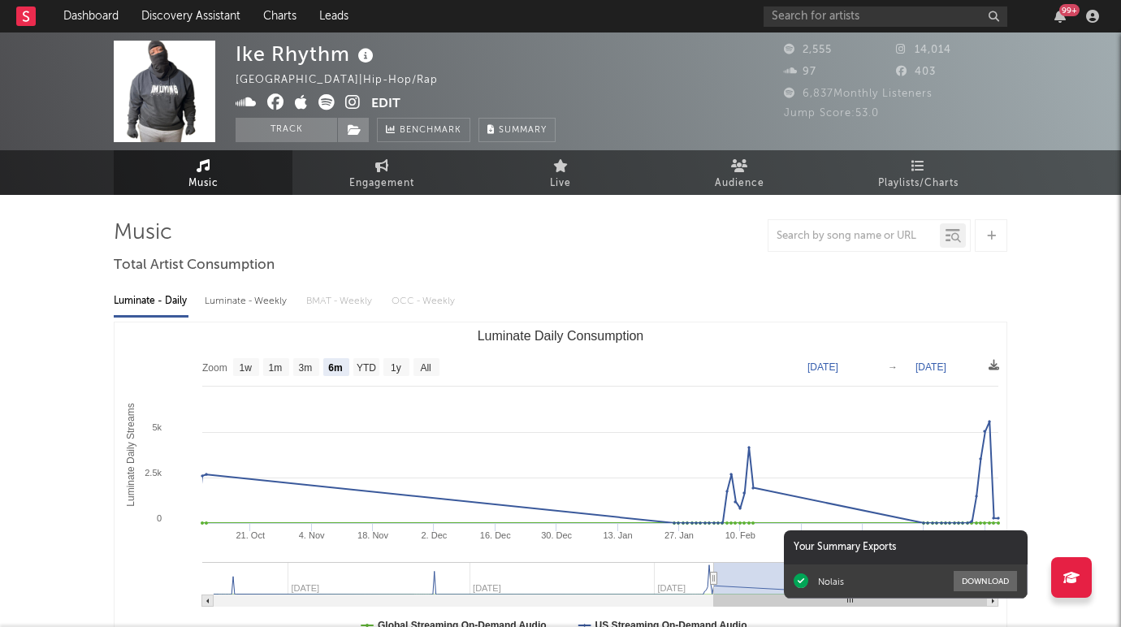
click at [352, 97] on icon at bounding box center [352, 102] width 15 height 16
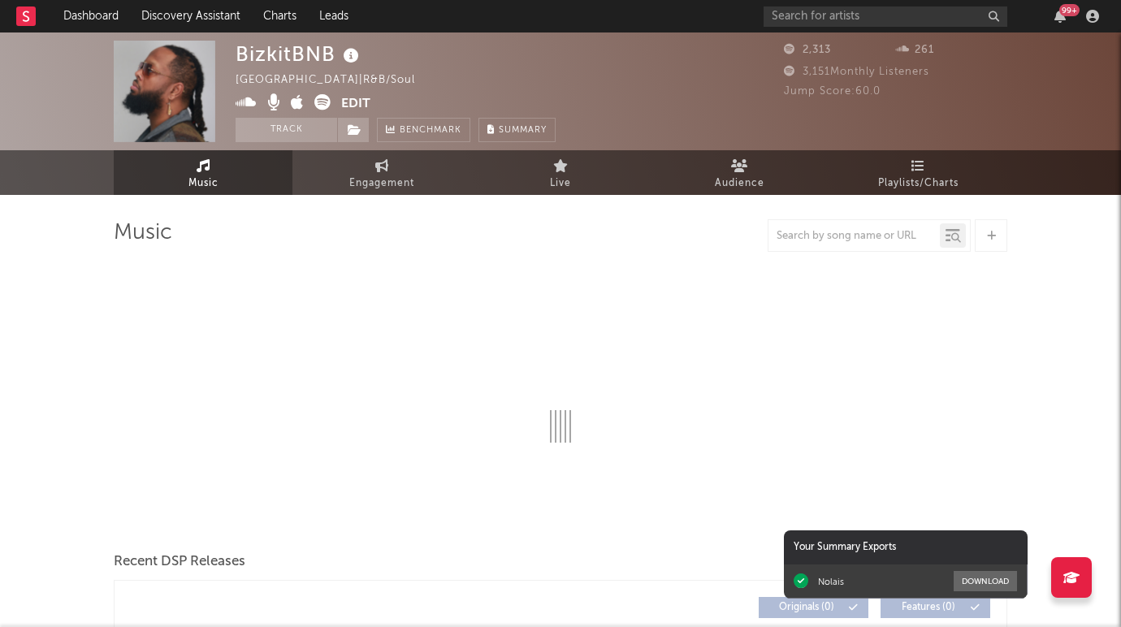
select select "6m"
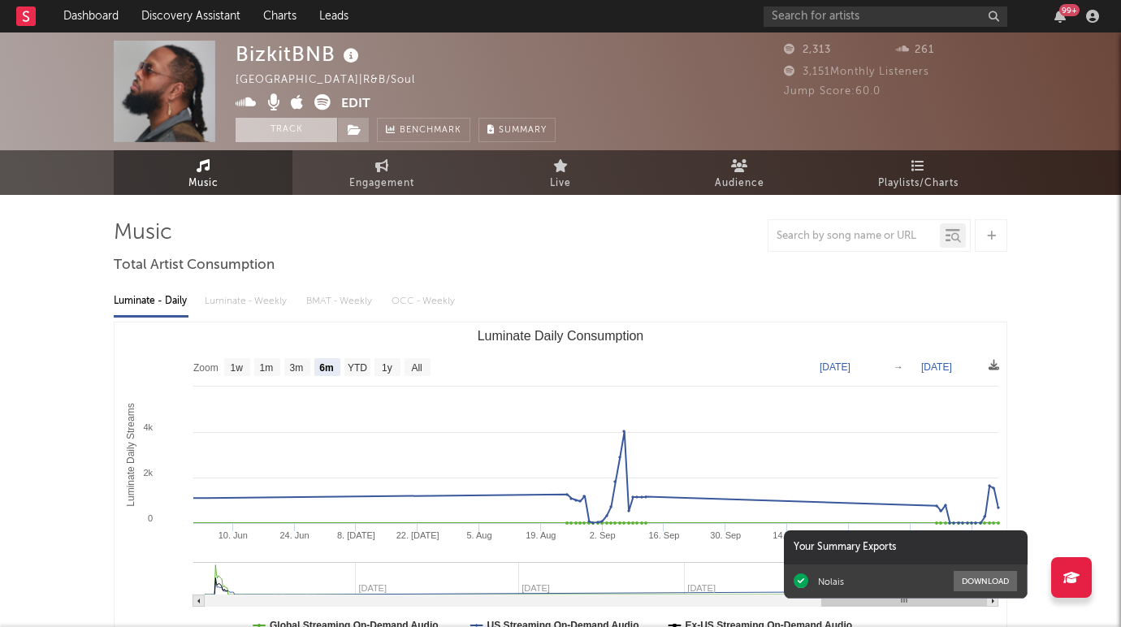
click at [318, 132] on button "Track" at bounding box center [287, 130] width 102 height 24
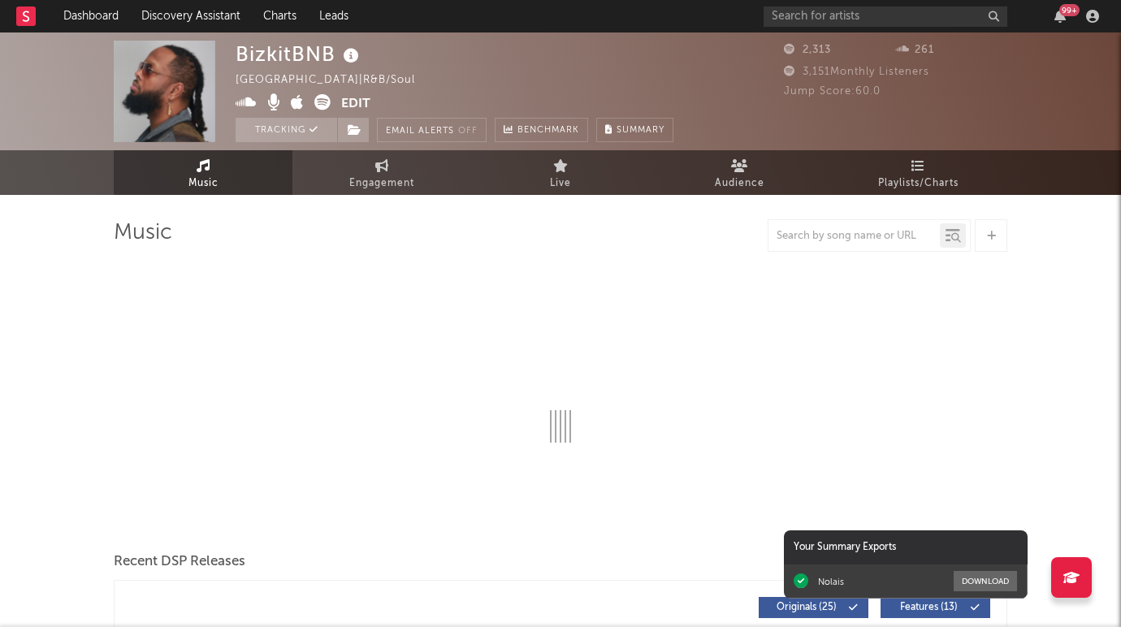
select select "6m"
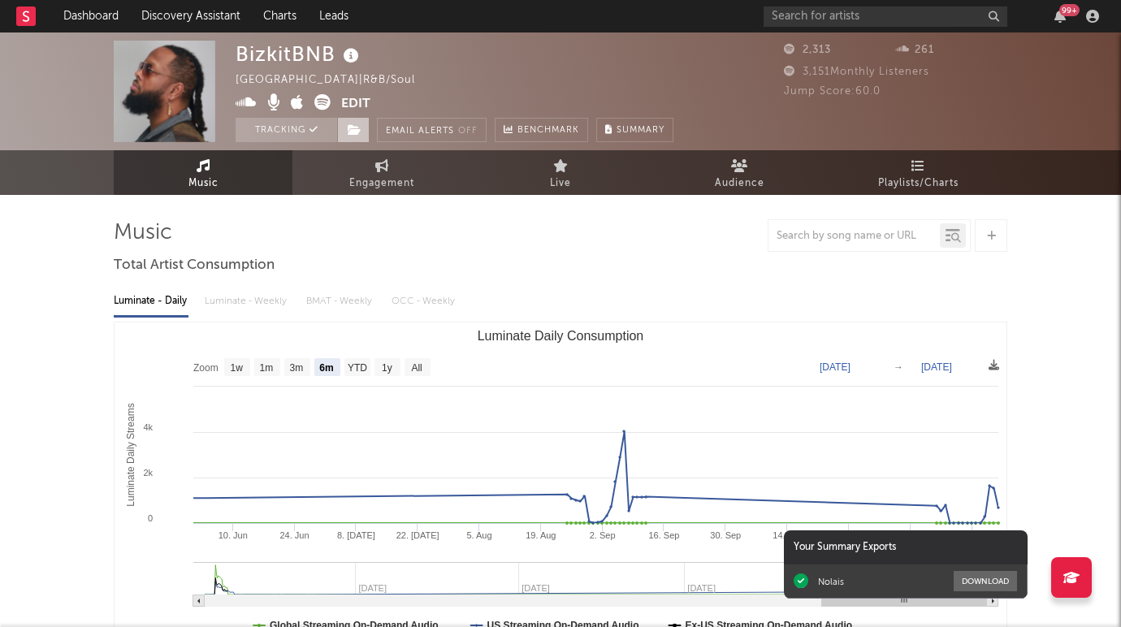
click at [351, 133] on icon at bounding box center [355, 129] width 14 height 11
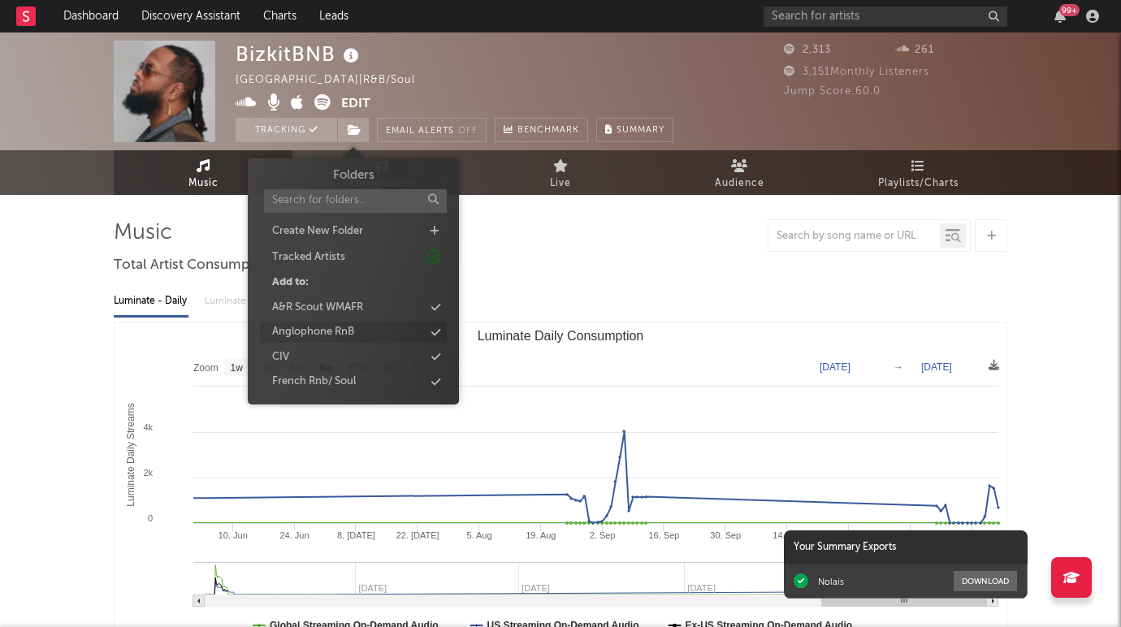
click at [371, 331] on div "Anglophone RnB" at bounding box center [353, 332] width 187 height 21
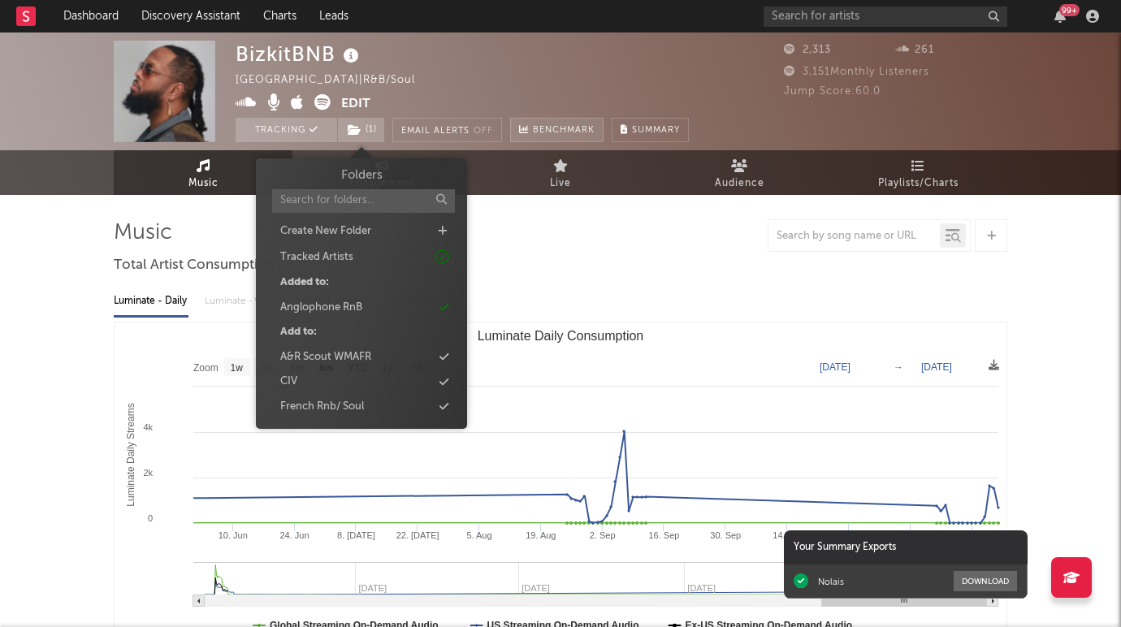
click at [517, 123] on link "Benchmark" at bounding box center [556, 130] width 93 height 24
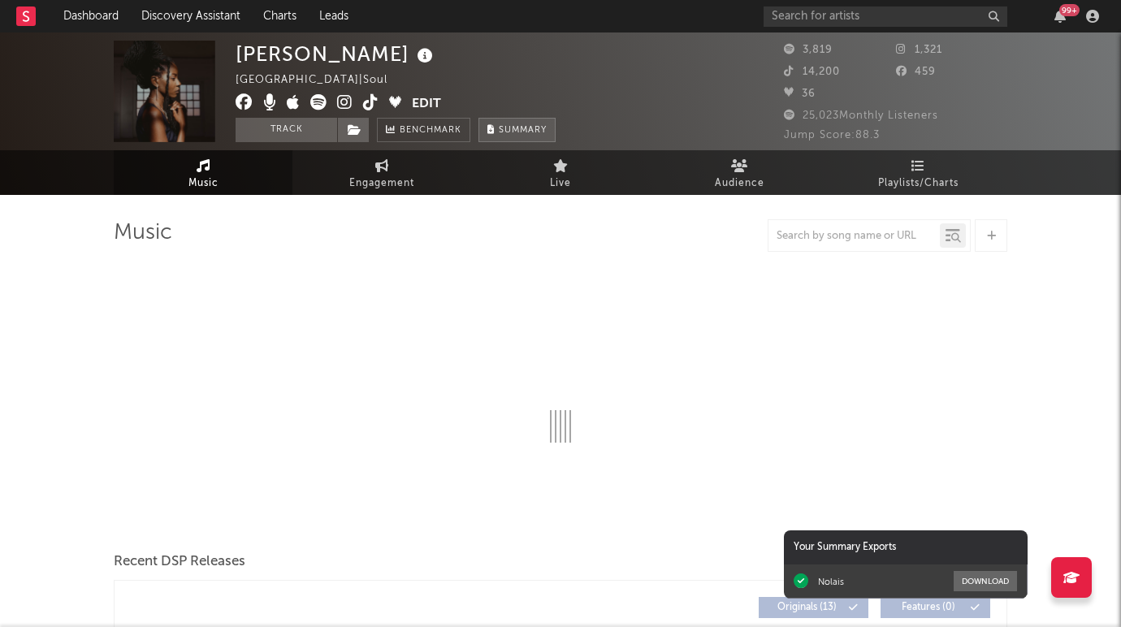
select select "1w"
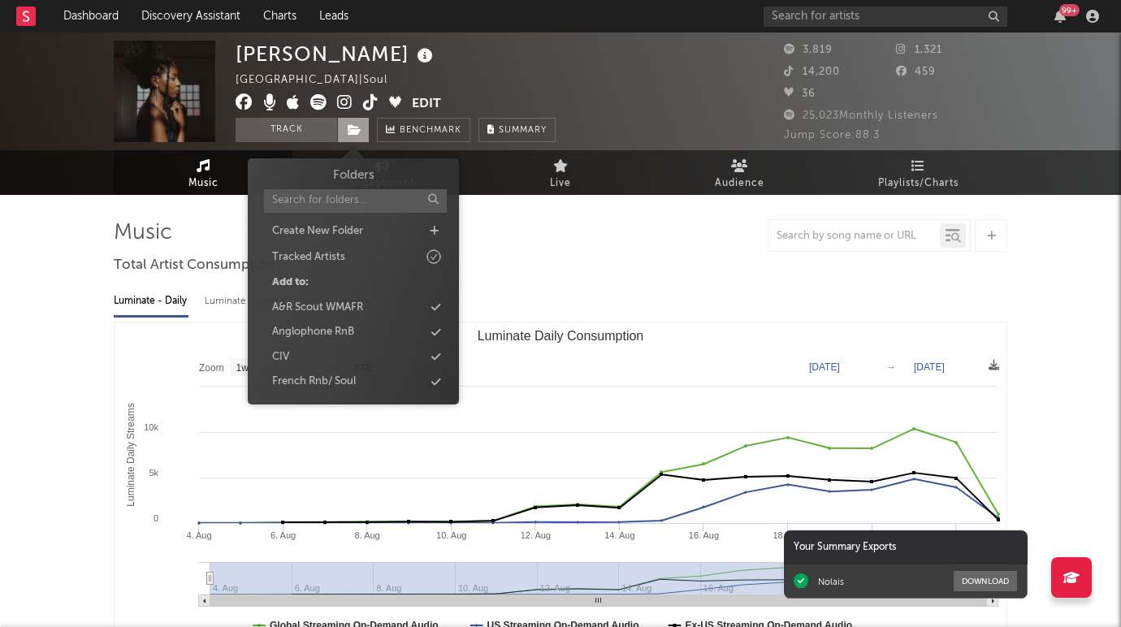
click at [355, 129] on icon at bounding box center [355, 129] width 14 height 11
click at [367, 334] on div "Anglophone RnB" at bounding box center [353, 332] width 187 height 21
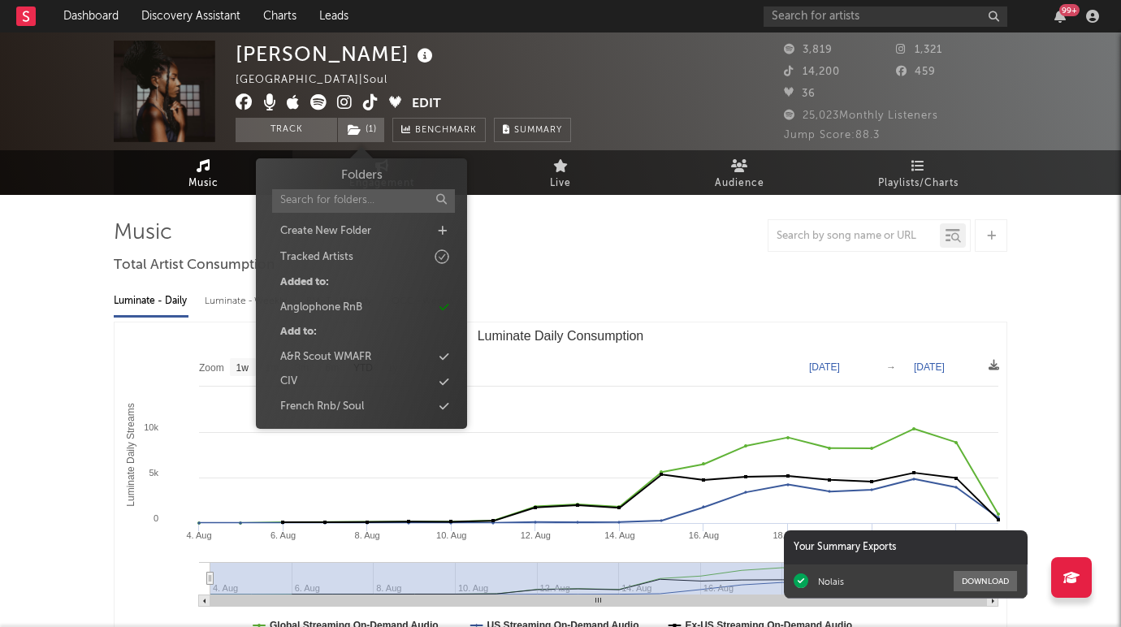
click at [603, 67] on div "Evie Asio United Kingdom | Soul Edit Track ( 1 ) Benchmark Summary" at bounding box center [500, 92] width 528 height 102
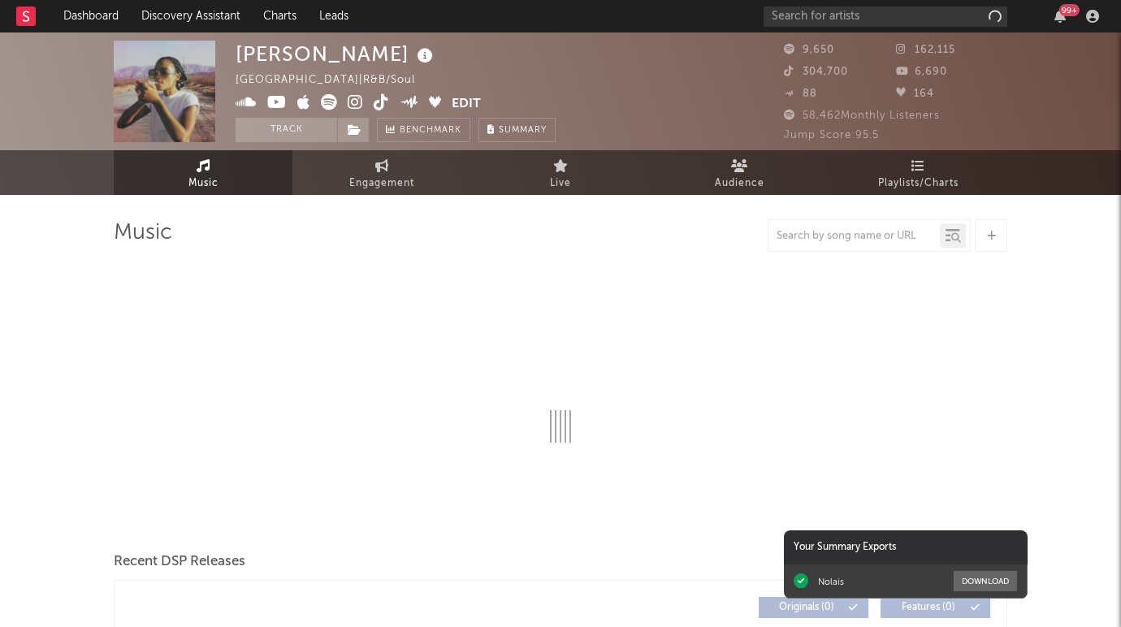
select select "6m"
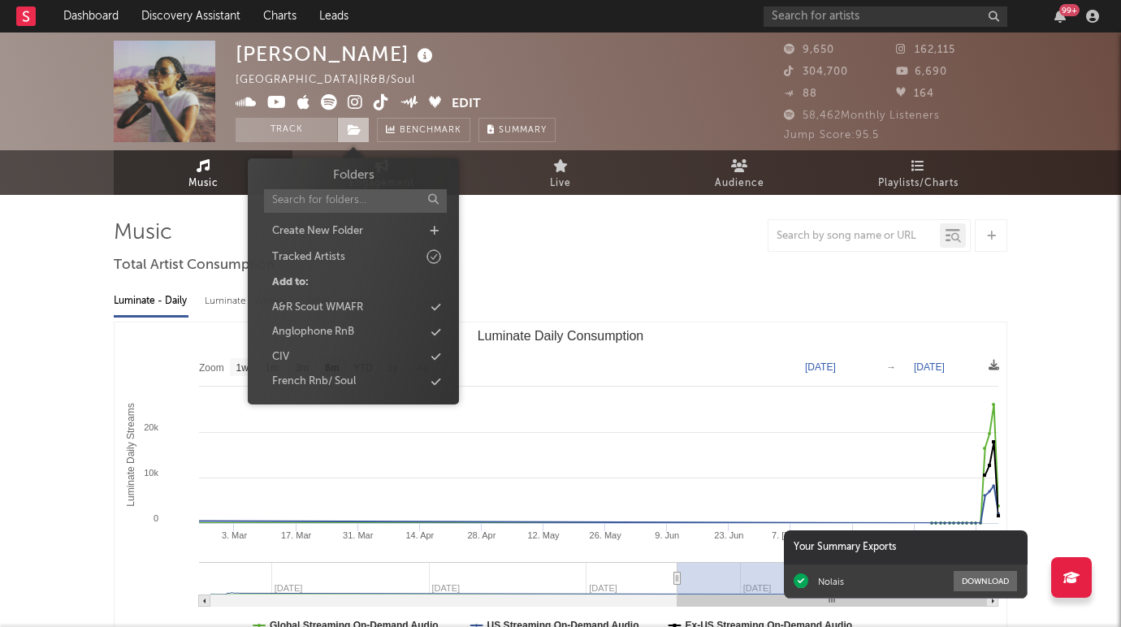
click at [354, 124] on icon at bounding box center [355, 129] width 14 height 11
click at [357, 335] on div "Anglophone RnB" at bounding box center [353, 332] width 187 height 21
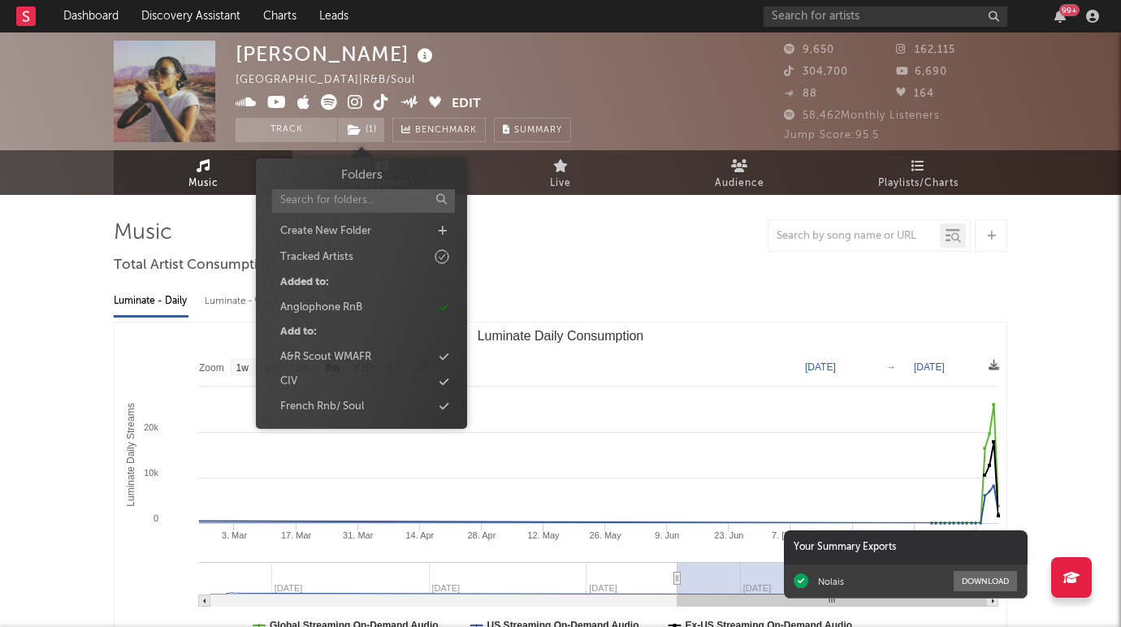
click at [616, 50] on div "Chelsea Jordan United States | R&B/Soul Edit Track ( 1 ) Benchmark Summary" at bounding box center [500, 92] width 528 height 102
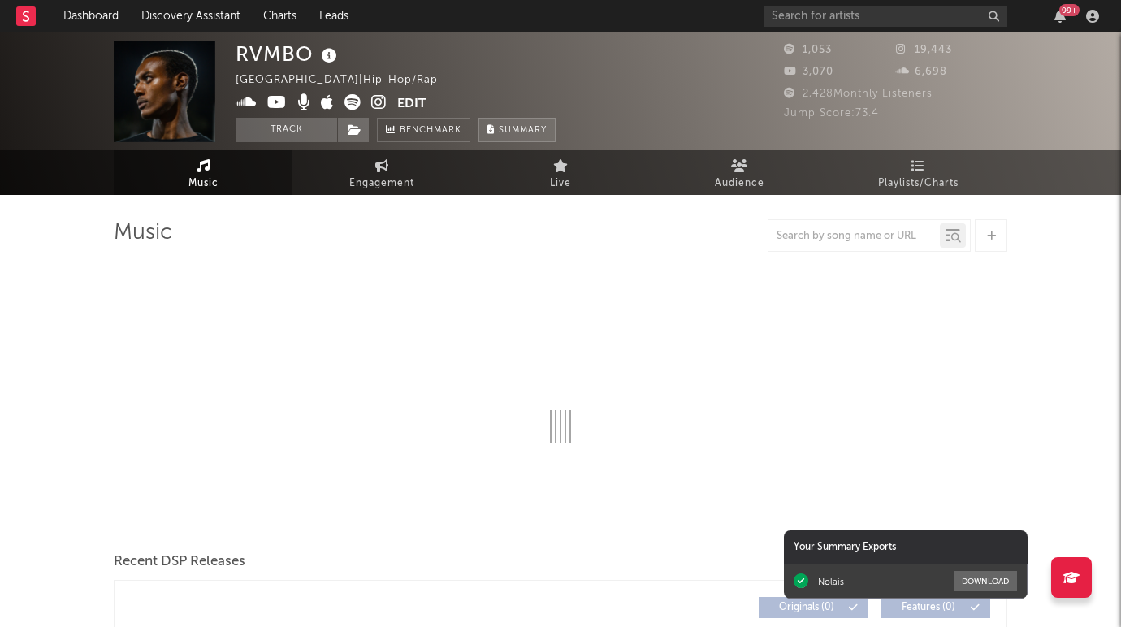
select select "1w"
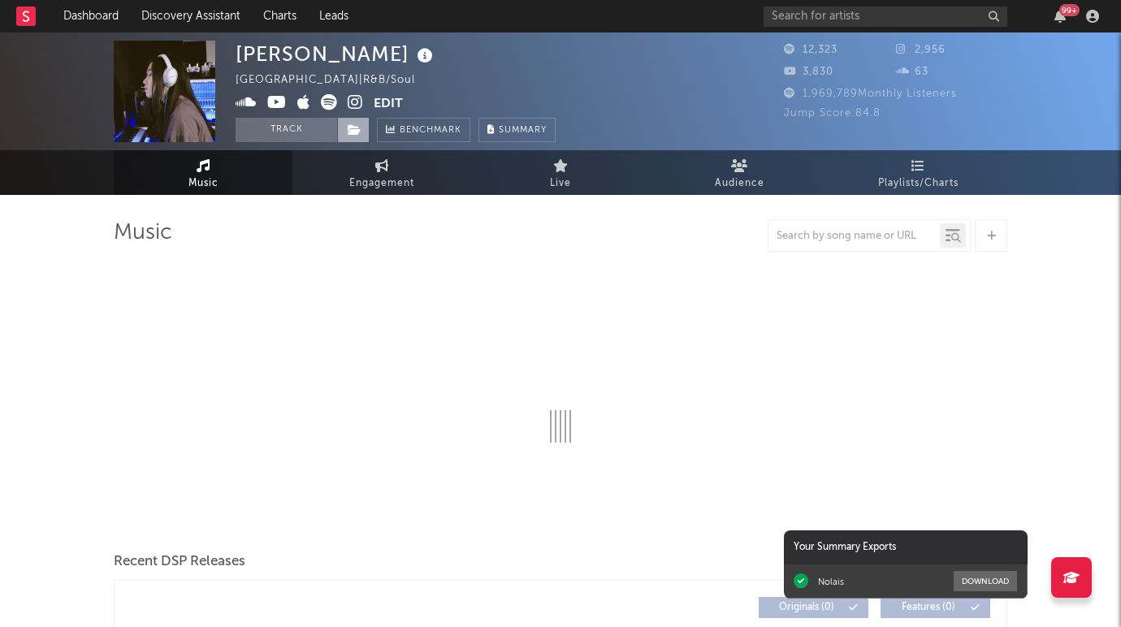
select select "1w"
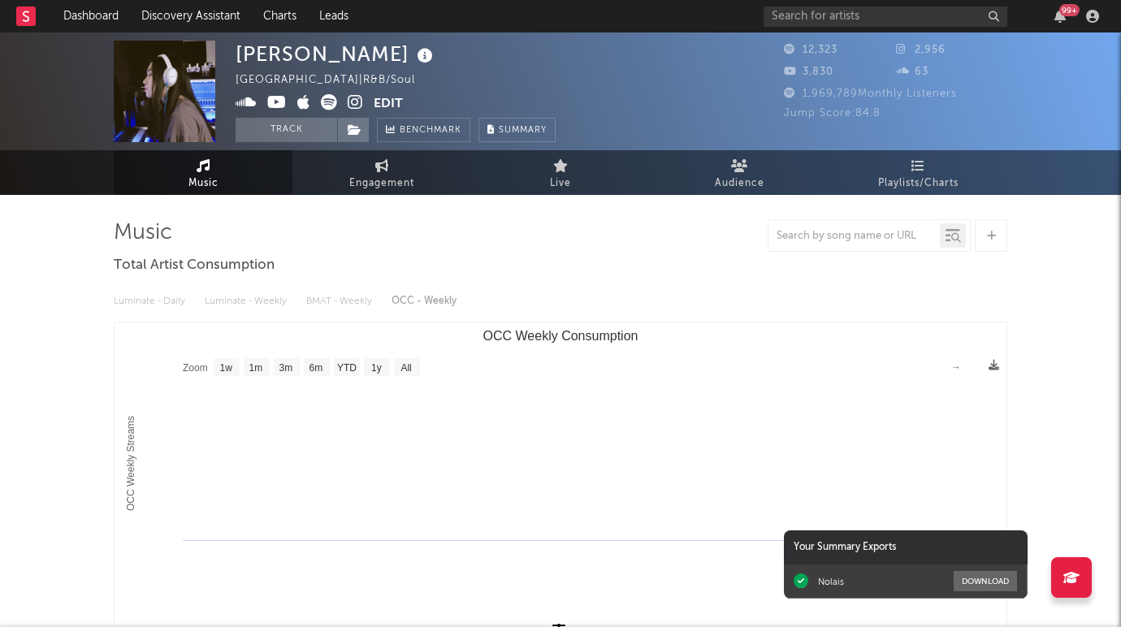
click at [325, 100] on icon at bounding box center [329, 102] width 16 height 16
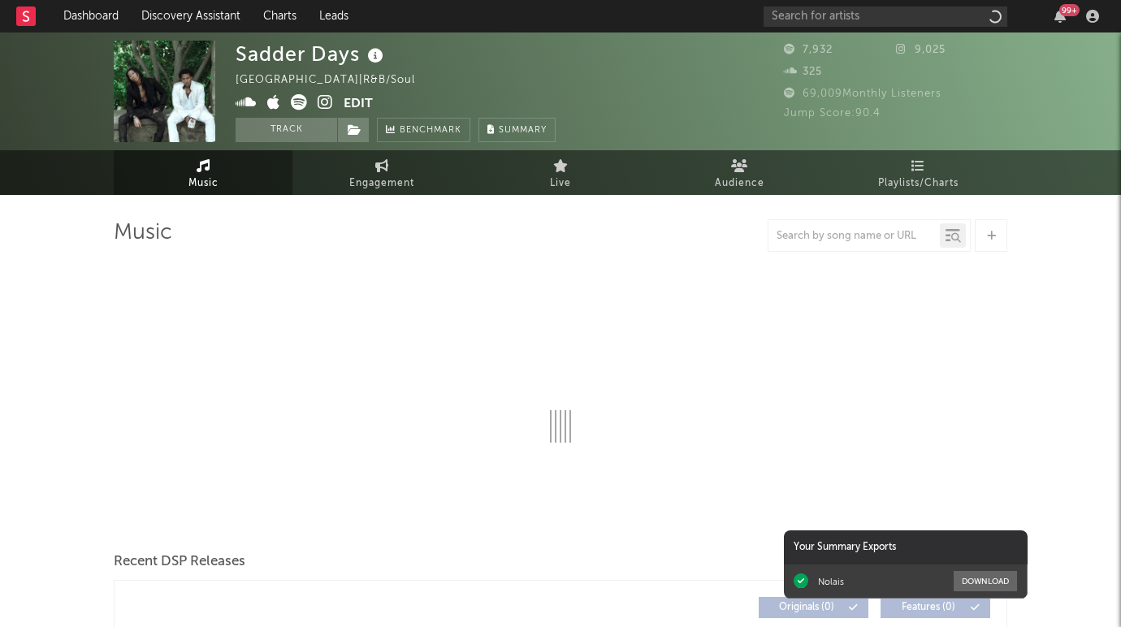
select select "6m"
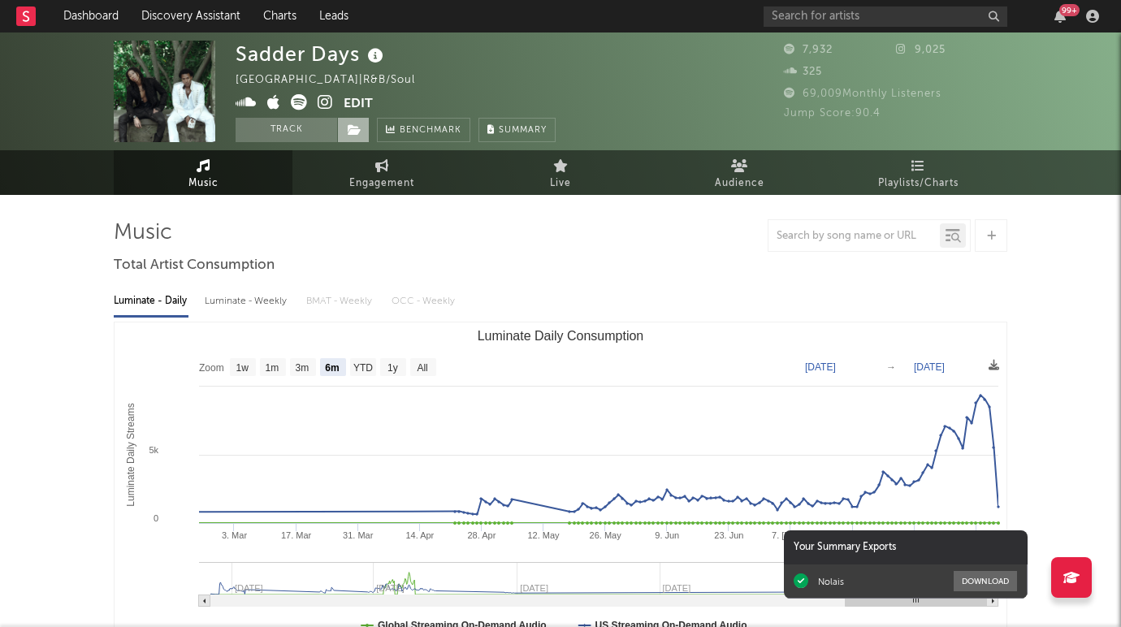
click at [352, 129] on icon at bounding box center [355, 129] width 14 height 11
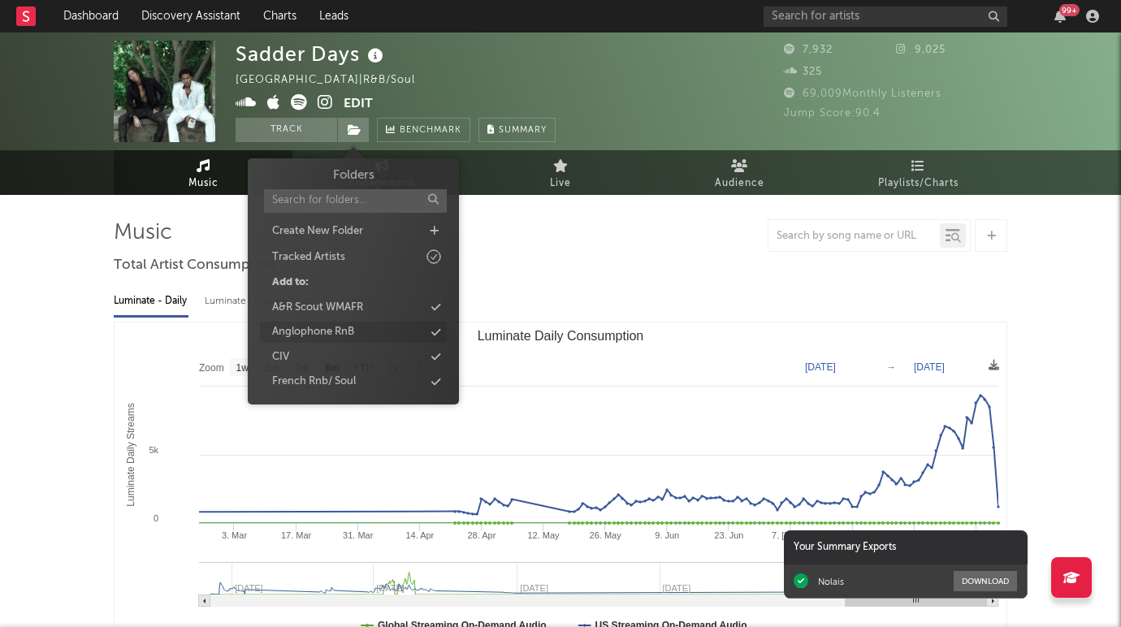
click at [366, 336] on div "Anglophone RnB" at bounding box center [353, 332] width 187 height 21
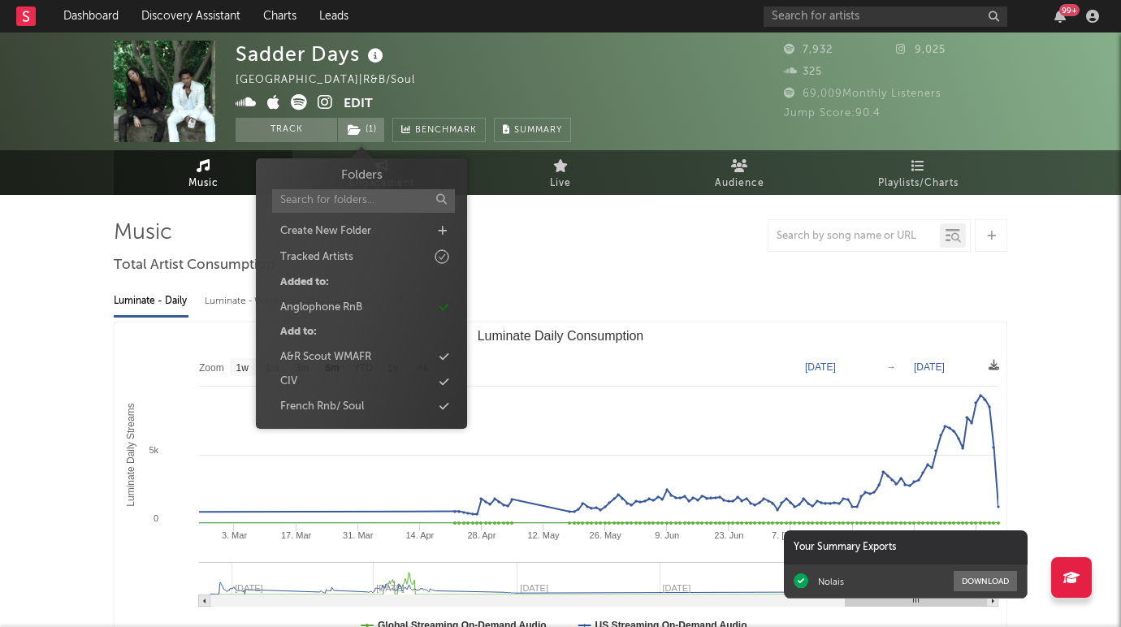
click at [589, 89] on div "Sadder Days United States | R&B/Soul Edit Track ( 1 ) Benchmark Summary" at bounding box center [500, 92] width 528 height 102
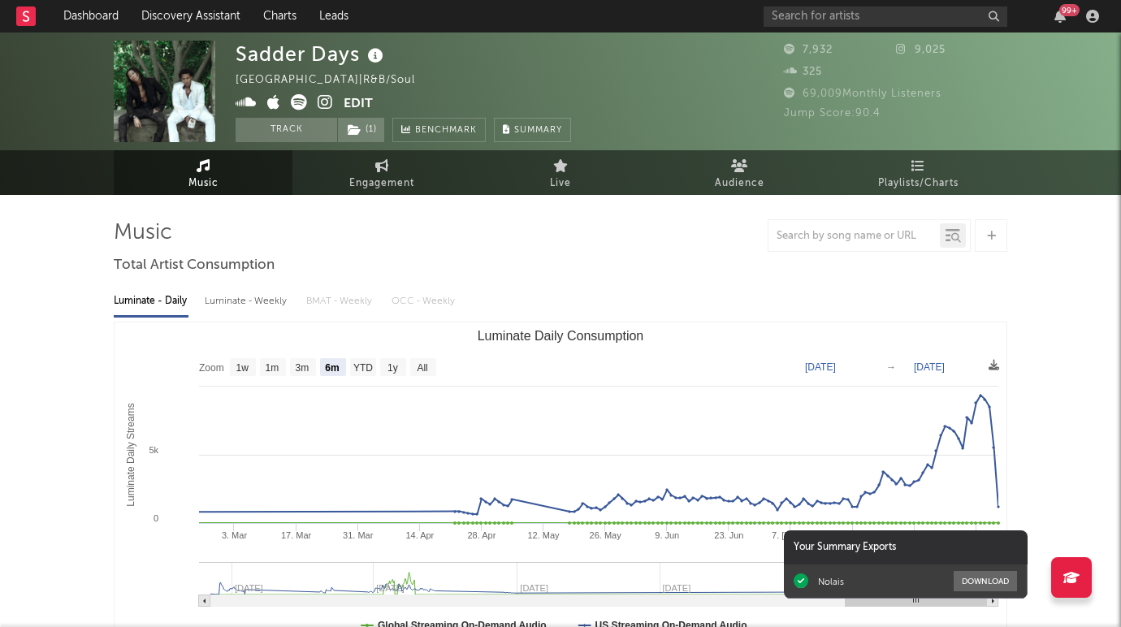
click at [323, 104] on icon at bounding box center [325, 102] width 15 height 16
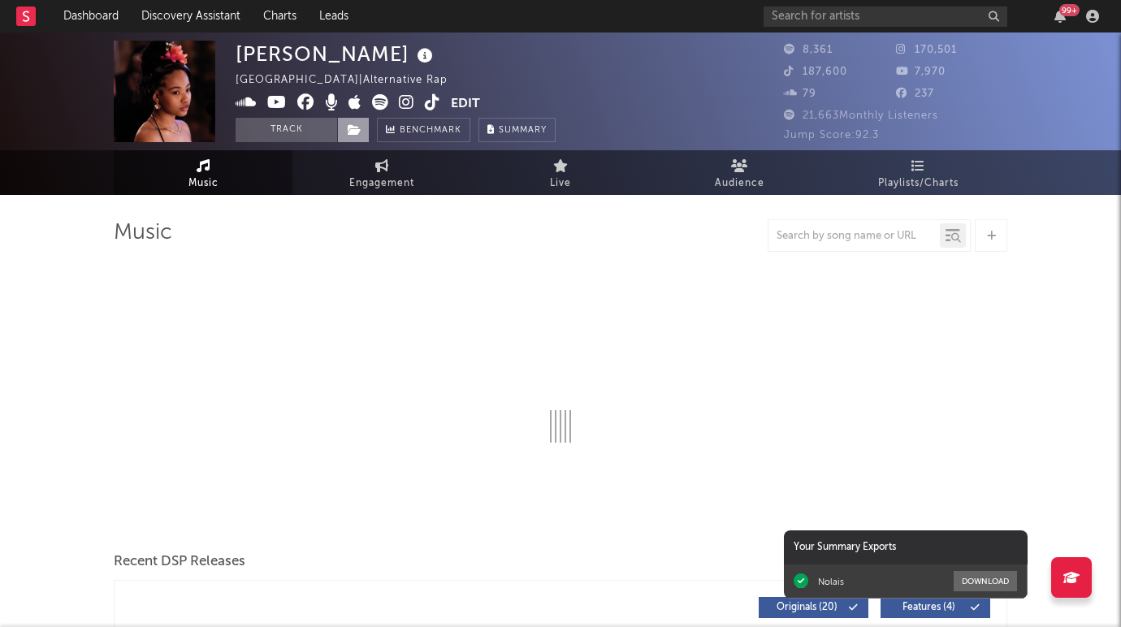
select select "6m"
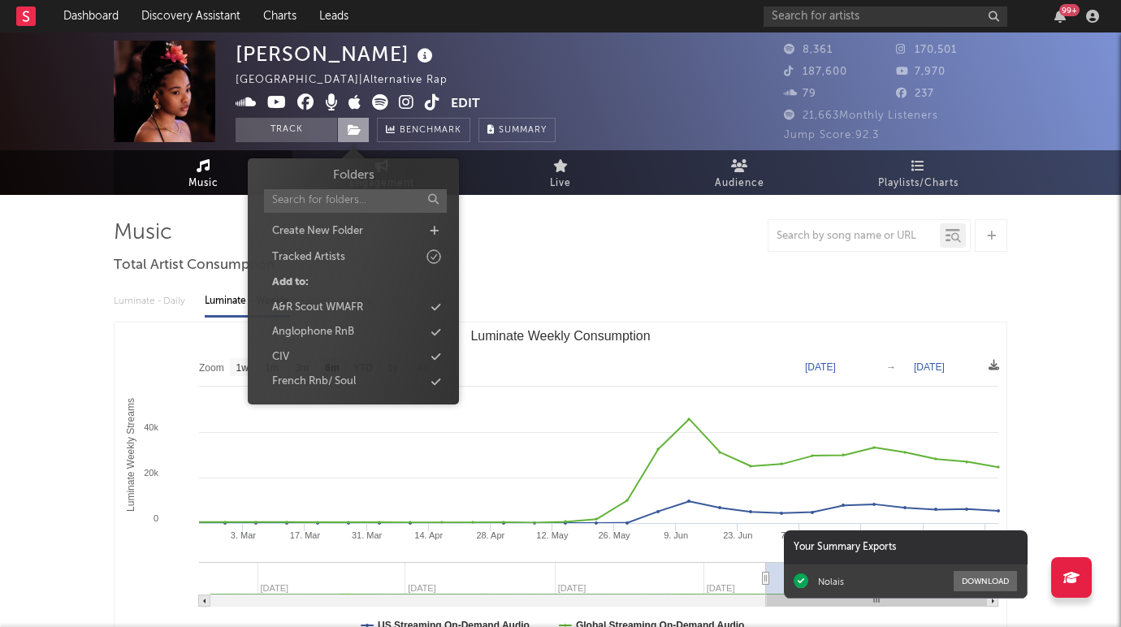
click at [352, 133] on icon at bounding box center [355, 129] width 14 height 11
click at [391, 330] on div "Anglophone RnB" at bounding box center [353, 332] width 187 height 21
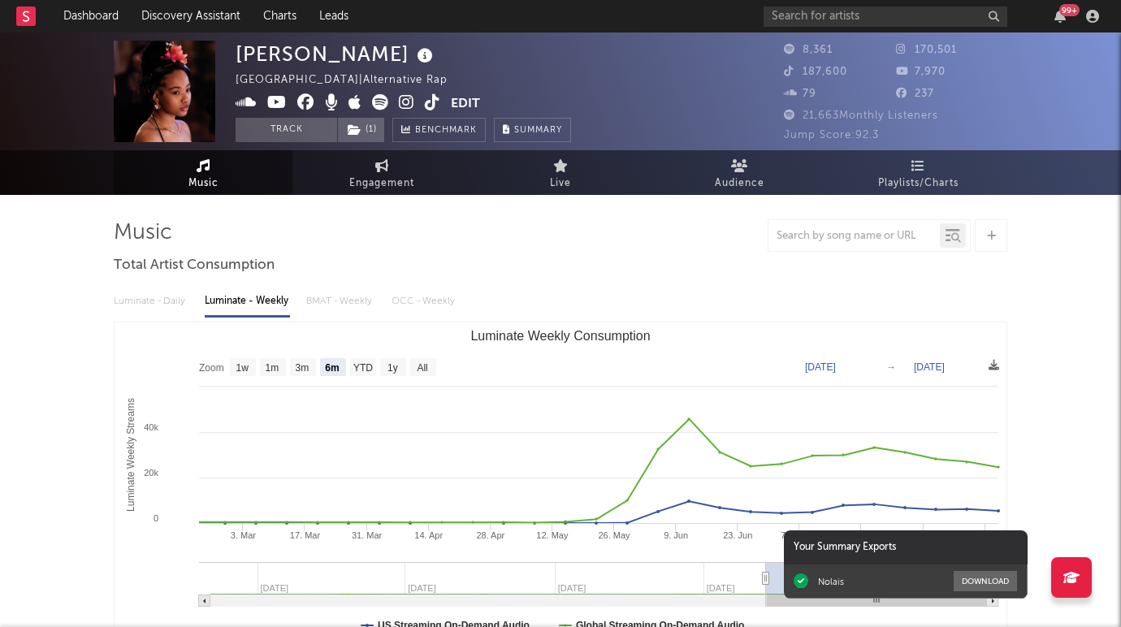
click at [411, 102] on icon at bounding box center [406, 102] width 15 height 16
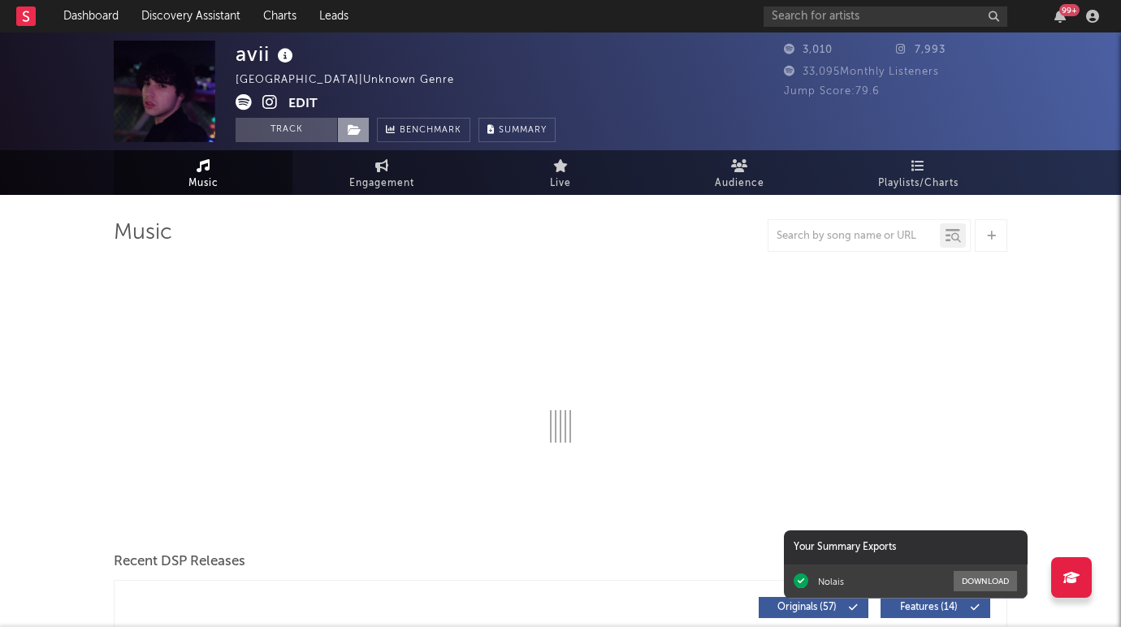
click at [354, 127] on icon at bounding box center [355, 129] width 14 height 11
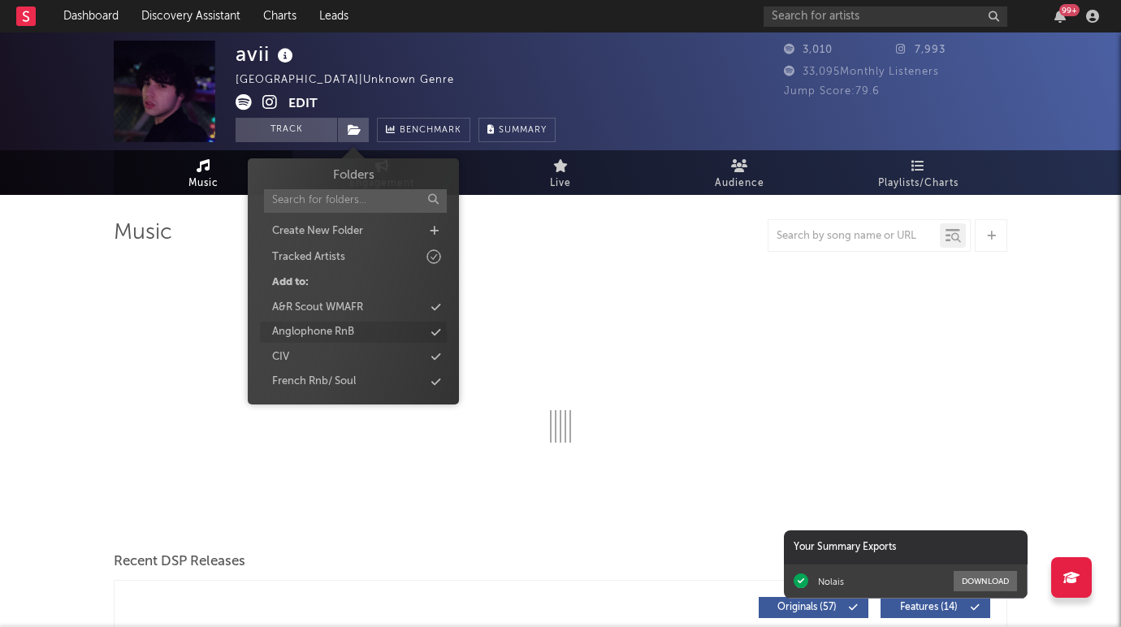
click at [347, 331] on div "Anglophone RnB" at bounding box center [313, 332] width 82 height 16
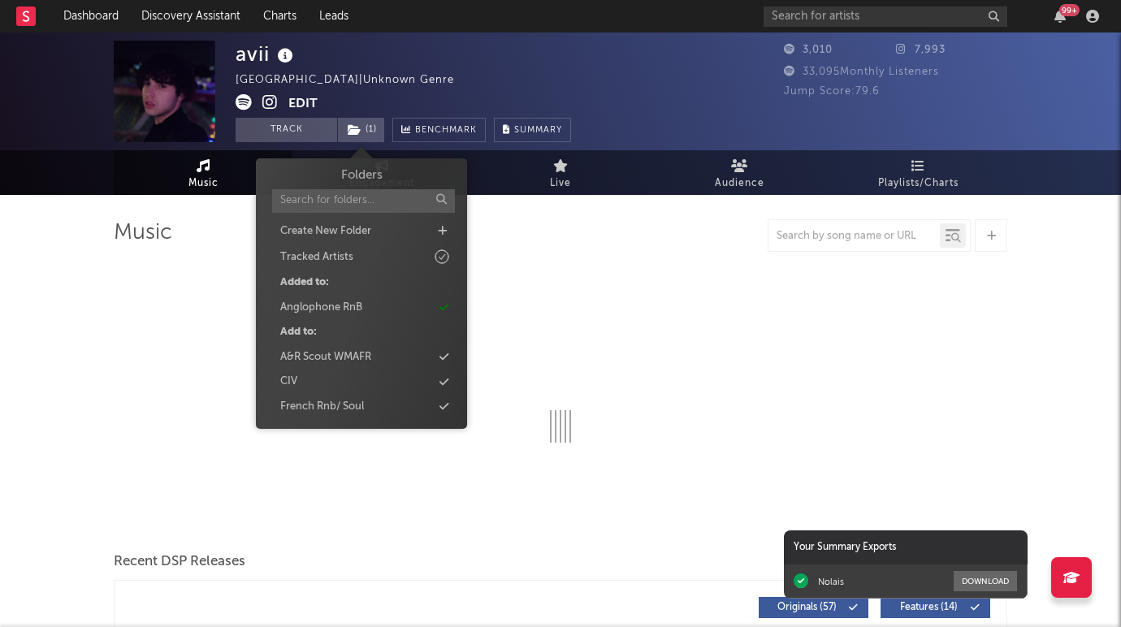
click at [115, 137] on img at bounding box center [165, 92] width 102 height 102
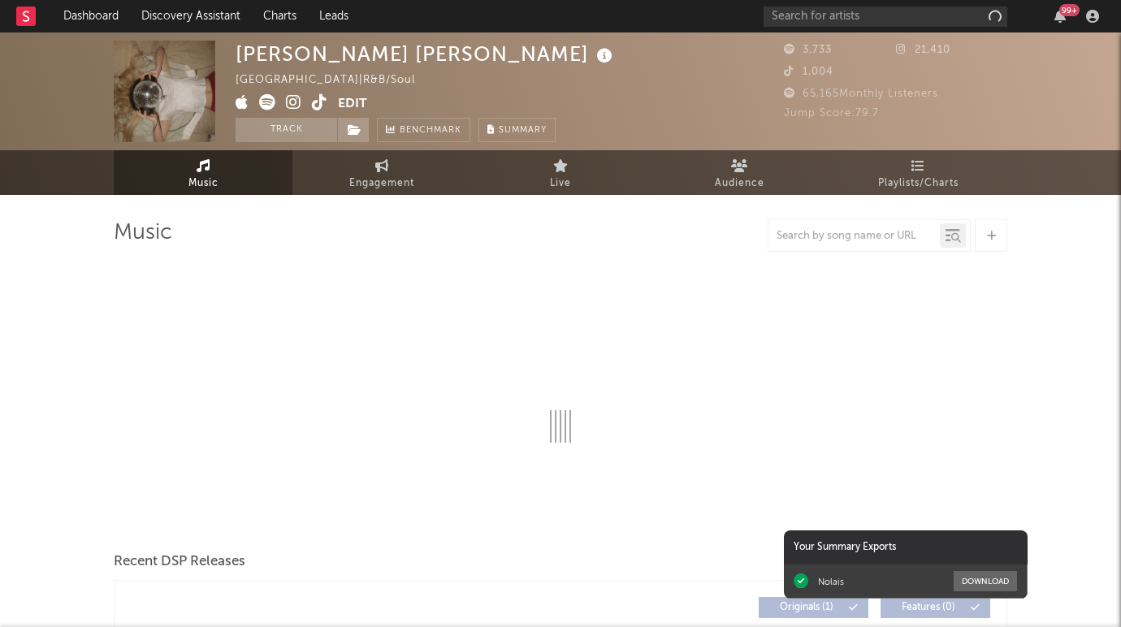
select select "6m"
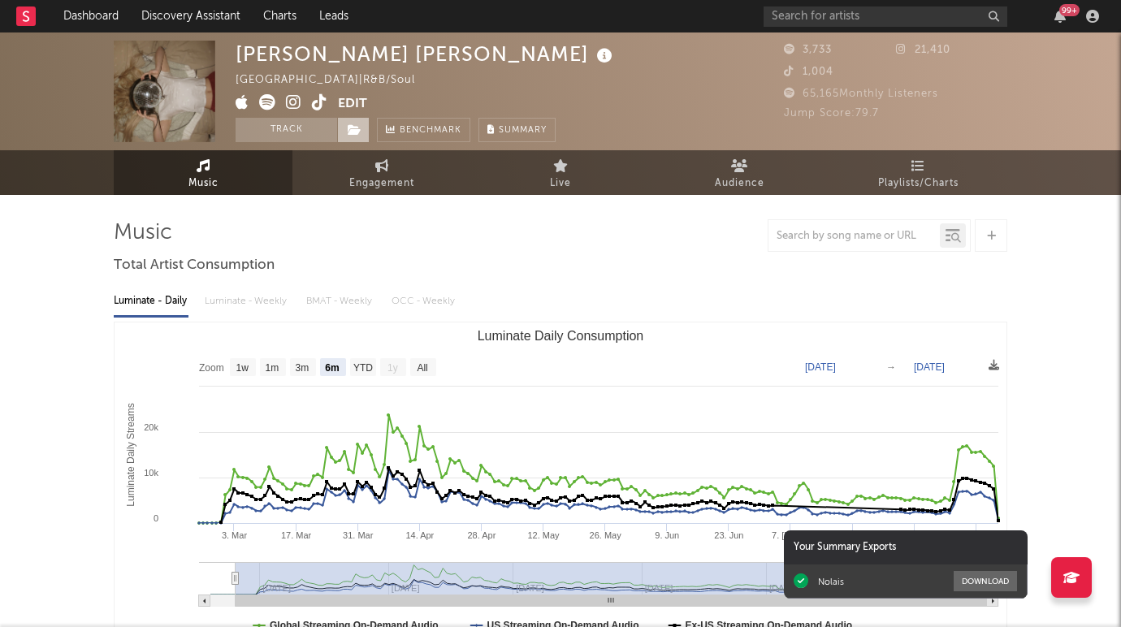
click at [357, 131] on icon at bounding box center [355, 129] width 14 height 11
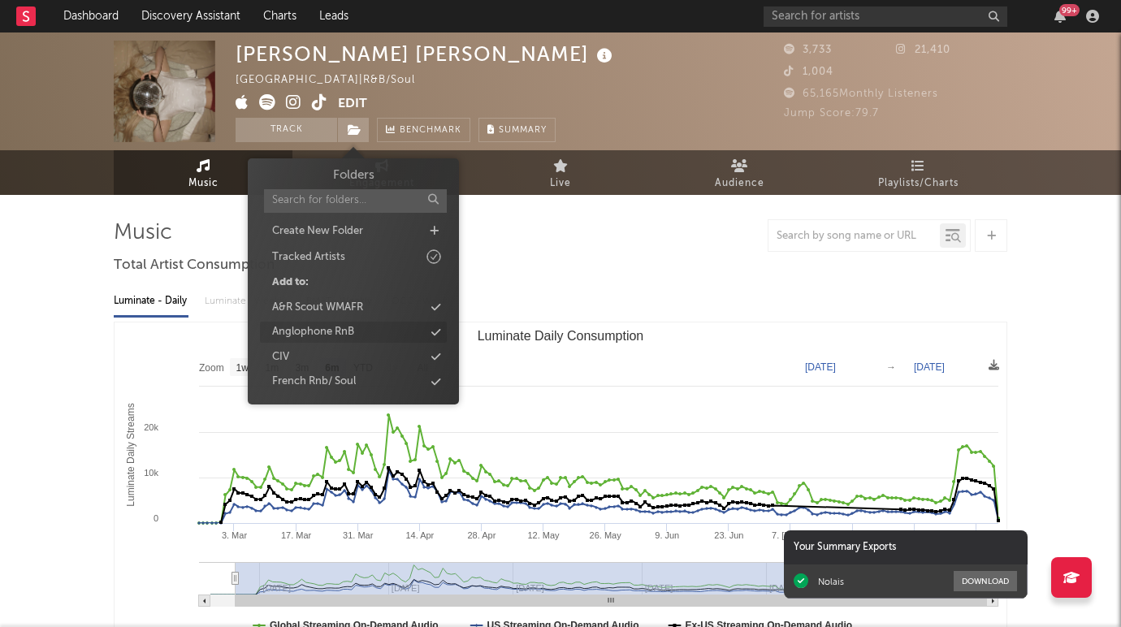
click at [347, 331] on div "Anglophone RnB" at bounding box center [313, 332] width 82 height 16
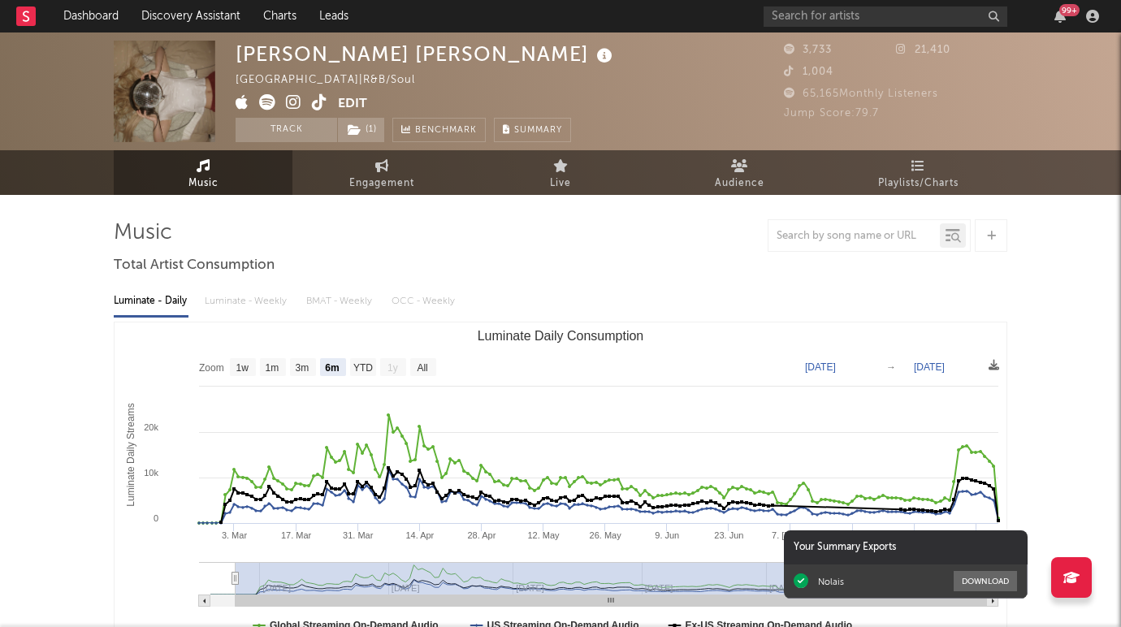
click at [589, 66] on div "Brynn Elise United States | R&B/Soul Edit Track ( 1 ) Benchmark Summary" at bounding box center [500, 92] width 528 height 102
click at [296, 97] on icon at bounding box center [293, 102] width 15 height 16
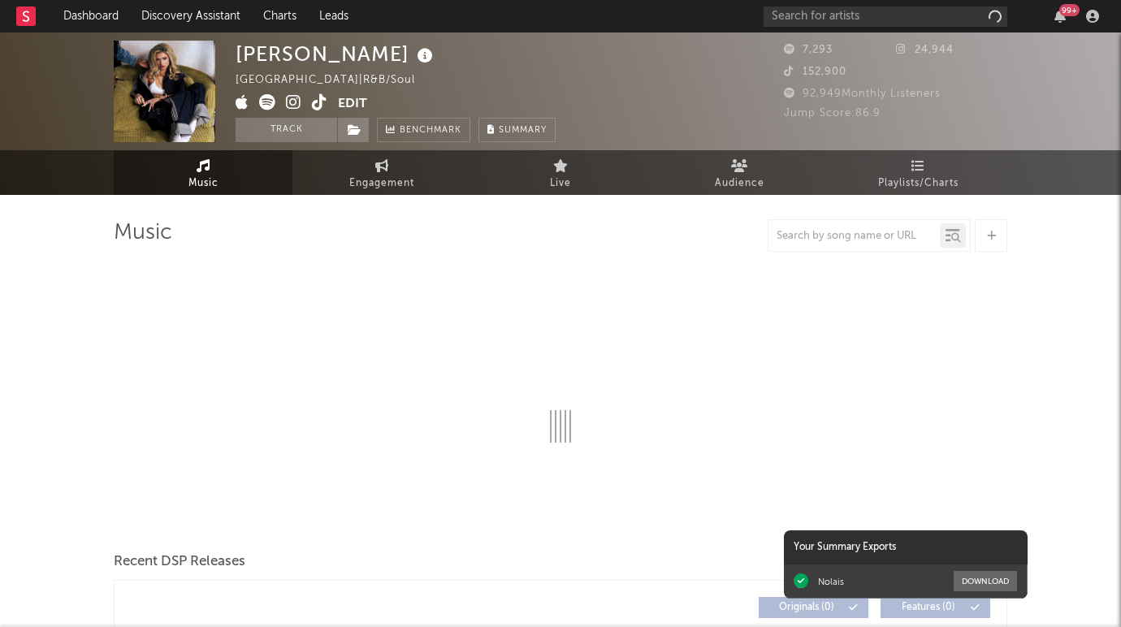
select select "1w"
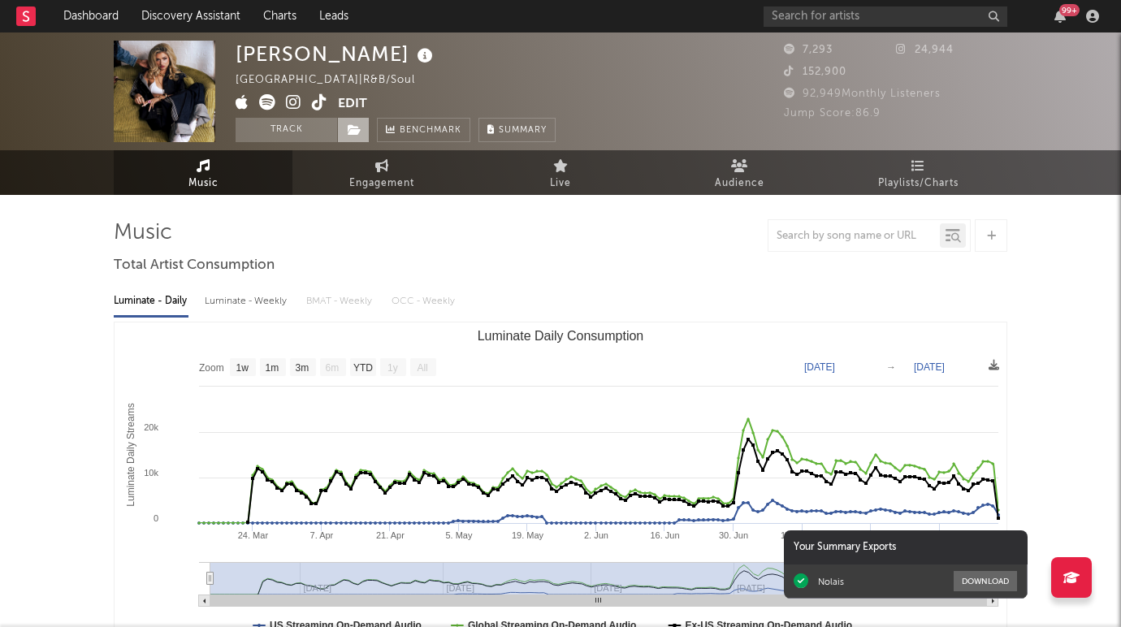
click at [352, 131] on icon at bounding box center [355, 129] width 14 height 11
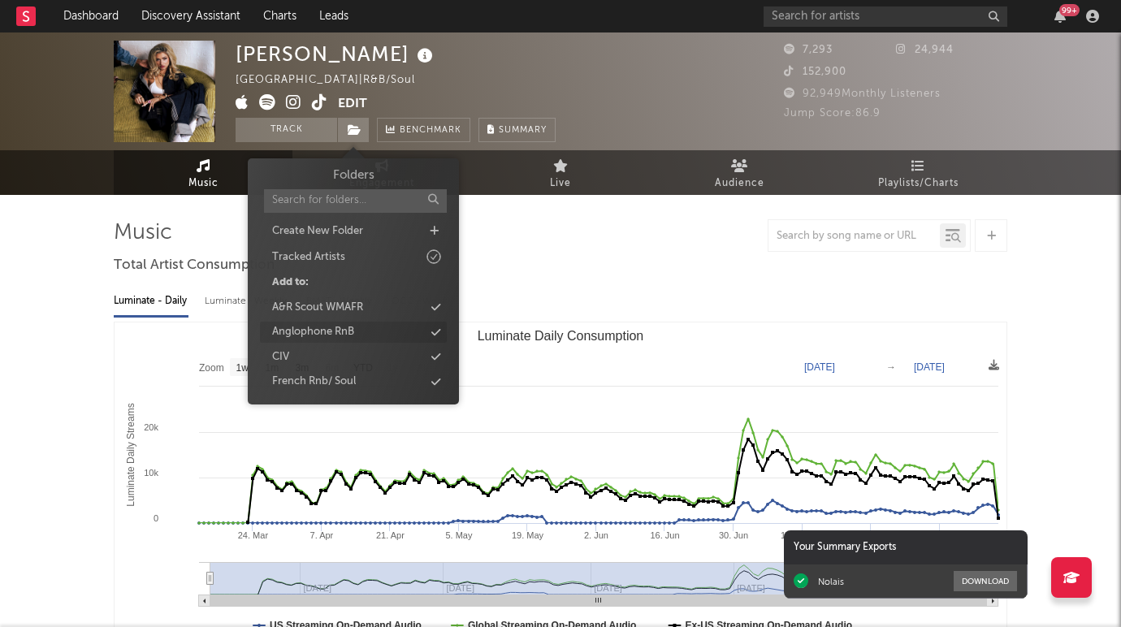
click at [362, 335] on div "Anglophone RnB" at bounding box center [353, 332] width 187 height 21
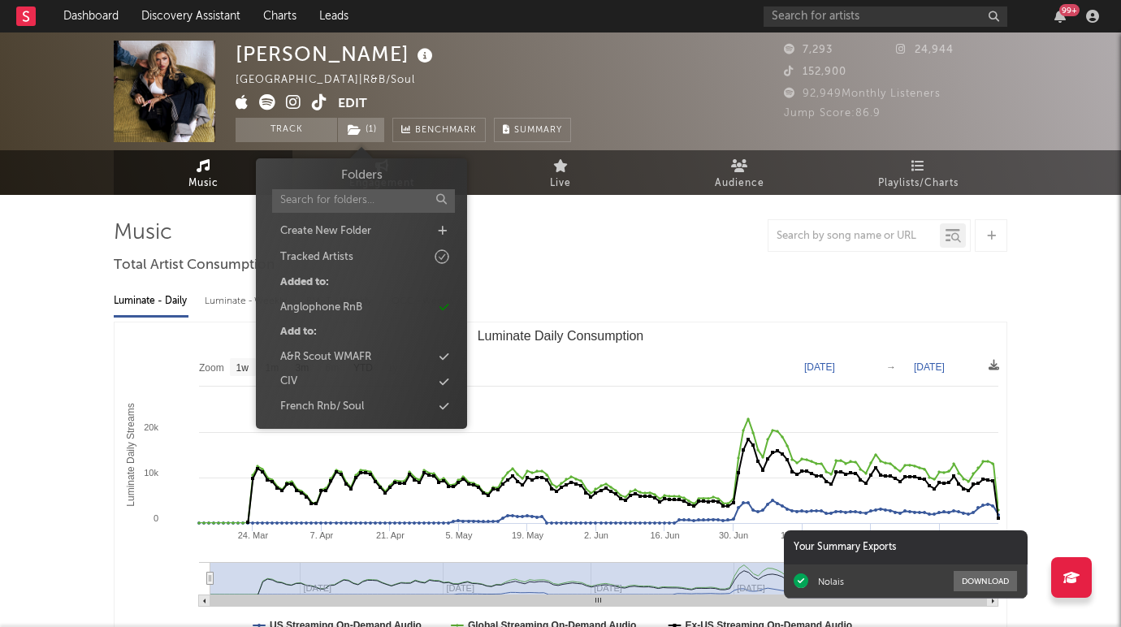
click at [294, 98] on icon at bounding box center [293, 102] width 15 height 16
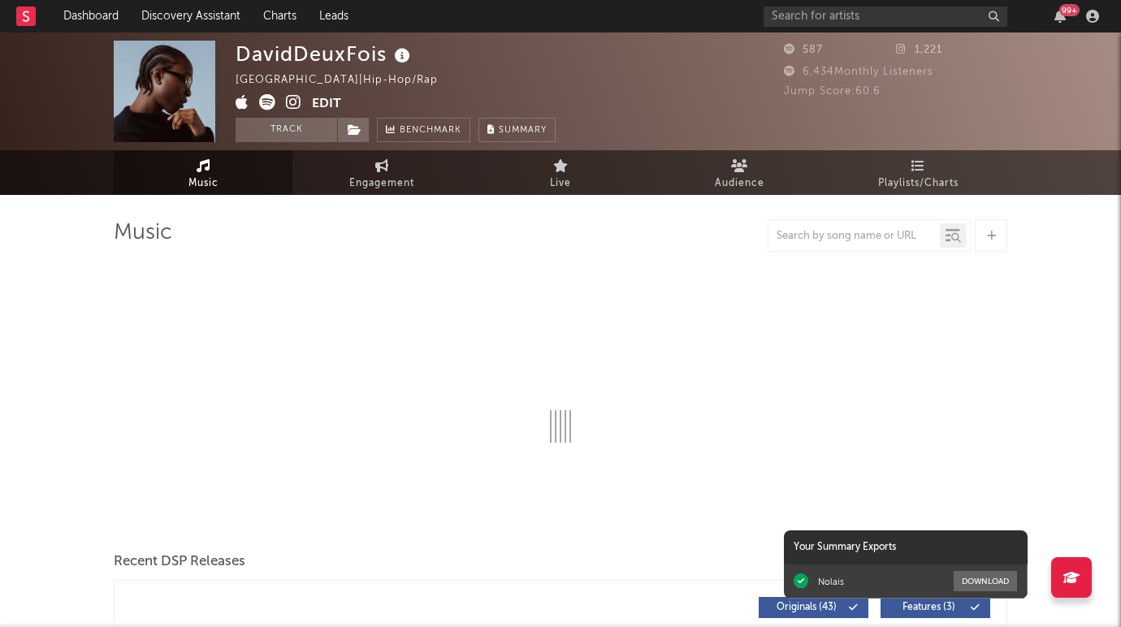
select select "6m"
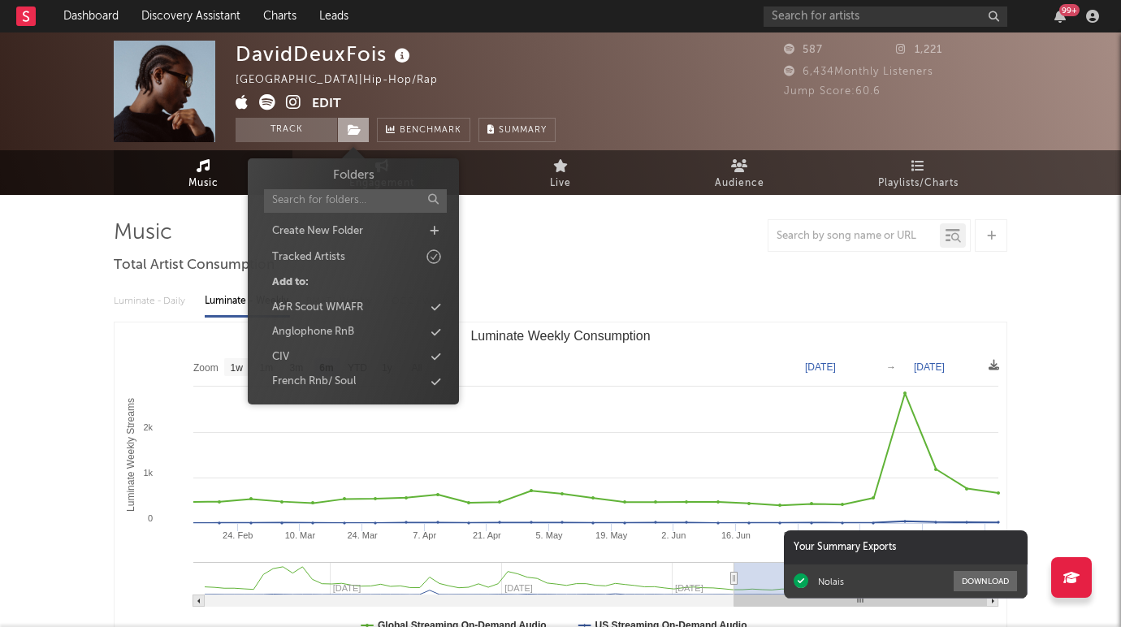
click at [357, 125] on icon at bounding box center [355, 129] width 14 height 11
click at [348, 387] on div "French Rnb/ Soul" at bounding box center [314, 382] width 84 height 16
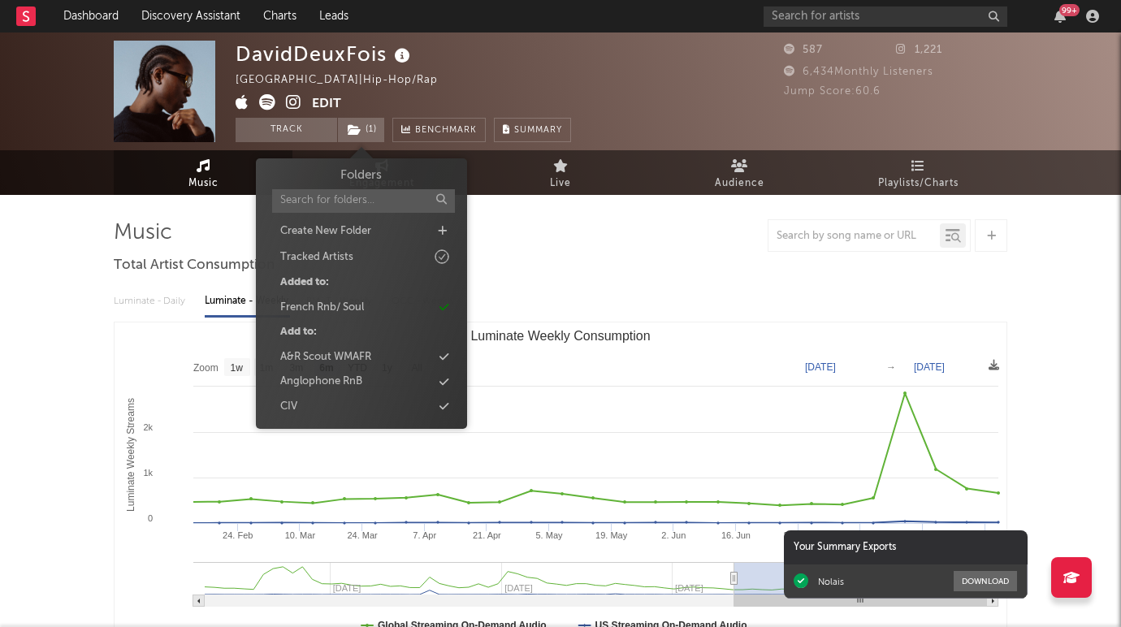
click at [415, 90] on div "DavidDeuxFois France | Hip-Hop/Rap Edit Track ( 1 ) Benchmark Summary" at bounding box center [403, 92] width 335 height 102
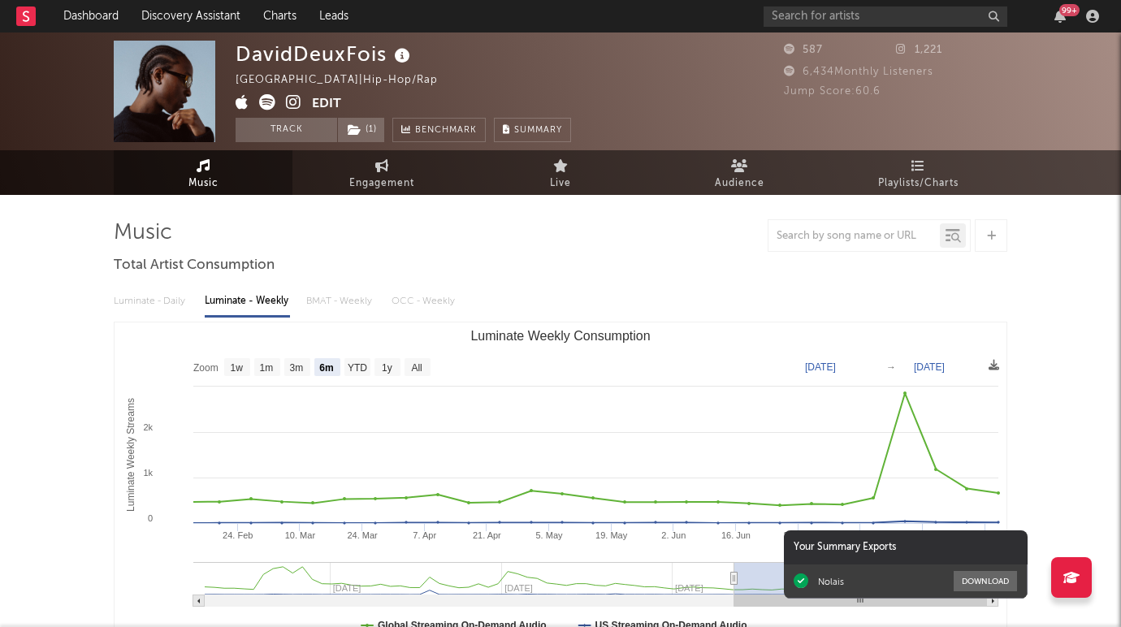
click at [295, 99] on icon at bounding box center [293, 102] width 15 height 16
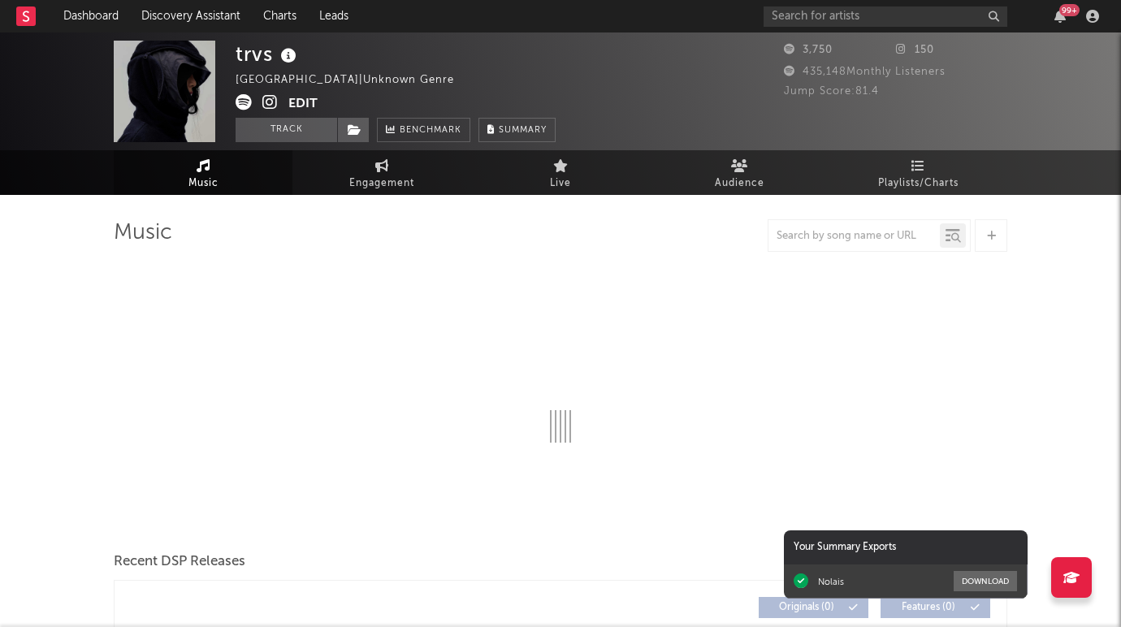
select select "6m"
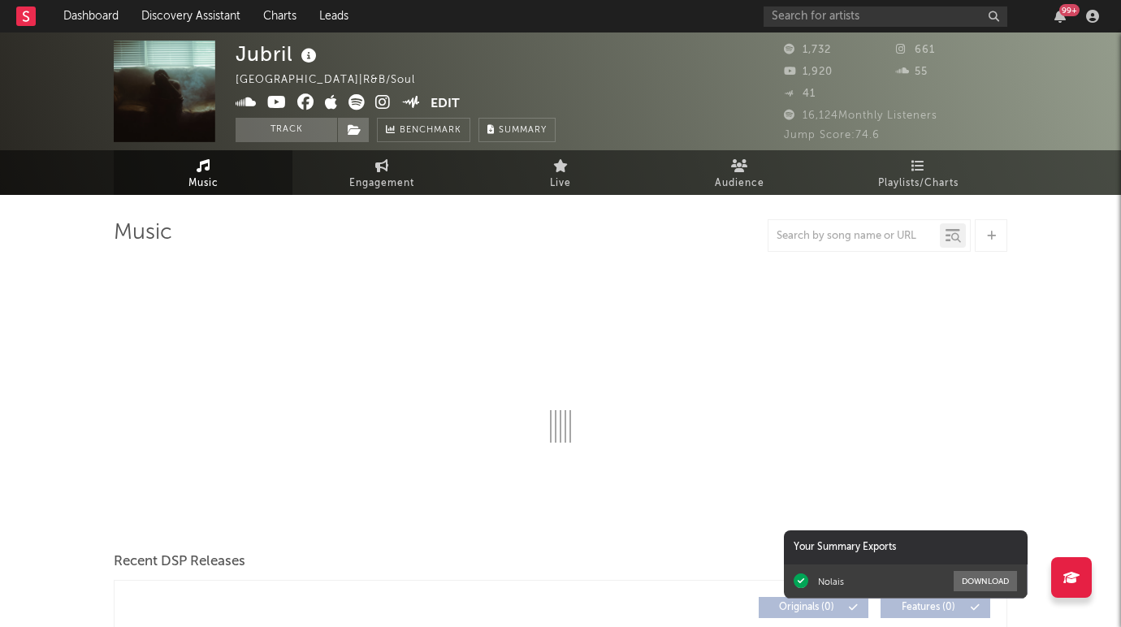
select select "1w"
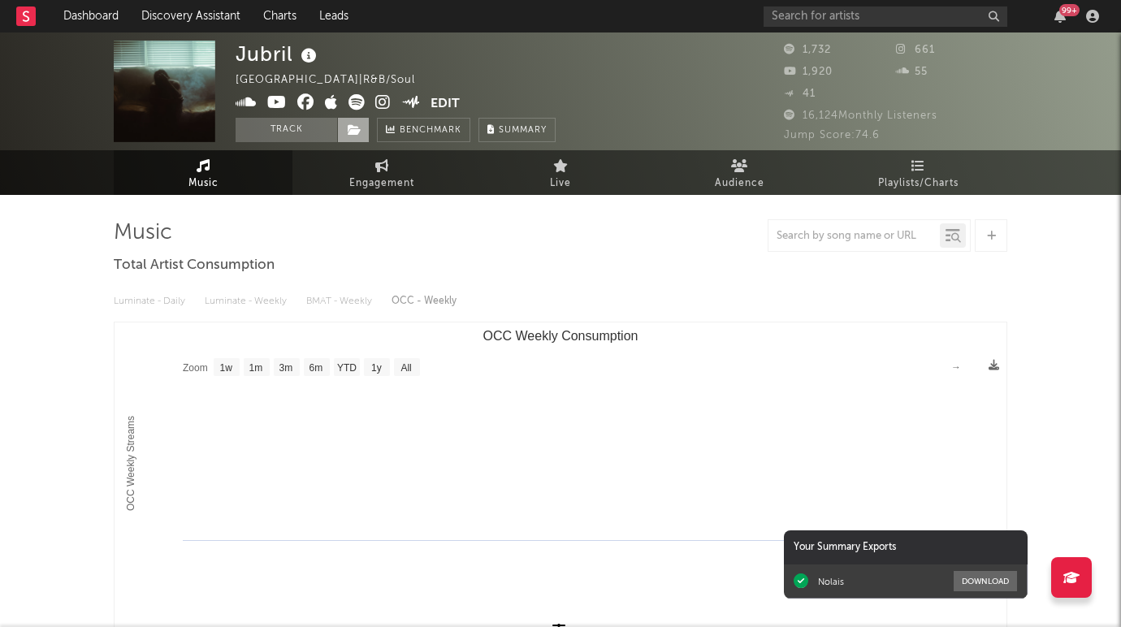
click at [358, 130] on icon at bounding box center [355, 129] width 14 height 11
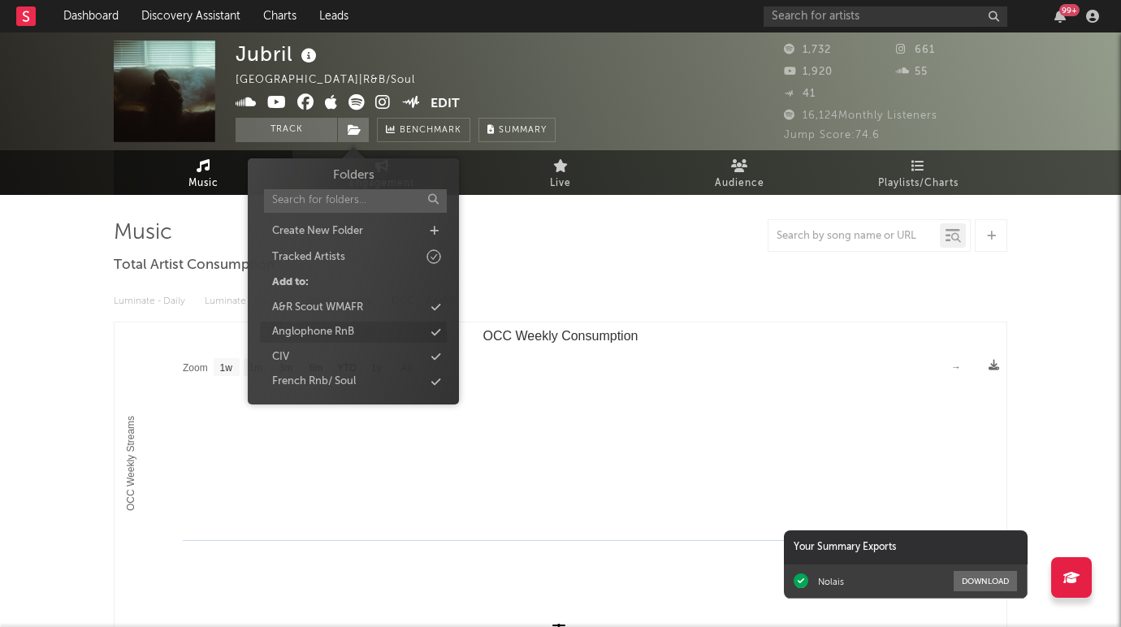
click at [348, 335] on div "Anglophone RnB" at bounding box center [313, 332] width 82 height 16
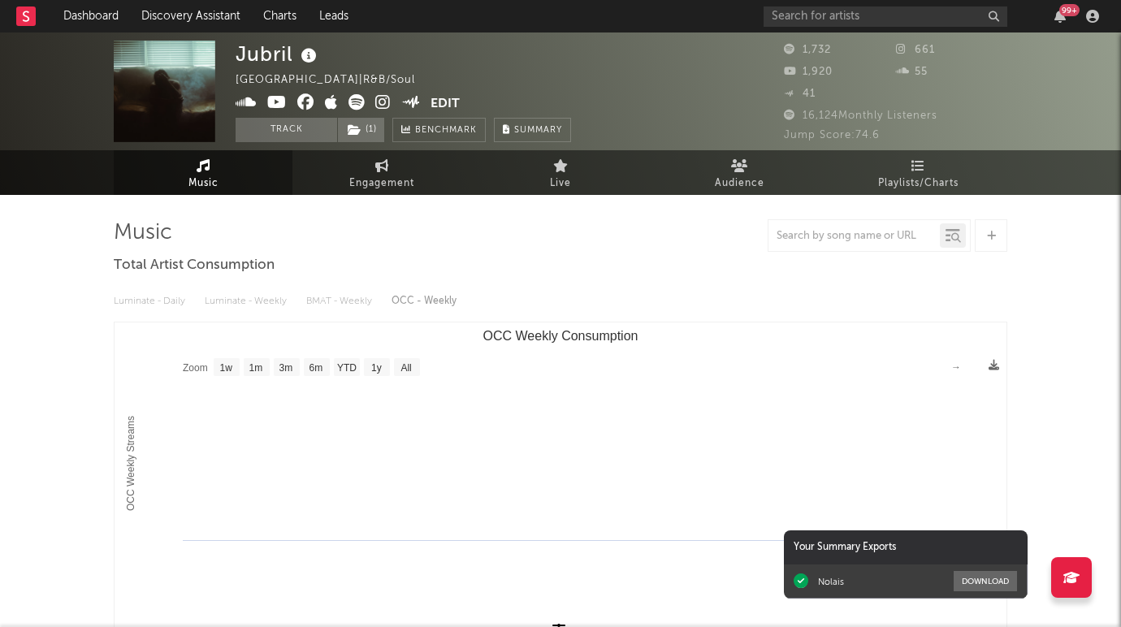
click at [380, 94] on icon at bounding box center [382, 102] width 15 height 16
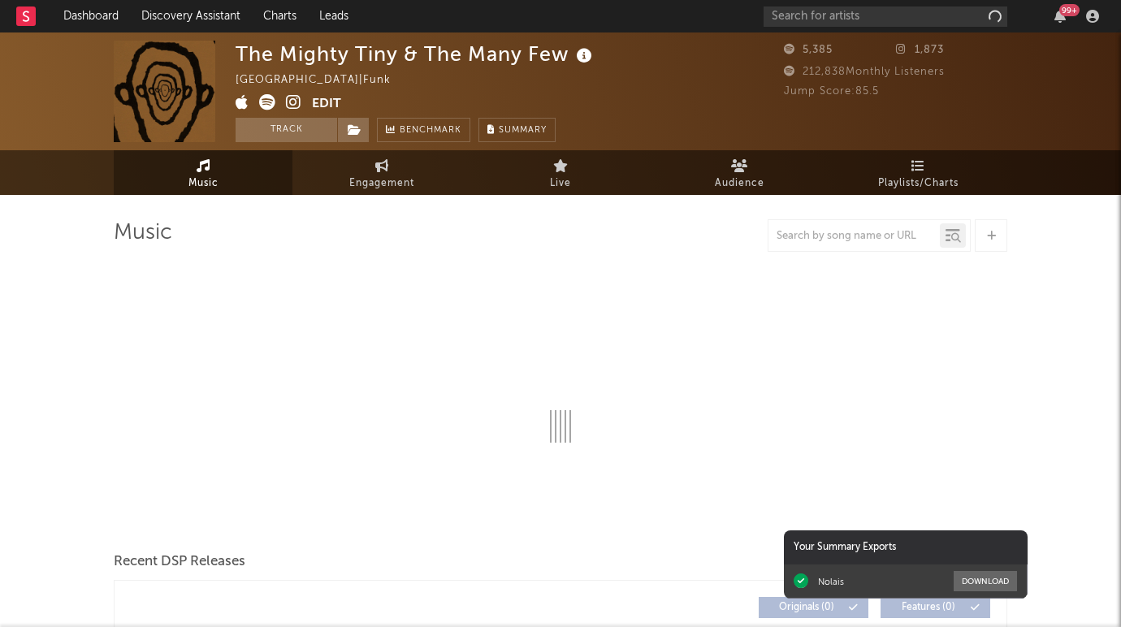
select select "6m"
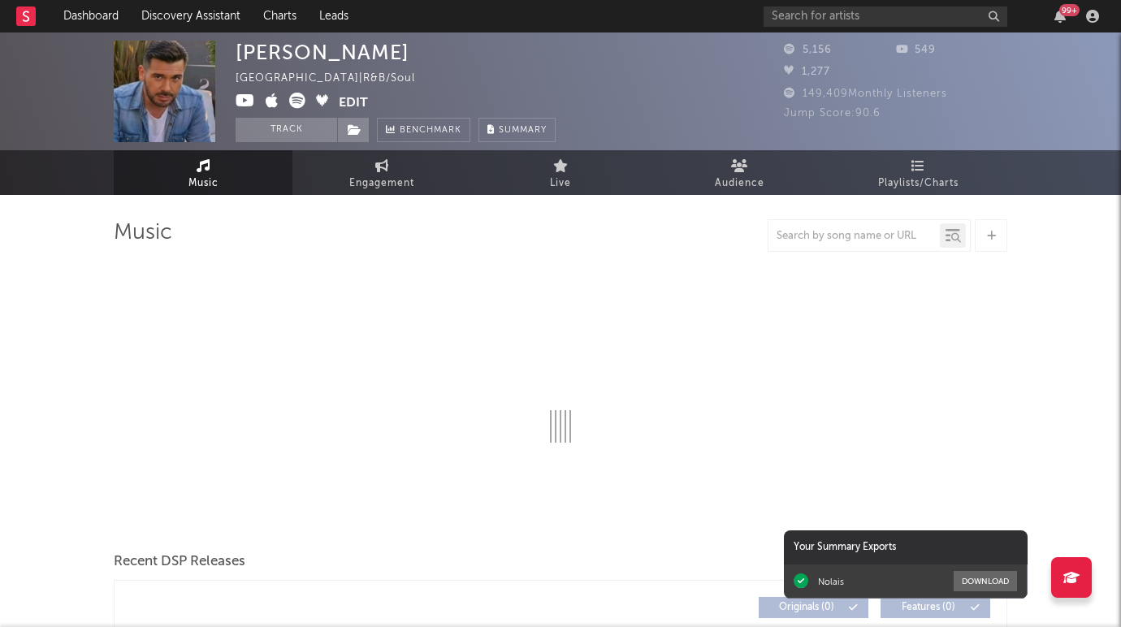
select select "6m"
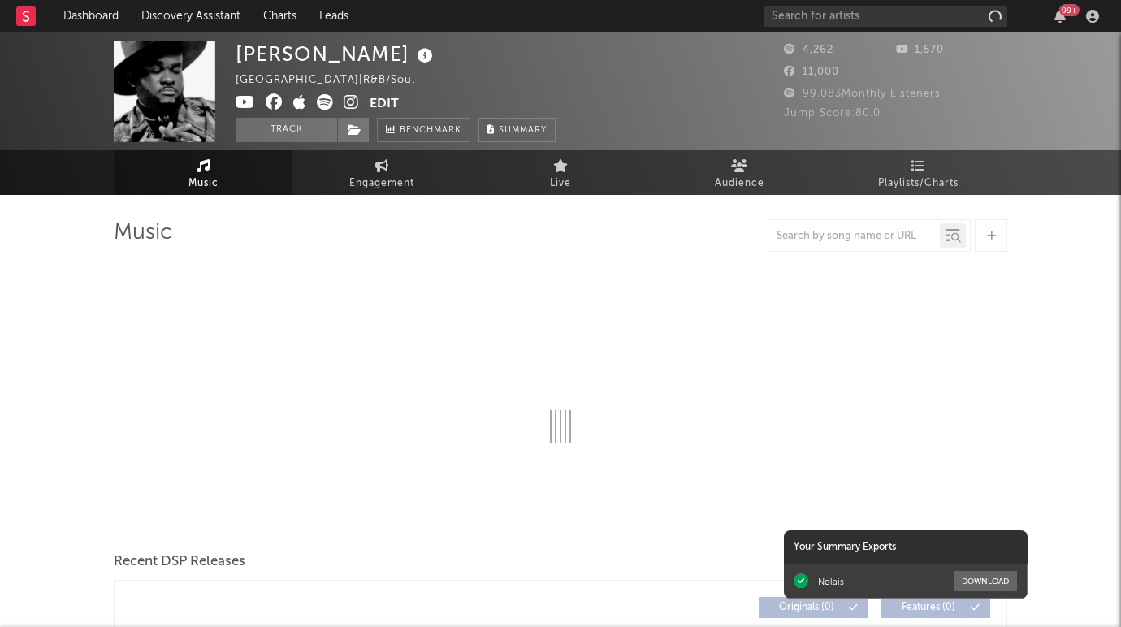
select select "1w"
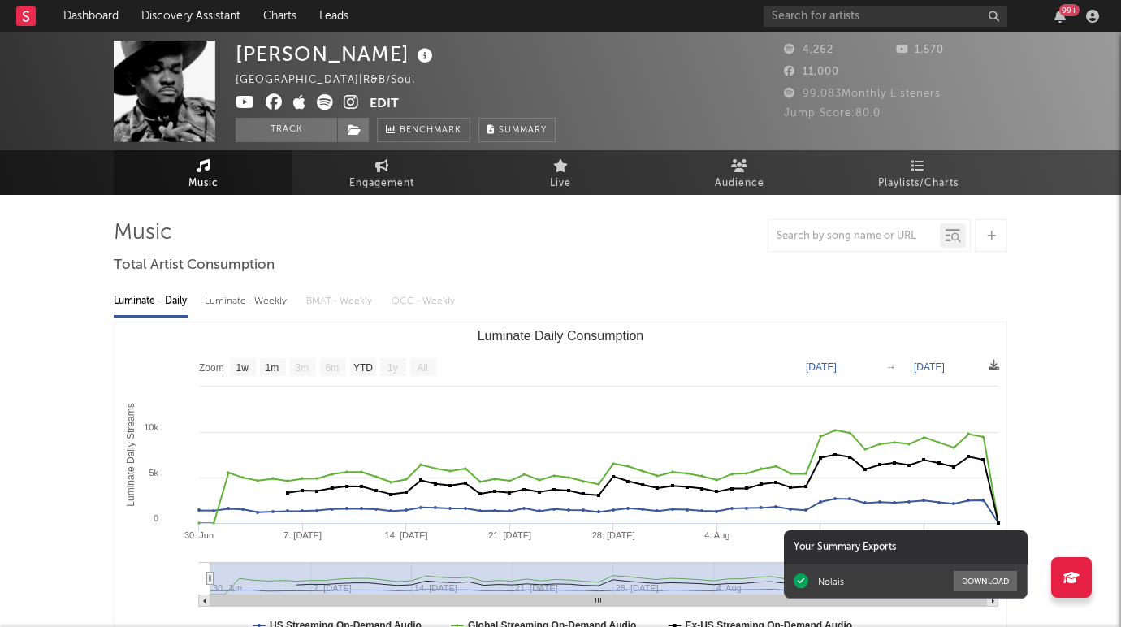
click at [350, 106] on icon at bounding box center [351, 102] width 15 height 16
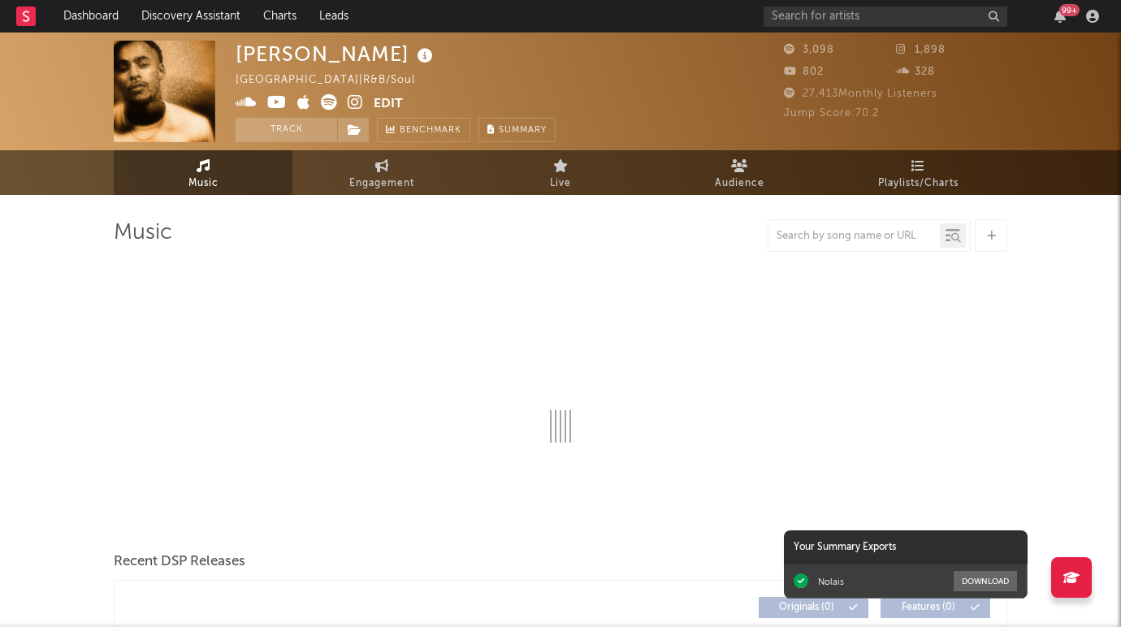
select select "6m"
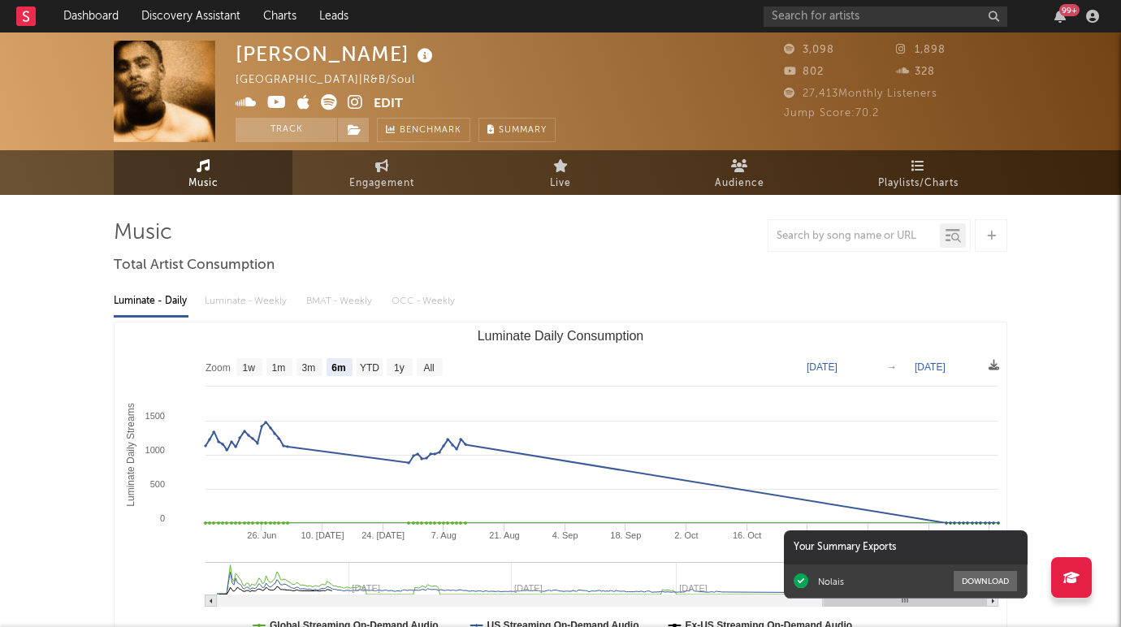
click at [355, 97] on icon at bounding box center [355, 102] width 15 height 16
click at [322, 102] on icon at bounding box center [329, 102] width 16 height 16
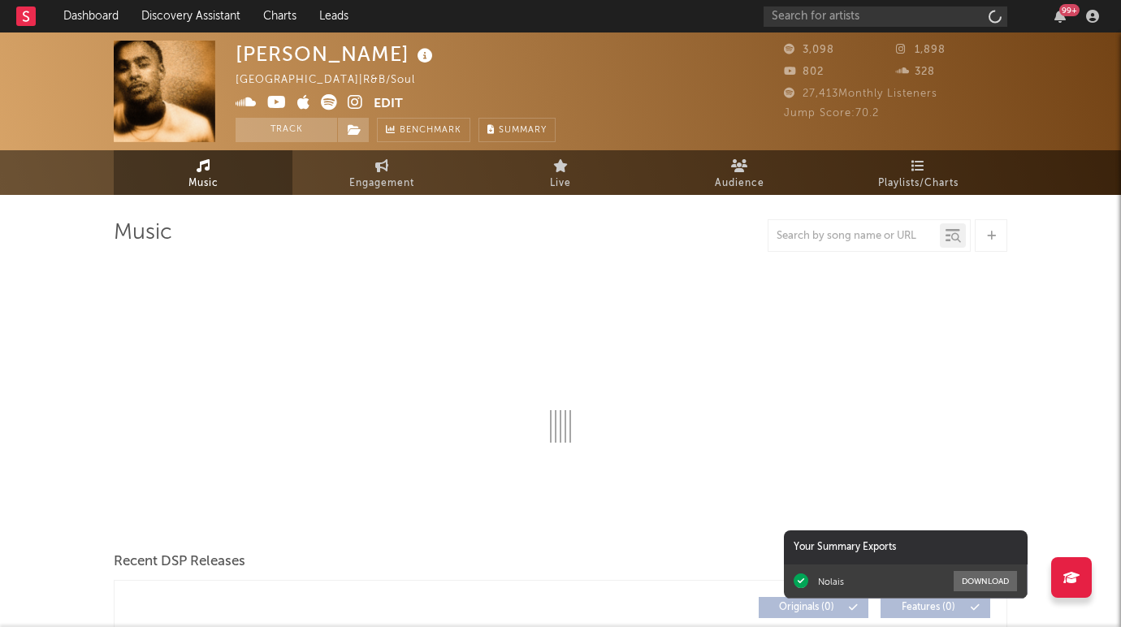
select select "6m"
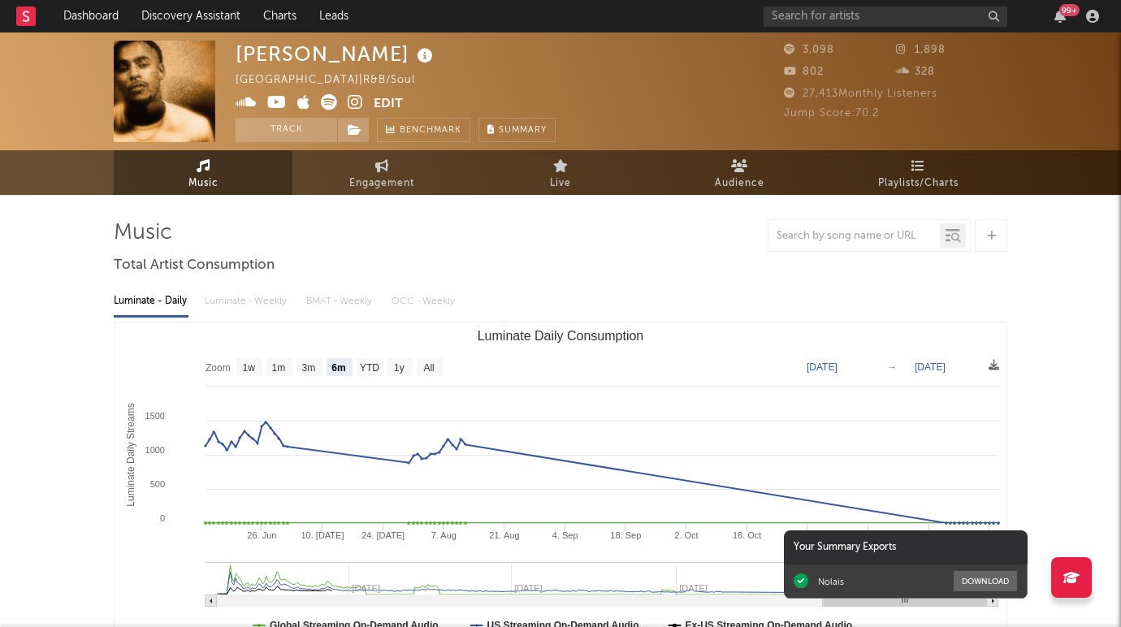
click at [352, 102] on icon at bounding box center [355, 102] width 15 height 16
click at [352, 131] on icon at bounding box center [355, 129] width 14 height 11
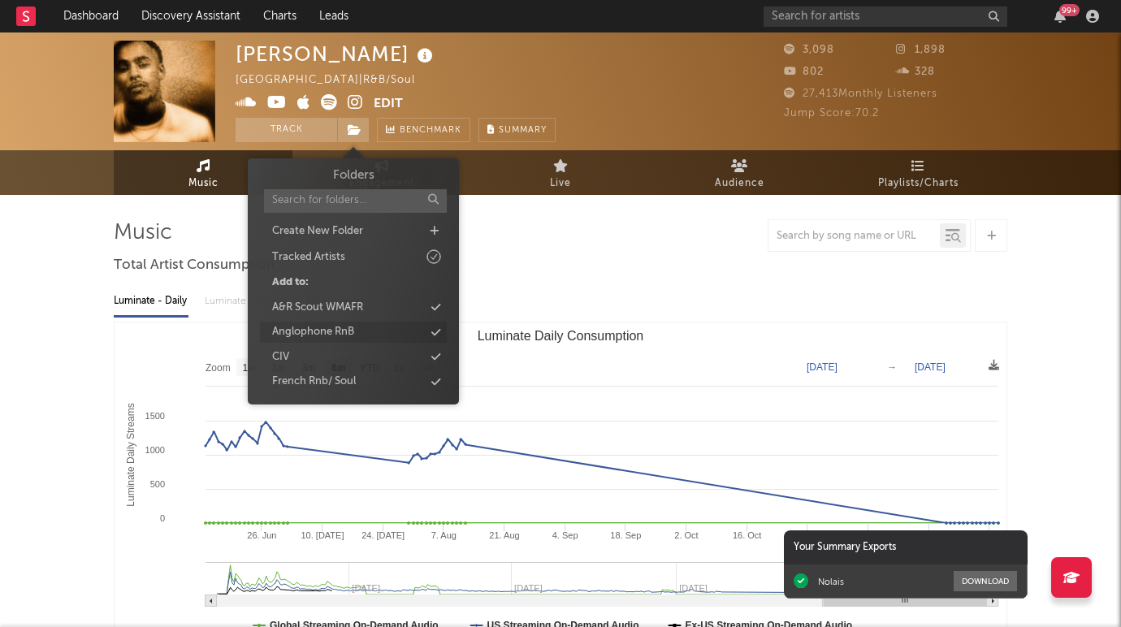
click at [359, 335] on div "Anglophone RnB" at bounding box center [353, 332] width 187 height 21
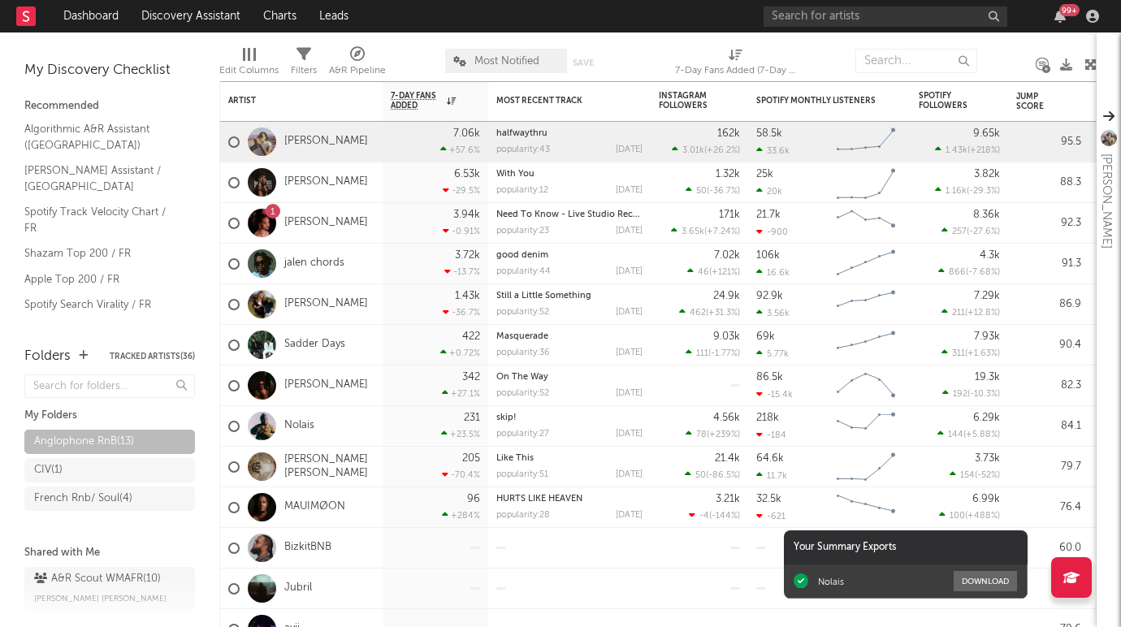
click at [491, 20] on nav "Dashboard Discovery Assistant Charts Leads 99 +" at bounding box center [560, 16] width 1121 height 32
click at [297, 225] on link "Young Athena" at bounding box center [326, 223] width 84 height 14
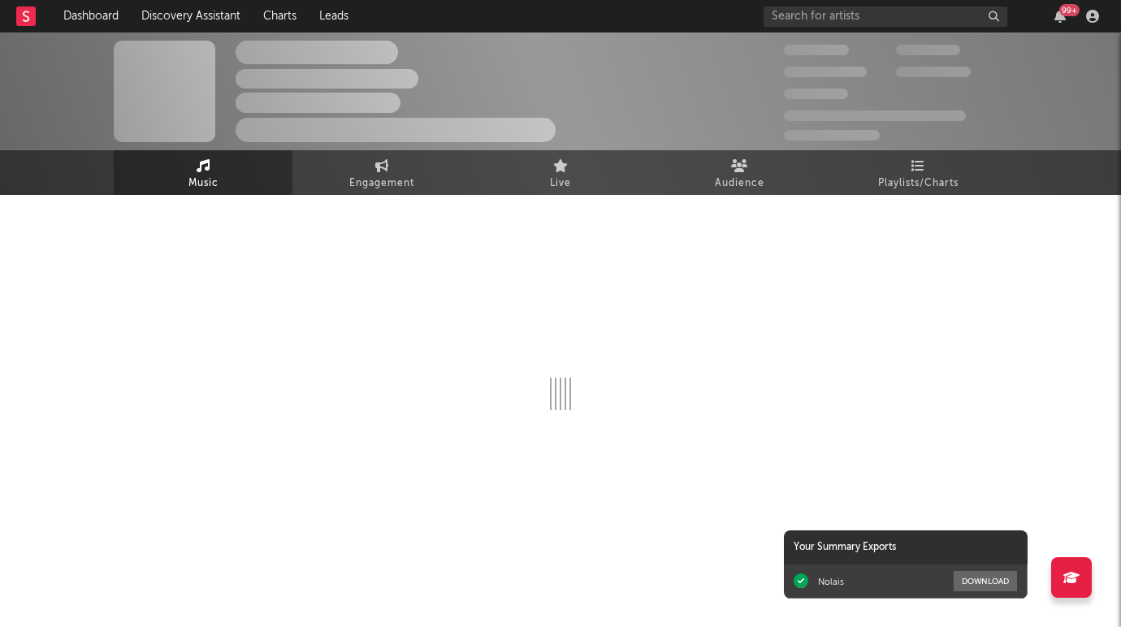
select select "6m"
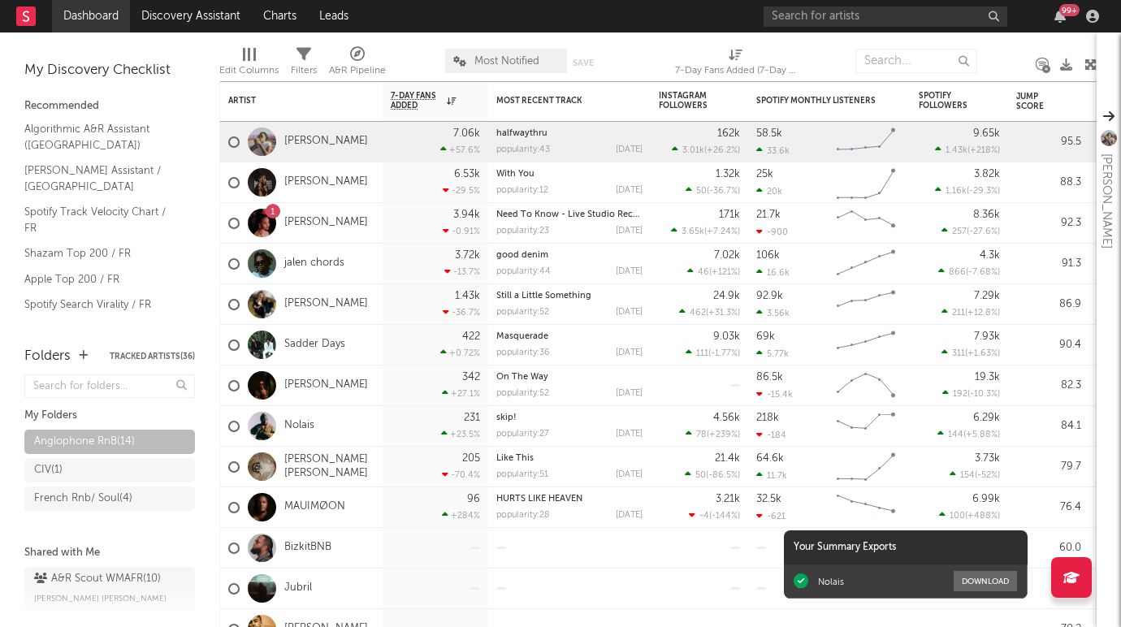
click at [114, 18] on link "Dashboard" at bounding box center [91, 16] width 78 height 32
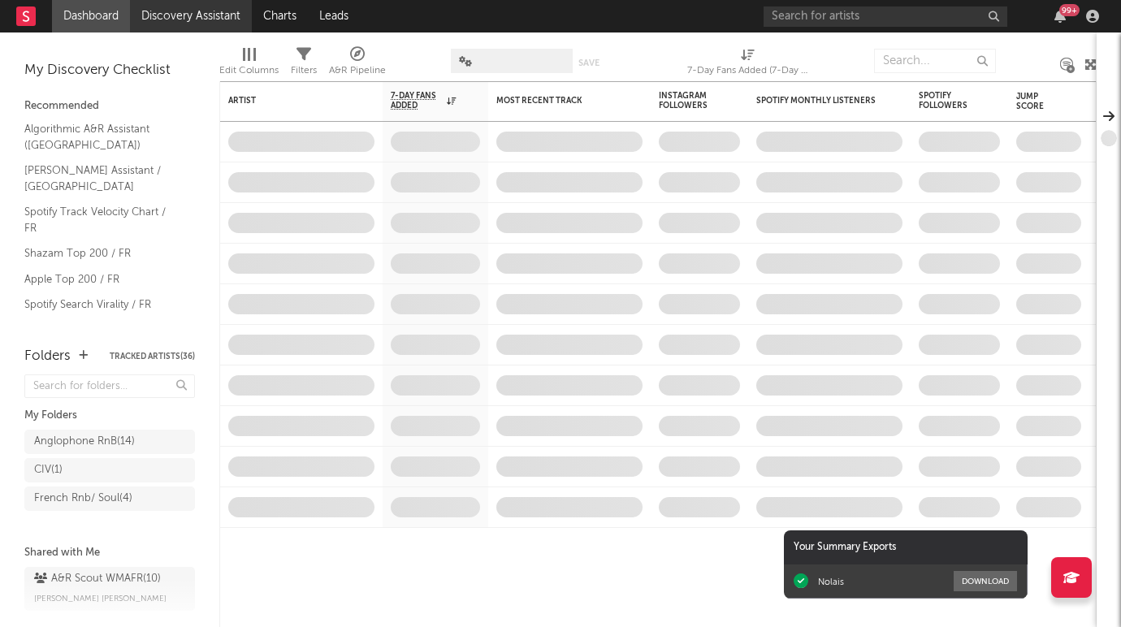
click at [167, 22] on link "Discovery Assistant" at bounding box center [191, 16] width 122 height 32
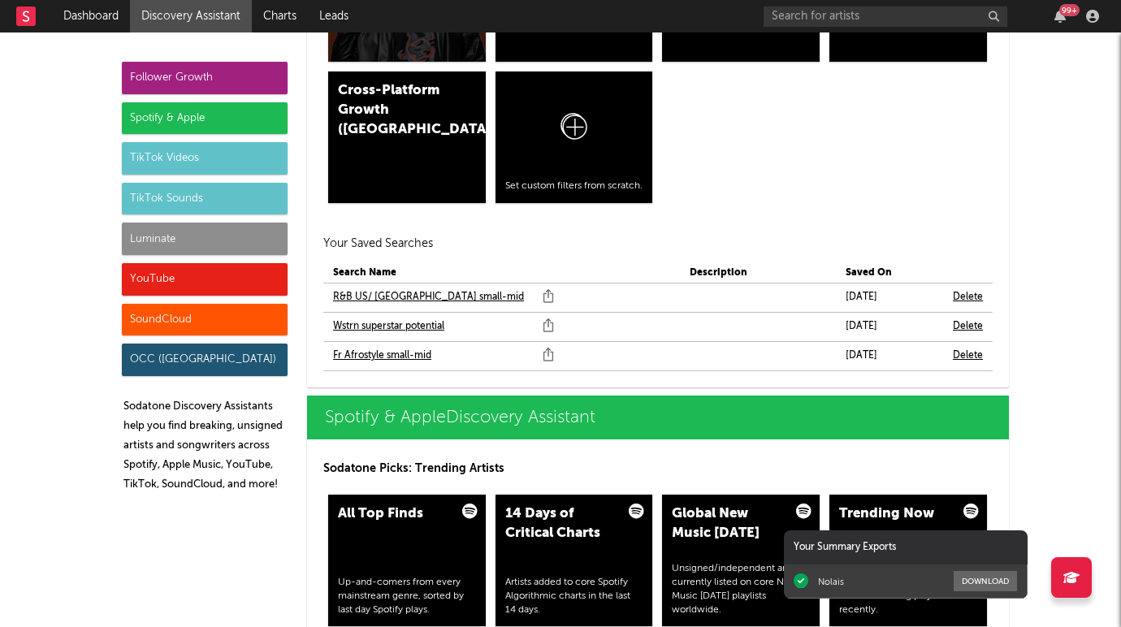
scroll to position [1396, 0]
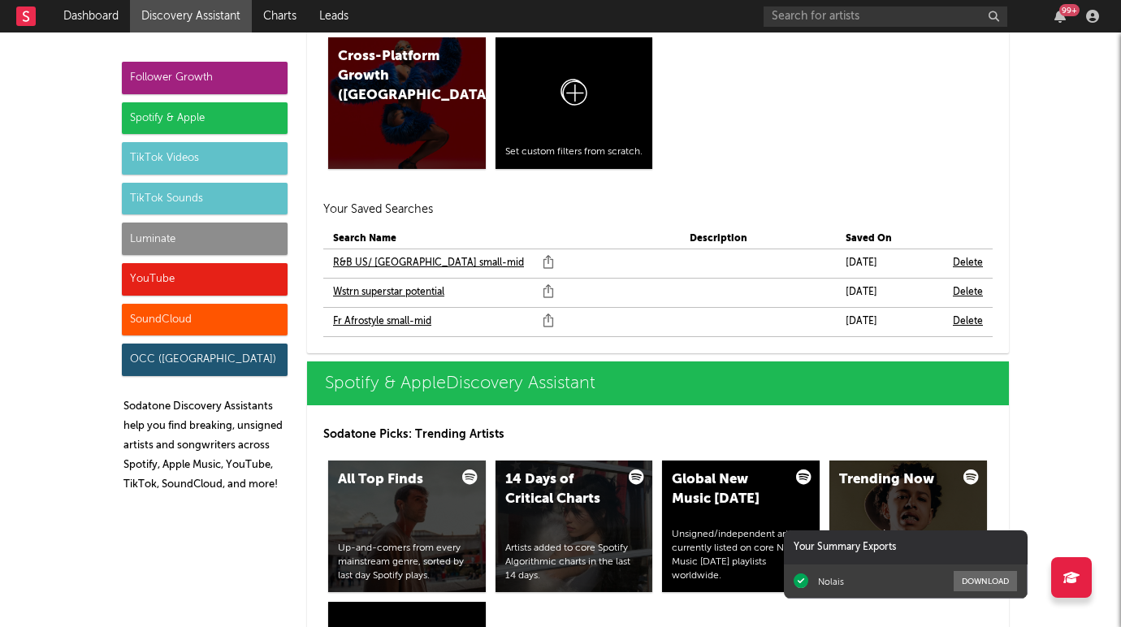
click at [374, 292] on link "Wstrn superstar potential" at bounding box center [388, 292] width 111 height 19
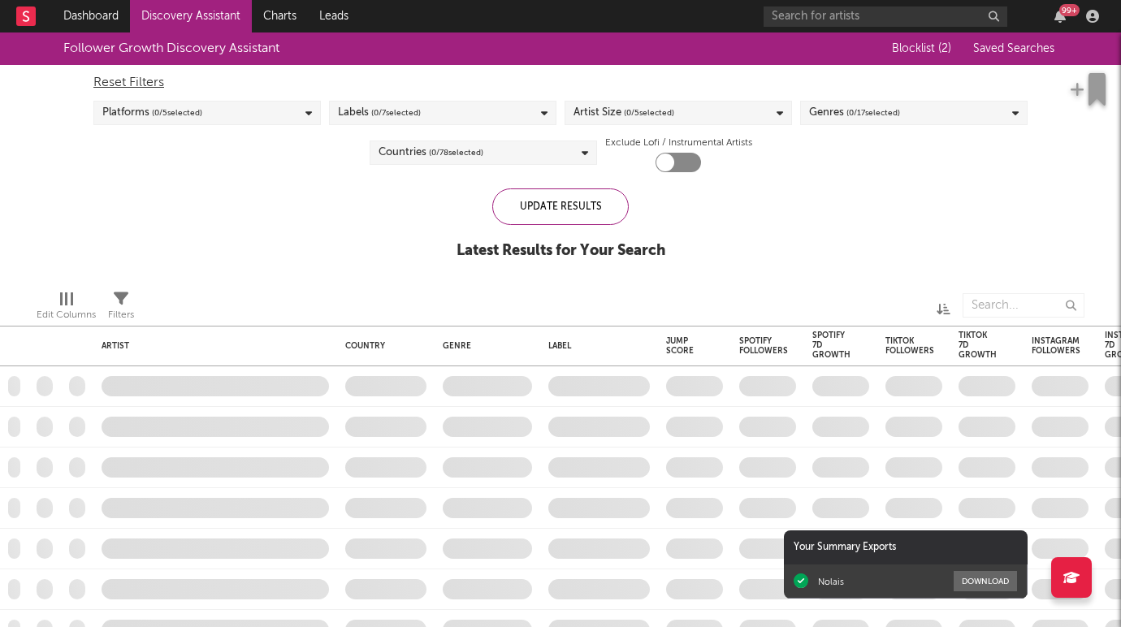
checkbox input "true"
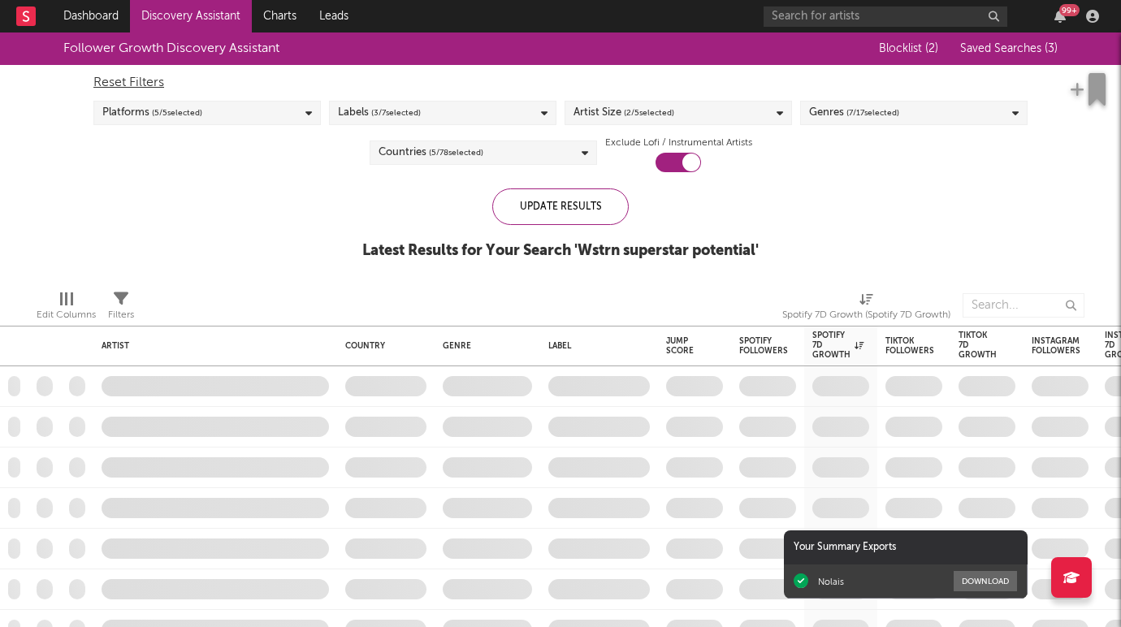
click at [845, 120] on div "Genres ( 7 / 17 selected)" at bounding box center [854, 112] width 90 height 19
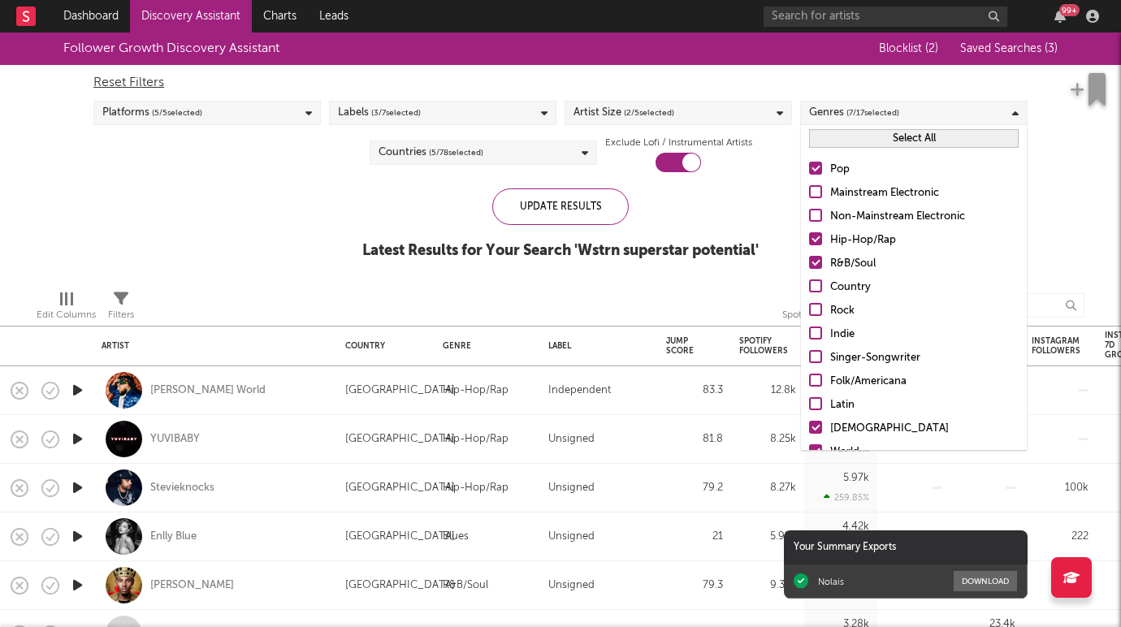
click at [819, 165] on div at bounding box center [815, 168] width 13 height 13
click at [809, 165] on input "Pop" at bounding box center [809, 169] width 0 height 19
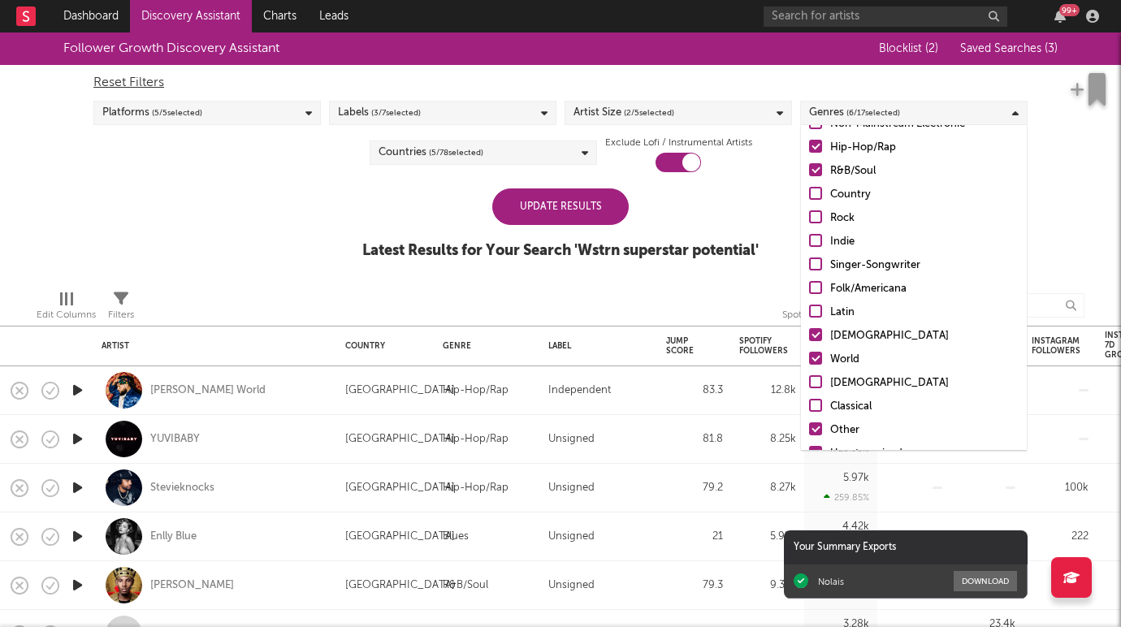
scroll to position [115, 0]
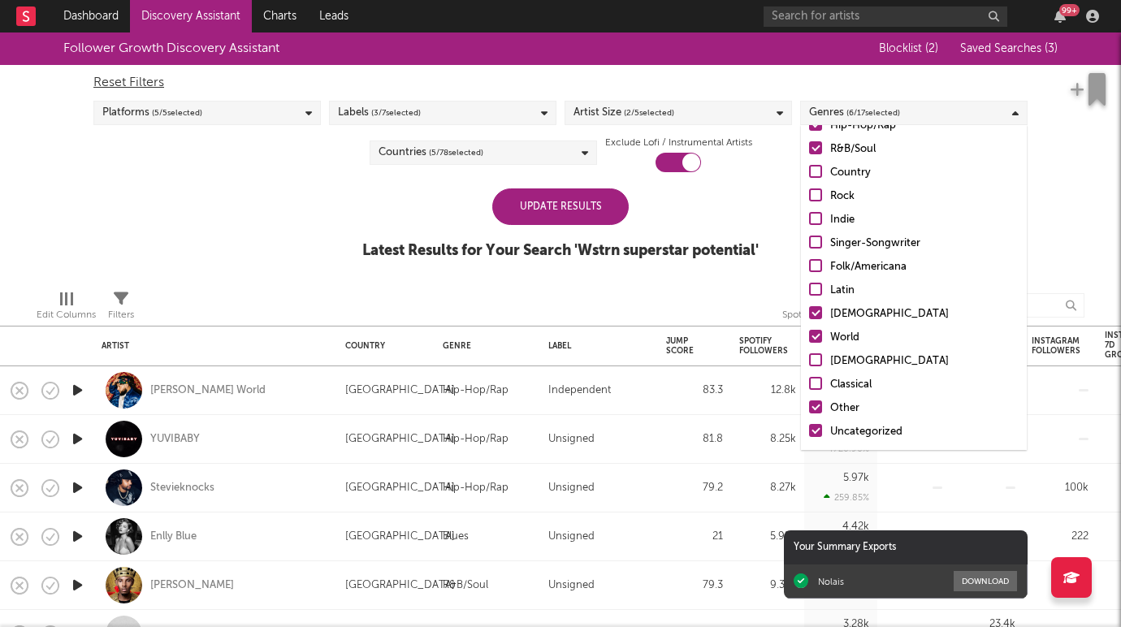
click at [818, 335] on div at bounding box center [815, 336] width 13 height 13
click at [809, 335] on input "World" at bounding box center [809, 337] width 0 height 19
click at [813, 408] on div at bounding box center [815, 406] width 13 height 13
click at [809, 408] on input "Other" at bounding box center [809, 408] width 0 height 19
click at [813, 434] on div at bounding box center [815, 430] width 13 height 13
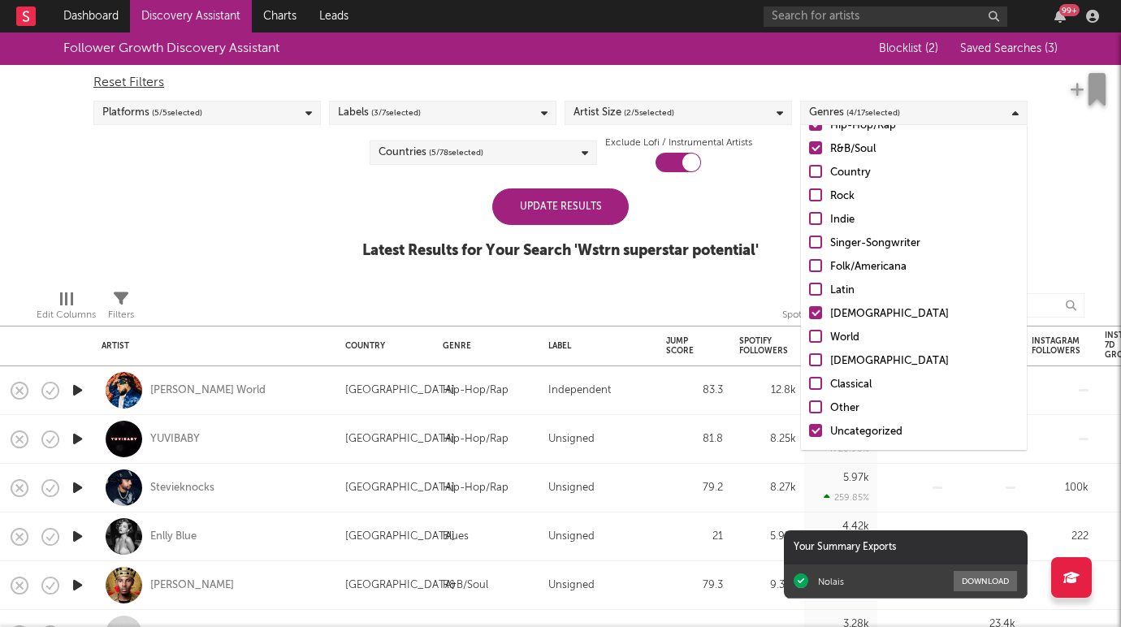
click at [809, 434] on input "Uncategorized" at bounding box center [809, 431] width 0 height 19
click at [759, 220] on div "Update Results Latest Results for Your Search ' Wstrn superstar potential '" at bounding box center [560, 232] width 396 height 89
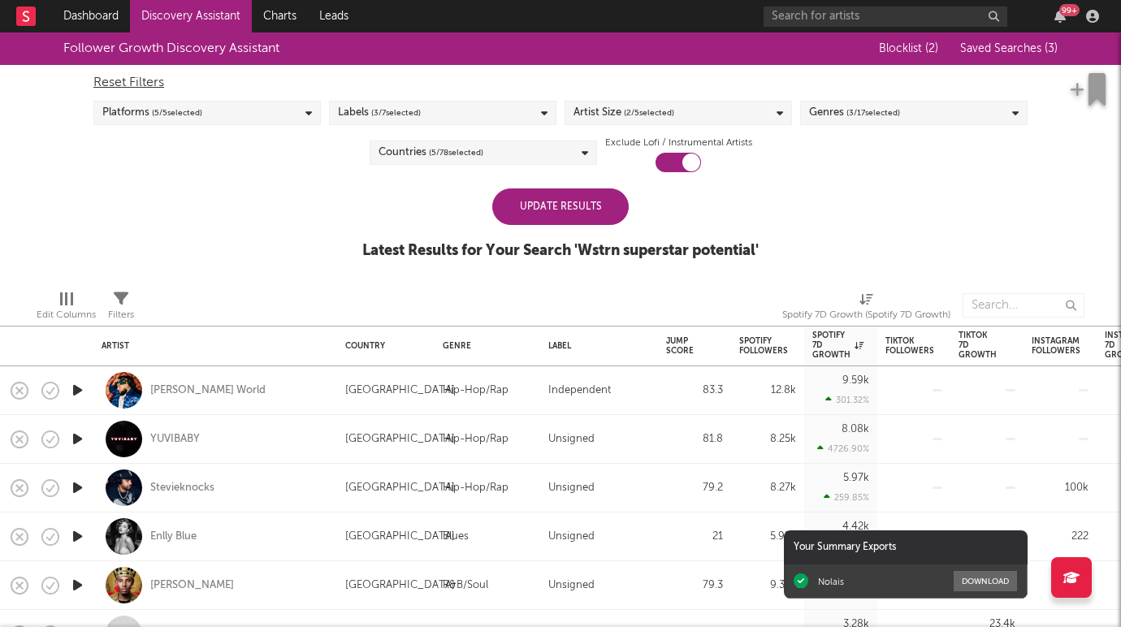
click at [607, 199] on div "Update Results" at bounding box center [560, 206] width 136 height 37
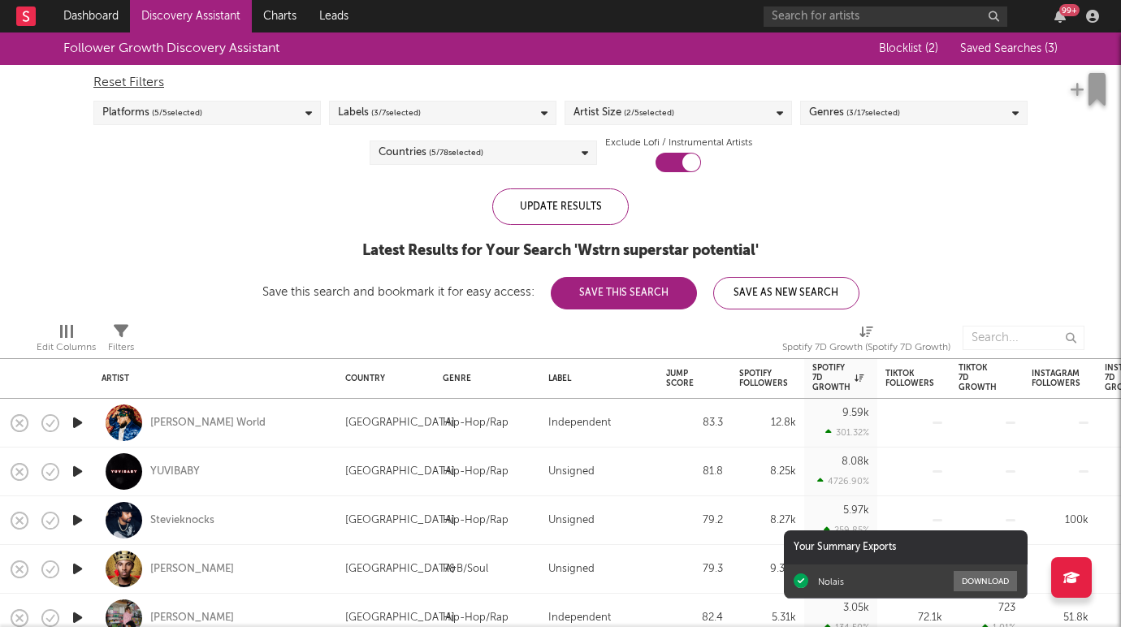
click at [661, 295] on button "Save This Search" at bounding box center [624, 293] width 146 height 32
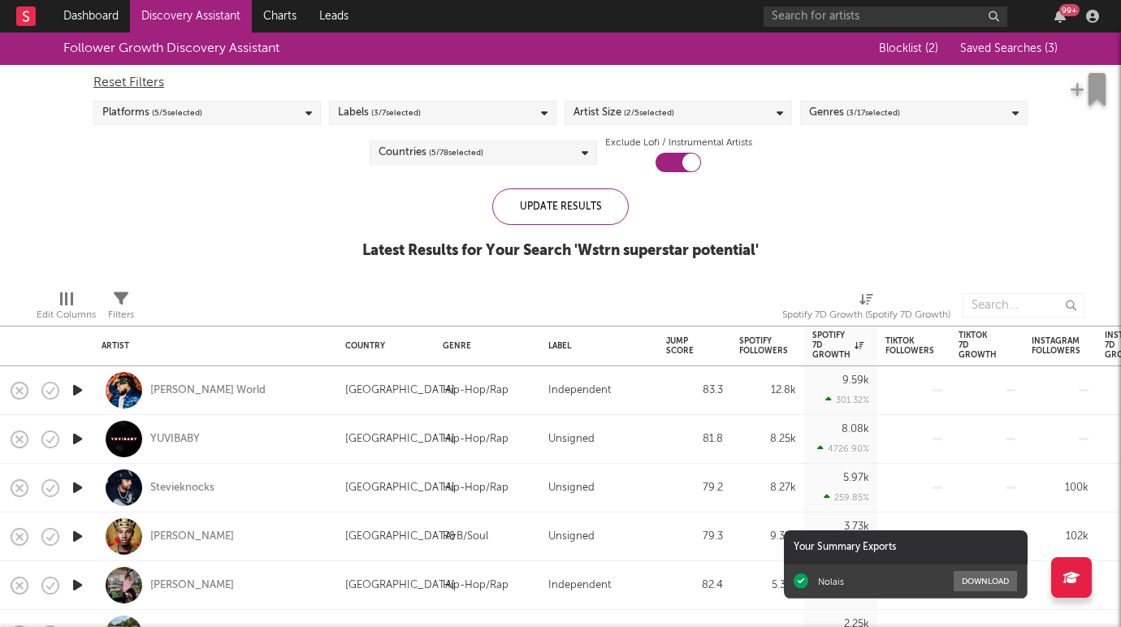
click at [859, 102] on div "Genres ( 3 / 17 selected)" at bounding box center [913, 113] width 227 height 24
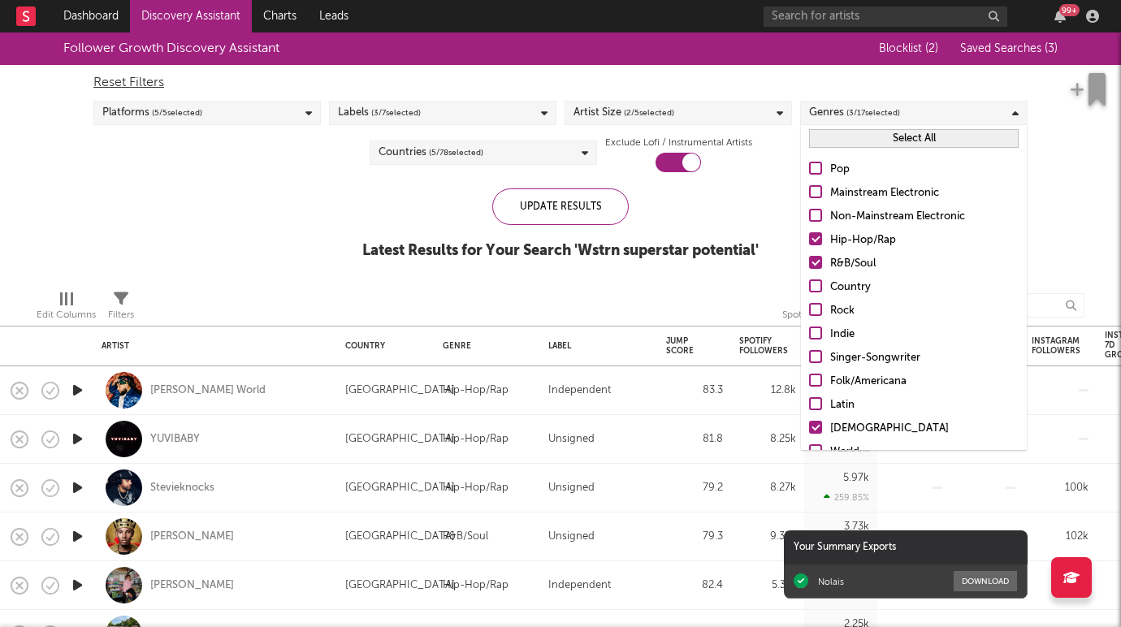
click at [818, 165] on div at bounding box center [815, 168] width 13 height 13
click at [809, 165] on input "Pop" at bounding box center [809, 169] width 0 height 19
click at [822, 398] on label "Latin" at bounding box center [914, 405] width 210 height 19
click at [809, 398] on input "Latin" at bounding box center [809, 405] width 0 height 19
click at [782, 309] on div "Spotify 7D Growth (Spotify 7D Growth)" at bounding box center [866, 314] width 168 height 19
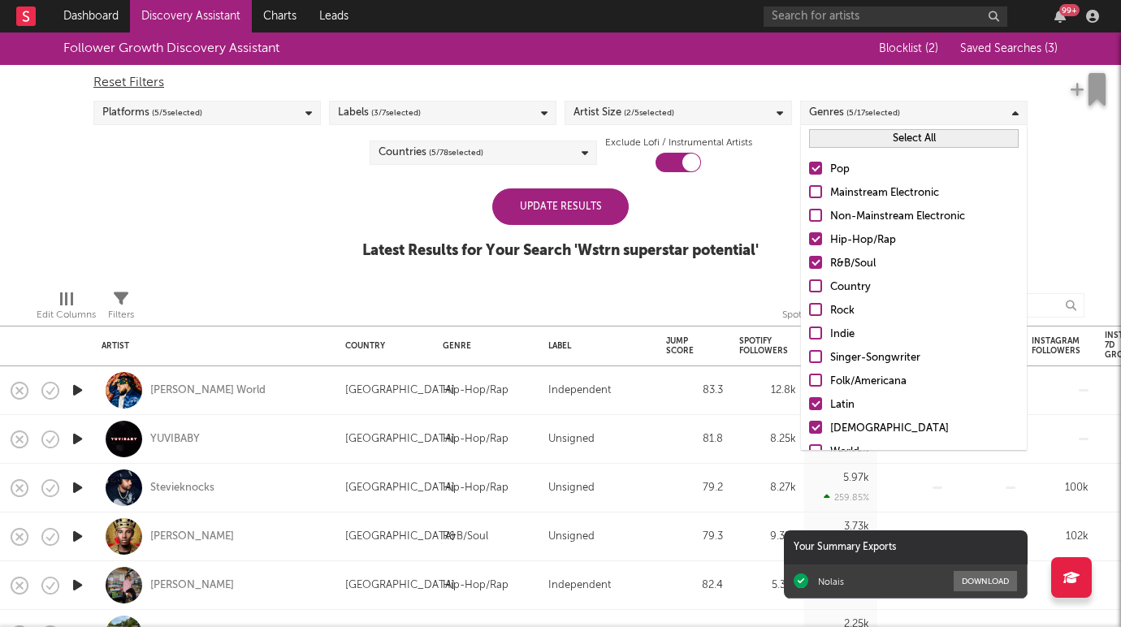
select select "-1"
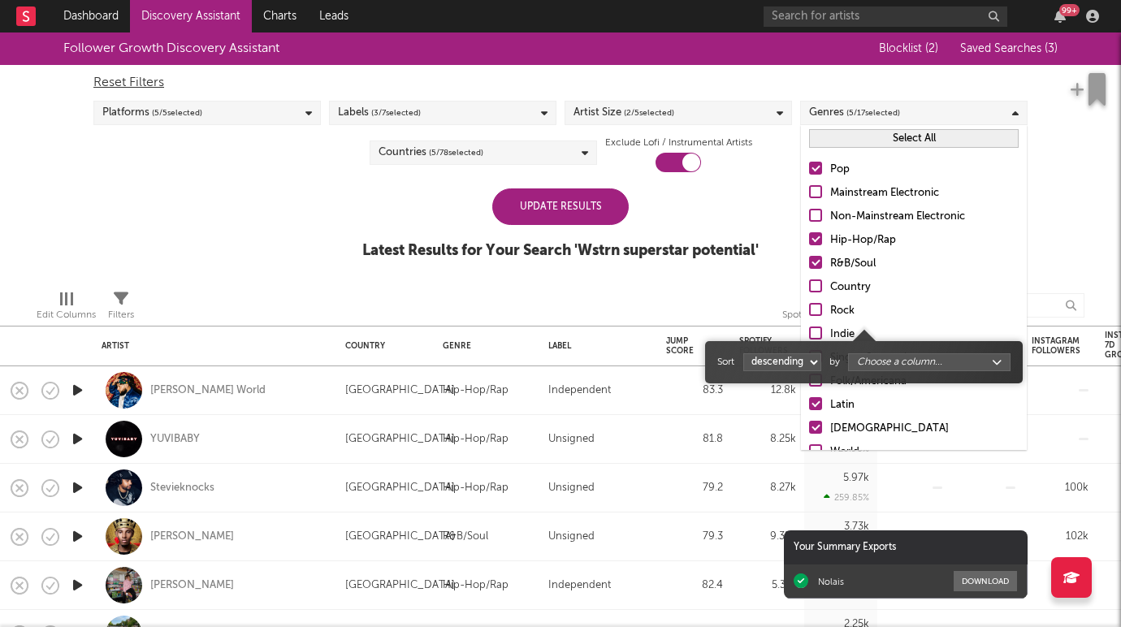
click at [768, 283] on div "Edit Columns Filters Spotify 7D Growth (Spotify 7D Growth)" at bounding box center [560, 301] width 1121 height 49
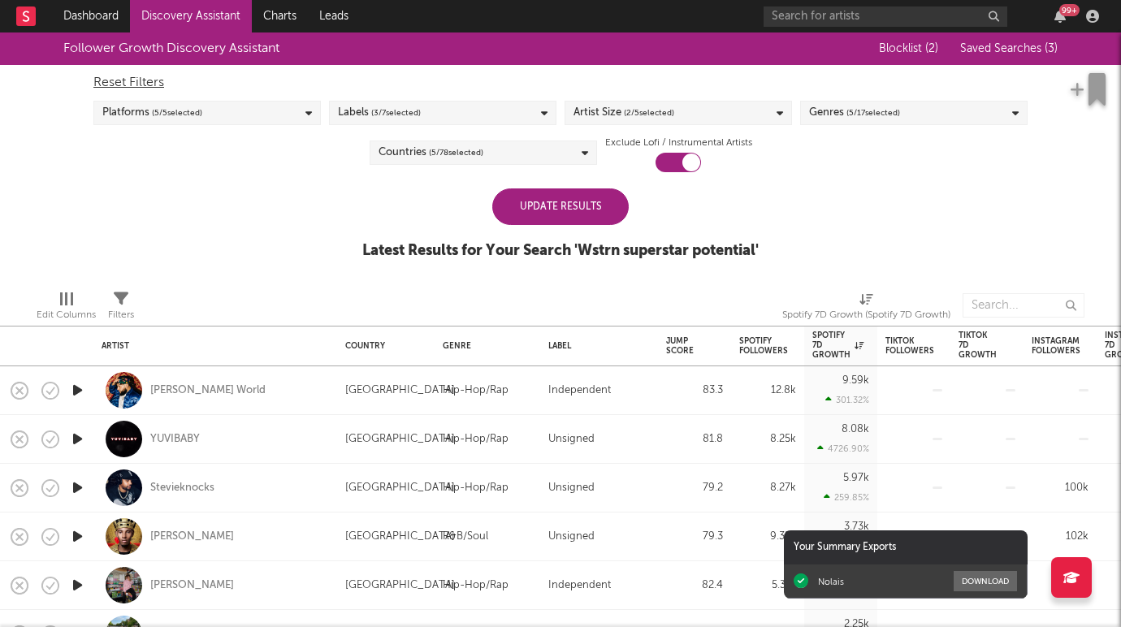
click at [628, 221] on div "Update Results Latest Results for Your Search ' Wstrn superstar potential '" at bounding box center [560, 232] width 396 height 89
click at [586, 205] on div "Update Results" at bounding box center [560, 206] width 136 height 37
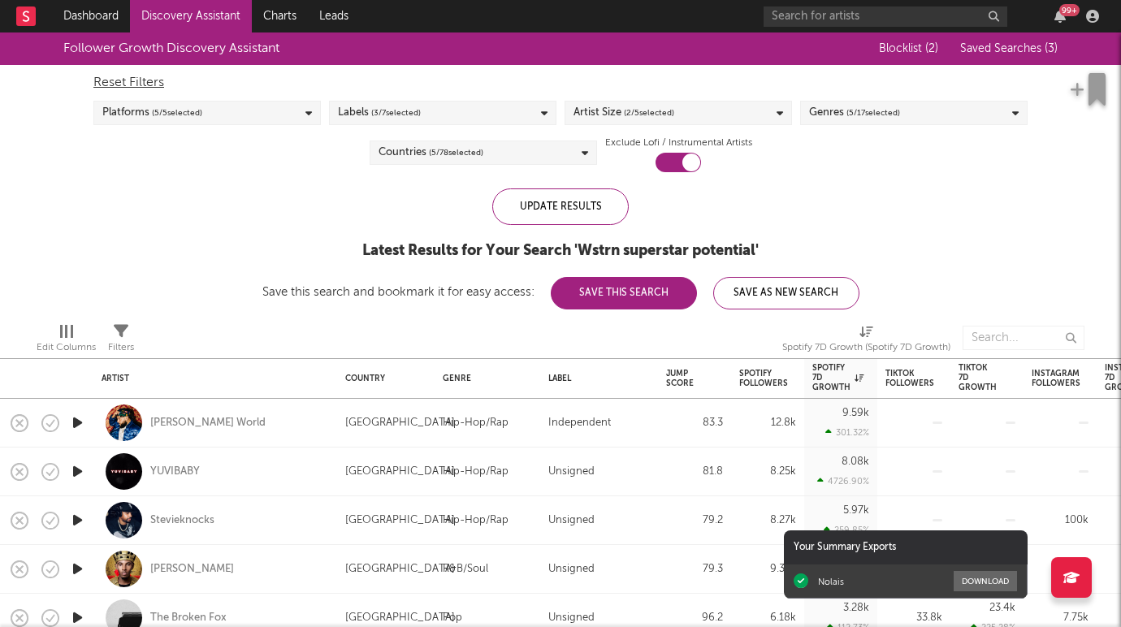
click at [653, 283] on button "Save This Search" at bounding box center [624, 293] width 146 height 32
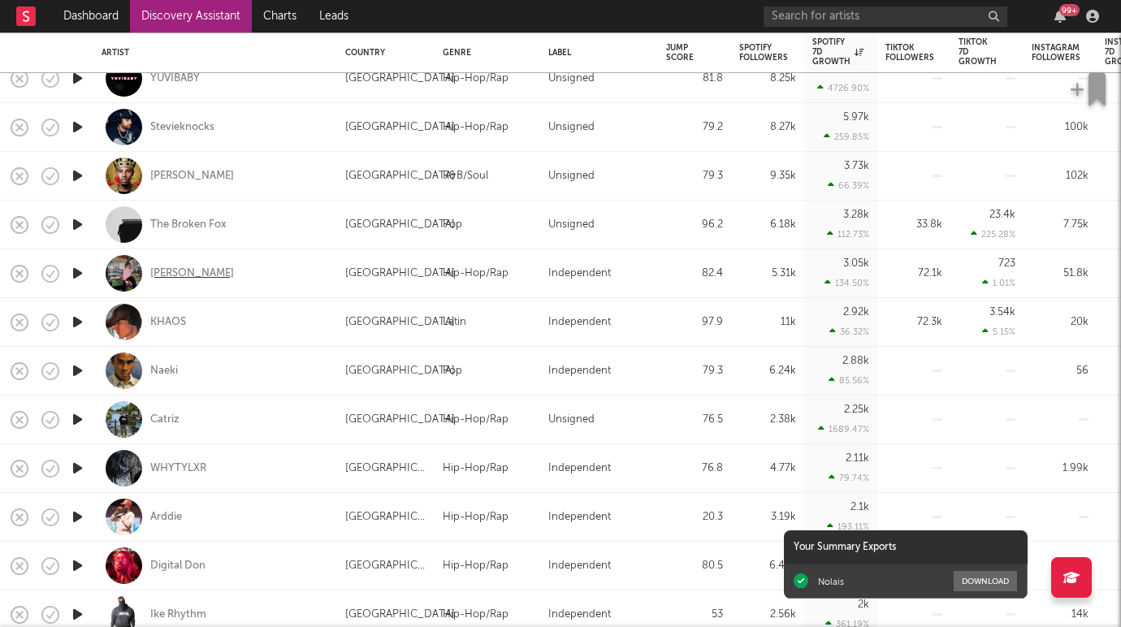
click at [201, 268] on div "Ankith Woods" at bounding box center [192, 273] width 84 height 15
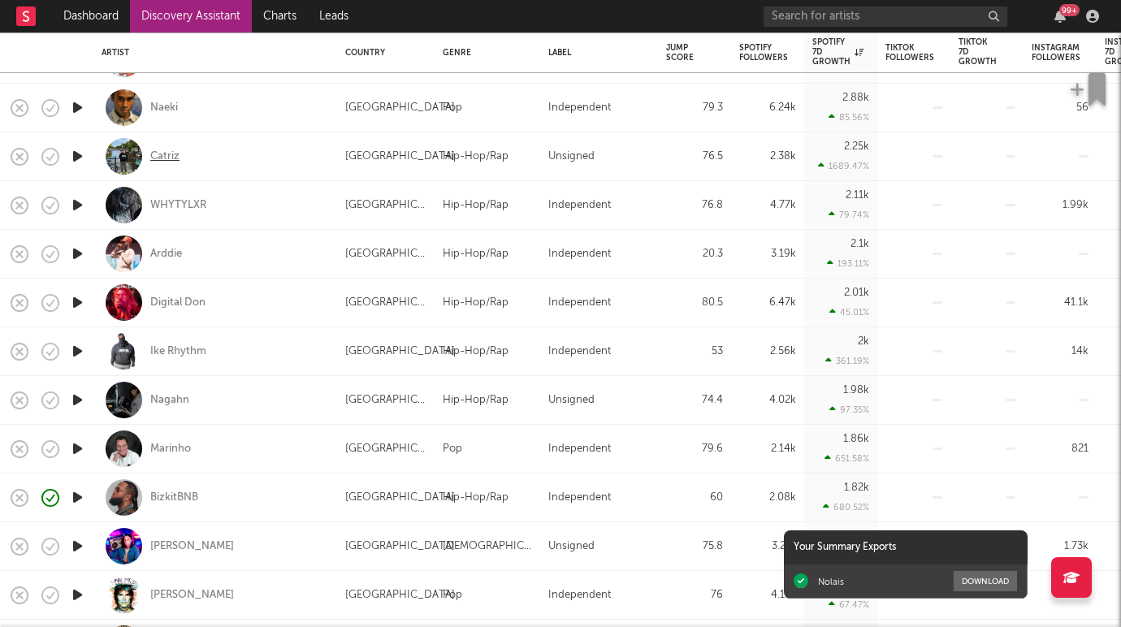
click at [169, 158] on div "Catriz" at bounding box center [164, 156] width 29 height 15
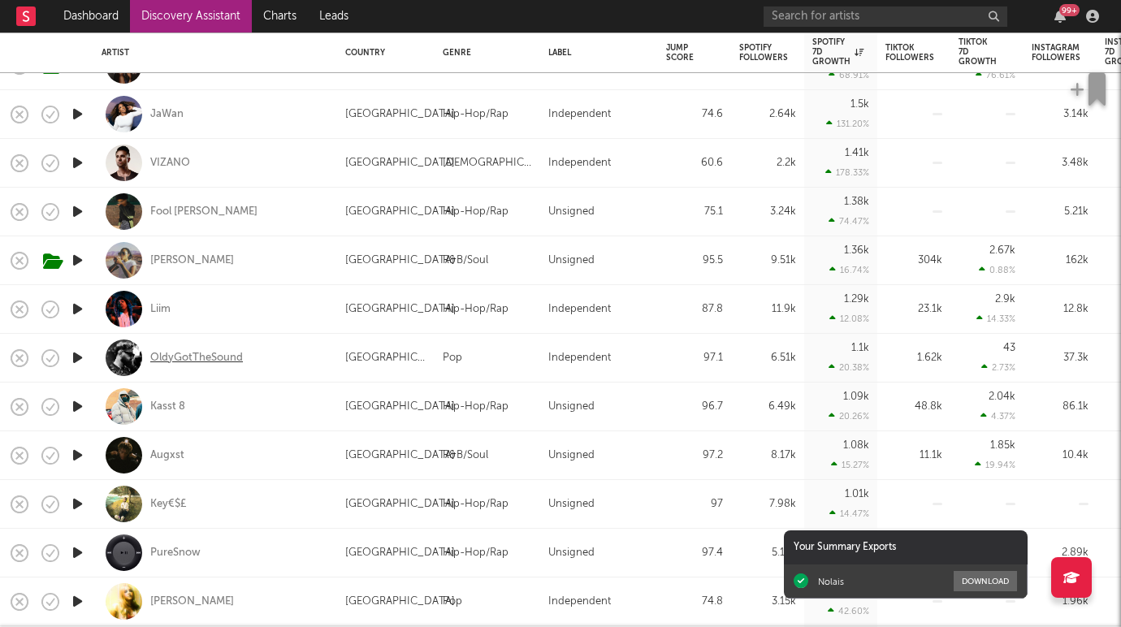
click at [224, 357] on div "OldyGotTheSound" at bounding box center [196, 358] width 93 height 15
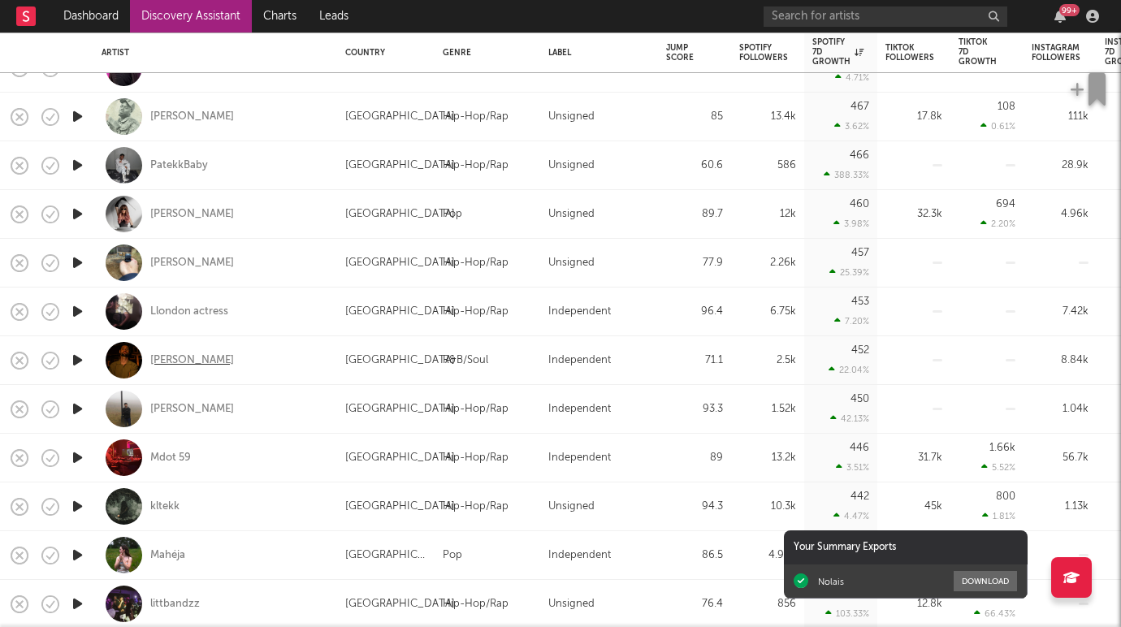
click at [174, 354] on div "SJ Hill" at bounding box center [192, 360] width 84 height 15
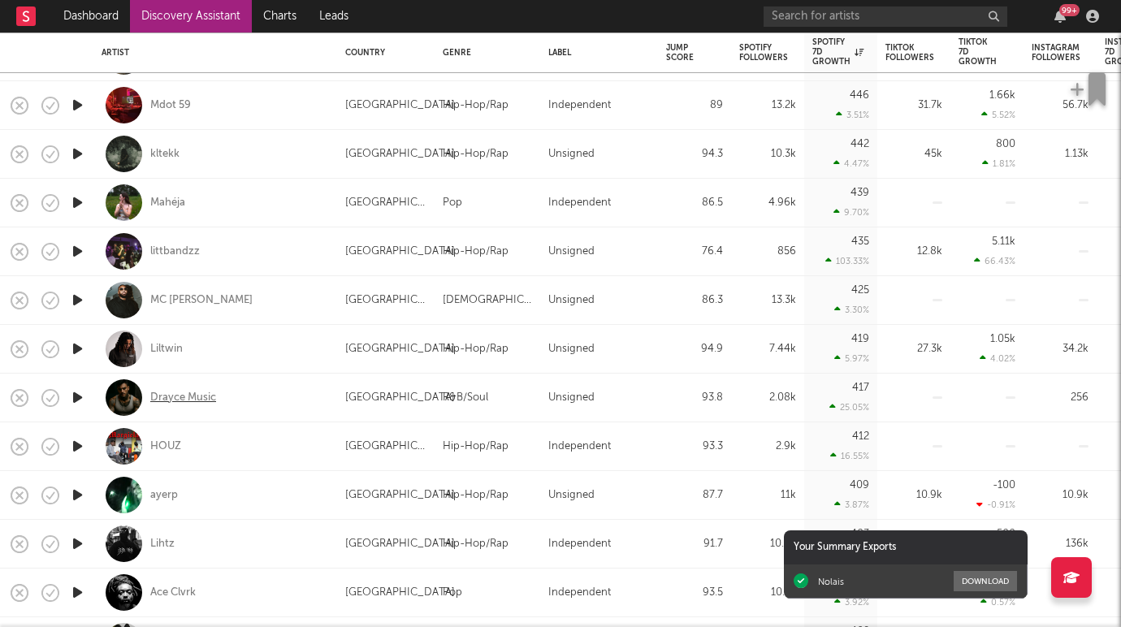
click at [175, 399] on div "Drayce Music" at bounding box center [183, 398] width 66 height 15
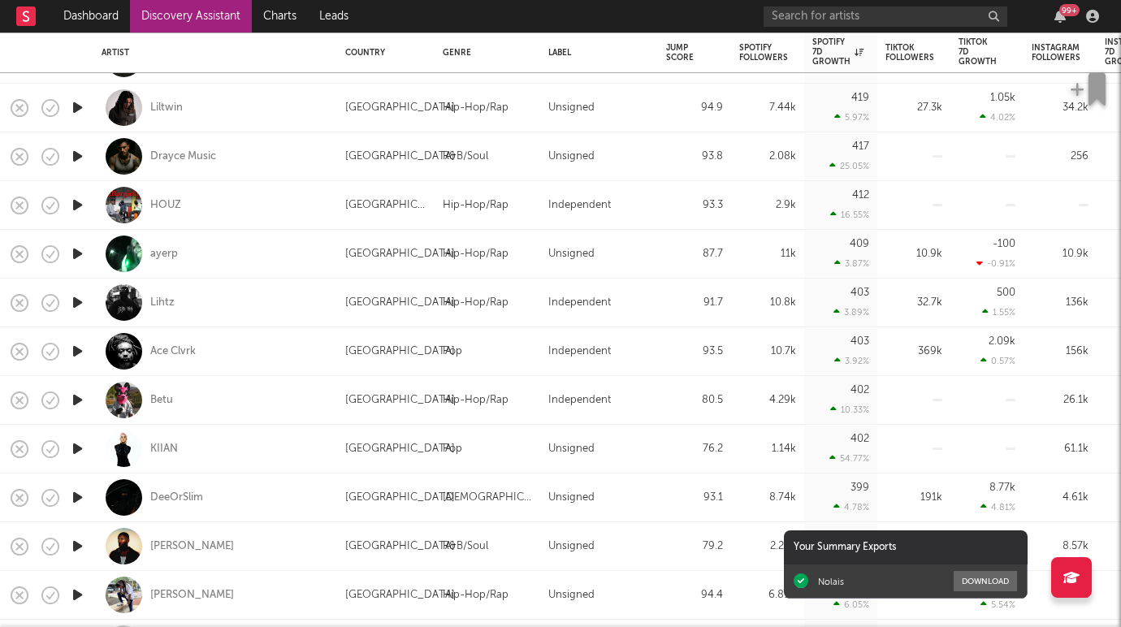
click at [168, 388] on div "Betu" at bounding box center [215, 400] width 227 height 48
select select "1w"
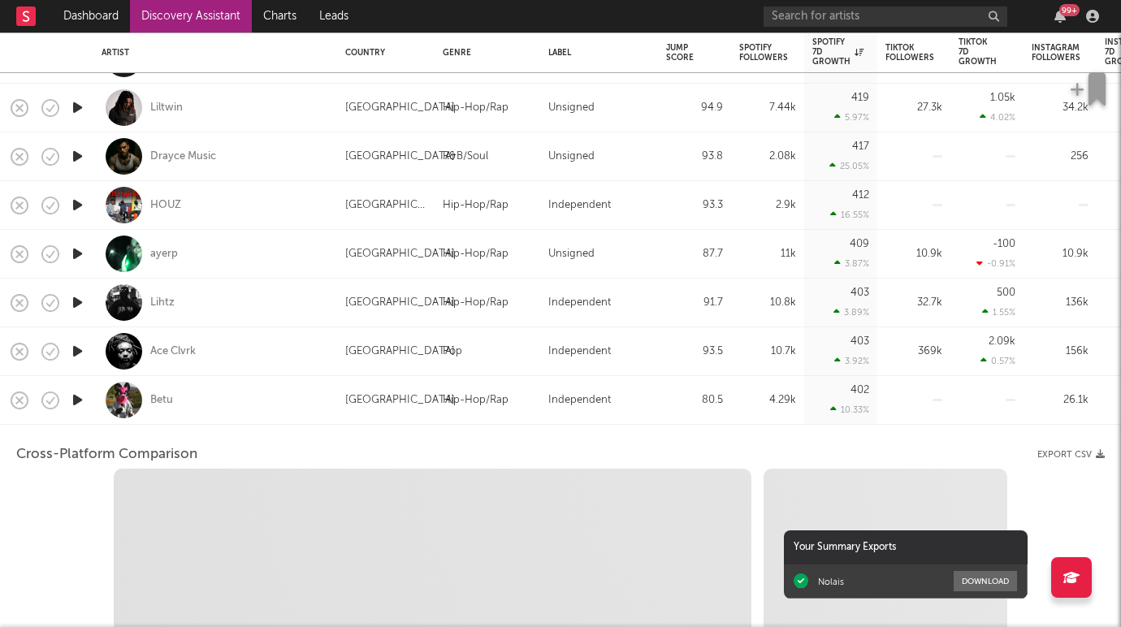
select select "1w"
click at [198, 387] on div "Betu" at bounding box center [215, 400] width 227 height 48
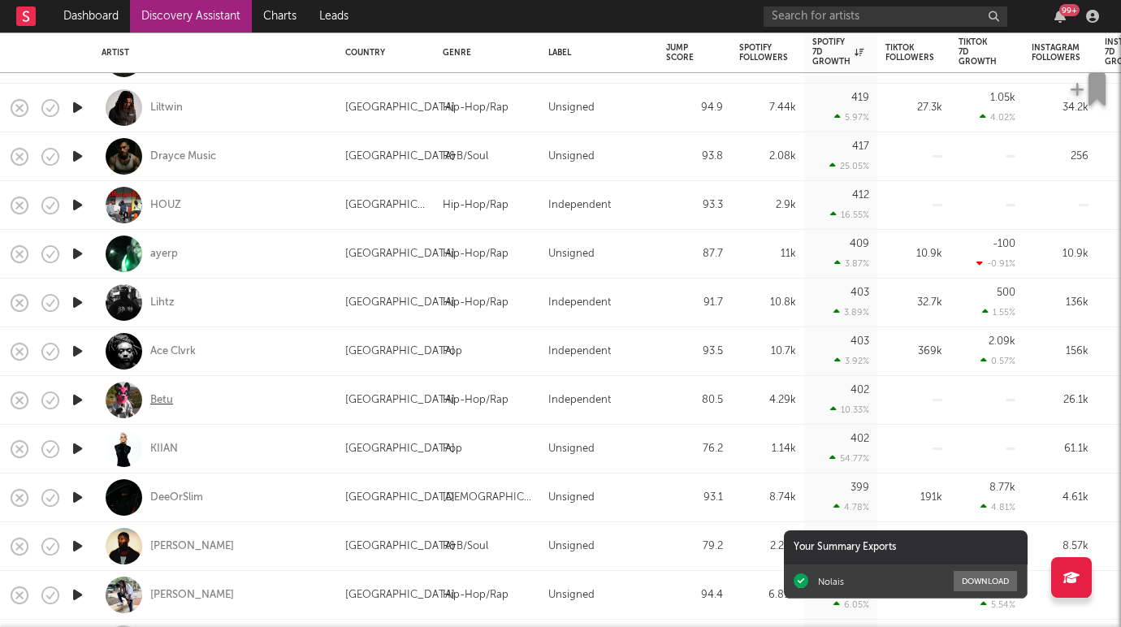
click at [151, 396] on div "Betu" at bounding box center [161, 400] width 23 height 15
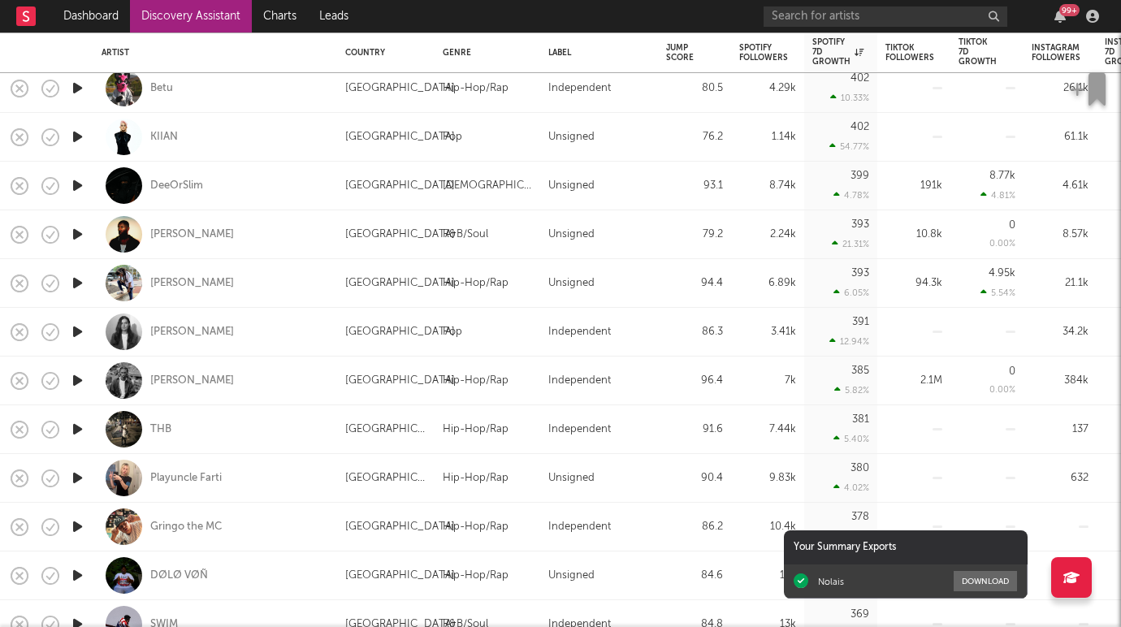
click at [139, 427] on div at bounding box center [124, 429] width 37 height 37
select select "1w"
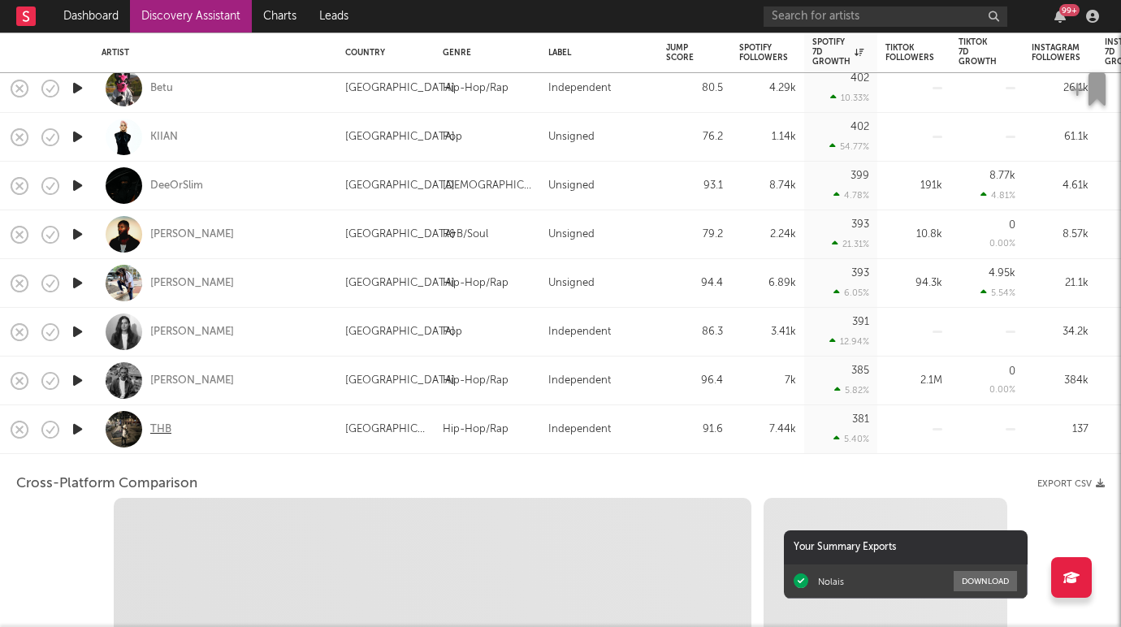
click at [166, 423] on div "THB" at bounding box center [160, 429] width 21 height 15
select select "6m"
select select "1m"
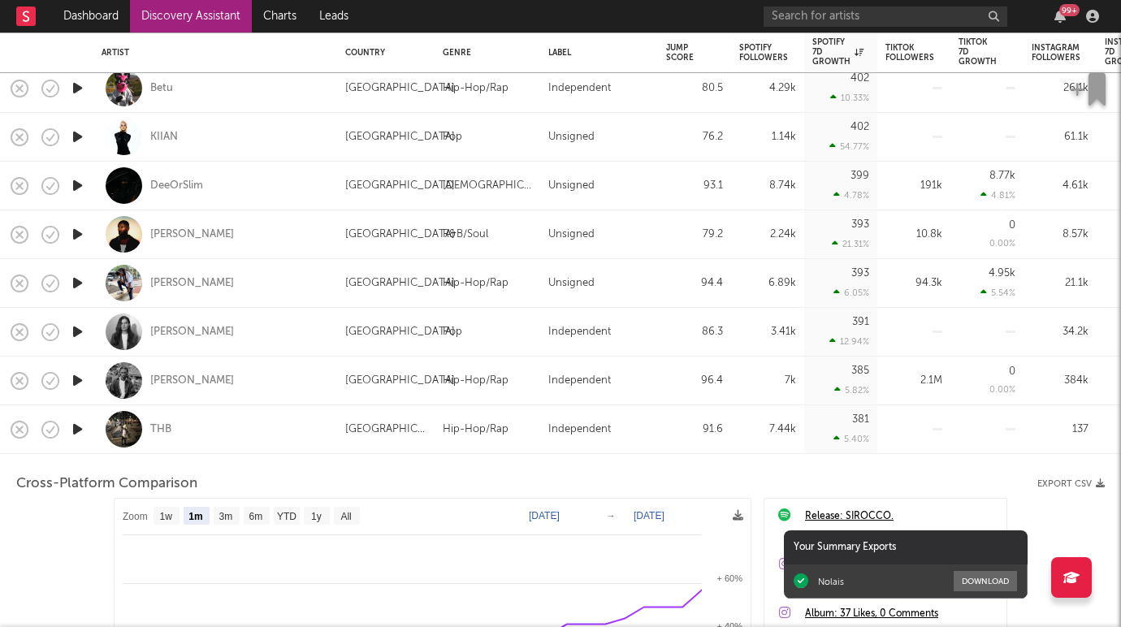
click at [259, 424] on div "THB" at bounding box center [215, 429] width 227 height 48
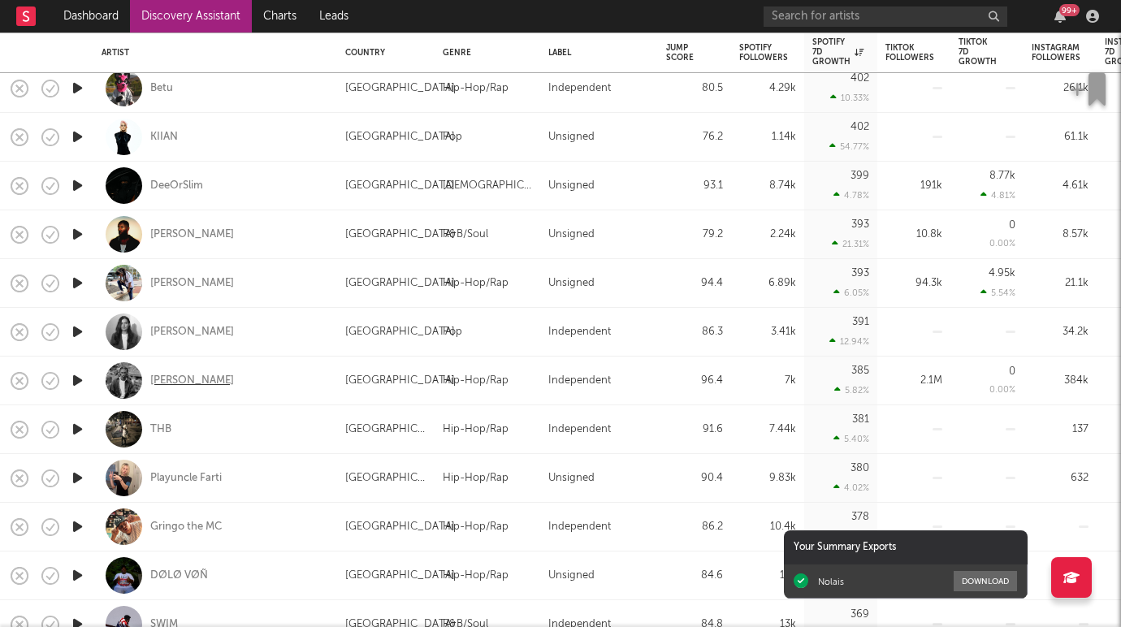
click at [201, 384] on div "Cameron Goode" at bounding box center [192, 381] width 84 height 15
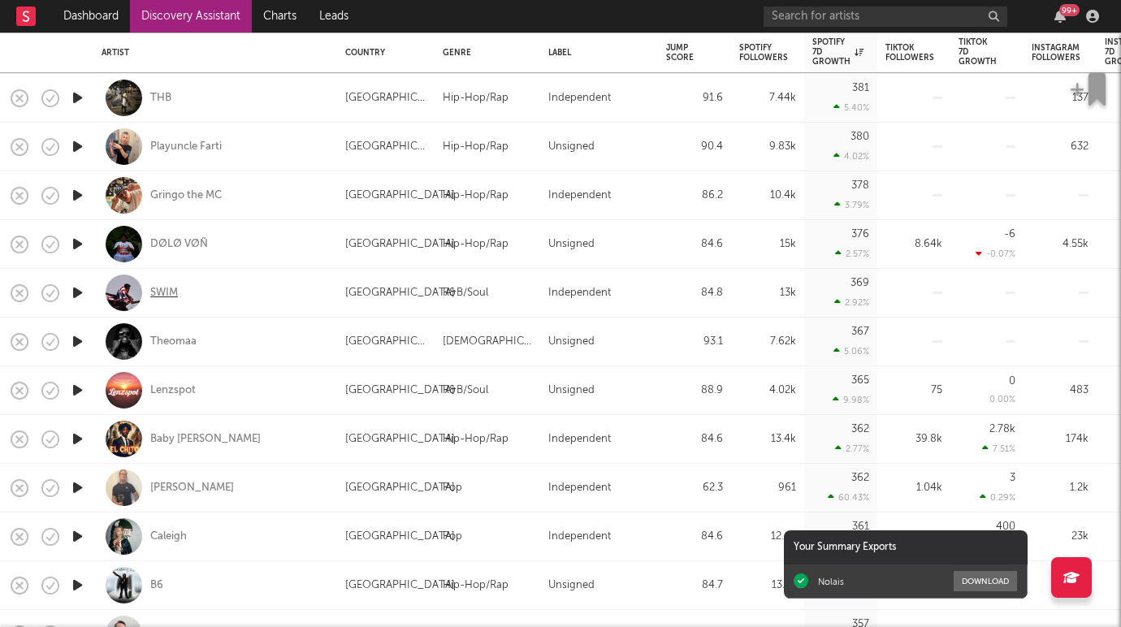
click at [171, 287] on div "SWIM" at bounding box center [164, 293] width 28 height 15
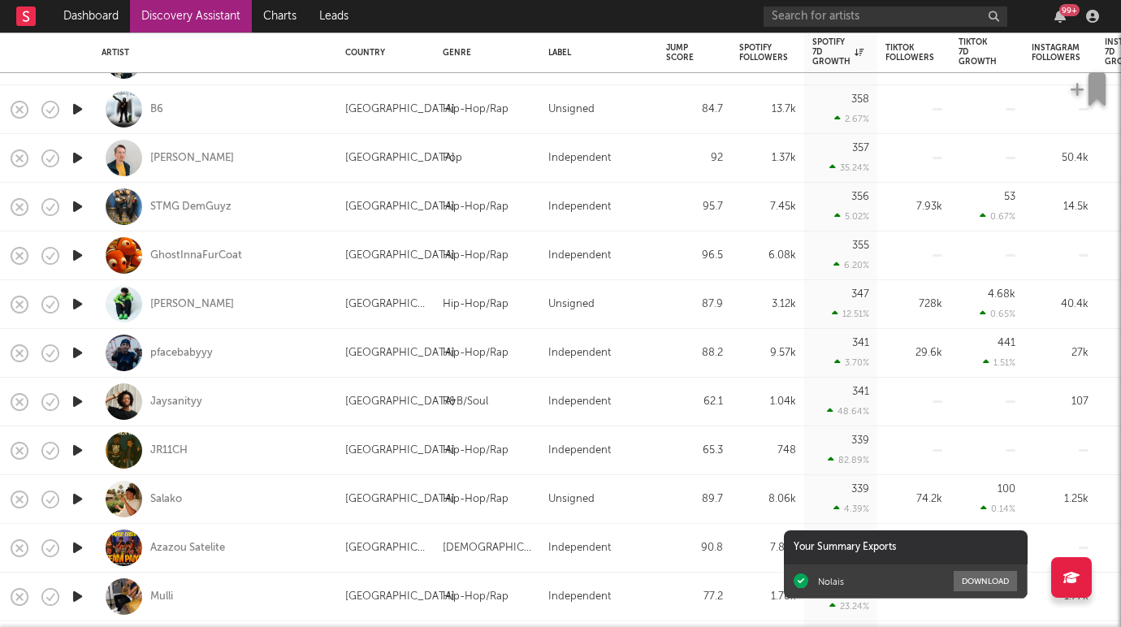
click at [183, 386] on div "Jaysanityy" at bounding box center [215, 402] width 227 height 48
select select "1w"
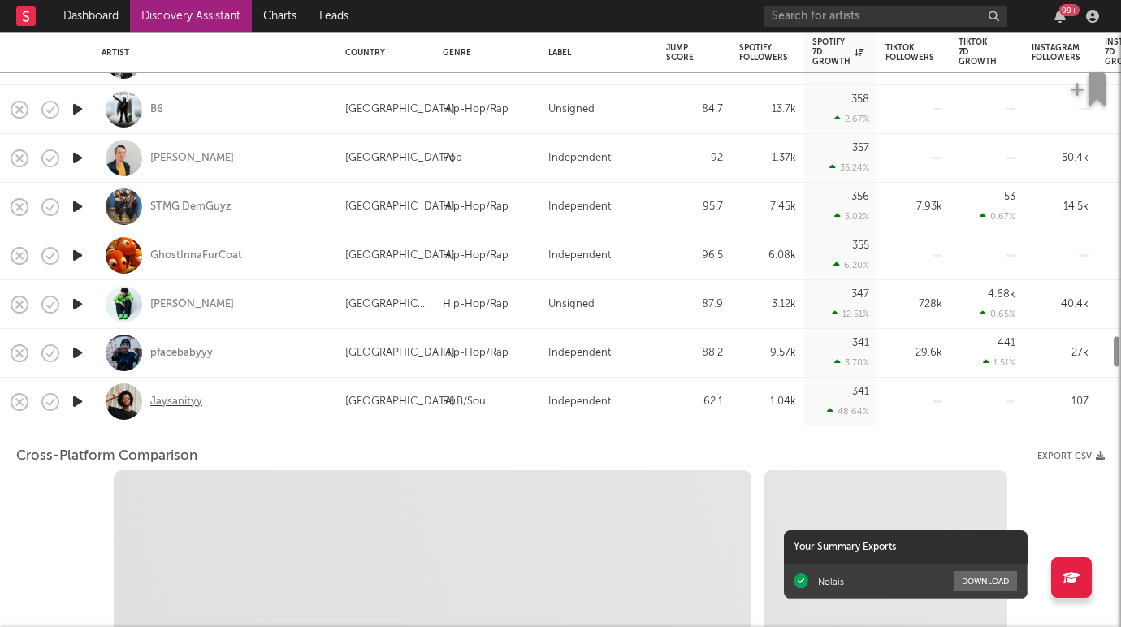
click at [183, 400] on div "Jaysanityy" at bounding box center [176, 402] width 52 height 15
select select "1w"
select select "1m"
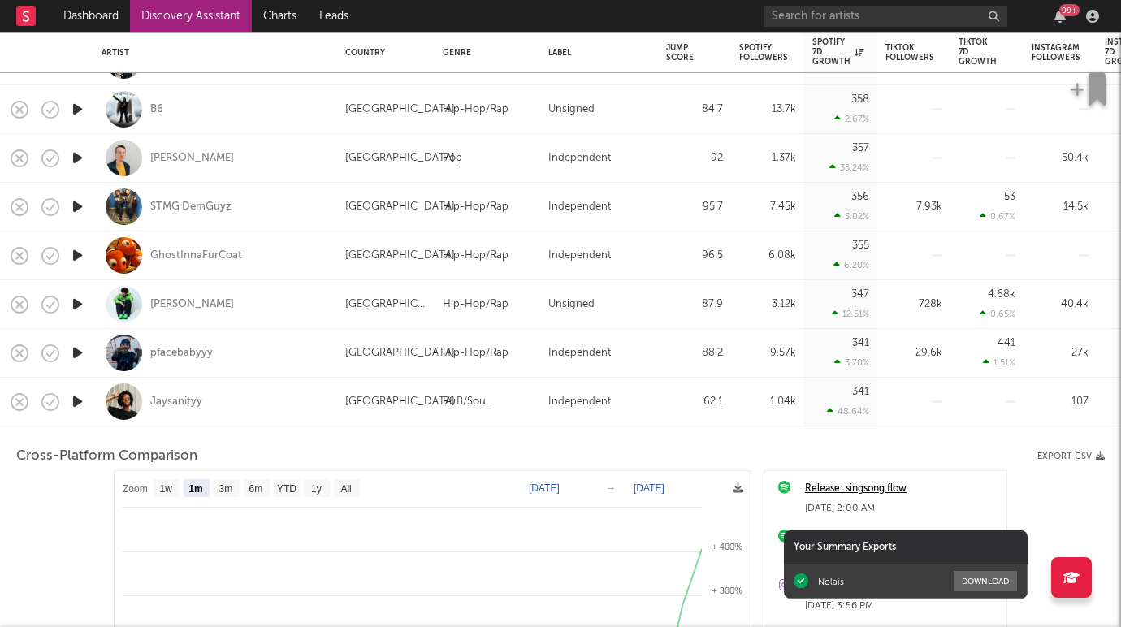
click at [279, 416] on div "Jaysanityy" at bounding box center [215, 402] width 227 height 48
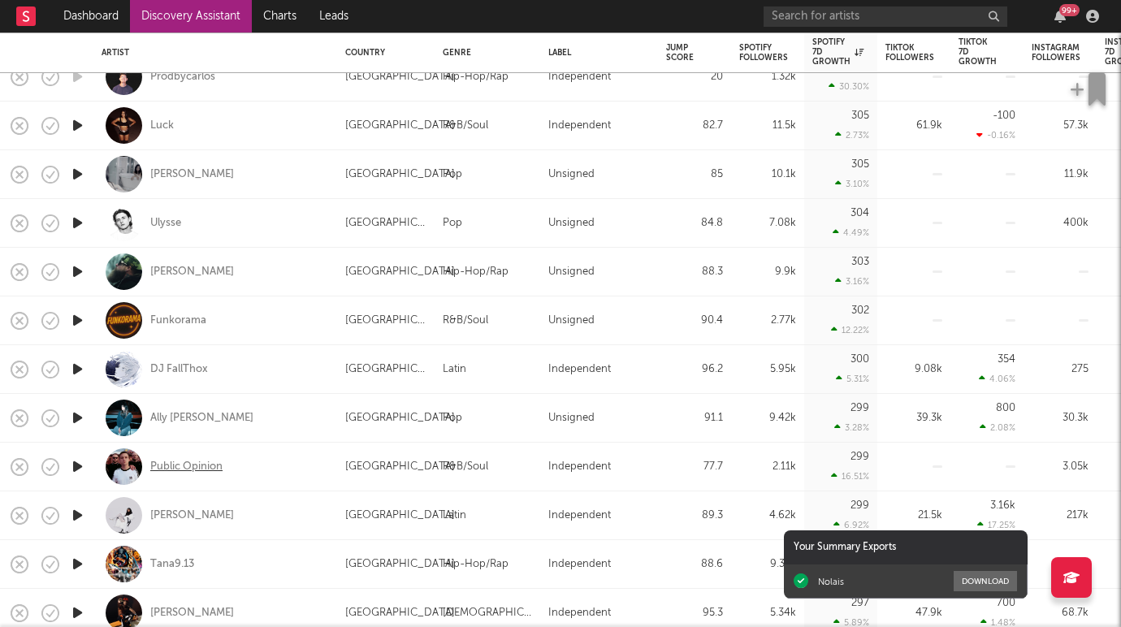
click at [215, 470] on div "Public Opinion" at bounding box center [186, 467] width 72 height 15
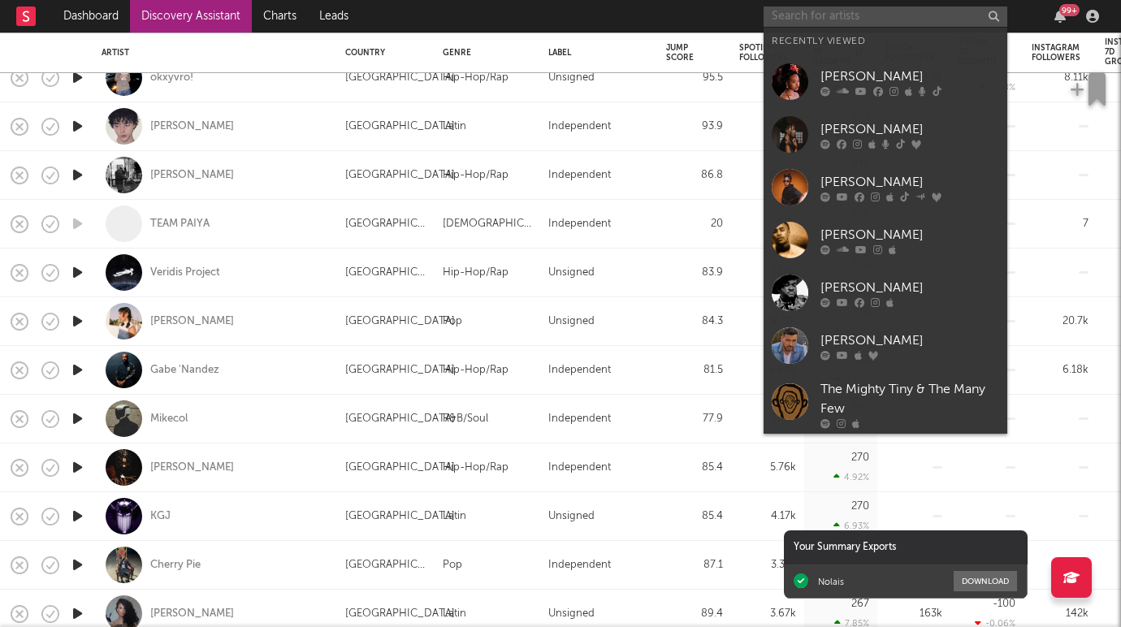
click at [817, 16] on input "text" at bounding box center [885, 16] width 244 height 20
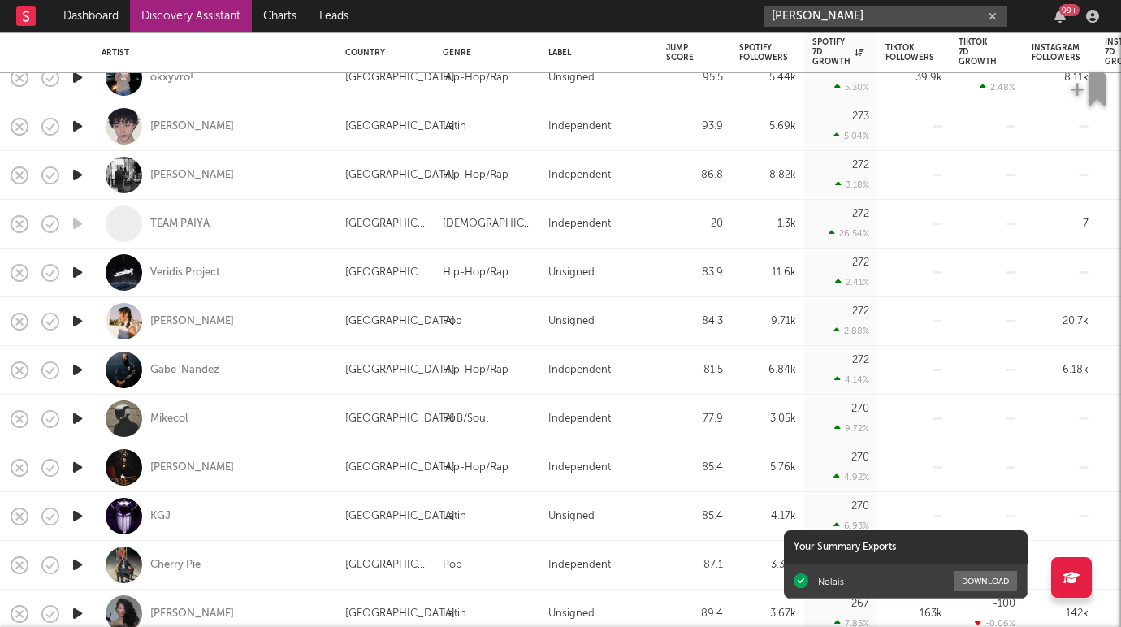
click at [900, 15] on input "mikhail yaks" at bounding box center [885, 16] width 244 height 20
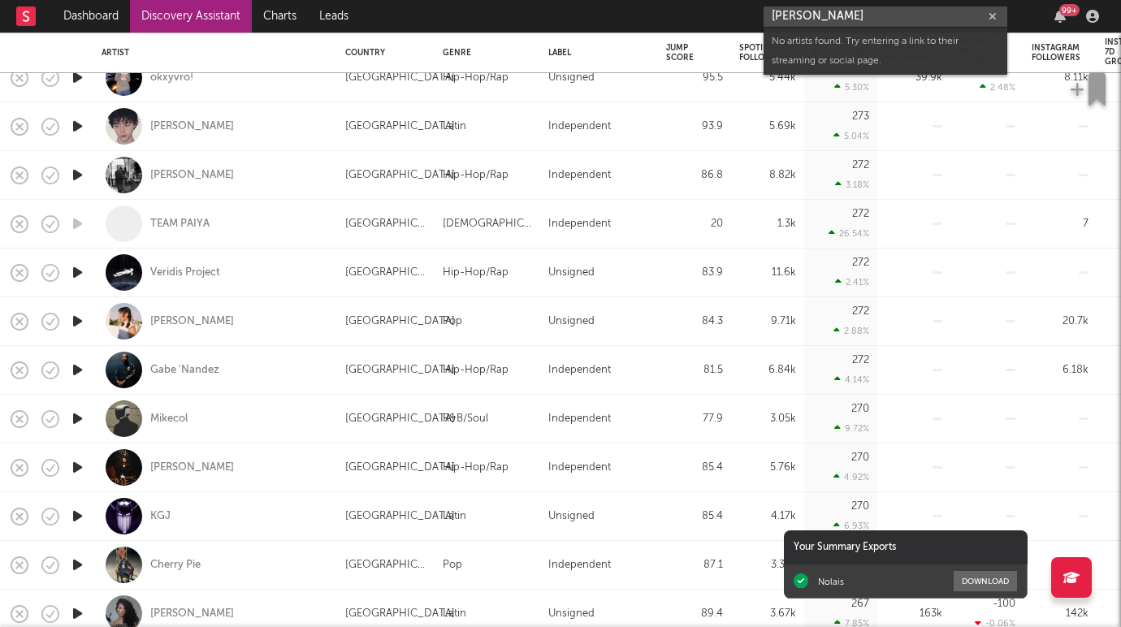
click at [900, 15] on input "mikhail yaks" at bounding box center [885, 16] width 244 height 20
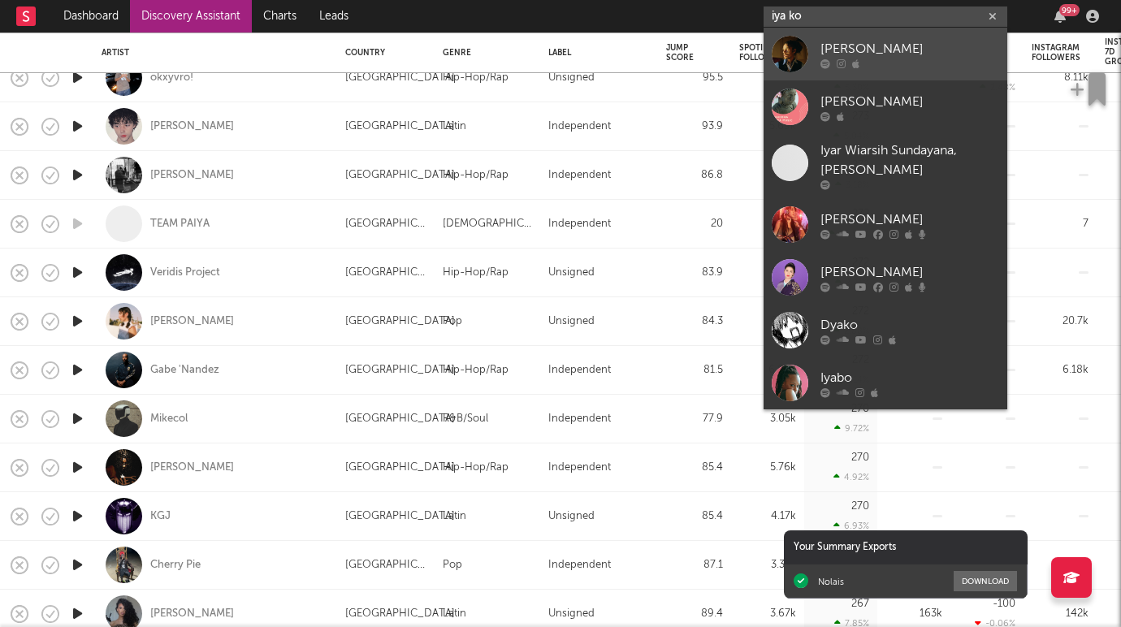
type input "iya ko"
click at [888, 58] on div at bounding box center [909, 63] width 179 height 10
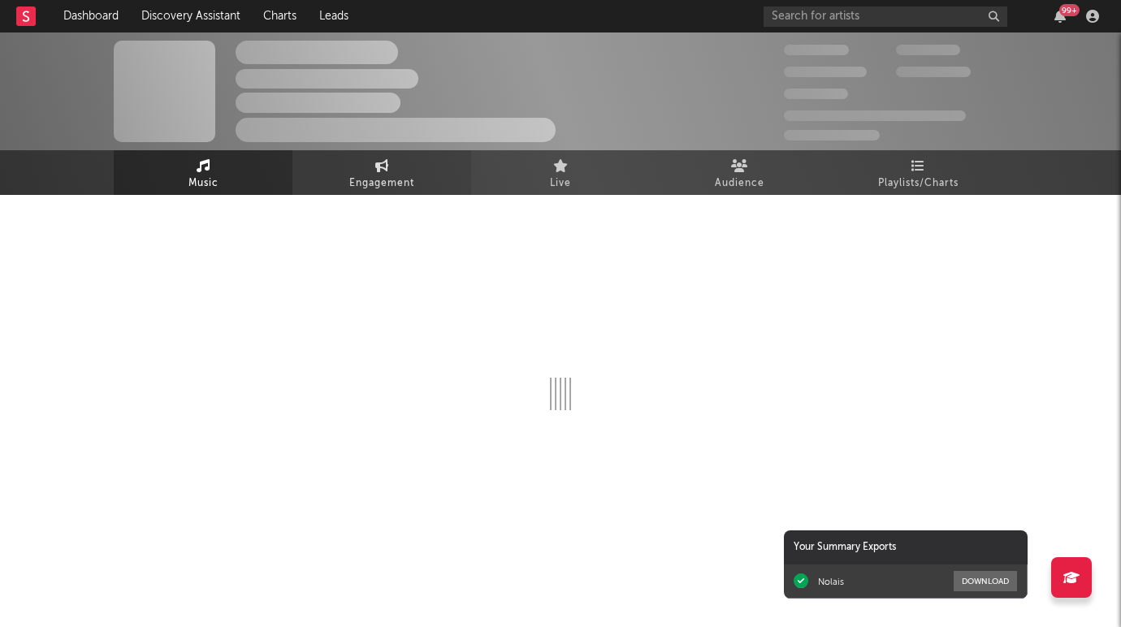
select select "6m"
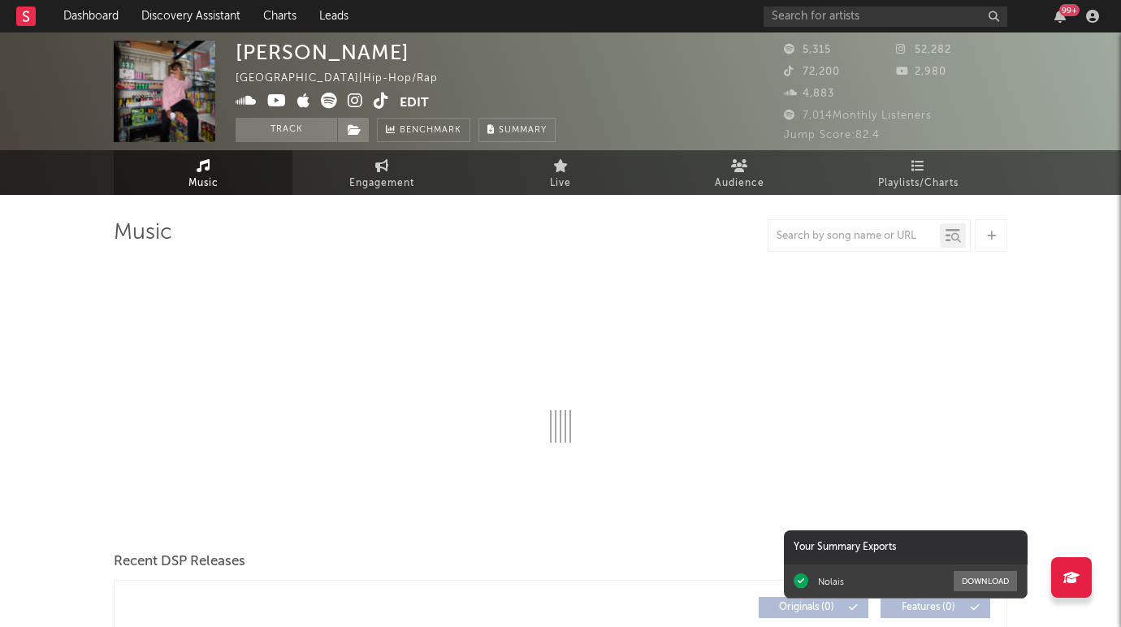
select select "1w"
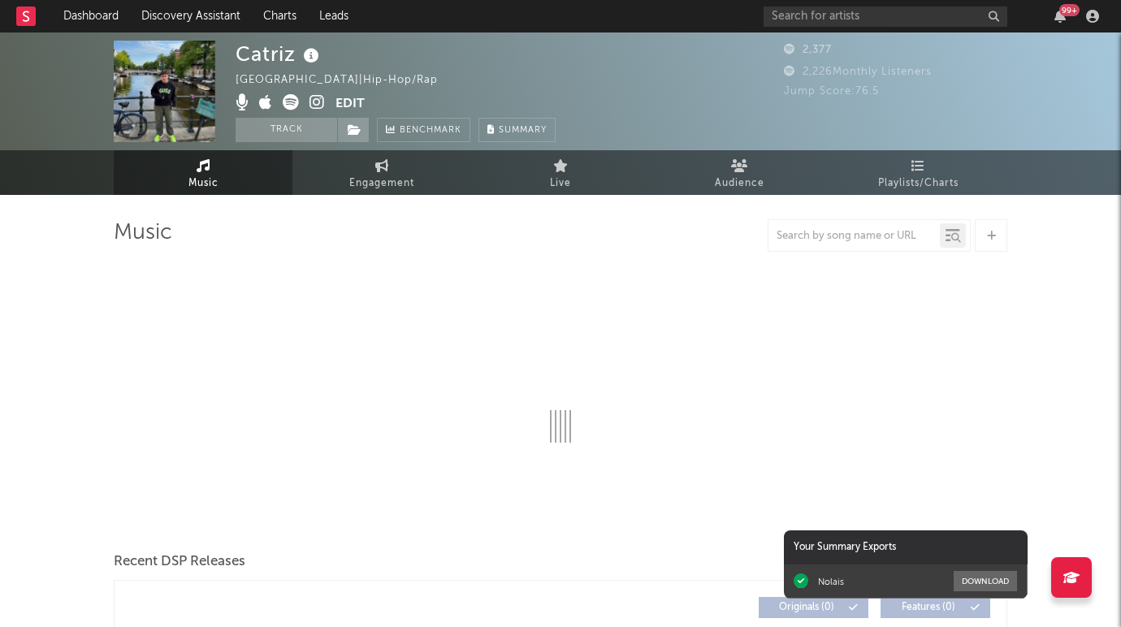
select select "1w"
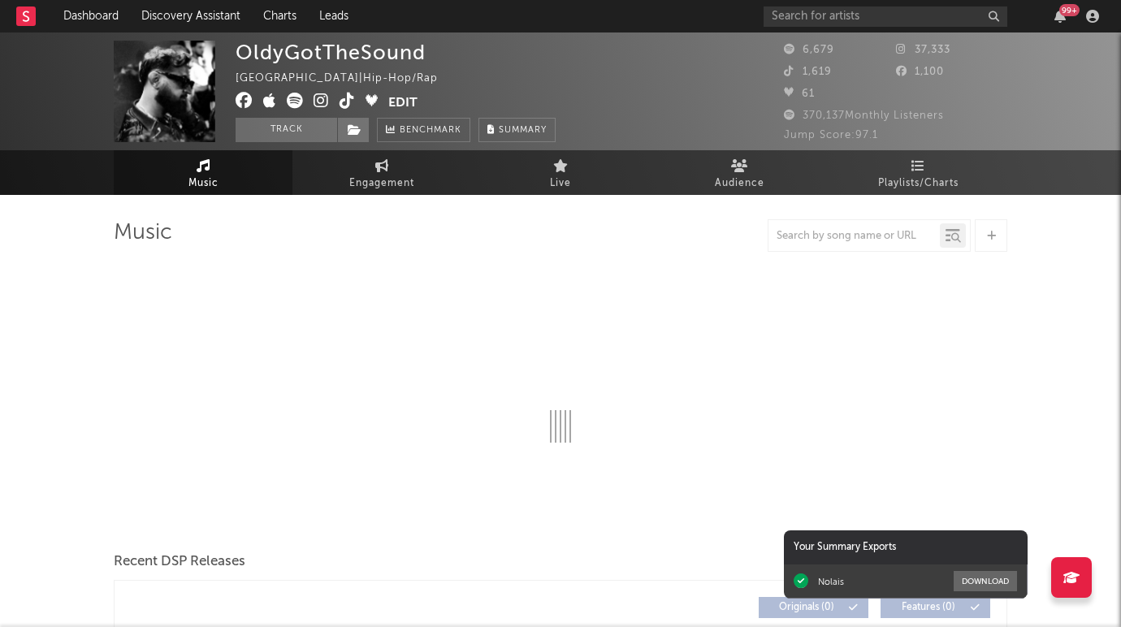
select select "1w"
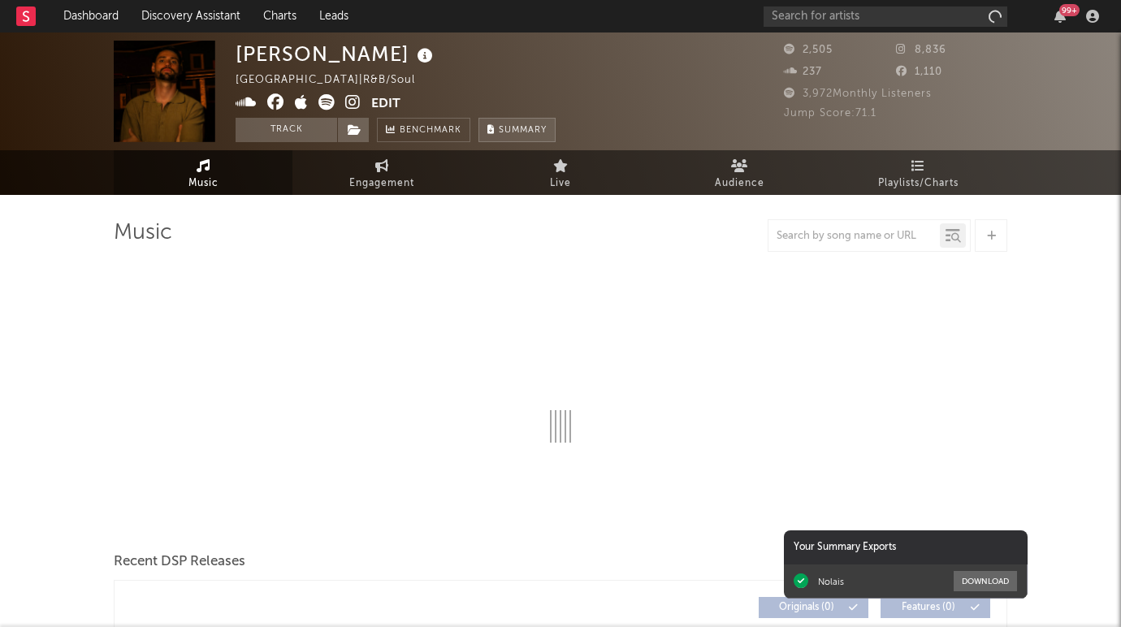
select select "6m"
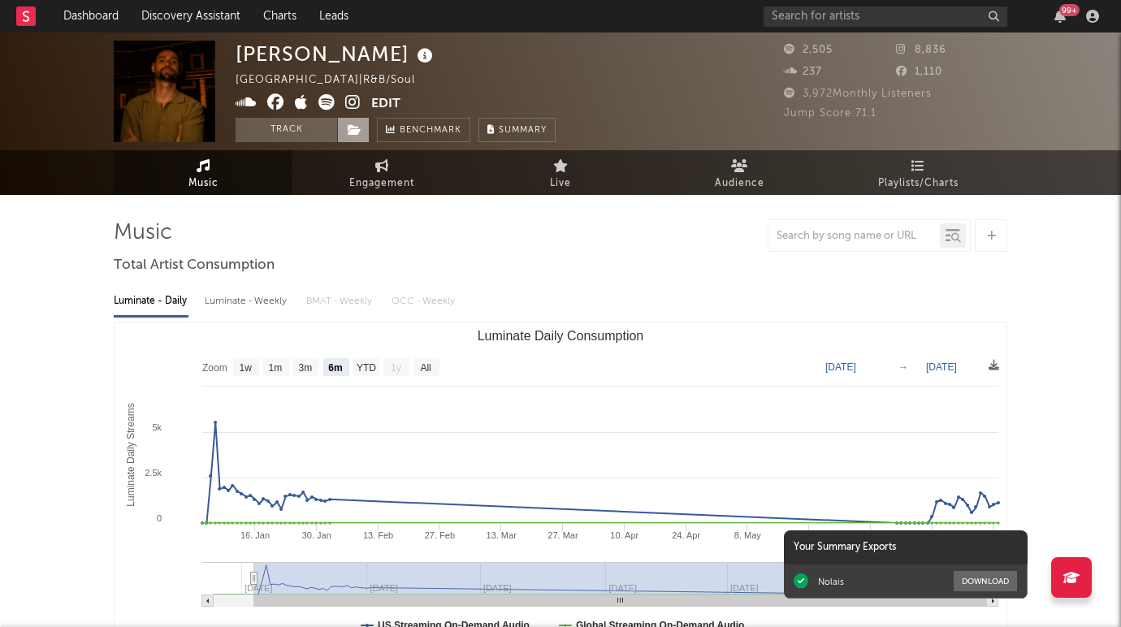
click at [353, 128] on icon at bounding box center [355, 129] width 14 height 11
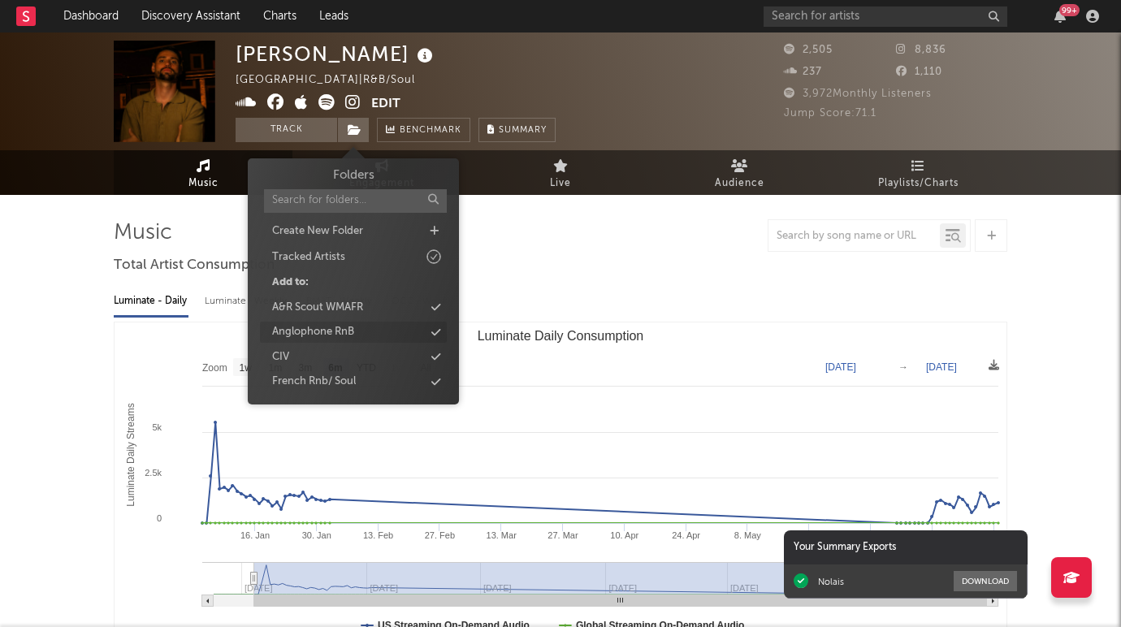
click at [354, 332] on div "Anglophone RnB" at bounding box center [313, 332] width 82 height 16
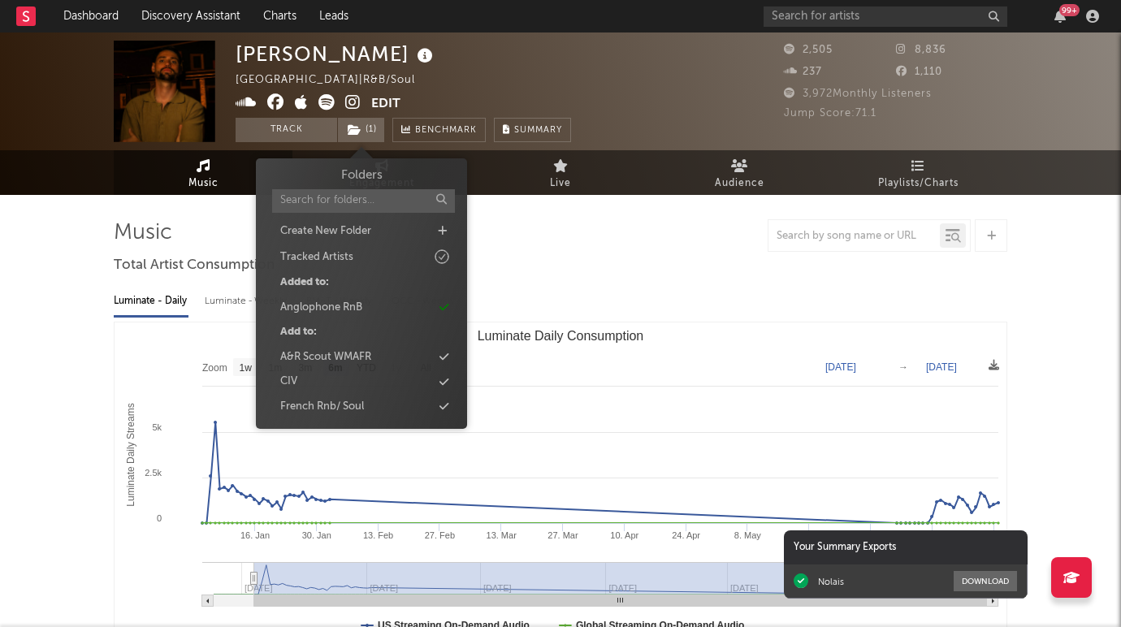
click at [568, 64] on div "[PERSON_NAME] [GEOGRAPHIC_DATA] | R&B/Soul Edit Track ( 1 ) Benchmark Summary" at bounding box center [403, 92] width 335 height 102
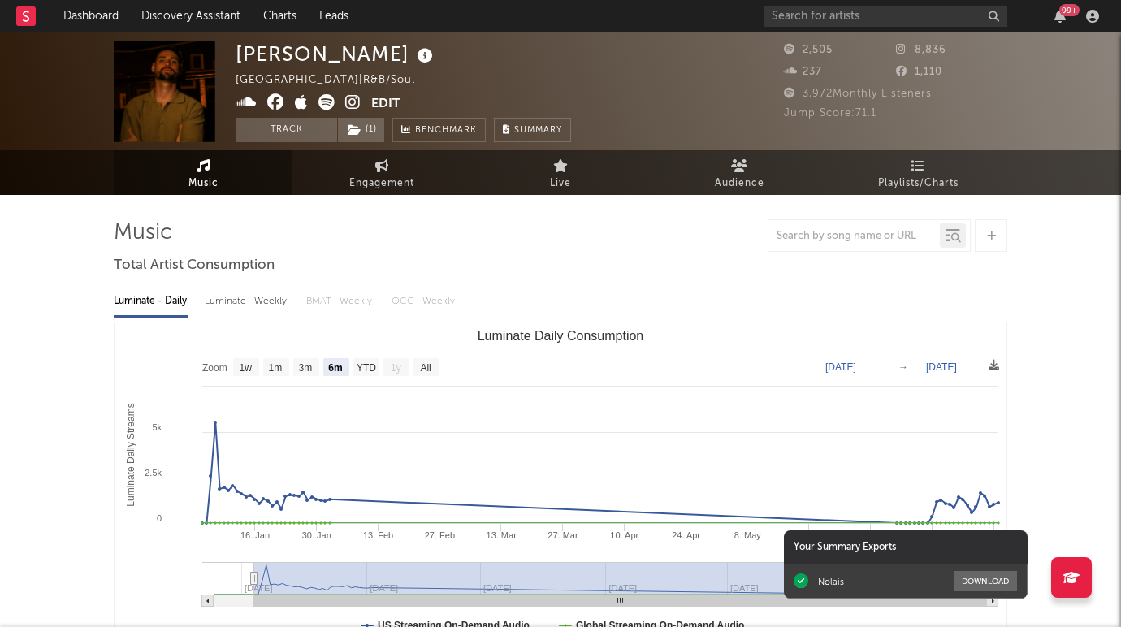
click at [362, 98] on span at bounding box center [304, 104] width 136 height 20
click at [352, 102] on icon at bounding box center [352, 102] width 15 height 16
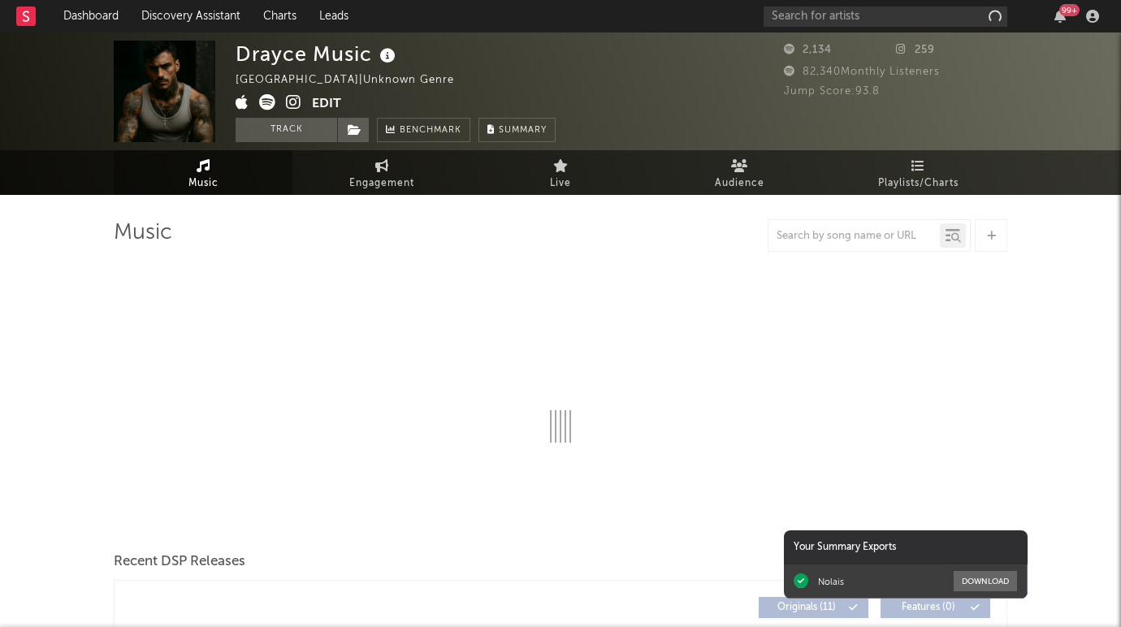
select select "1w"
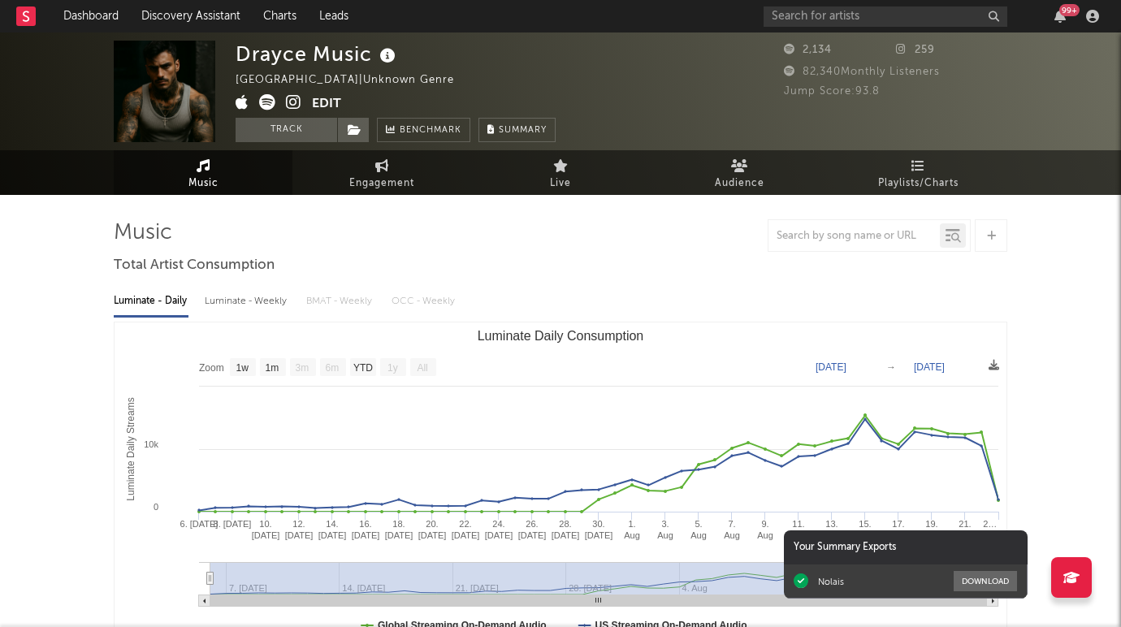
click at [291, 97] on icon at bounding box center [293, 102] width 15 height 16
click at [270, 99] on icon at bounding box center [267, 102] width 16 height 16
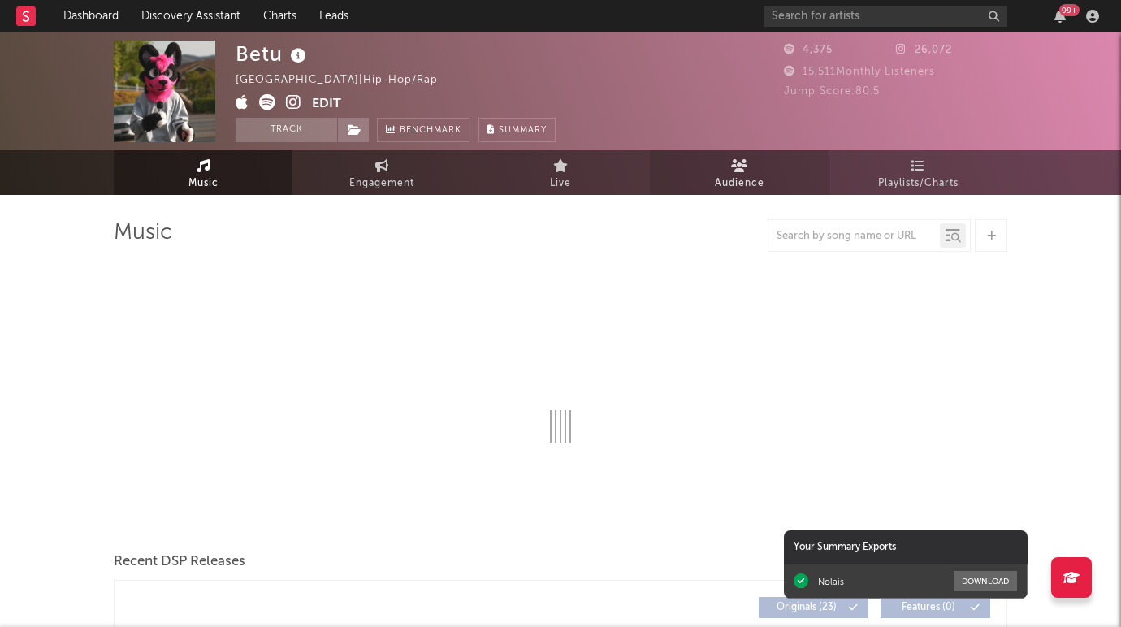
select select "1w"
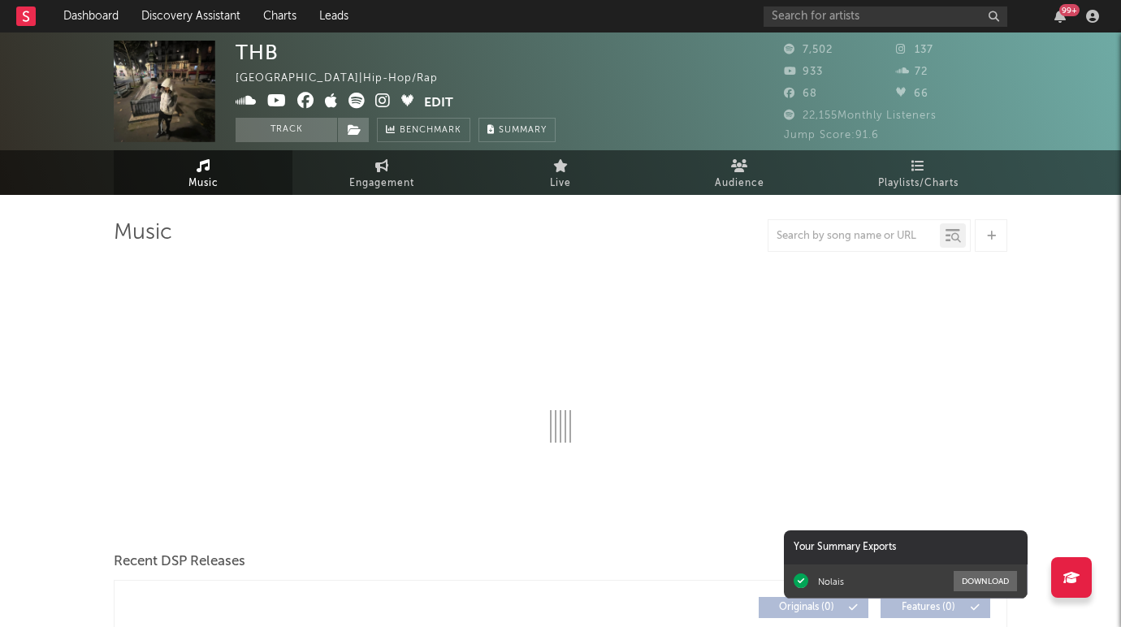
select select "6m"
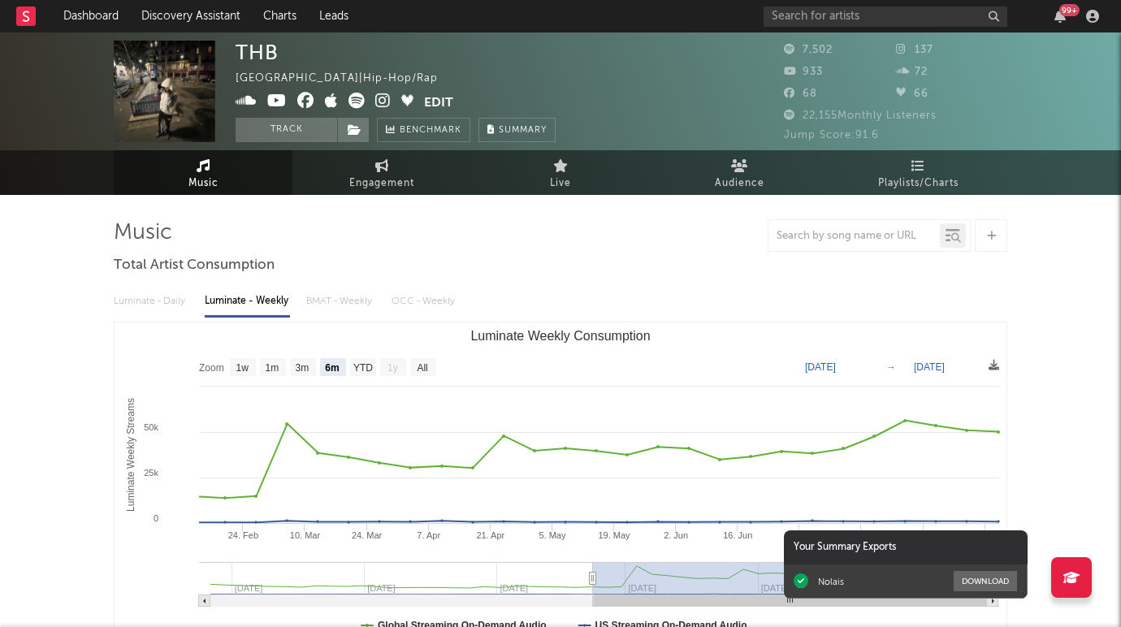
click at [378, 92] on div "THB [GEOGRAPHIC_DATA] | Hip-Hop/Rap Edit Track Benchmark Summary" at bounding box center [396, 92] width 320 height 102
click at [380, 97] on icon at bounding box center [382, 101] width 15 height 16
click at [357, 101] on icon at bounding box center [356, 101] width 16 height 16
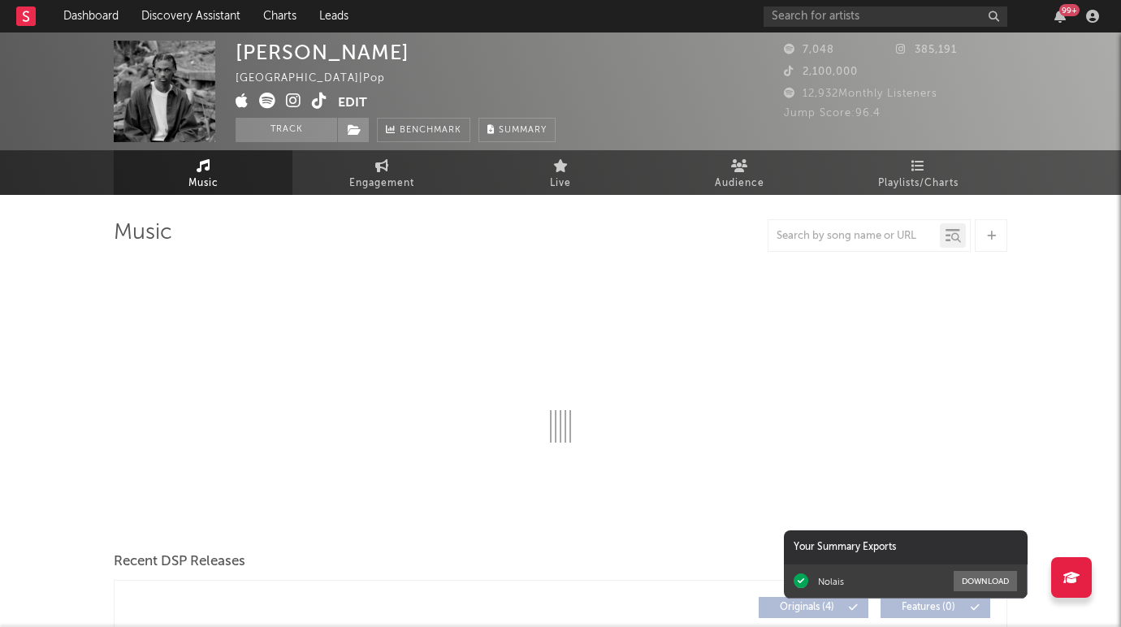
select select "6m"
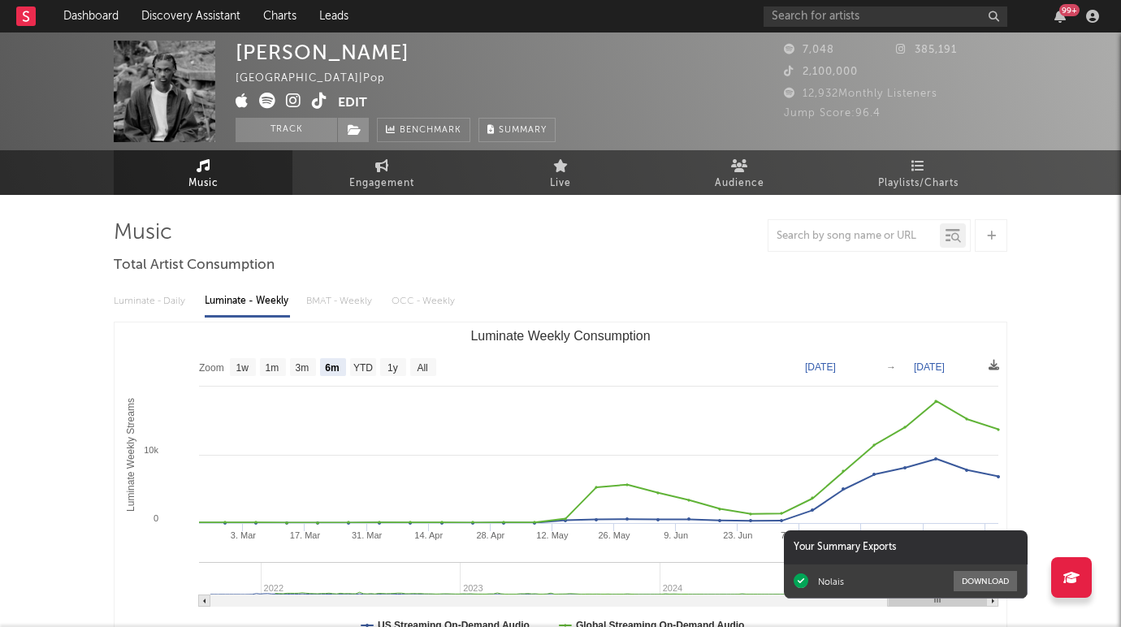
click at [290, 104] on icon at bounding box center [293, 101] width 15 height 16
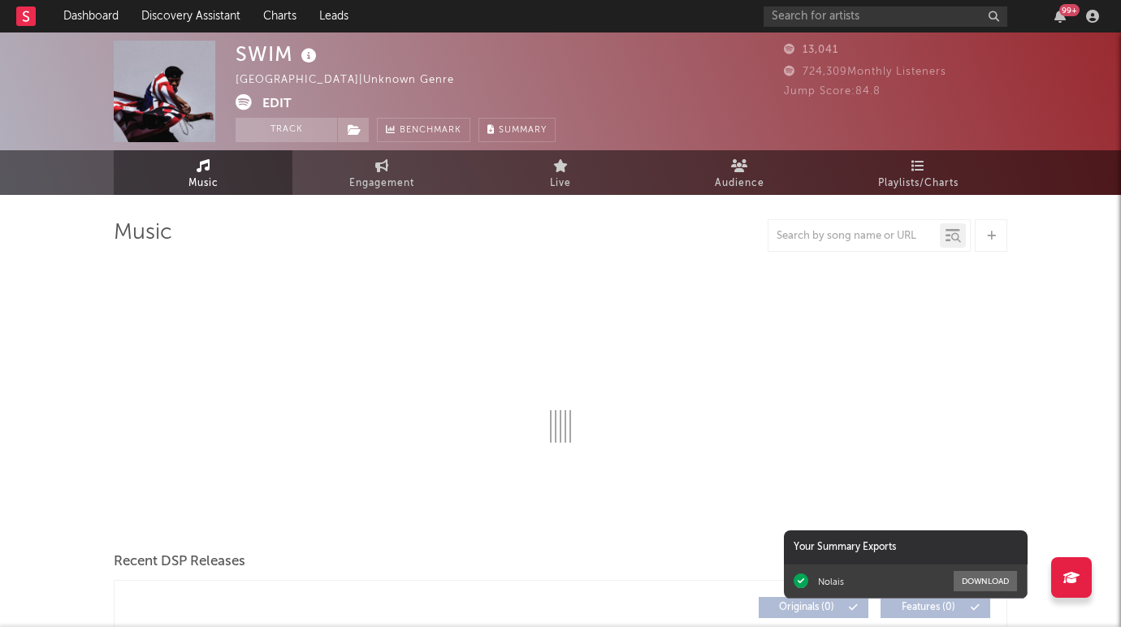
select select "6m"
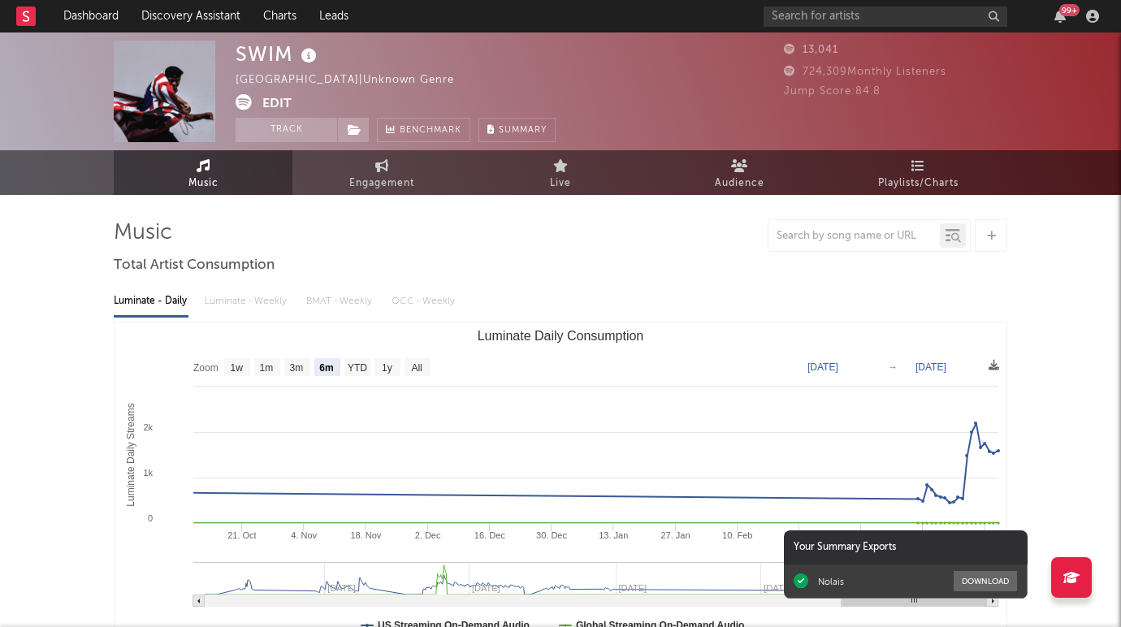
click at [239, 102] on icon at bounding box center [244, 102] width 16 height 16
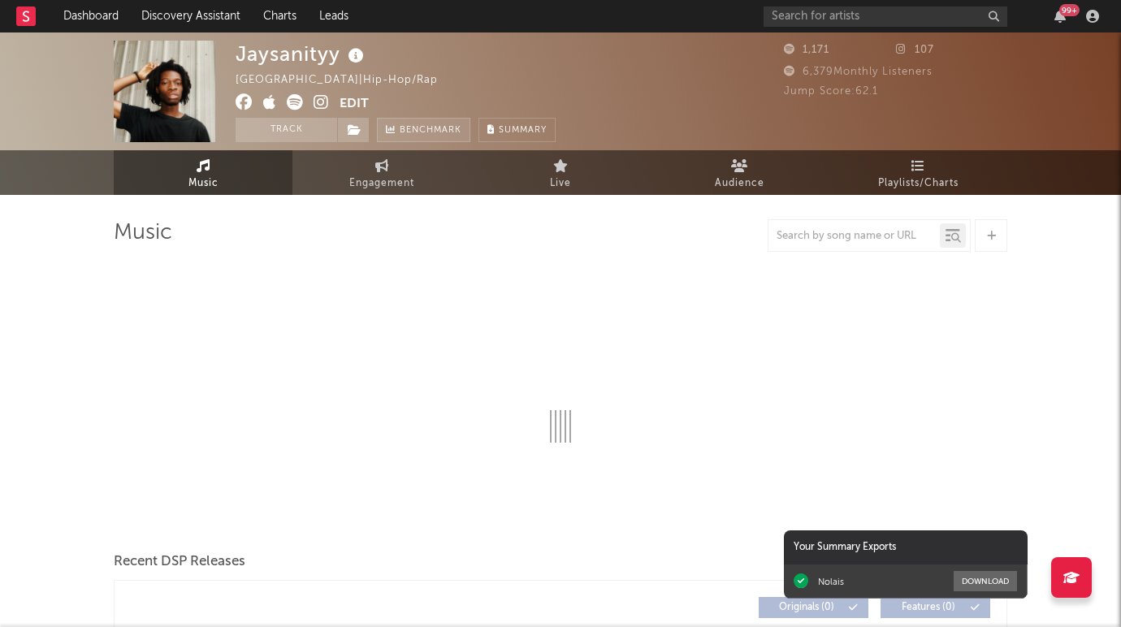
select select "1w"
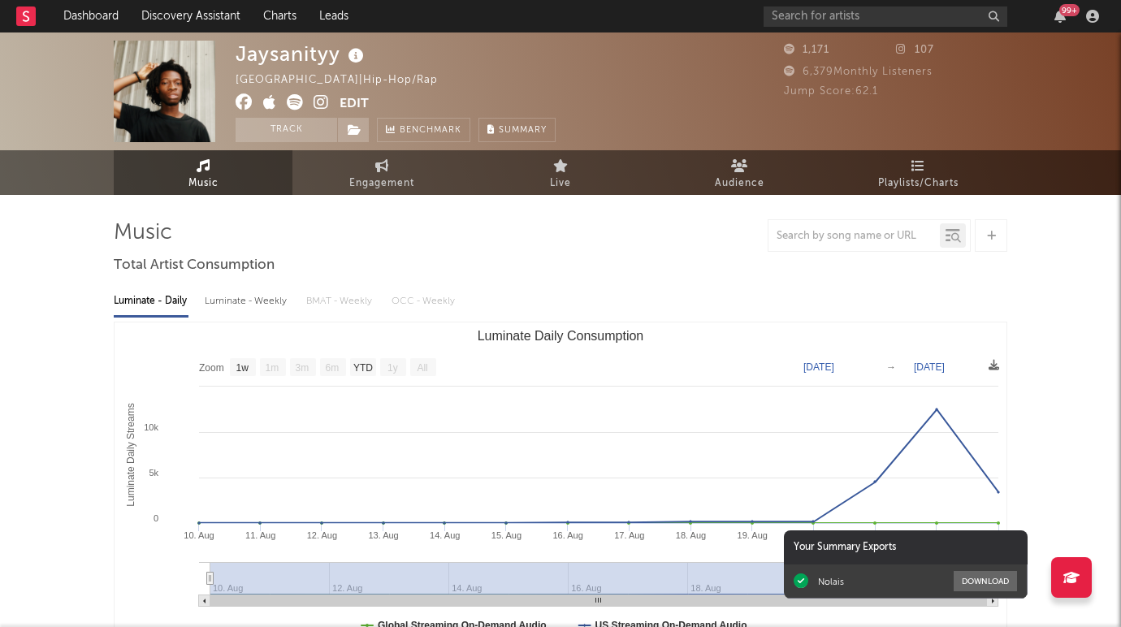
click at [319, 97] on icon at bounding box center [320, 102] width 15 height 16
click at [295, 108] on icon at bounding box center [295, 102] width 16 height 16
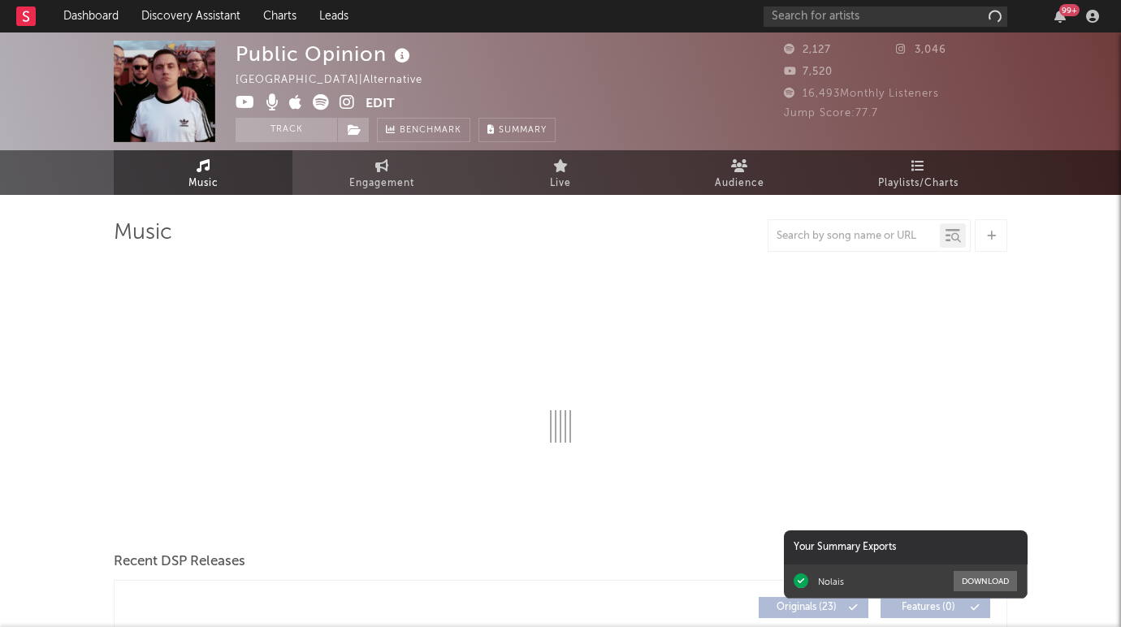
select select "1w"
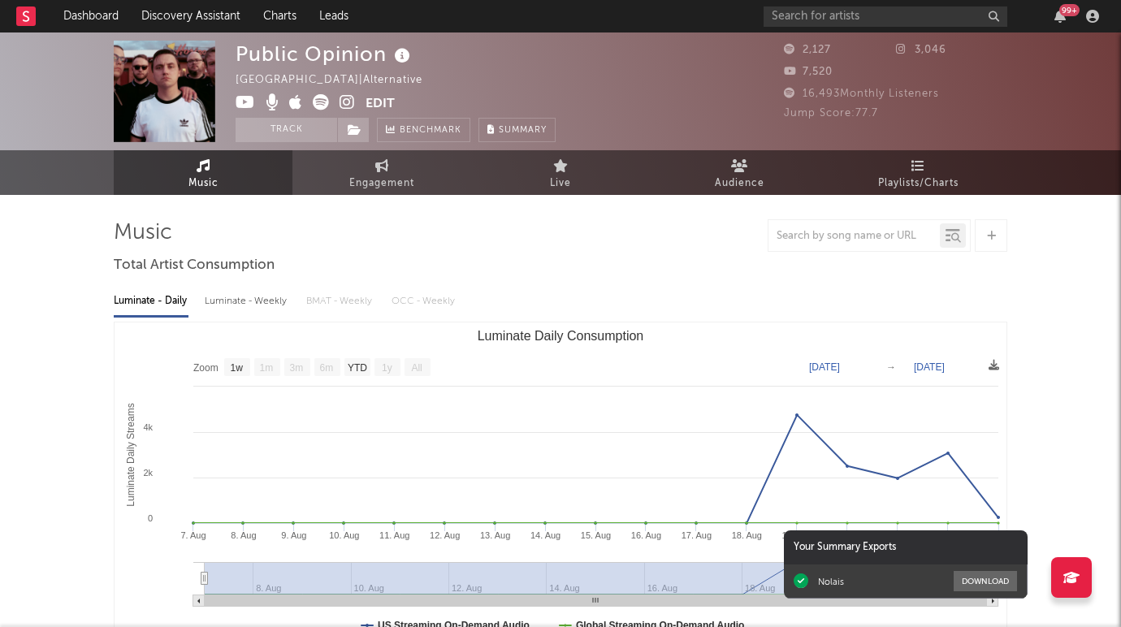
click at [344, 98] on icon at bounding box center [346, 102] width 15 height 16
click at [327, 101] on icon at bounding box center [321, 102] width 16 height 16
